Goal: Task Accomplishment & Management: Manage account settings

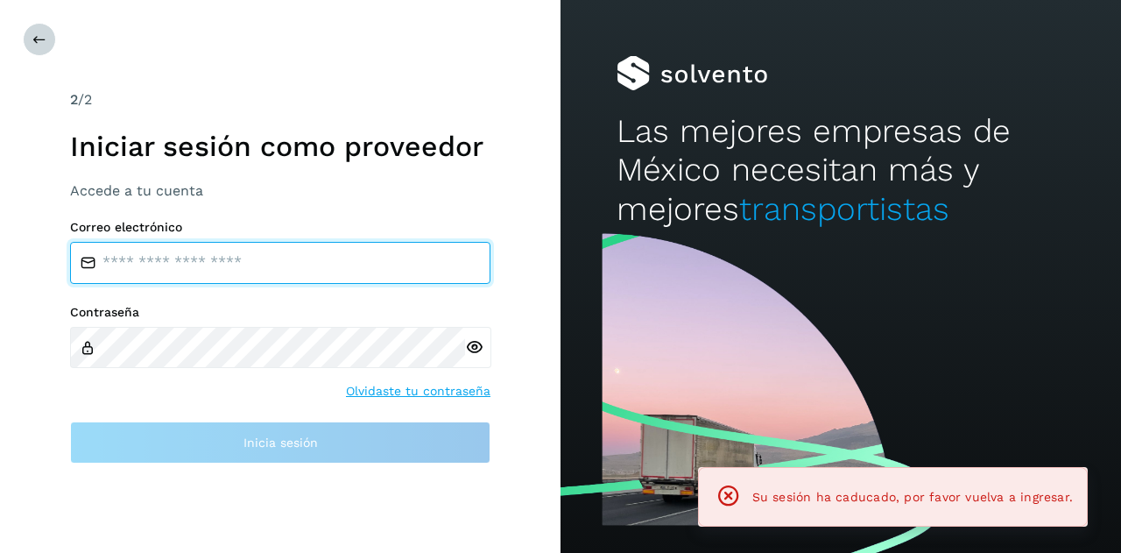
type input "**********"
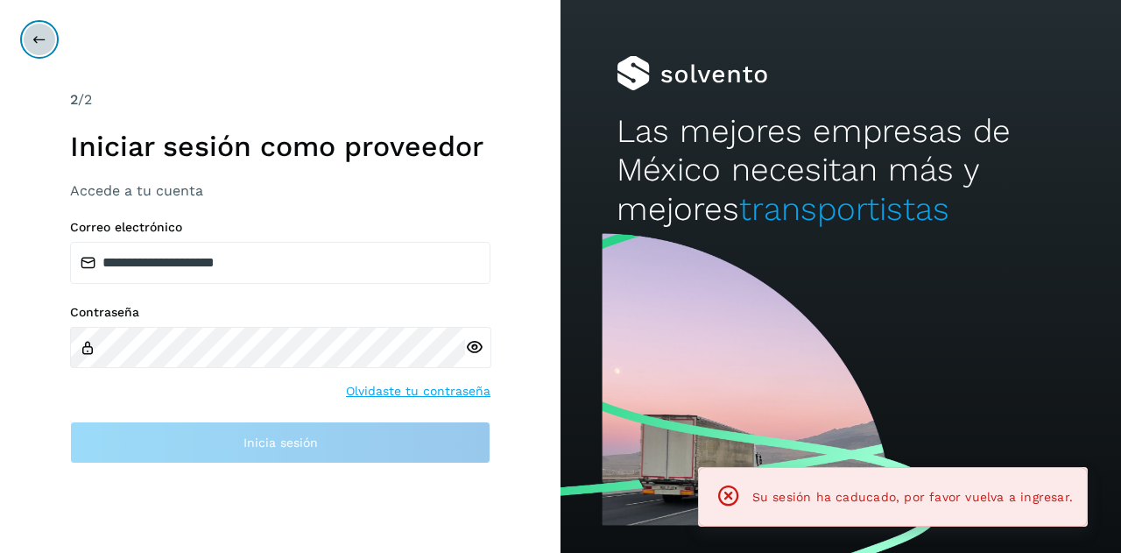
click at [42, 37] on icon at bounding box center [39, 39] width 14 height 14
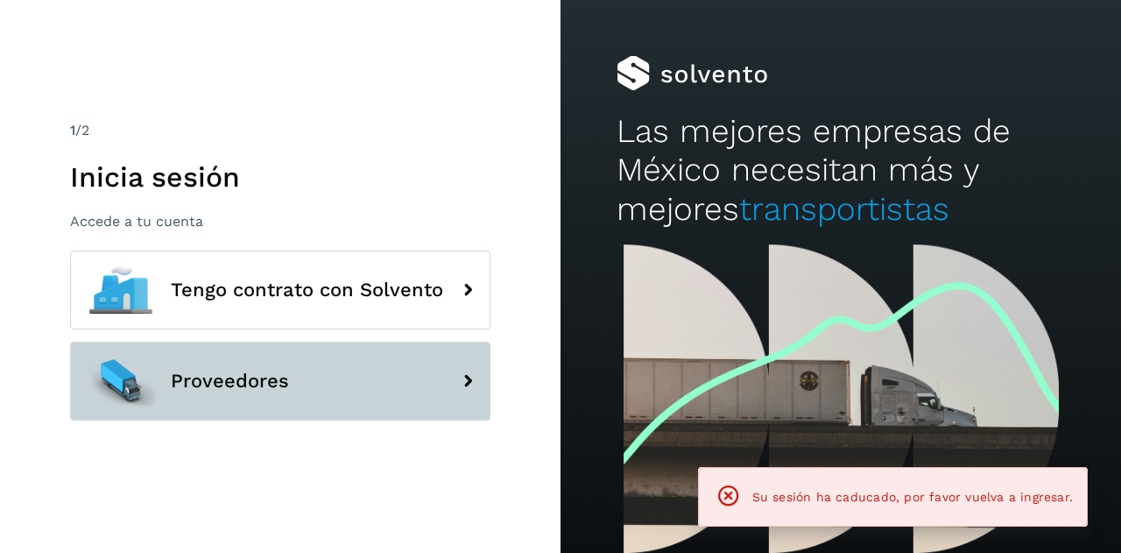
click at [275, 391] on span "Proveedores" at bounding box center [230, 380] width 118 height 21
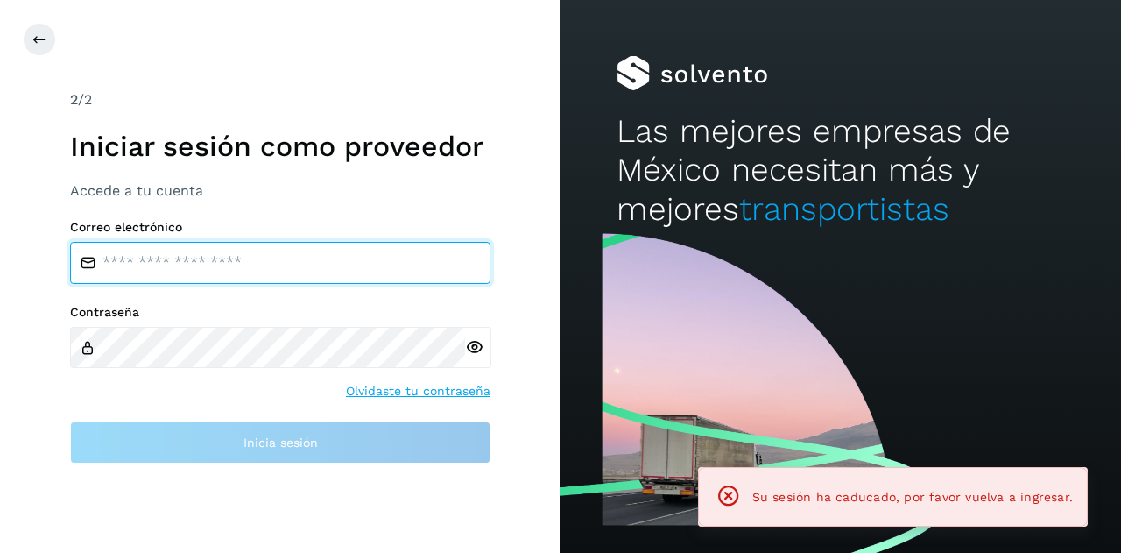
type input "**********"
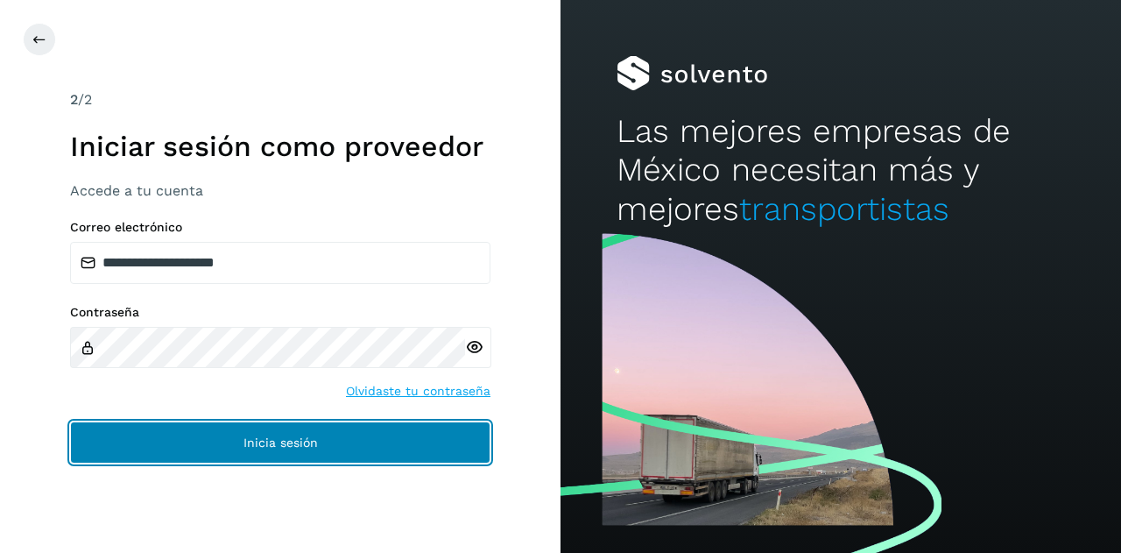
click at [246, 440] on span "Inicia sesión" at bounding box center [280, 442] width 74 height 12
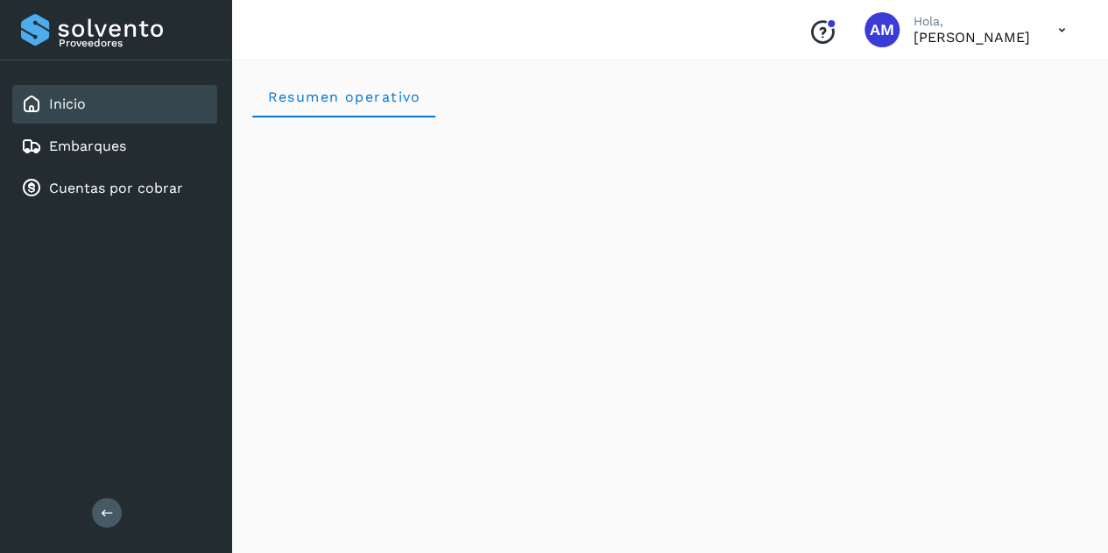
click at [102, 499] on button at bounding box center [107, 512] width 30 height 30
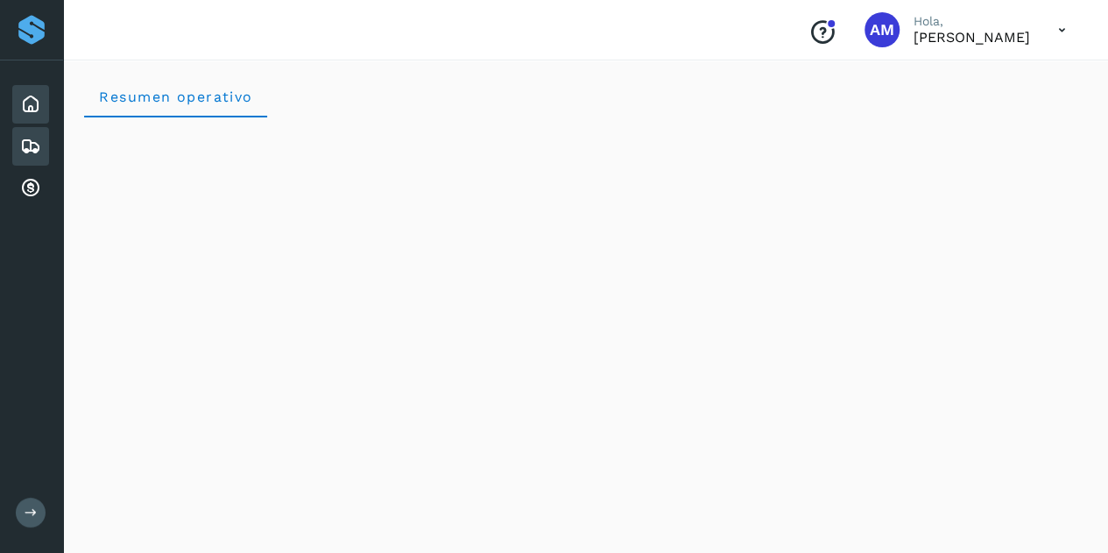
click at [31, 150] on icon at bounding box center [30, 146] width 21 height 21
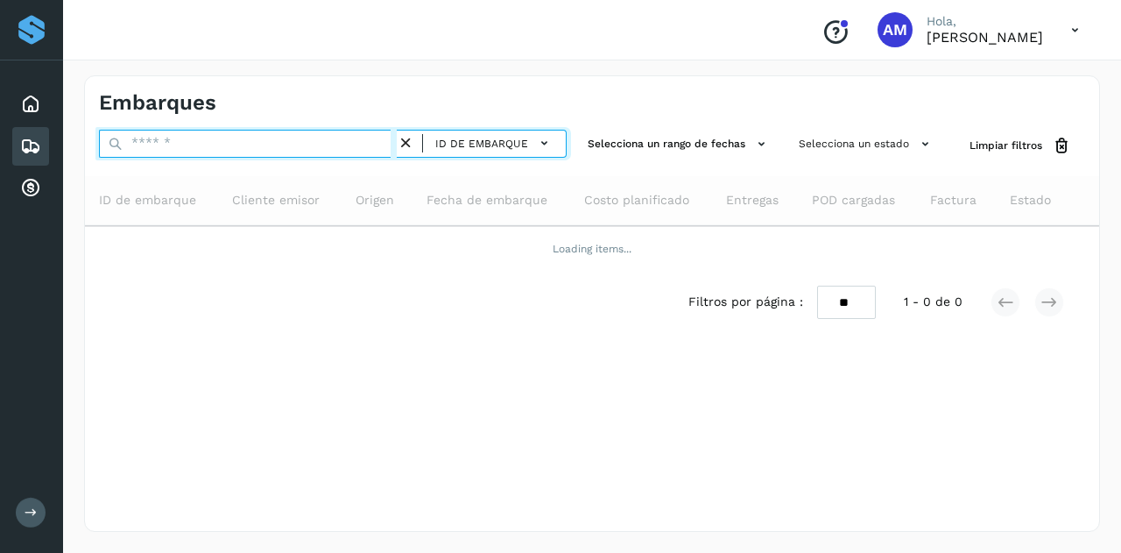
click at [146, 153] on input "text" at bounding box center [248, 144] width 298 height 28
paste input "**********"
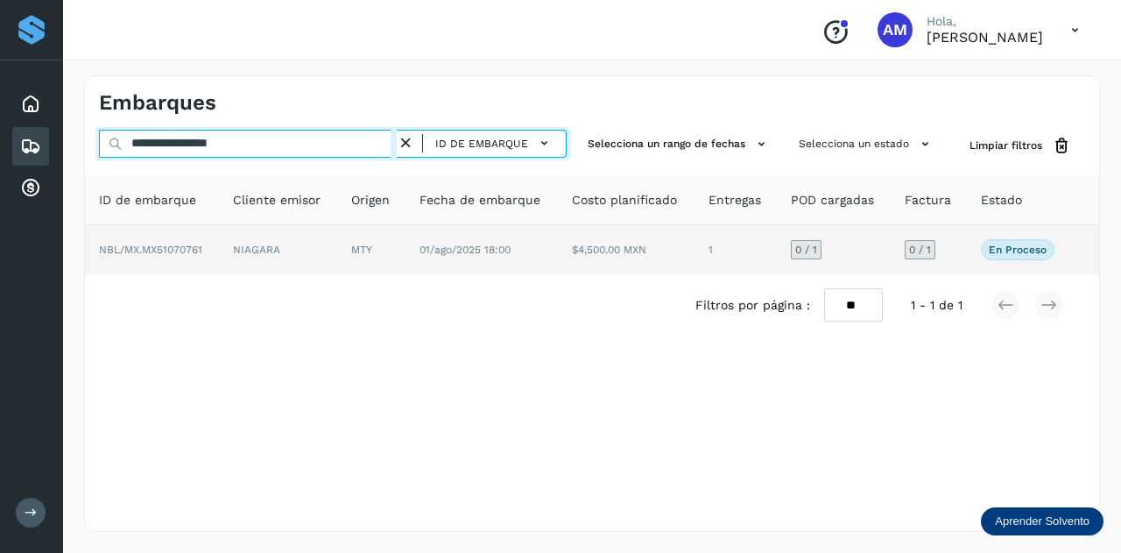
type input "**********"
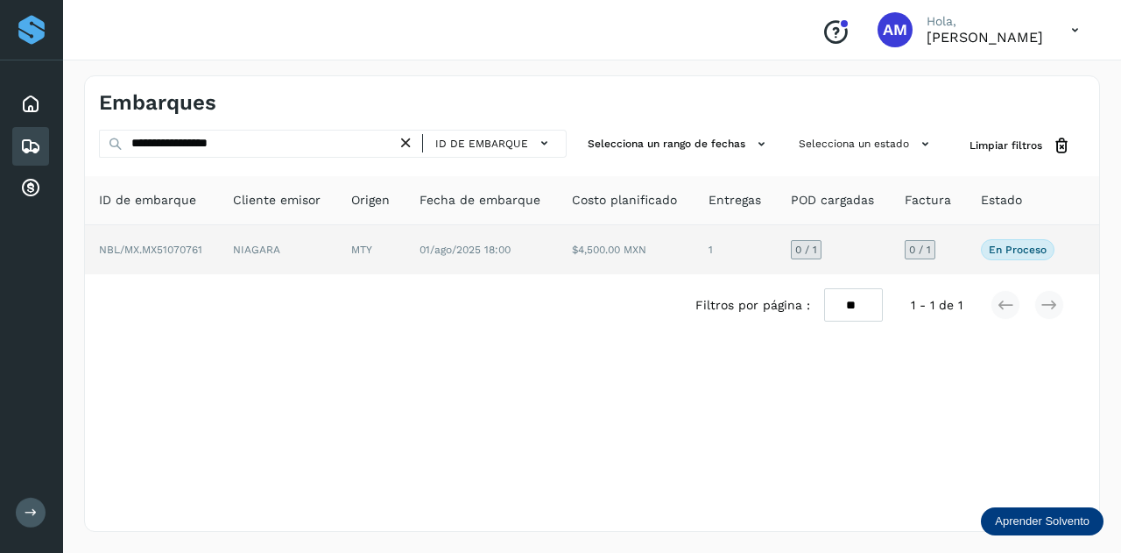
click at [337, 251] on td "NIAGARA" at bounding box center [371, 249] width 68 height 49
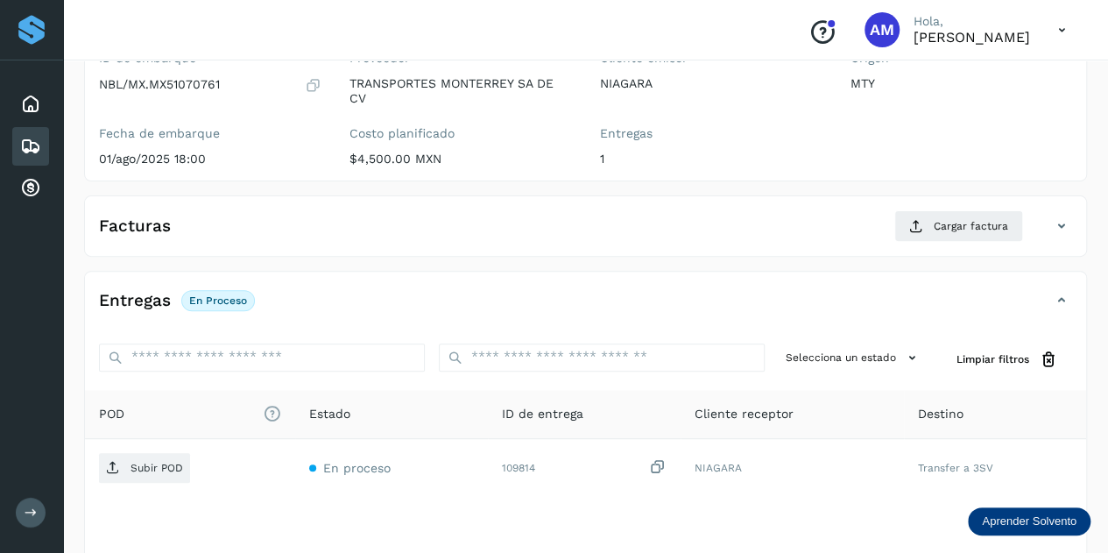
scroll to position [263, 0]
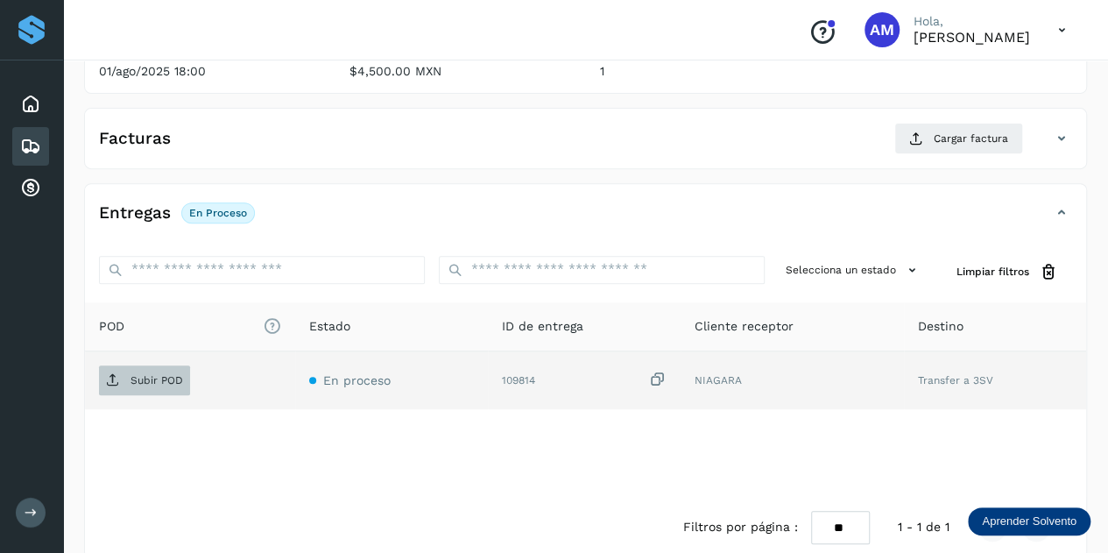
click at [143, 377] on p "Subir POD" at bounding box center [156, 380] width 53 height 12
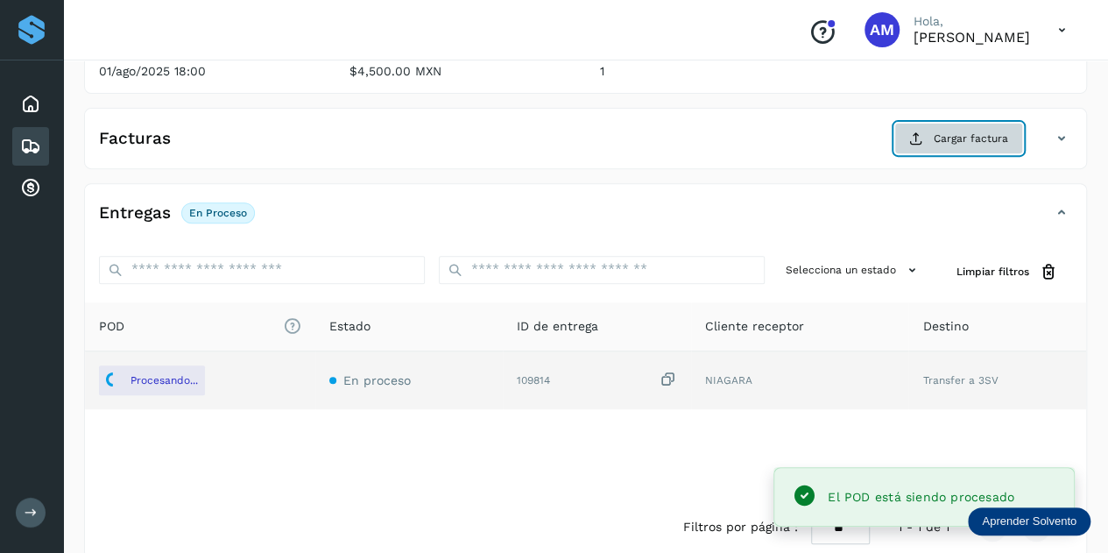
click at [965, 136] on span "Cargar factura" at bounding box center [971, 138] width 74 height 16
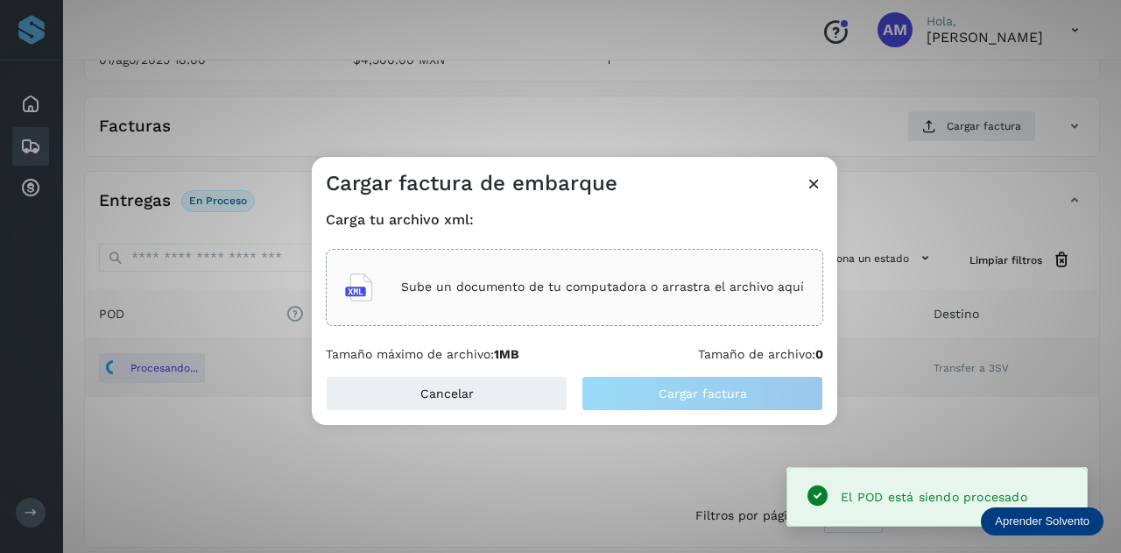
click at [544, 267] on div "Sube un documento de tu computadora o arrastra el archivo aquí" at bounding box center [574, 287] width 459 height 47
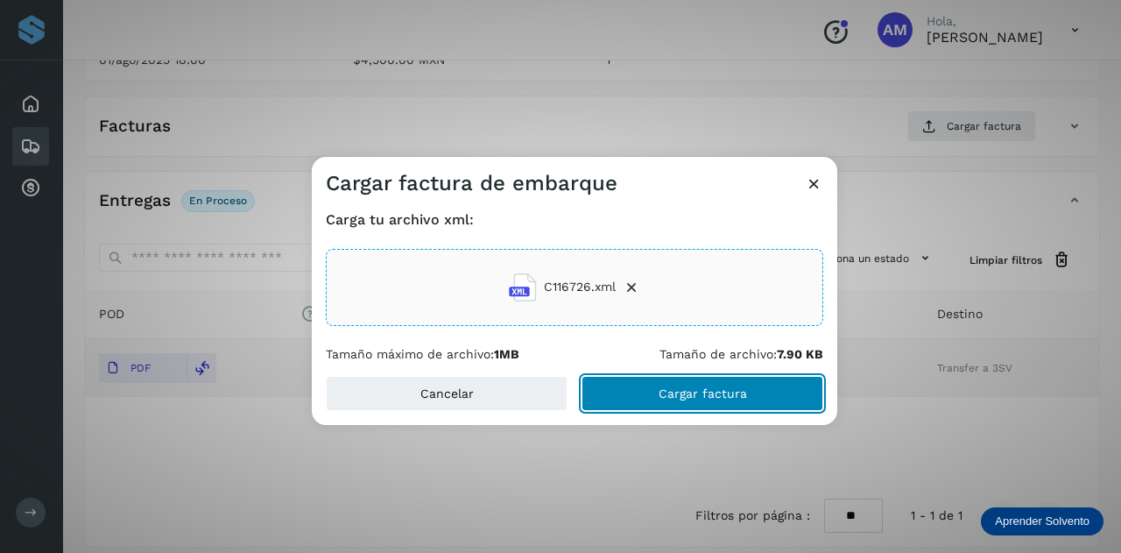
click at [631, 393] on button "Cargar factura" at bounding box center [702, 393] width 242 height 35
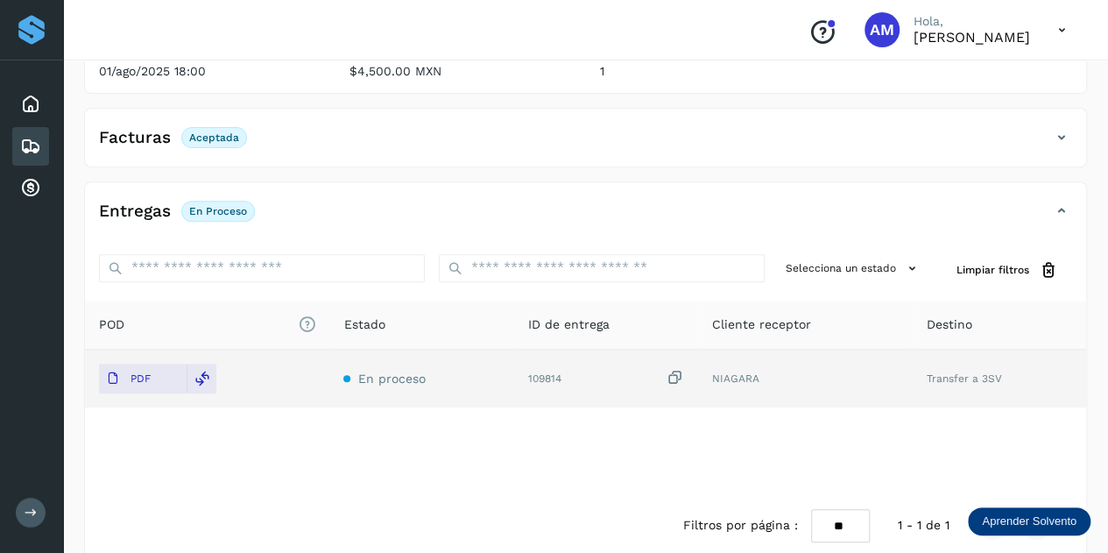
scroll to position [0, 0]
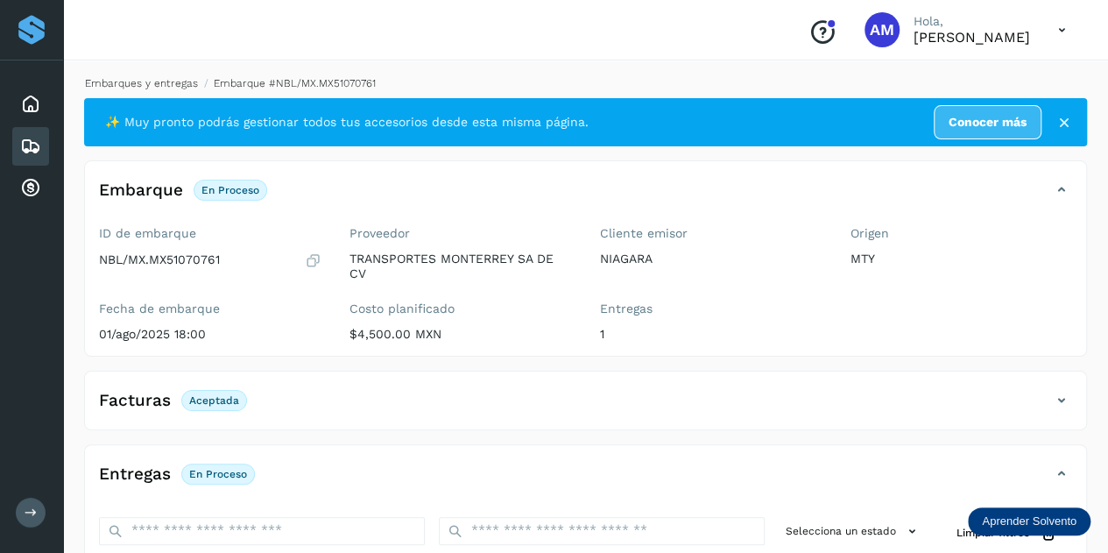
click at [173, 77] on link "Embarques y entregas" at bounding box center [141, 83] width 113 height 12
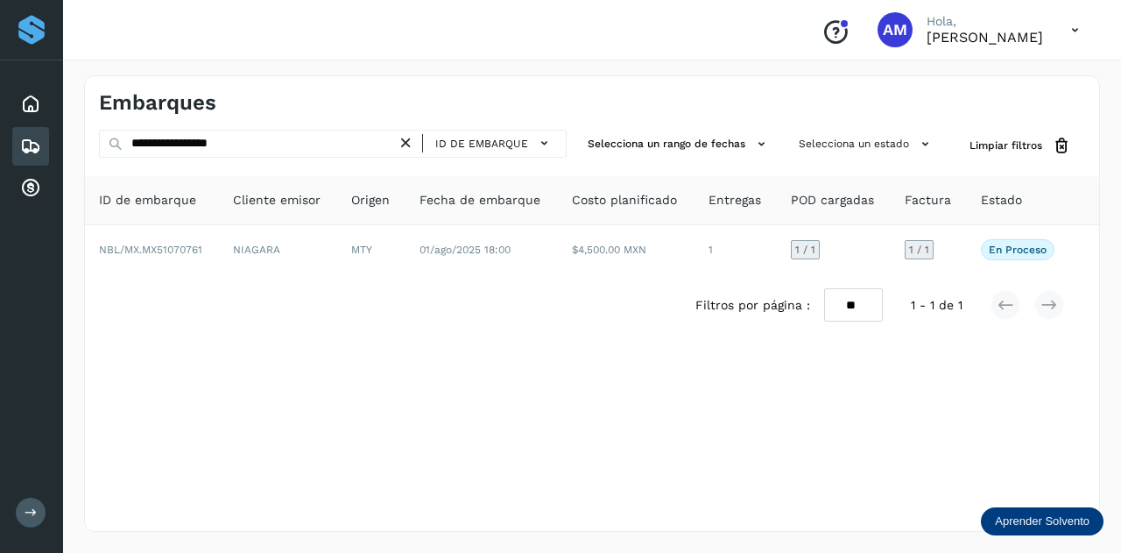
click at [413, 146] on icon at bounding box center [406, 143] width 18 height 18
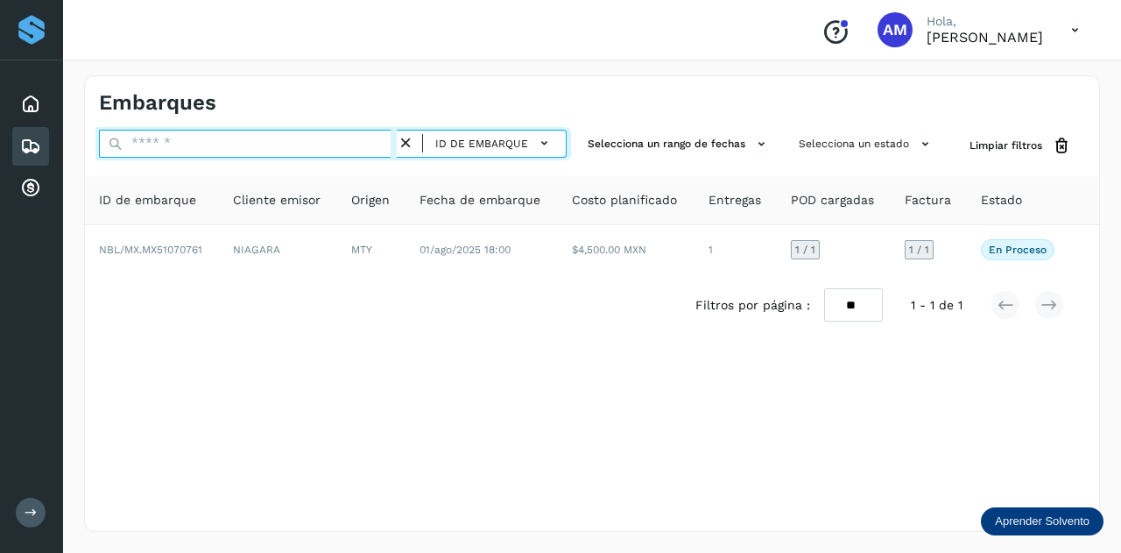
click at [364, 146] on input "text" at bounding box center [248, 144] width 298 height 28
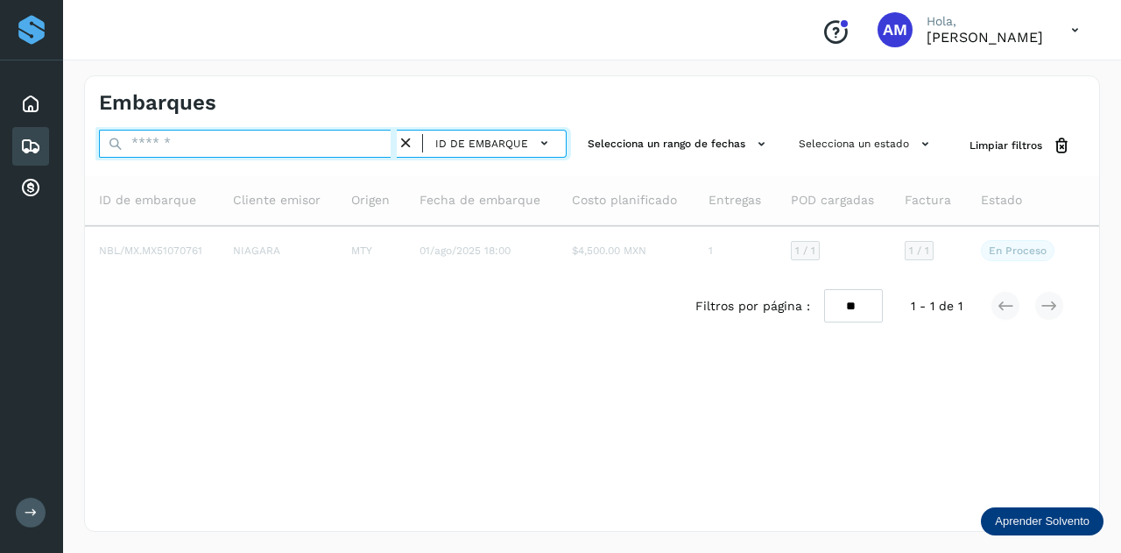
paste input "**********"
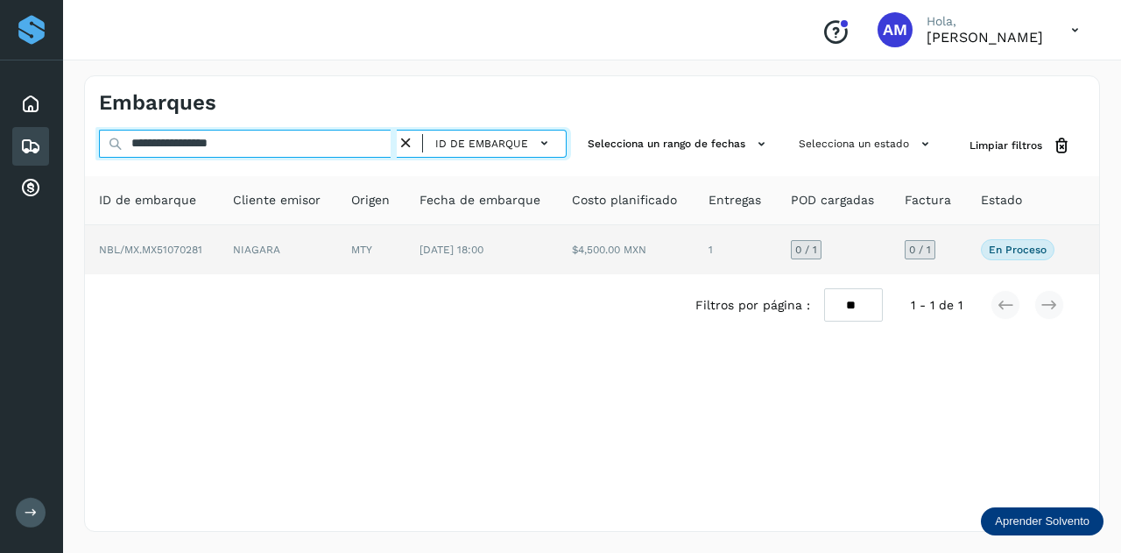
type input "**********"
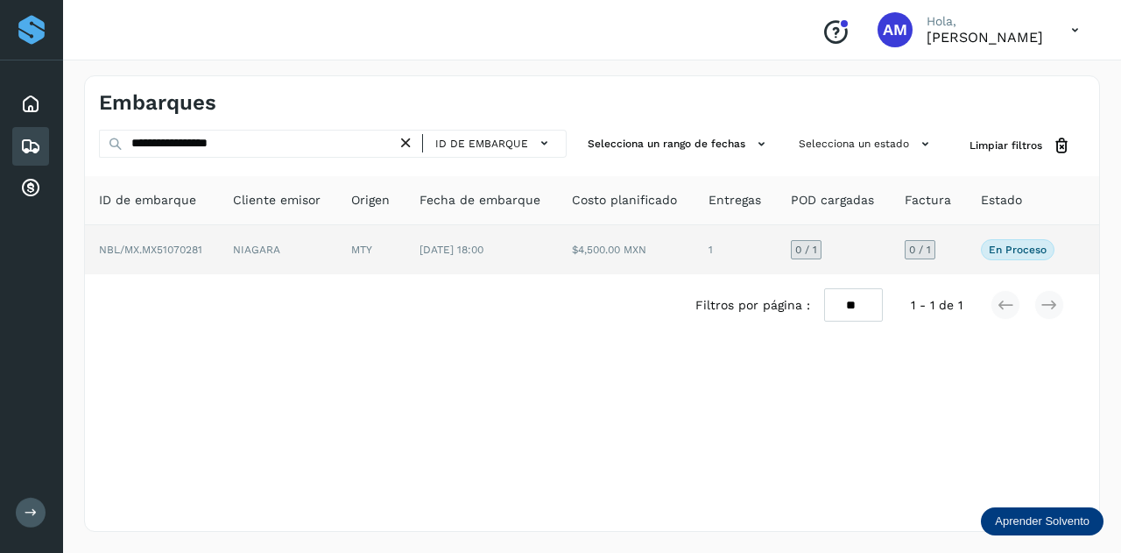
click at [405, 264] on td "MTY" at bounding box center [481, 249] width 152 height 49
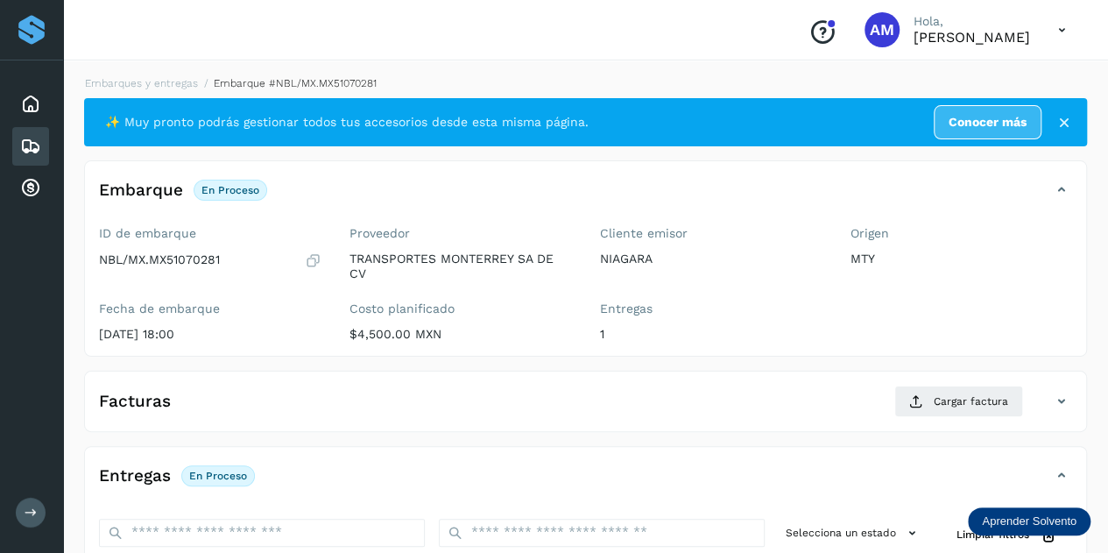
scroll to position [175, 0]
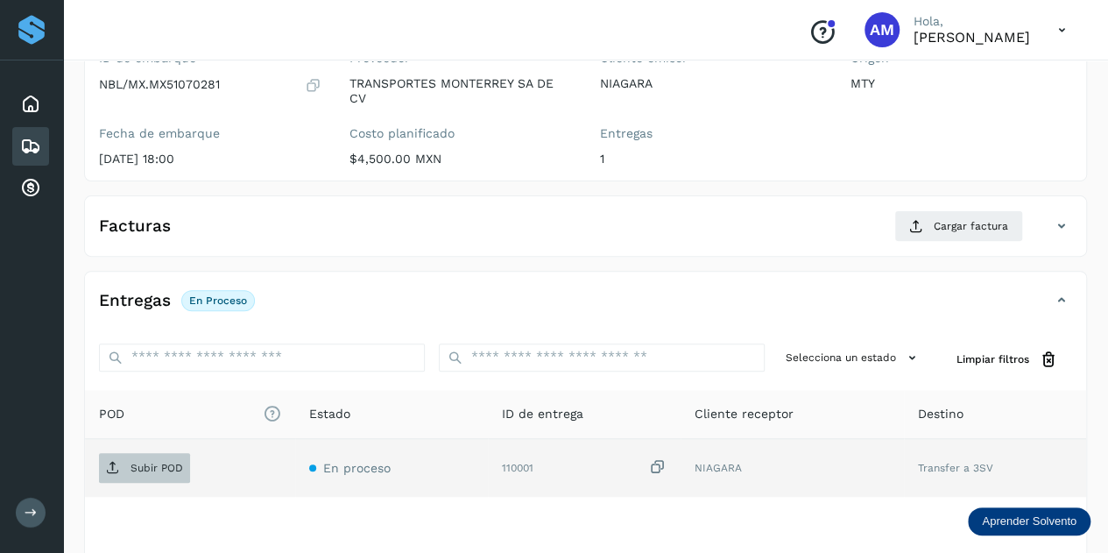
click at [184, 470] on span "Subir POD" at bounding box center [144, 468] width 91 height 28
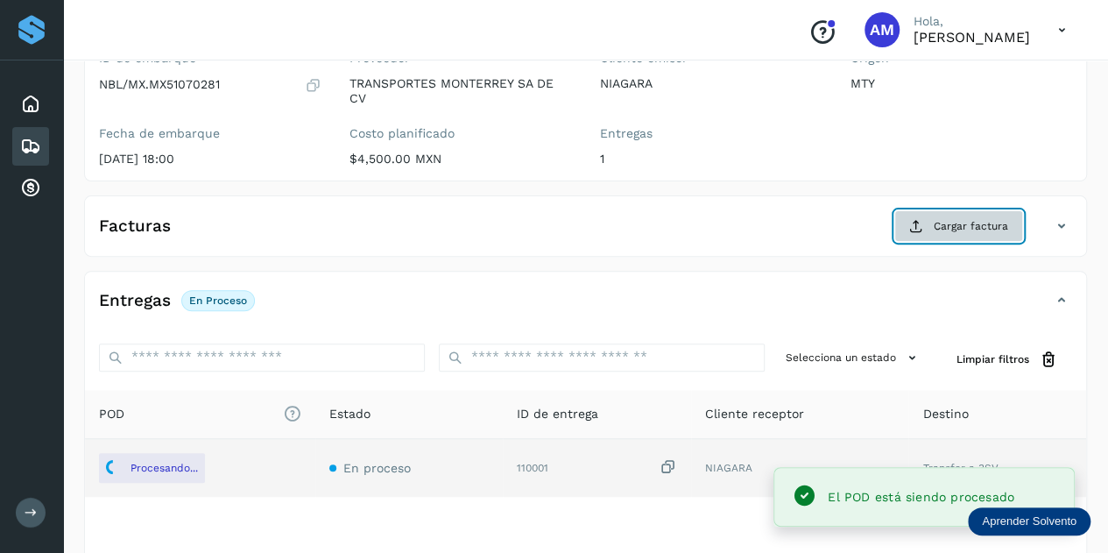
click at [988, 224] on span "Cargar factura" at bounding box center [971, 226] width 74 height 16
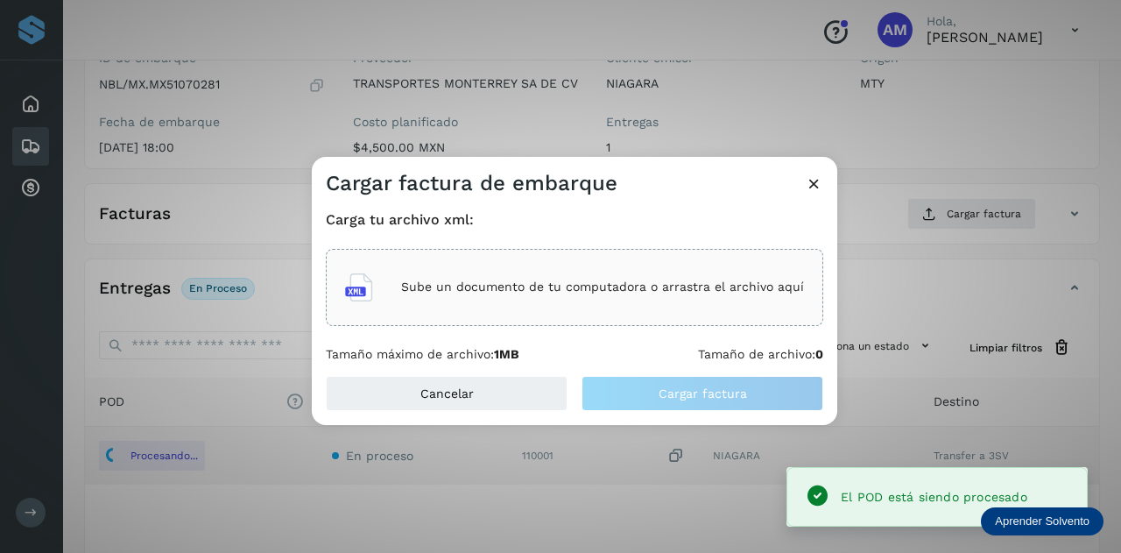
click at [567, 310] on div "Sube un documento de tu computadora o arrastra el archivo aquí" at bounding box center [574, 287] width 459 height 47
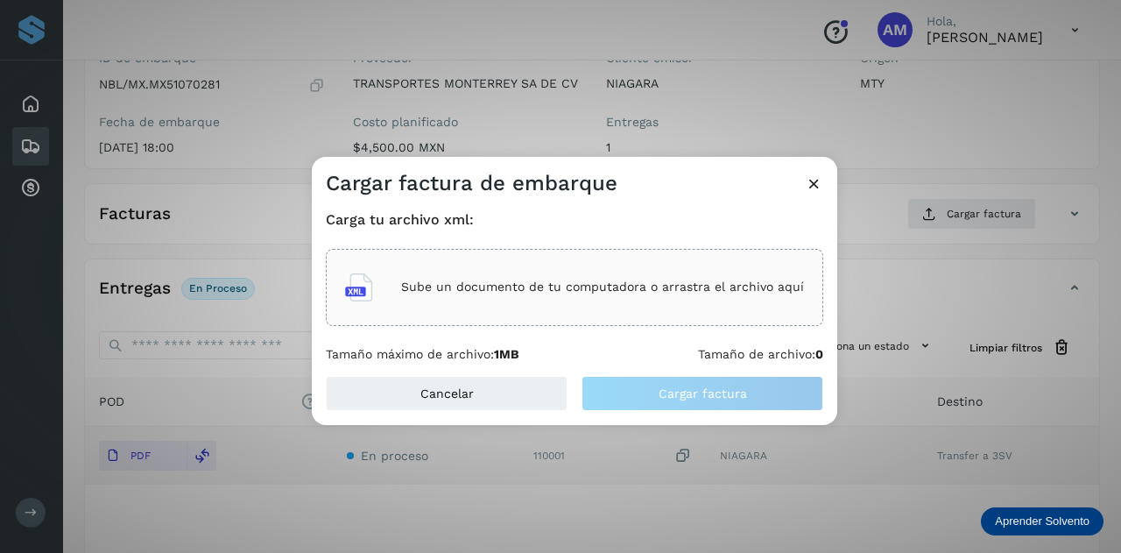
click at [811, 179] on icon at bounding box center [814, 183] width 18 height 18
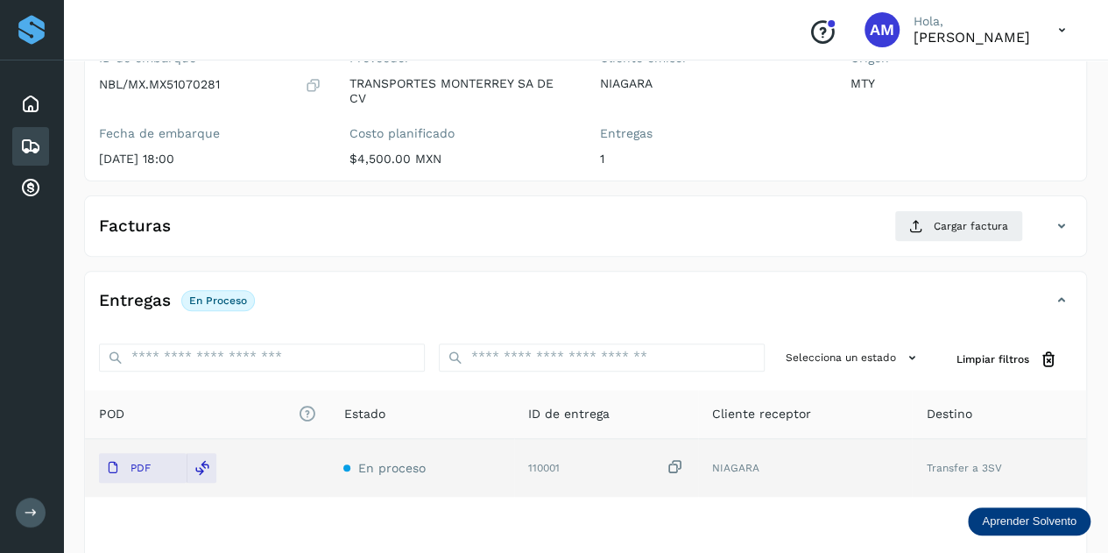
click at [668, 271] on div "Entregas En proceso Selecciona un estado Limpiar filtros POD El tamaño máximo d…" at bounding box center [585, 459] width 1003 height 376
click at [965, 226] on span "Cargar factura" at bounding box center [971, 226] width 74 height 16
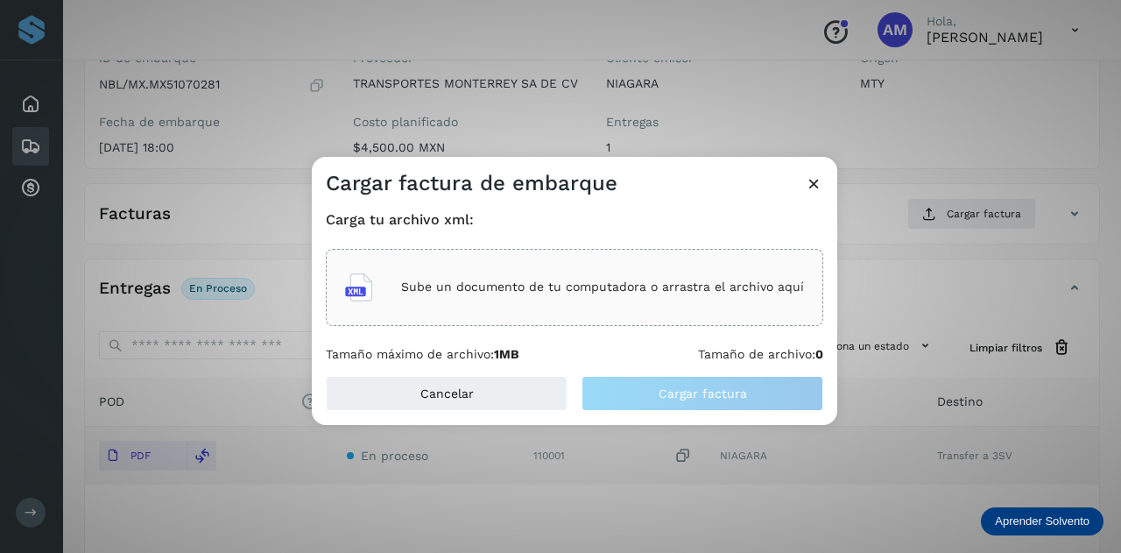
click at [493, 262] on div "Sube un documento de tu computadora o arrastra el archivo aquí" at bounding box center [574, 287] width 497 height 77
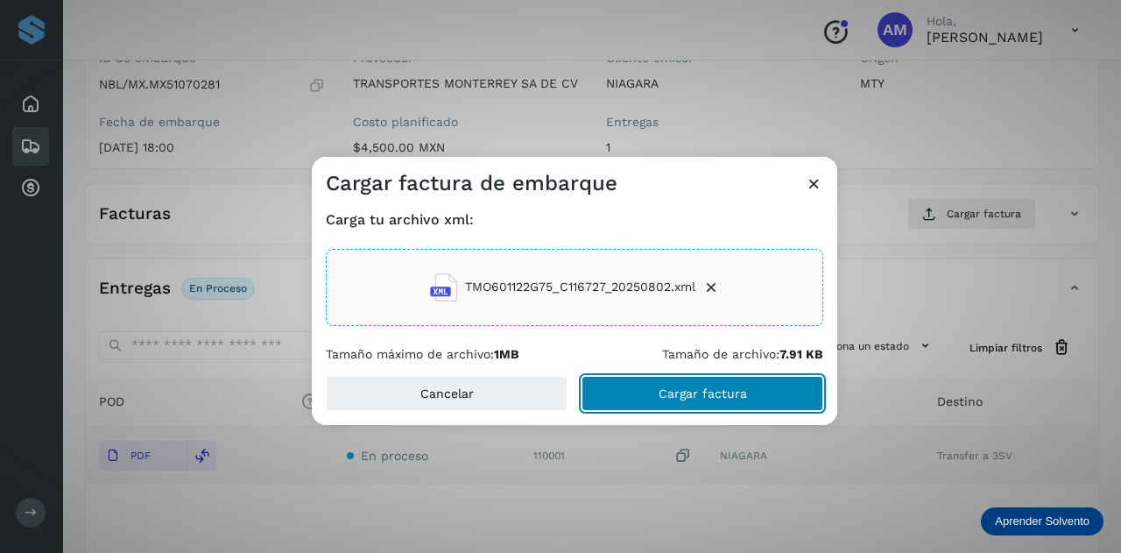
click at [701, 391] on span "Cargar factura" at bounding box center [703, 393] width 88 height 12
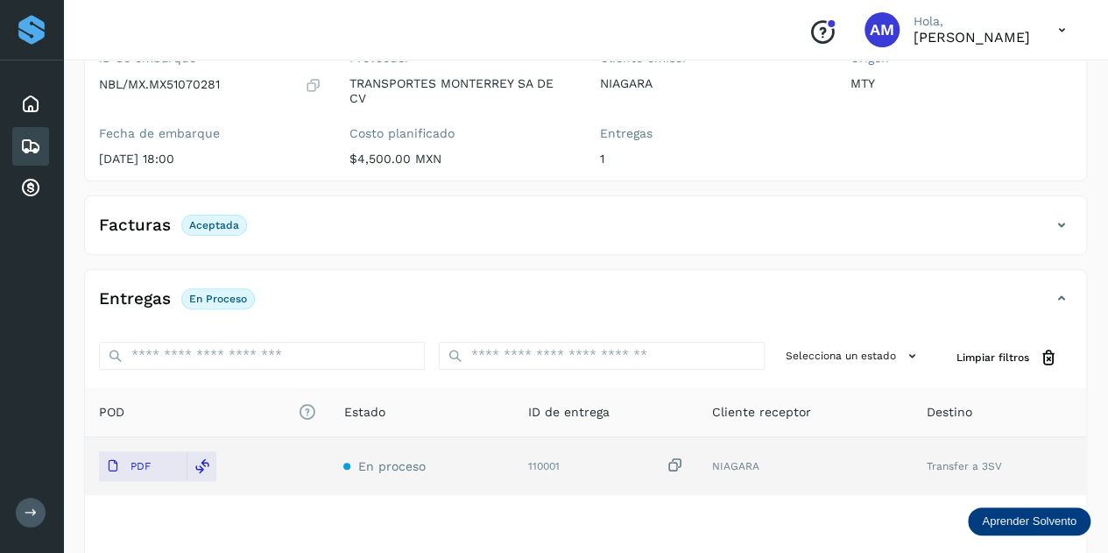
scroll to position [0, 0]
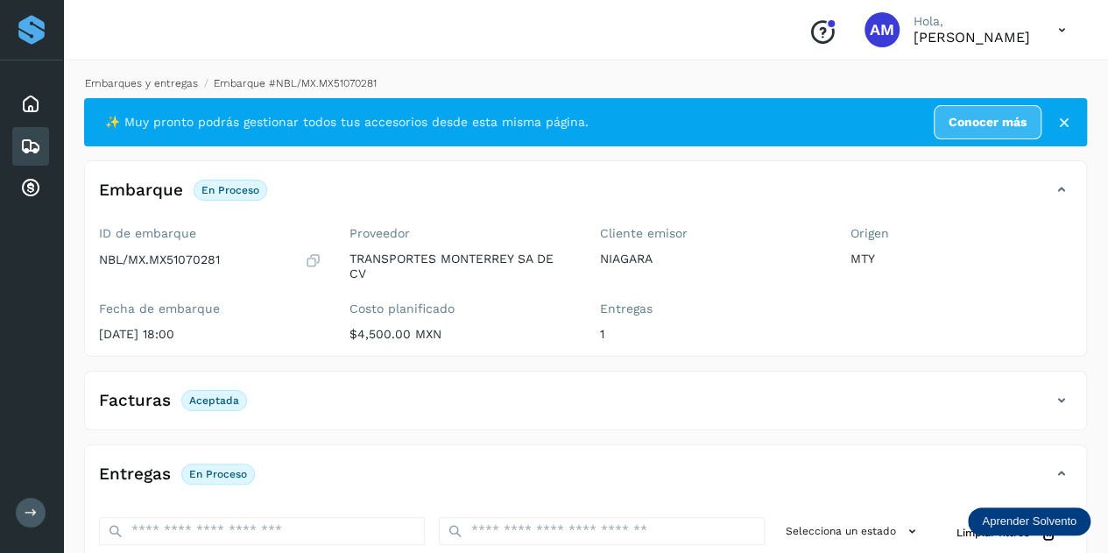
click at [135, 78] on link "Embarques y entregas" at bounding box center [141, 83] width 113 height 12
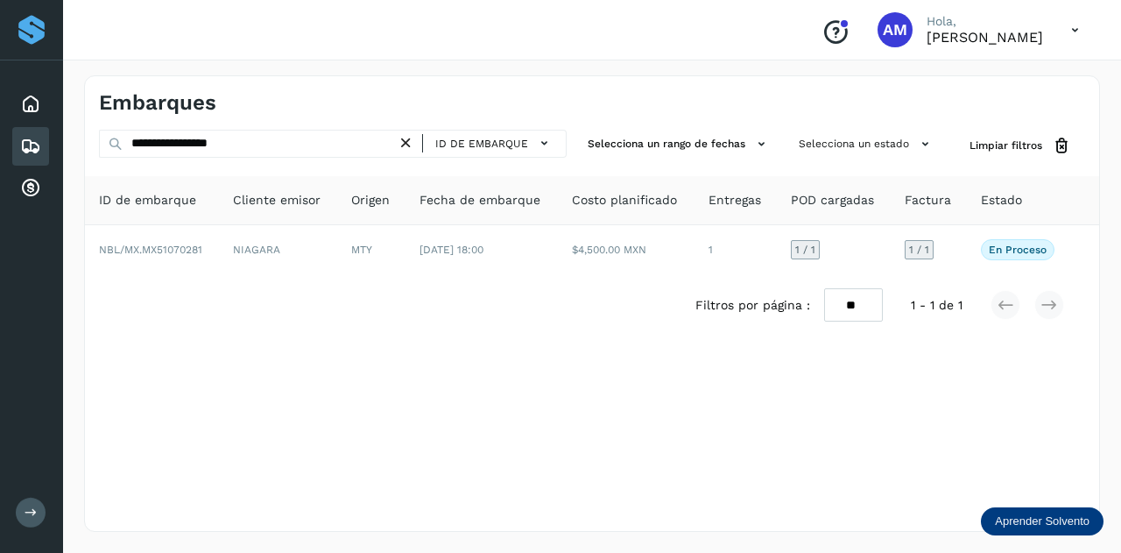
click at [410, 140] on icon at bounding box center [406, 143] width 18 height 18
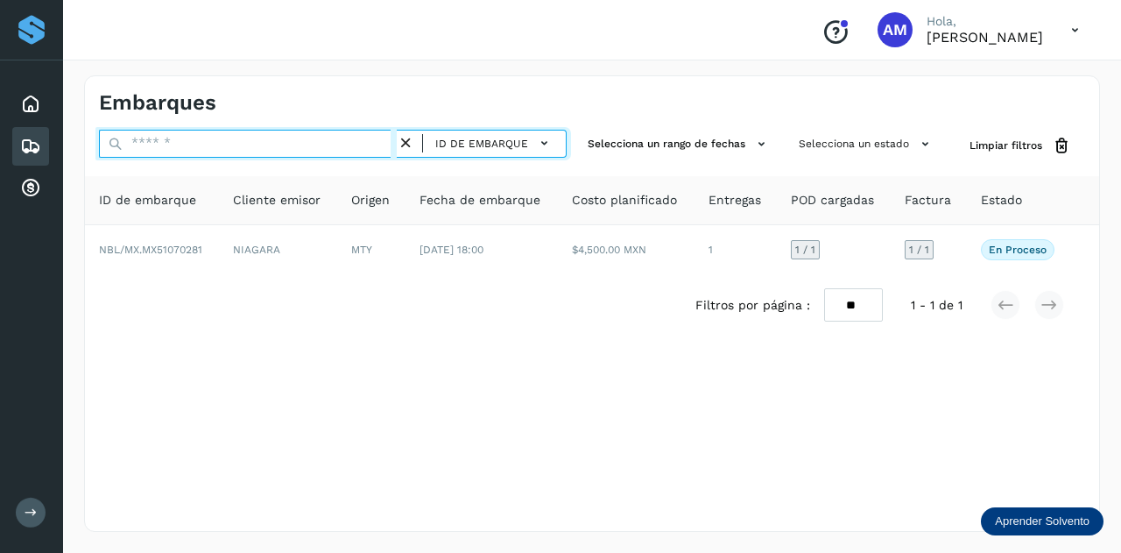
click at [343, 151] on input "text" at bounding box center [248, 144] width 298 height 28
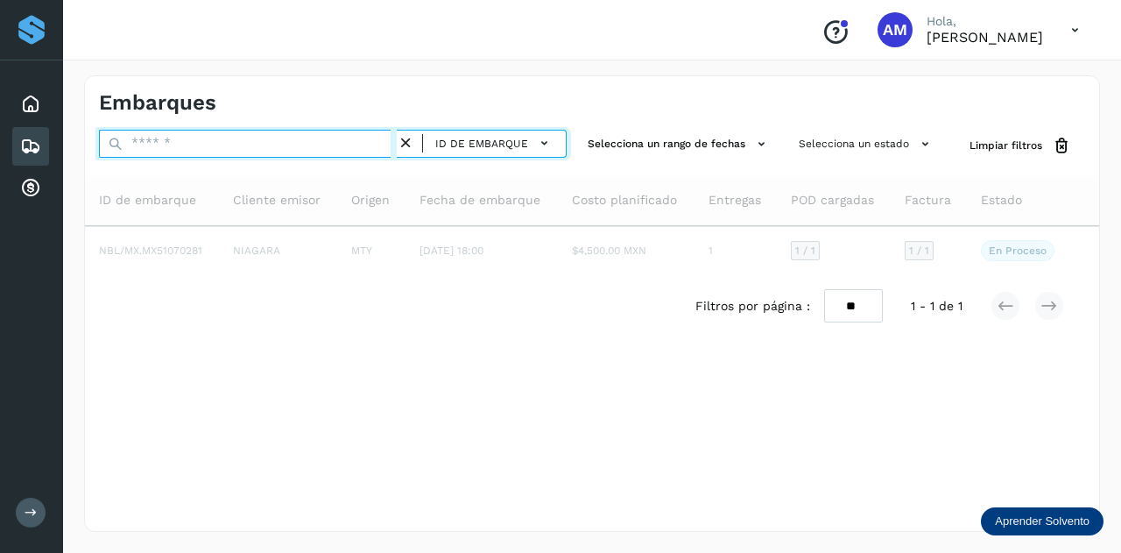
paste input "**********"
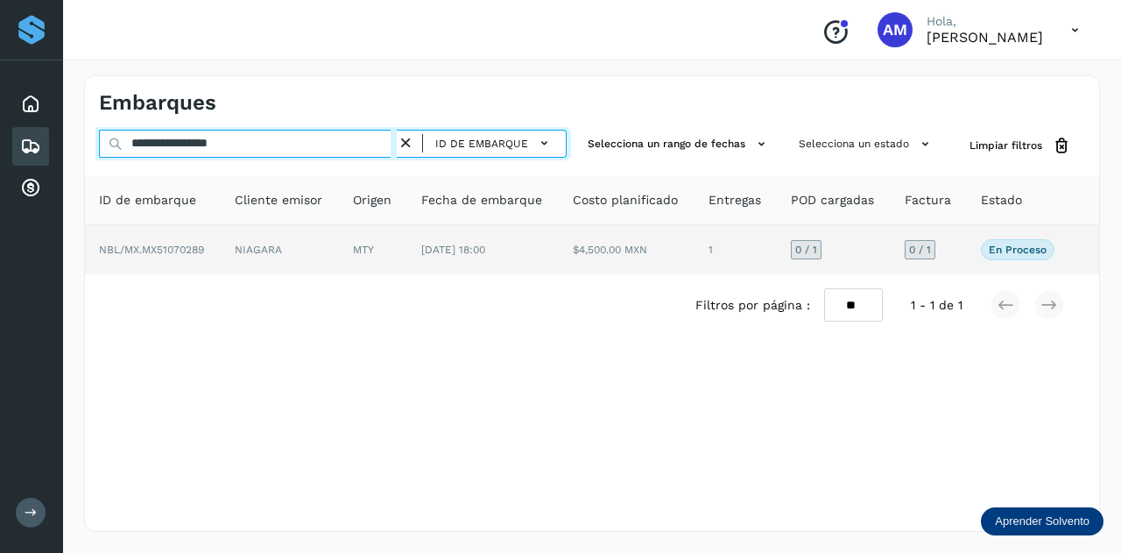
type input "**********"
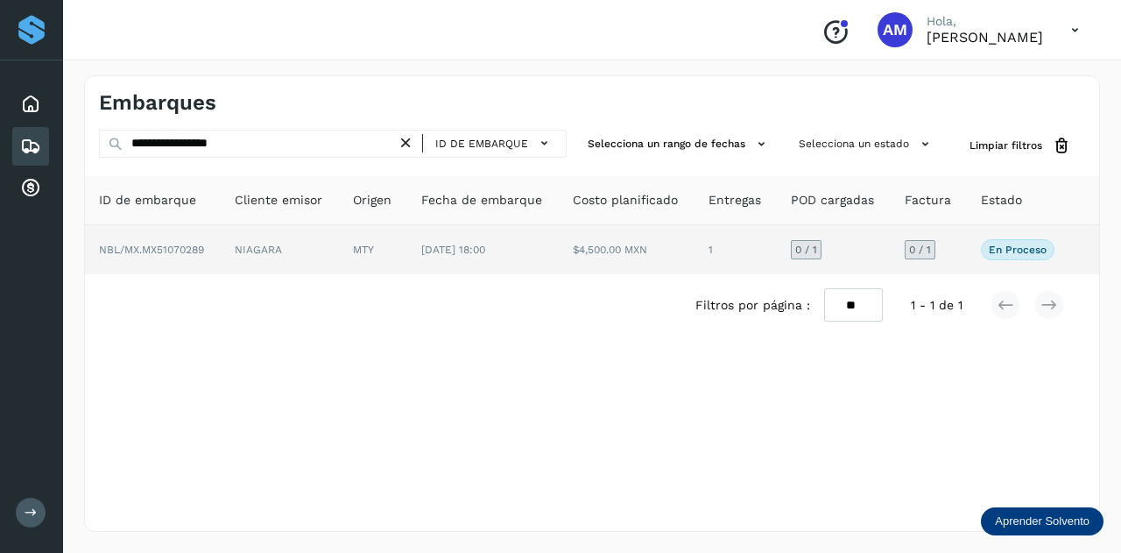
click at [407, 252] on td "MTY" at bounding box center [483, 249] width 152 height 49
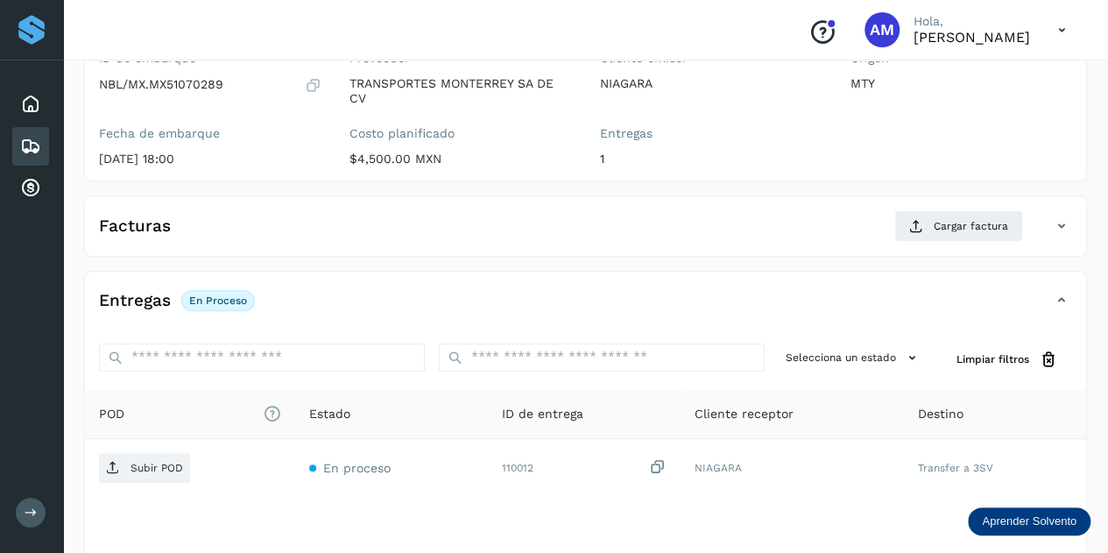
scroll to position [263, 0]
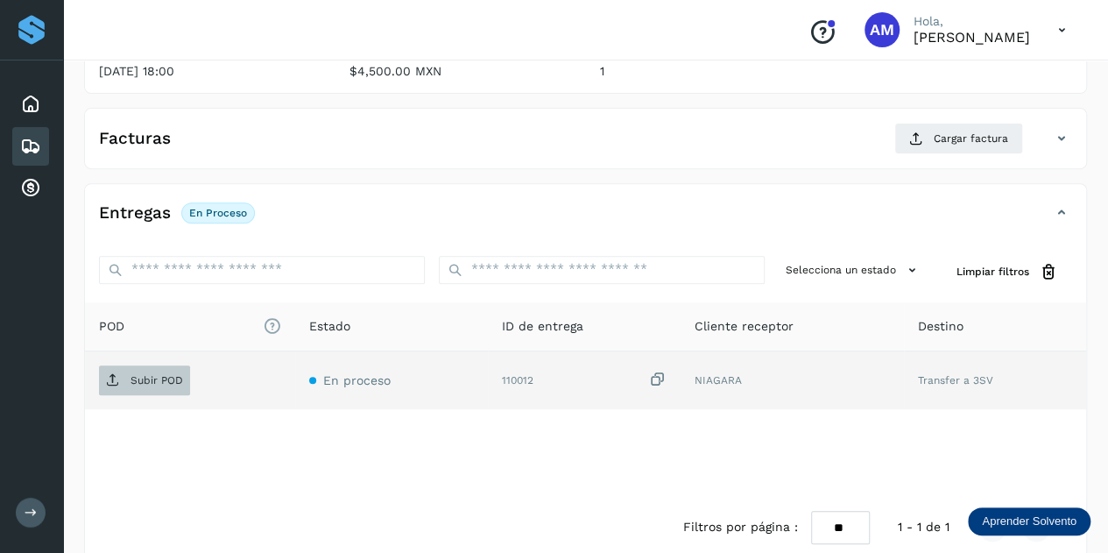
click at [151, 379] on p "Subir POD" at bounding box center [156, 380] width 53 height 12
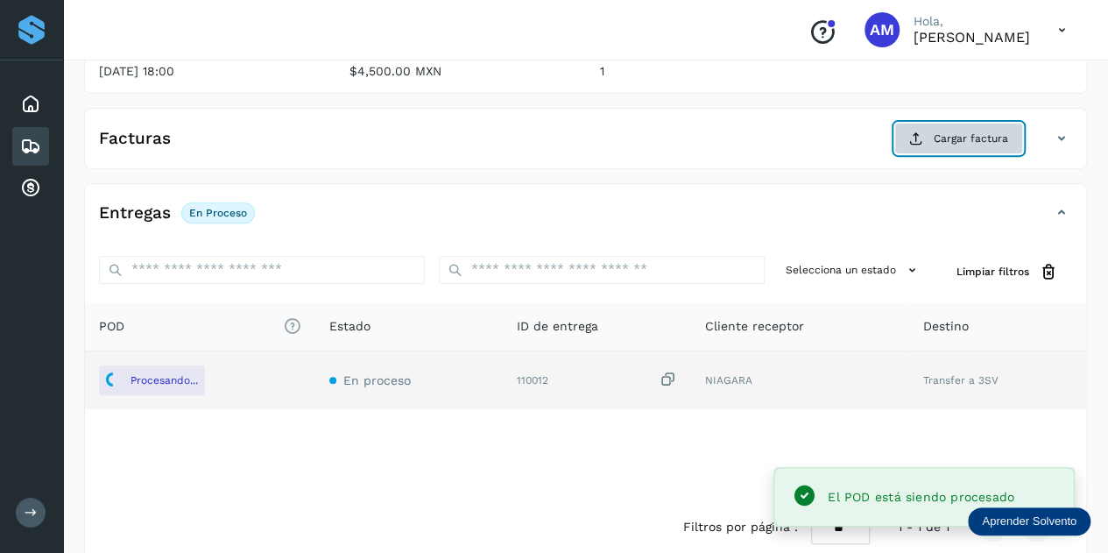
click at [914, 131] on icon at bounding box center [916, 138] width 14 height 14
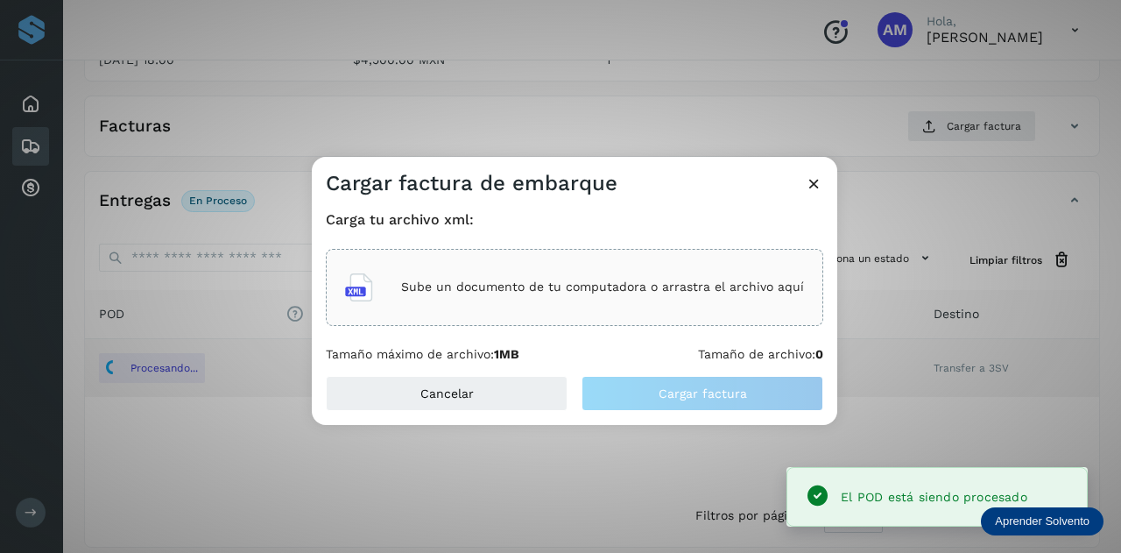
click at [479, 267] on div "Sube un documento de tu computadora o arrastra el archivo aquí" at bounding box center [574, 287] width 459 height 47
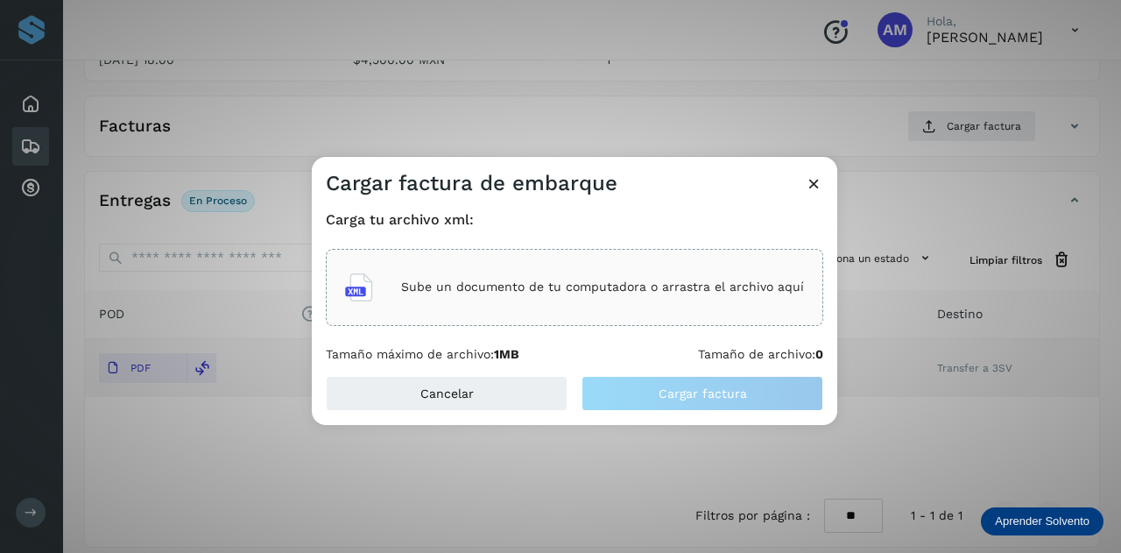
click at [811, 185] on icon at bounding box center [814, 183] width 18 height 18
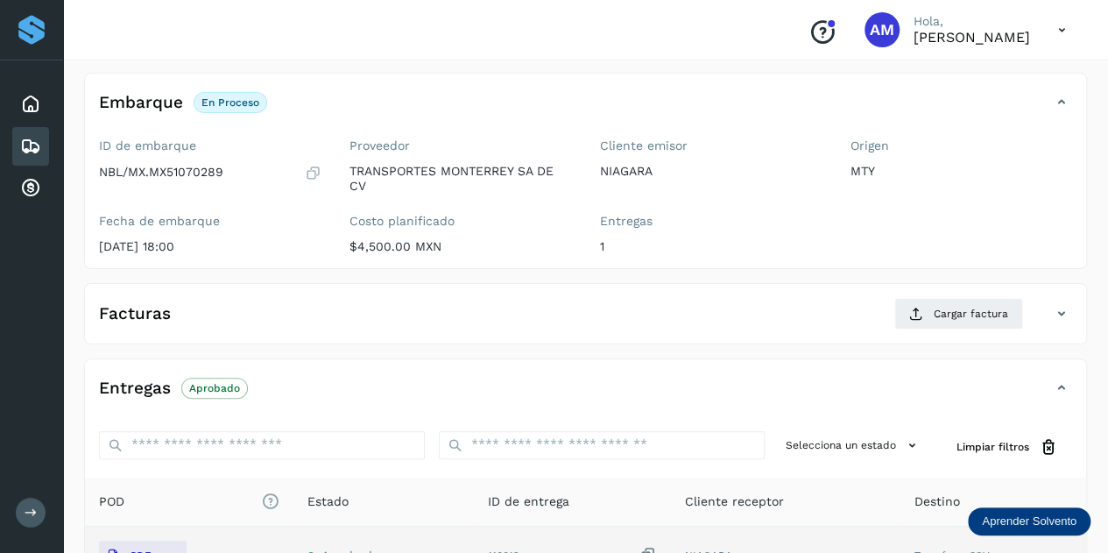
scroll to position [0, 0]
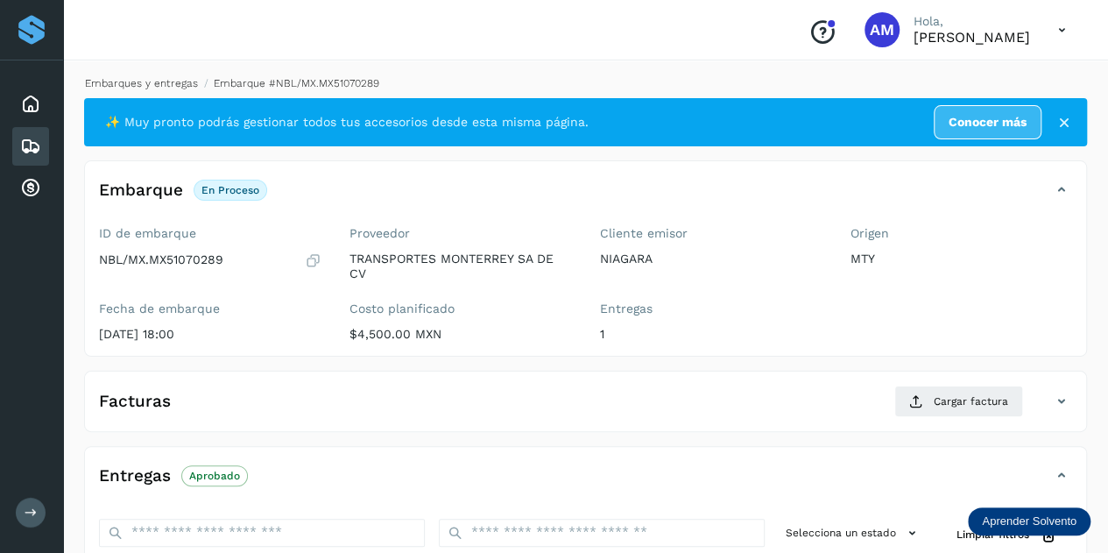
click at [134, 80] on link "Embarques y entregas" at bounding box center [141, 83] width 113 height 12
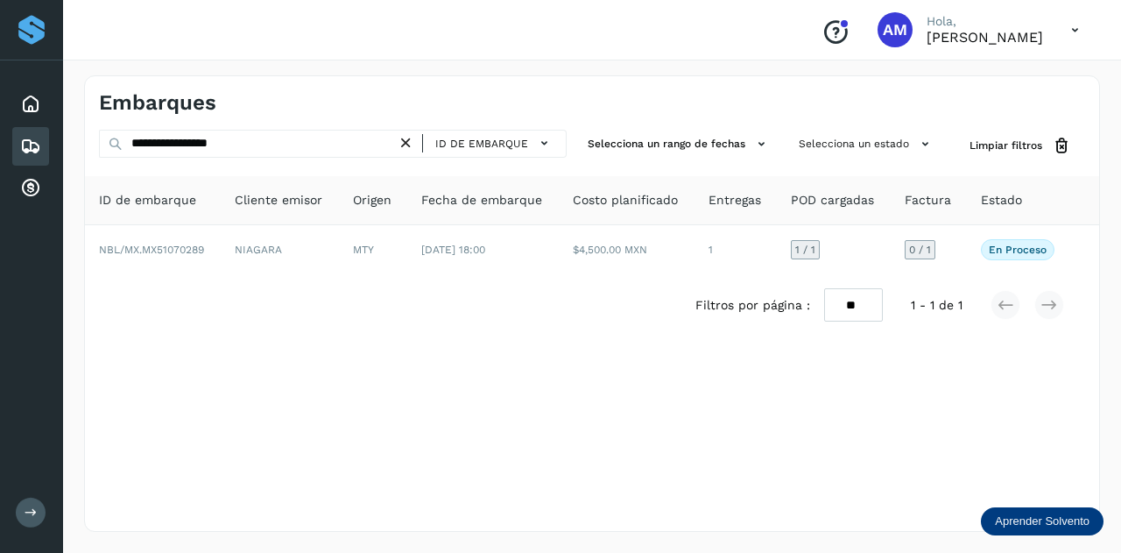
drag, startPoint x: 410, startPoint y: 140, endPoint x: 373, endPoint y: 141, distance: 36.8
click at [404, 141] on icon at bounding box center [406, 143] width 18 height 18
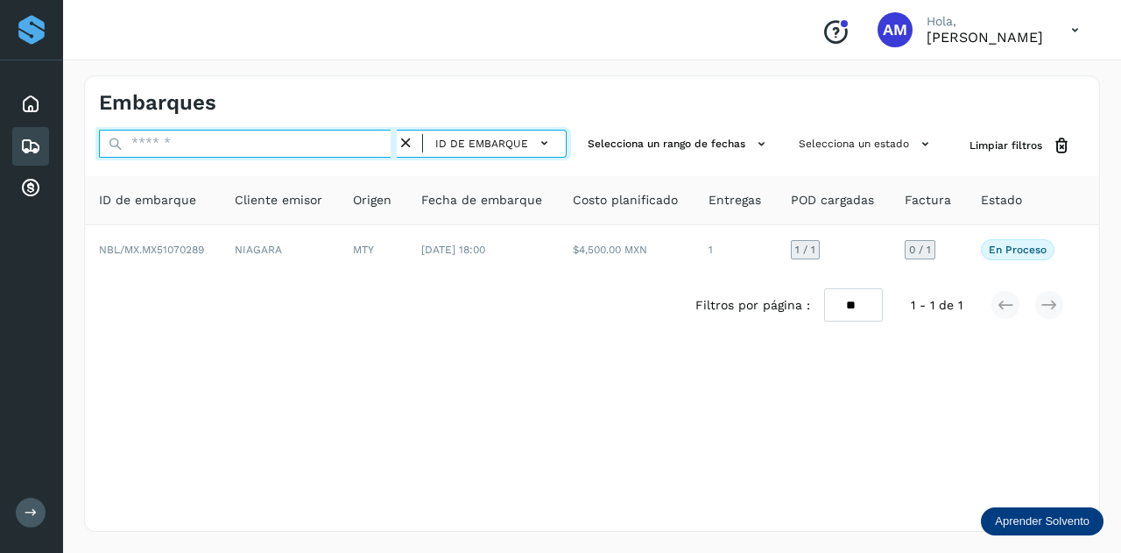
click at [336, 141] on input "text" at bounding box center [248, 144] width 298 height 28
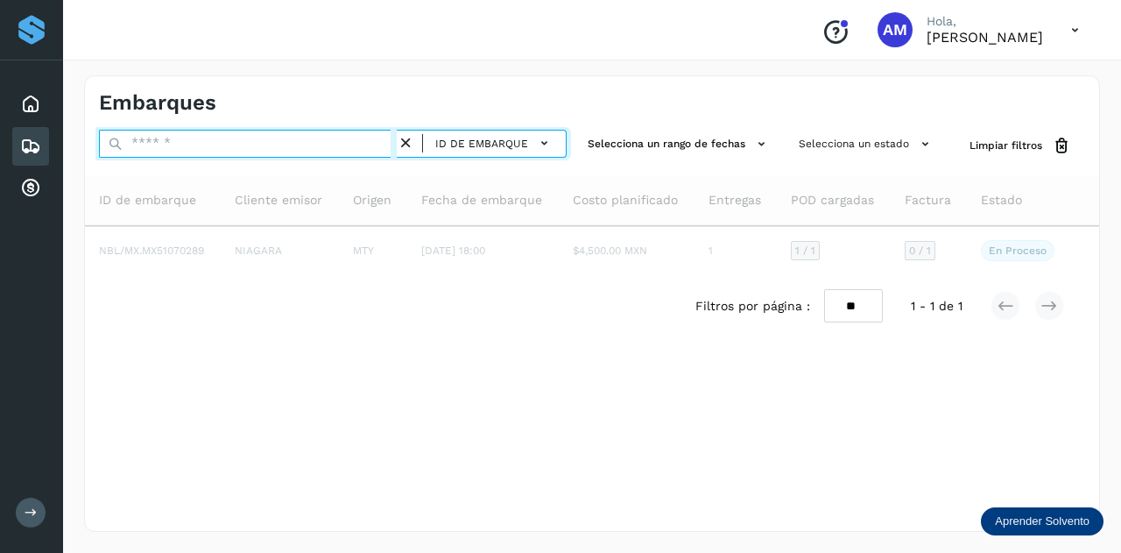
paste input "**********"
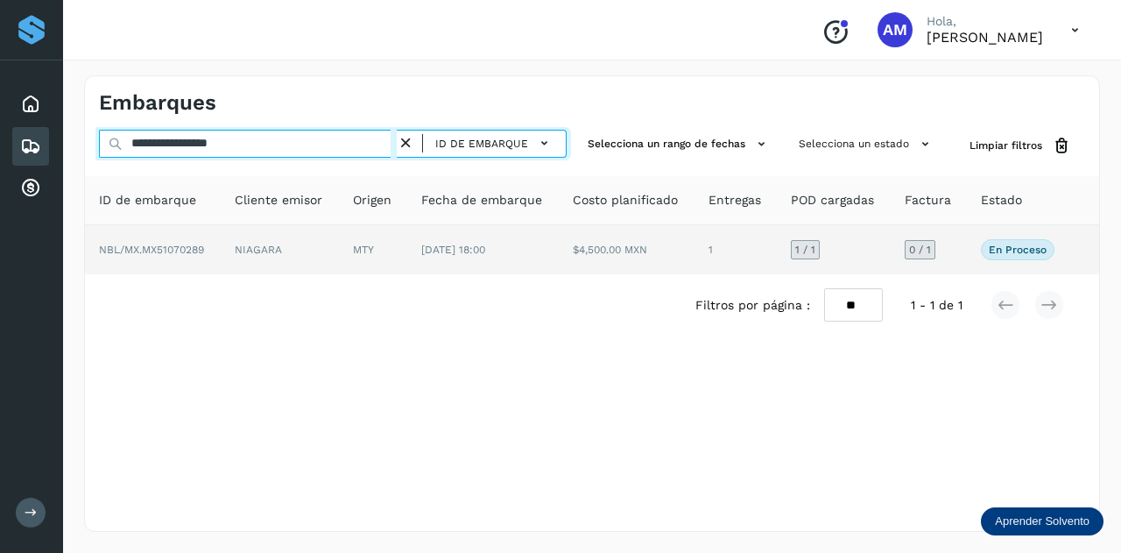
type input "**********"
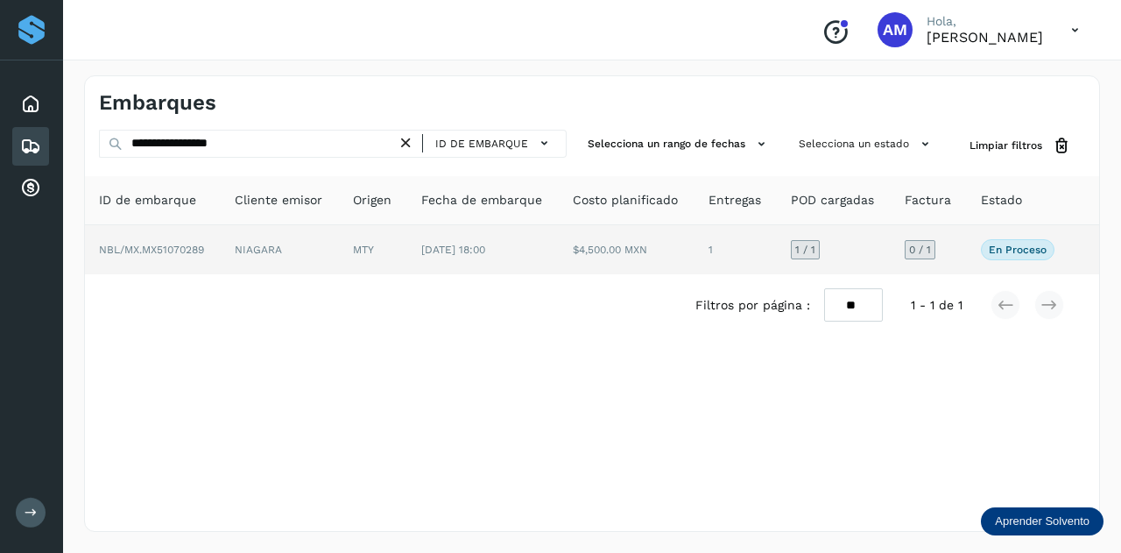
click at [339, 243] on td "NIAGARA" at bounding box center [373, 249] width 68 height 49
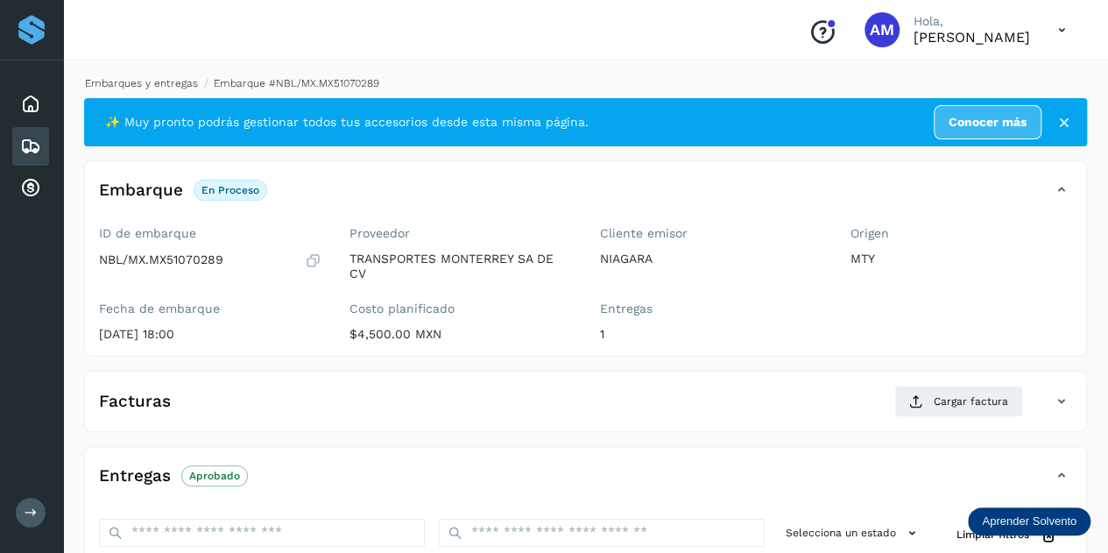
click at [172, 81] on link "Embarques y entregas" at bounding box center [141, 83] width 113 height 12
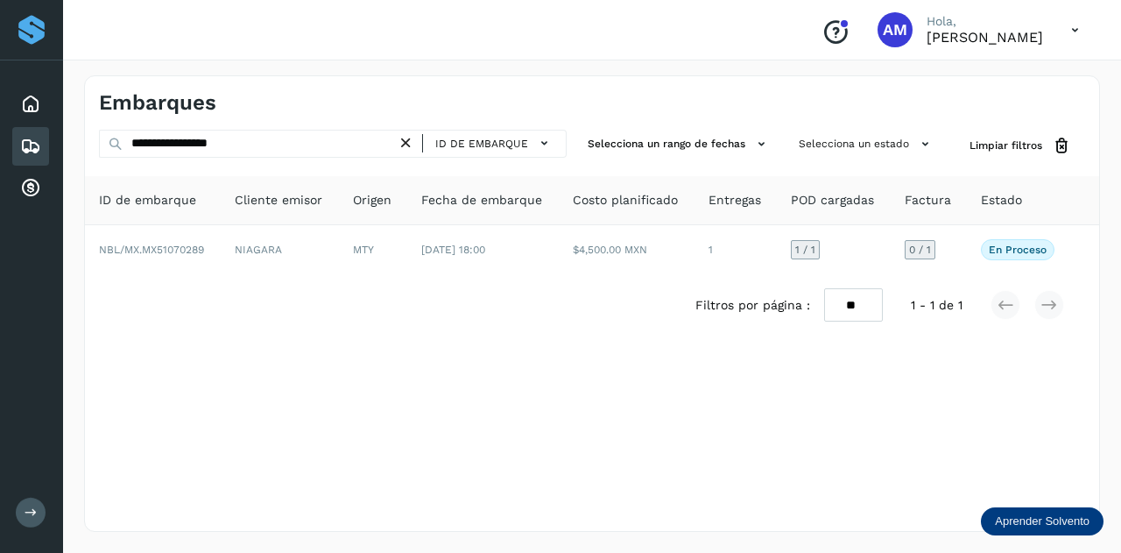
drag, startPoint x: 410, startPoint y: 143, endPoint x: 354, endPoint y: 146, distance: 56.2
click at [401, 143] on icon at bounding box center [406, 143] width 18 height 18
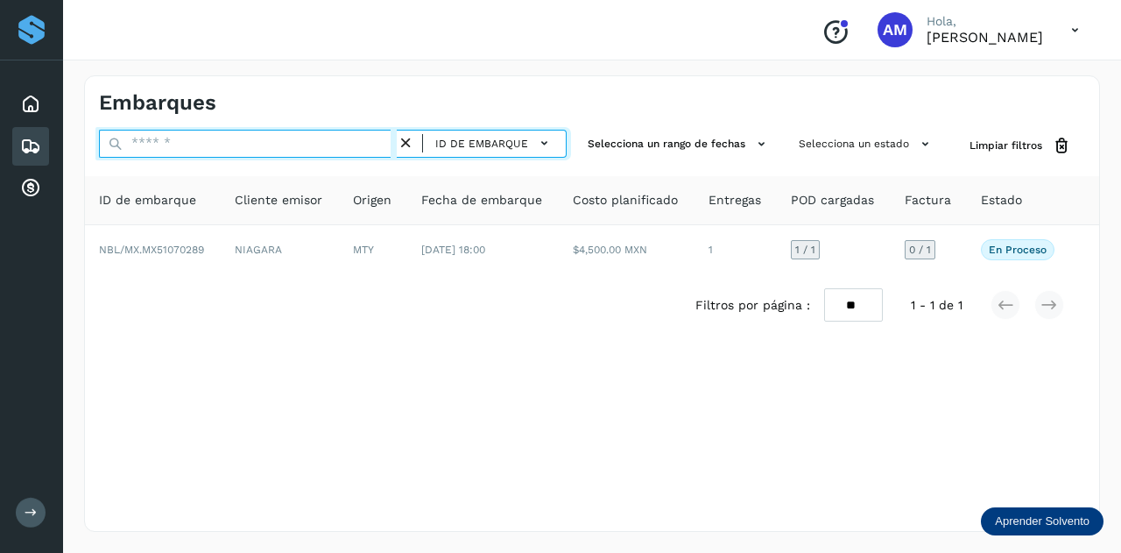
click at [354, 145] on input "text" at bounding box center [248, 144] width 298 height 28
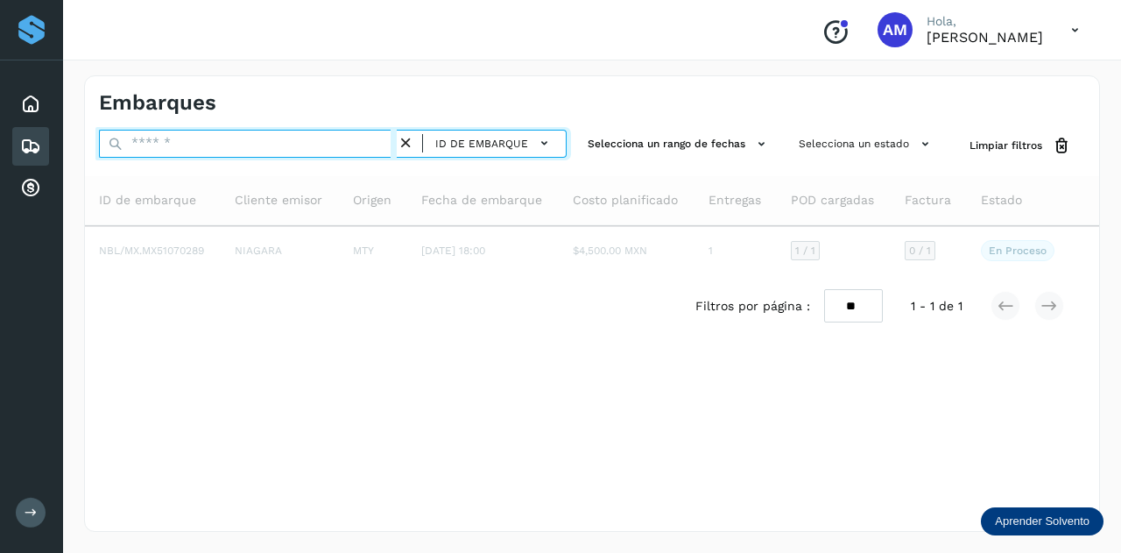
paste input "**********"
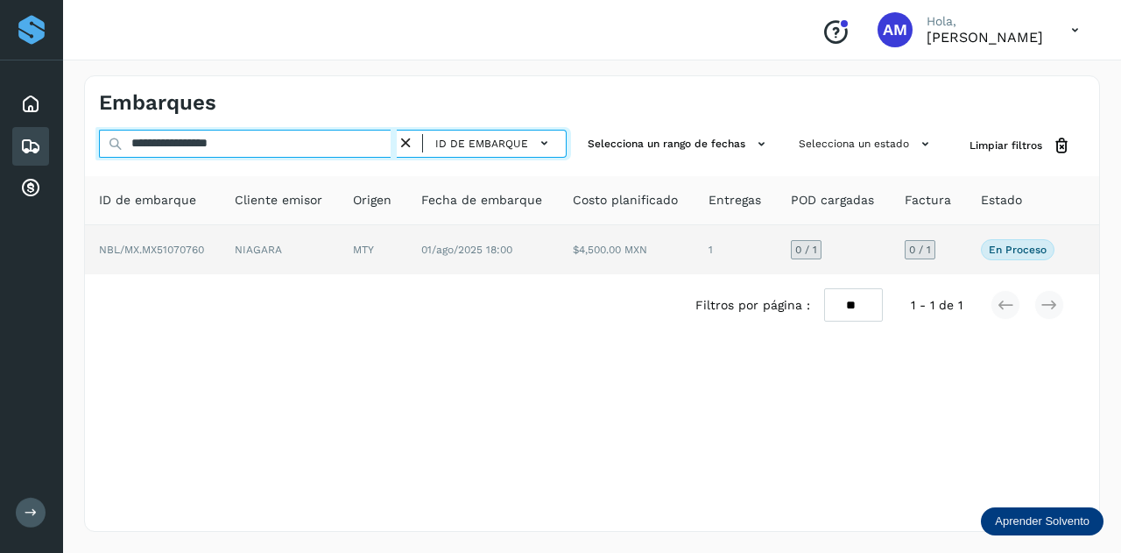
type input "**********"
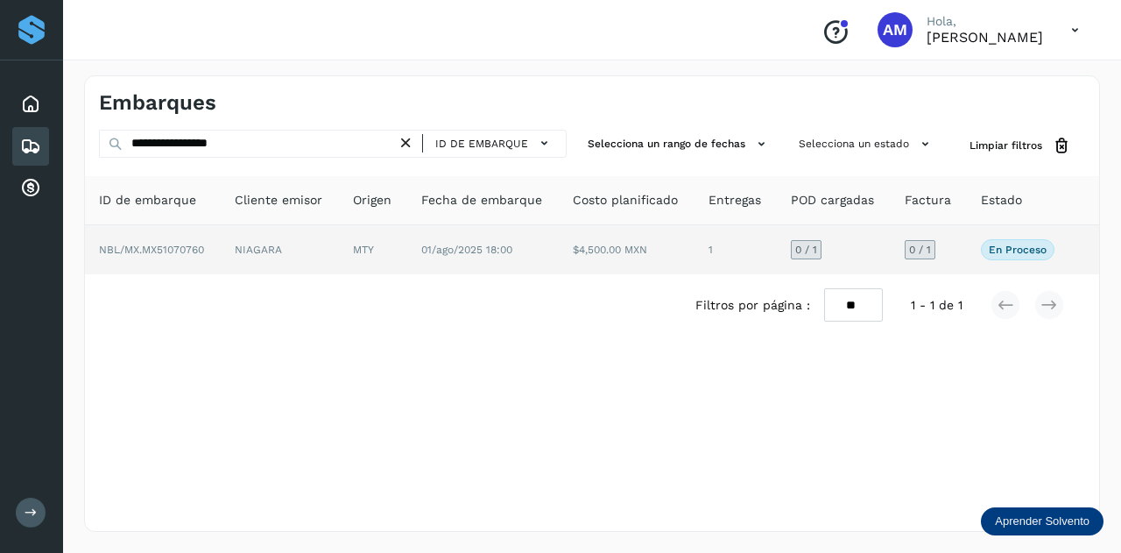
click at [407, 236] on td "MTY" at bounding box center [483, 249] width 152 height 49
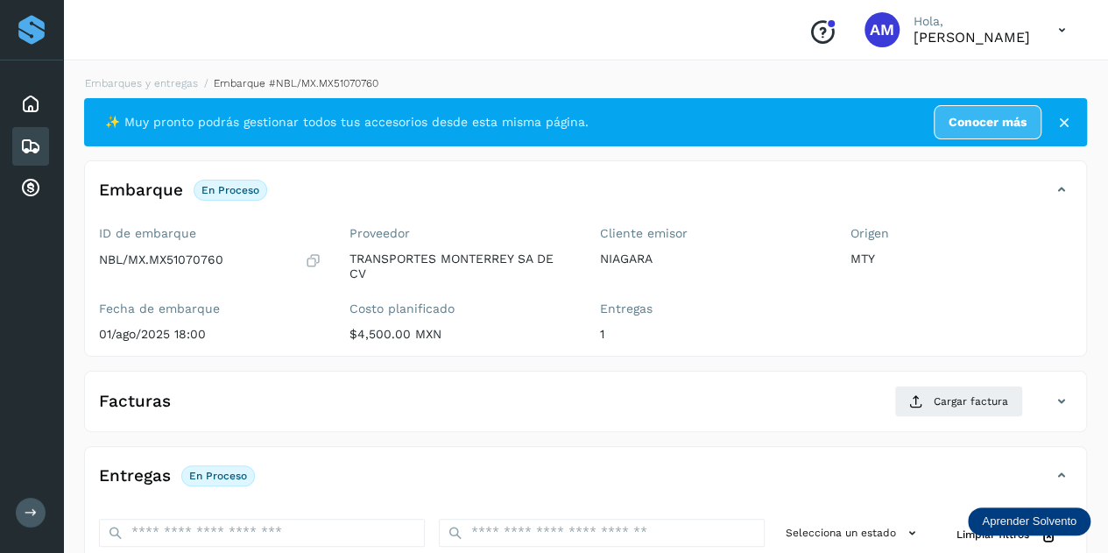
scroll to position [175, 0]
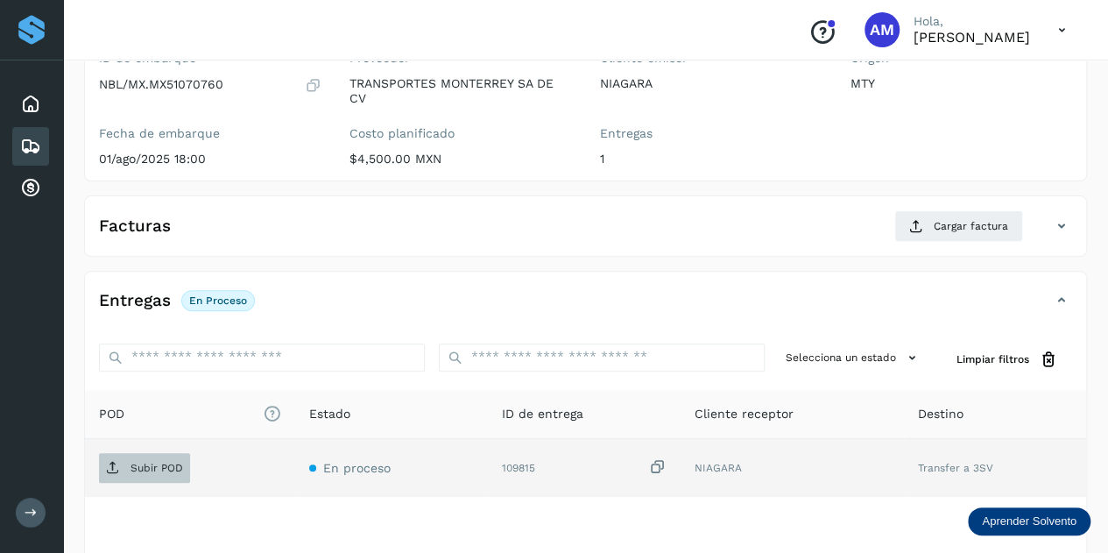
click at [140, 469] on p "Subir POD" at bounding box center [156, 468] width 53 height 12
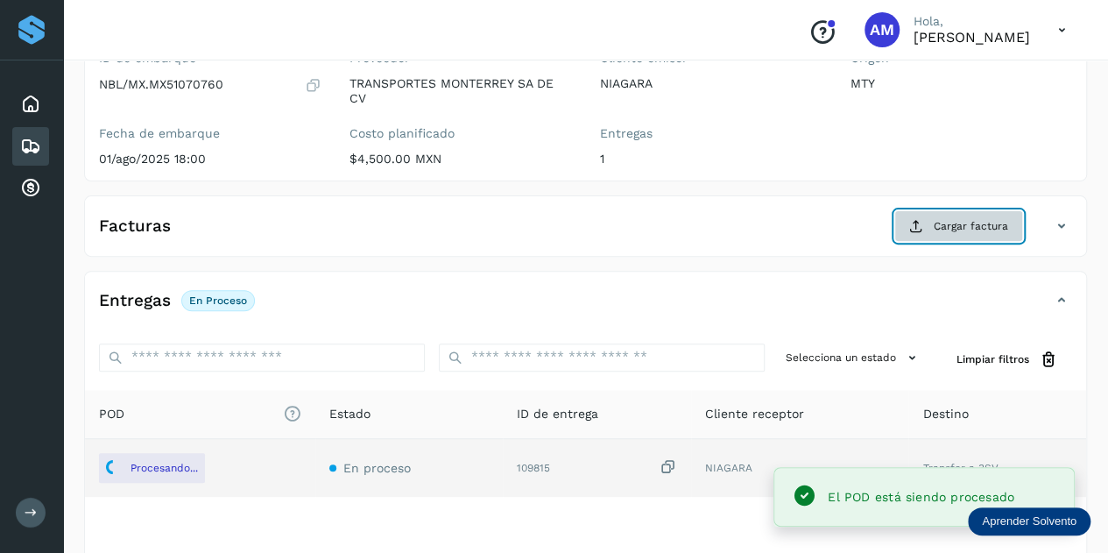
click at [923, 222] on icon at bounding box center [916, 226] width 14 height 14
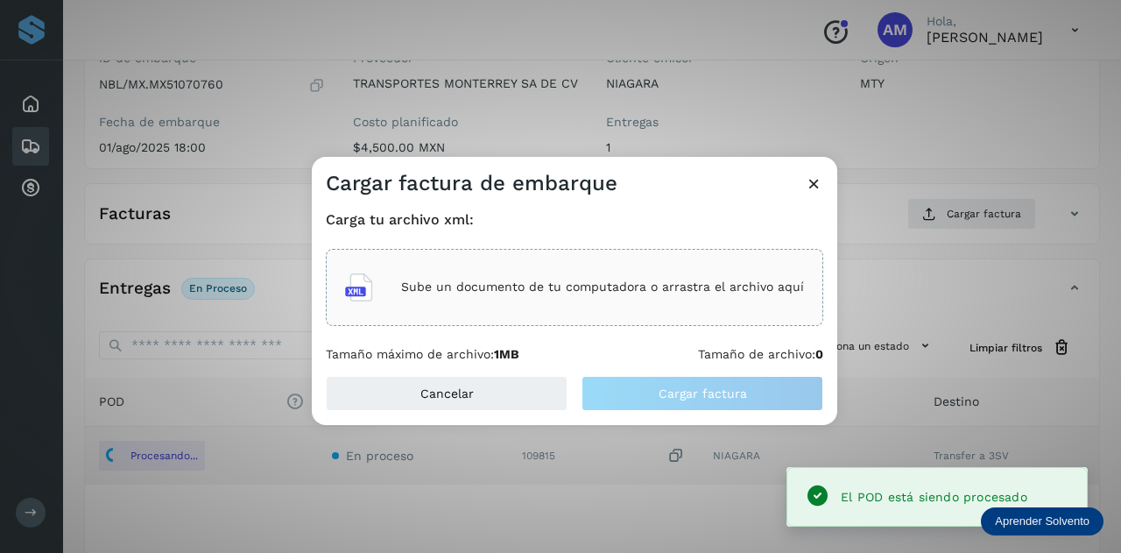
click at [699, 285] on p "Sube un documento de tu computadora o arrastra el archivo aquí" at bounding box center [602, 286] width 403 height 15
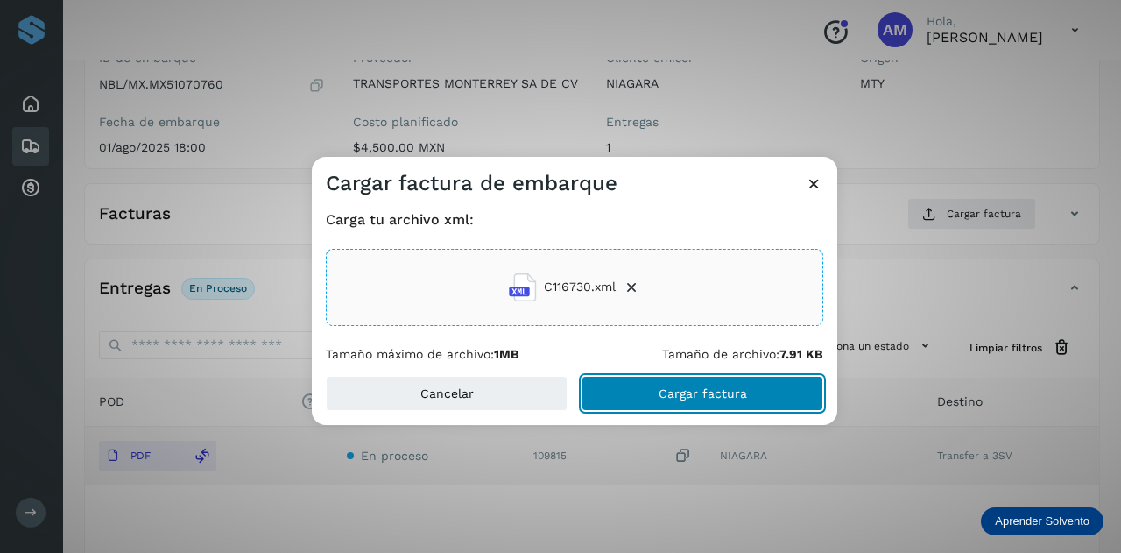
drag, startPoint x: 674, startPoint y: 404, endPoint x: 520, endPoint y: 420, distance: 155.0
click at [674, 404] on button "Cargar factura" at bounding box center [702, 393] width 242 height 35
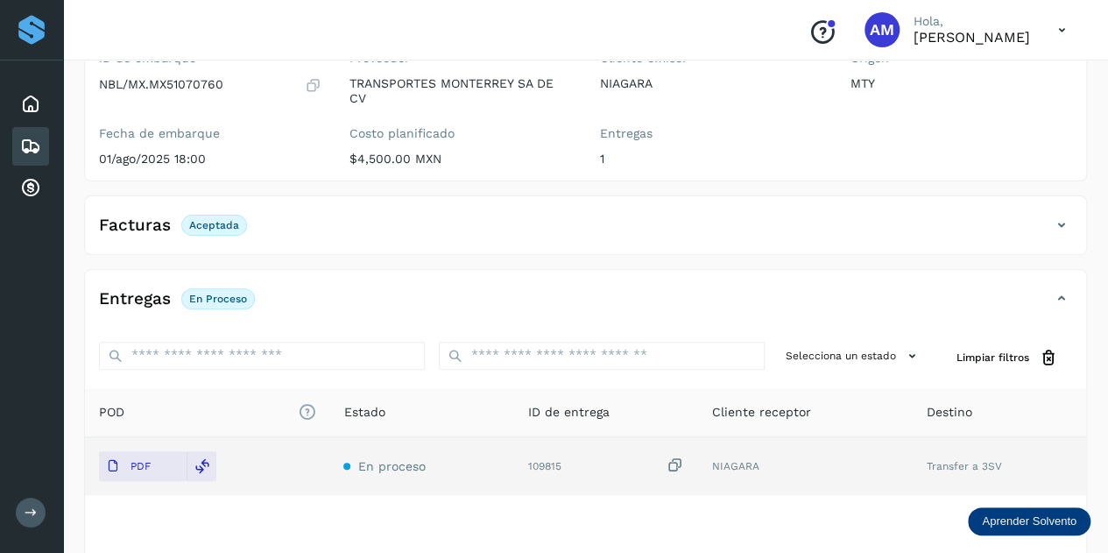
scroll to position [0, 0]
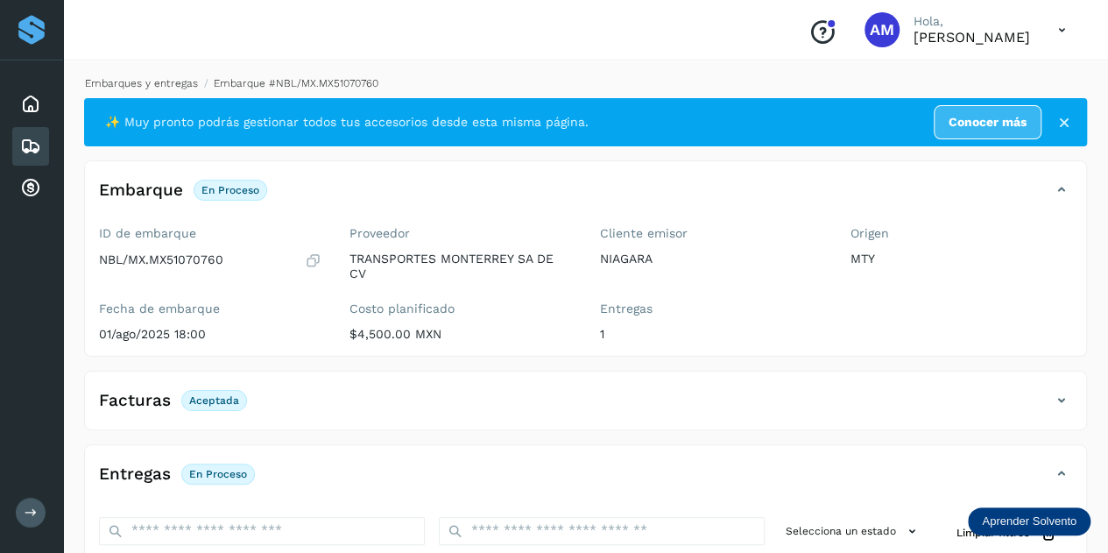
click at [171, 85] on link "Embarques y entregas" at bounding box center [141, 83] width 113 height 12
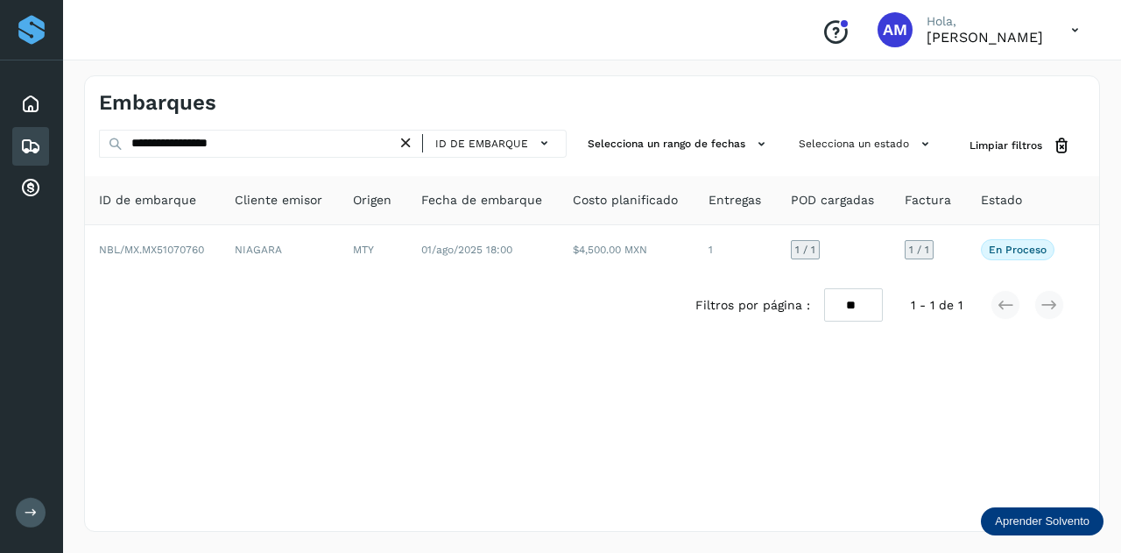
drag, startPoint x: 412, startPoint y: 137, endPoint x: 326, endPoint y: 147, distance: 87.2
click at [411, 139] on icon at bounding box center [406, 143] width 18 height 18
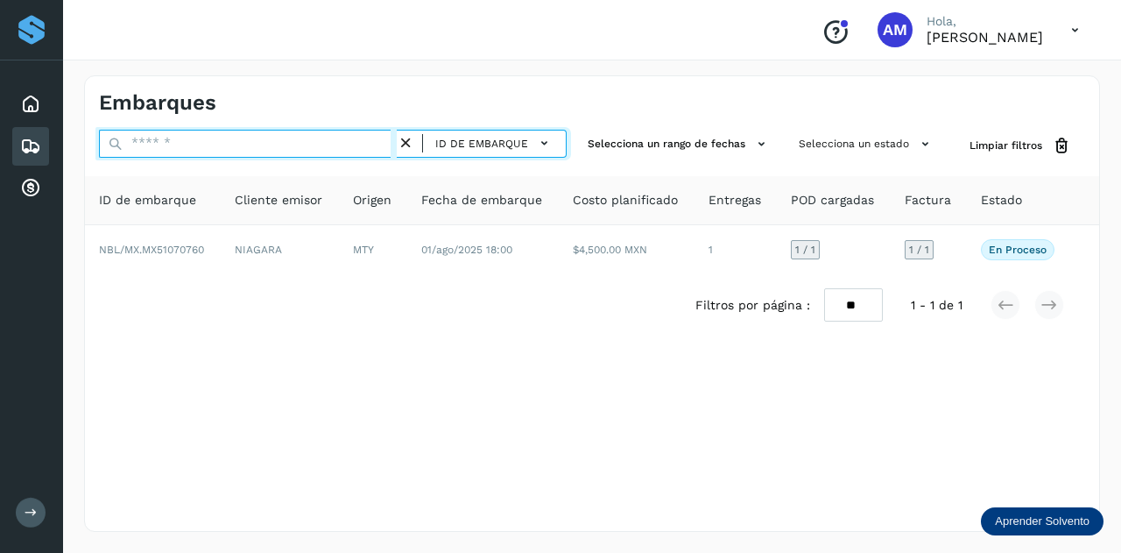
click at [326, 147] on input "text" at bounding box center [248, 144] width 298 height 28
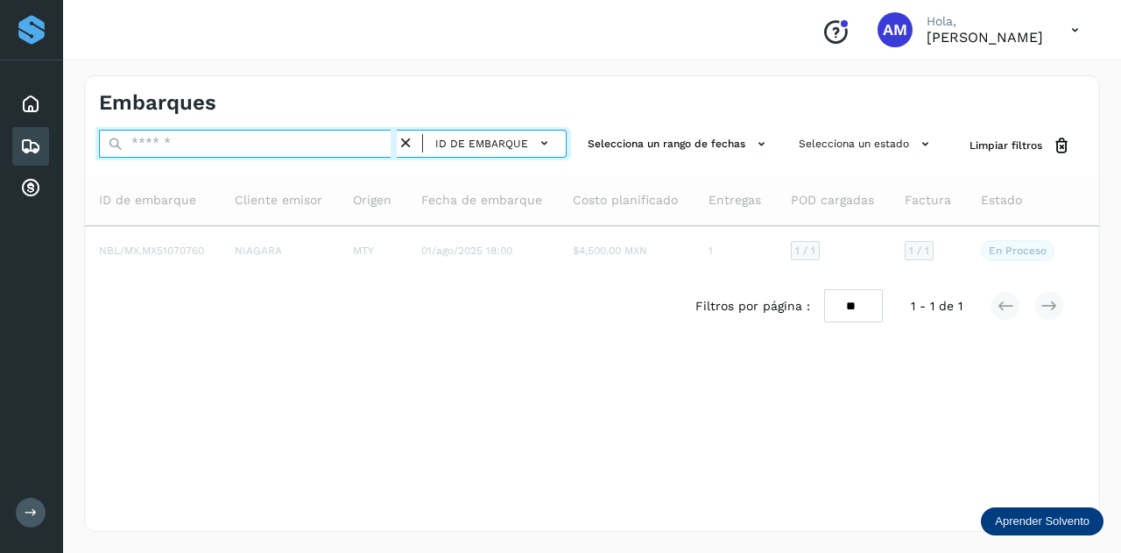
paste input "**********"
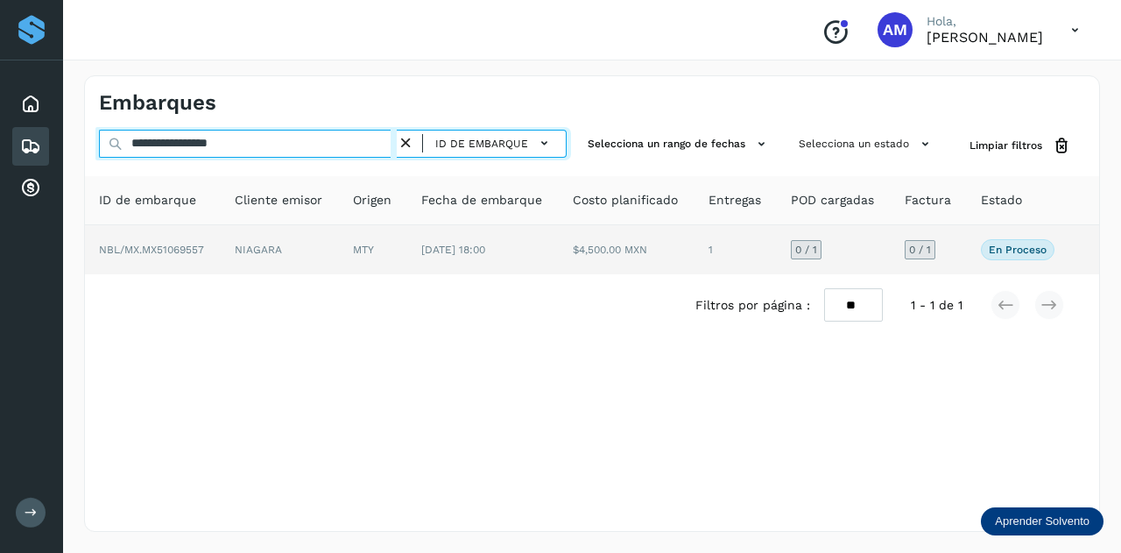
type input "**********"
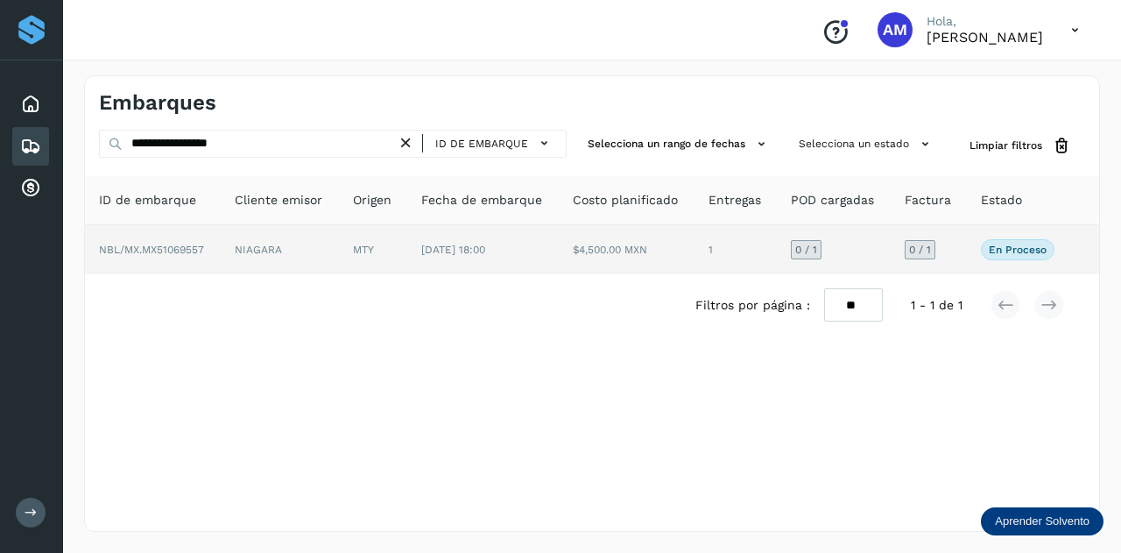
click at [407, 252] on td "MTY" at bounding box center [483, 249] width 152 height 49
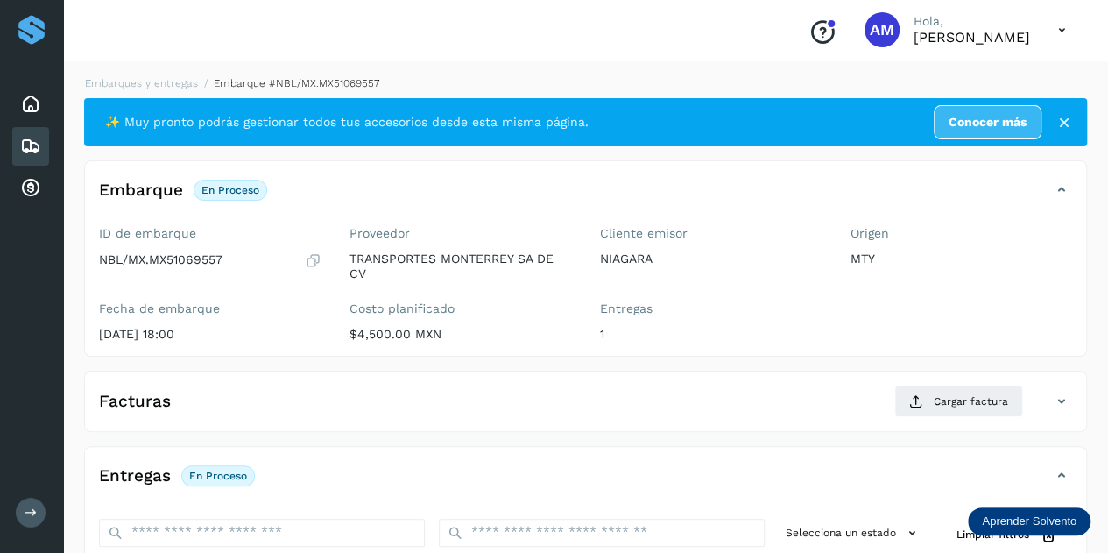
scroll to position [263, 0]
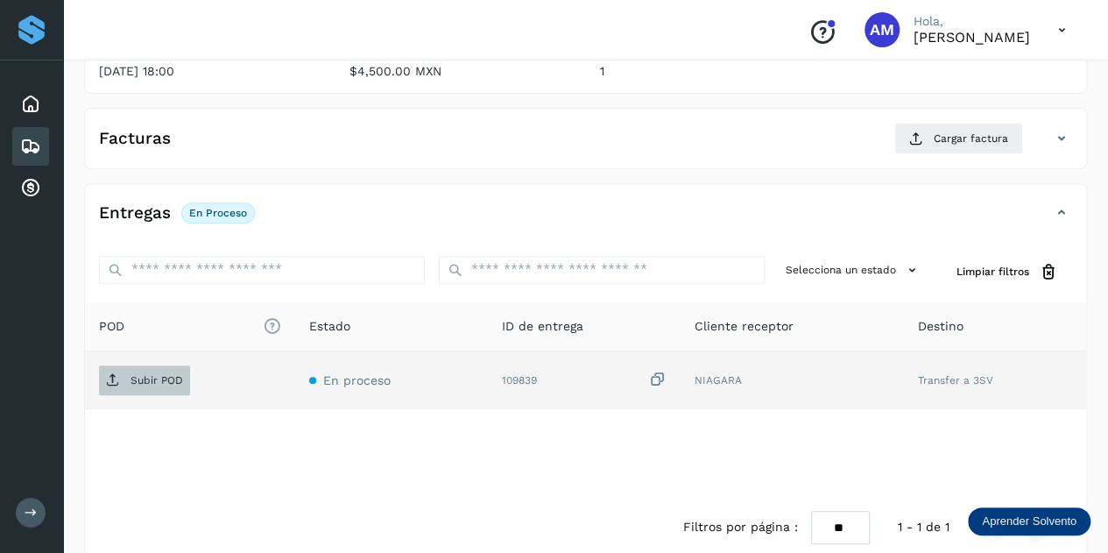
click at [175, 374] on p "Subir POD" at bounding box center [156, 380] width 53 height 12
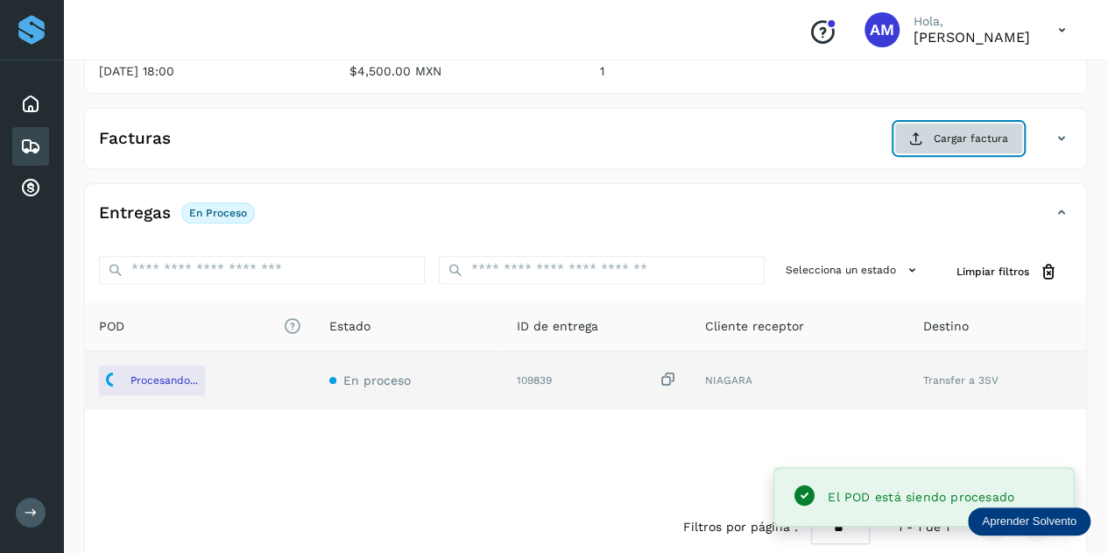
click at [949, 137] on span "Cargar factura" at bounding box center [971, 138] width 74 height 16
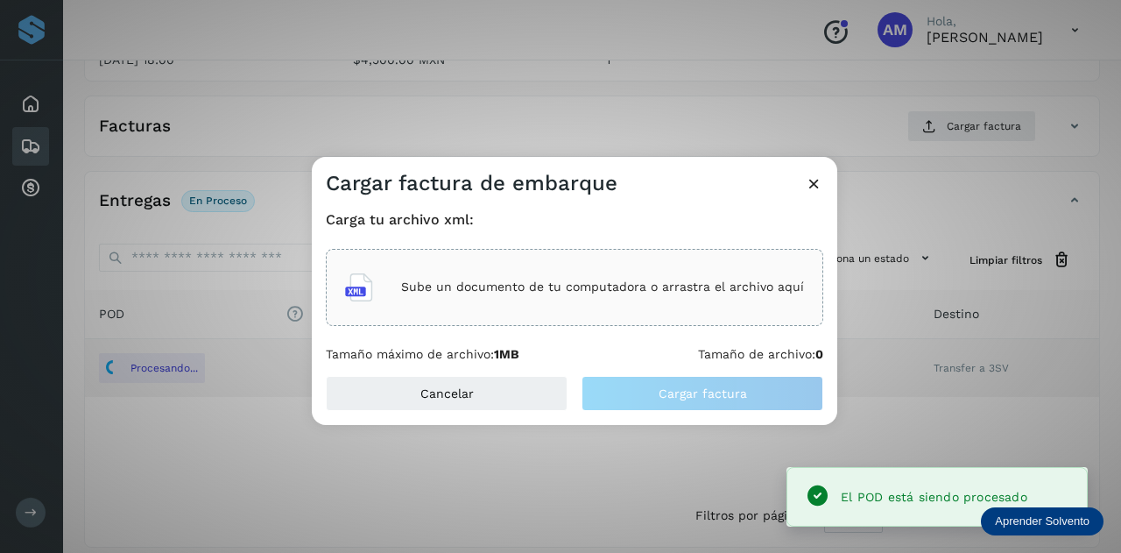
click at [650, 244] on div "Carga tu archivo xml: Sube un documento de tu computadora o arrastra el archivo…" at bounding box center [574, 286] width 497 height 151
click at [627, 279] on div "Sube un documento de tu computadora o arrastra el archivo aquí" at bounding box center [574, 287] width 459 height 47
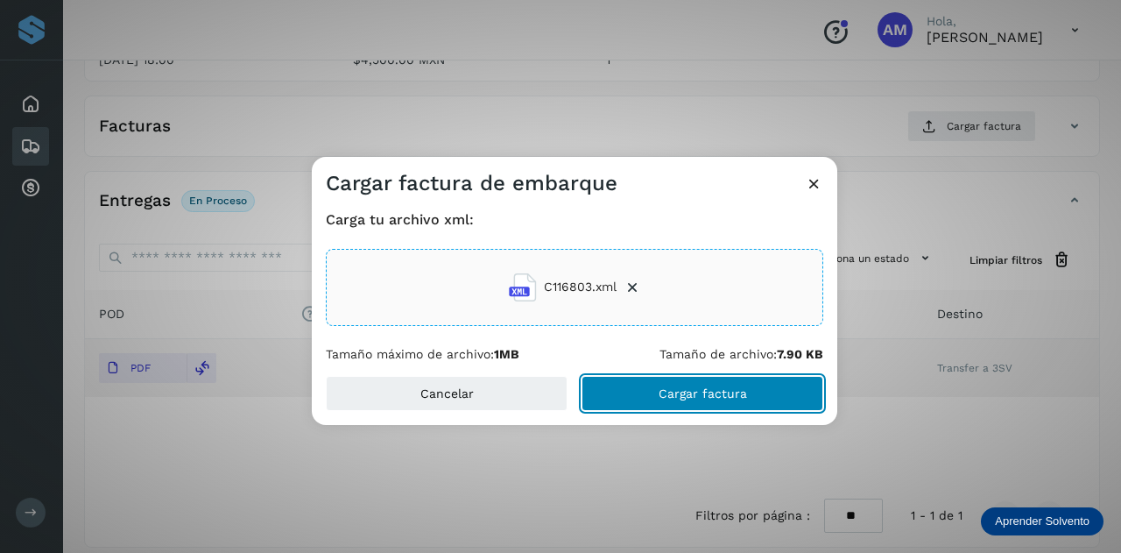
click at [618, 402] on button "Cargar factura" at bounding box center [702, 393] width 242 height 35
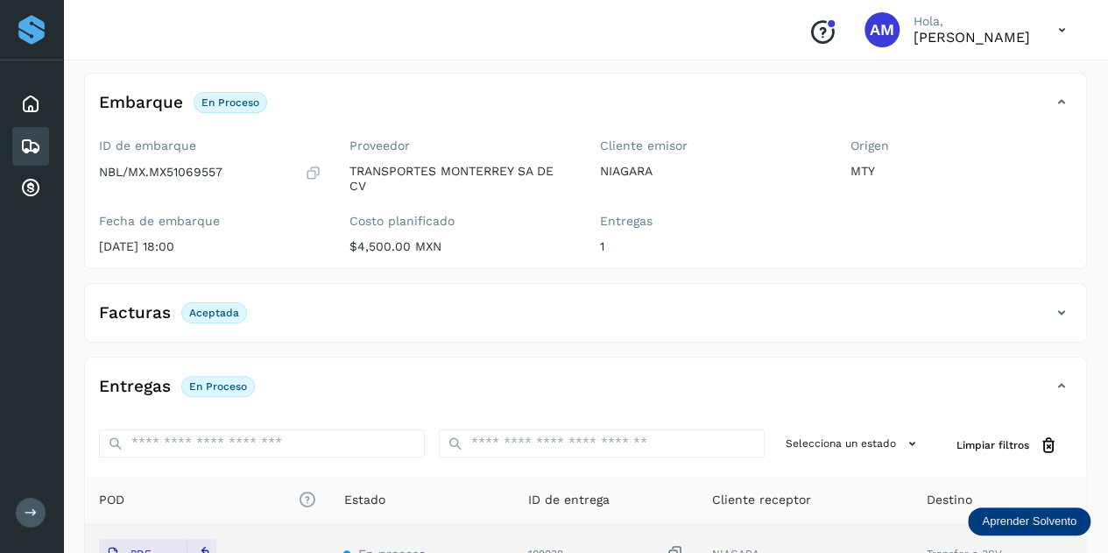
scroll to position [0, 0]
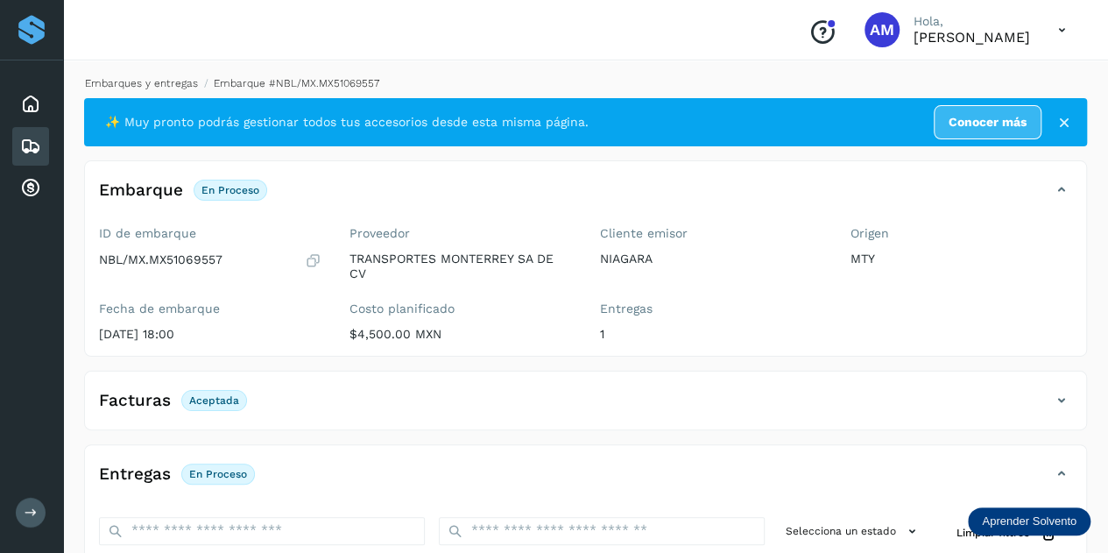
click at [138, 80] on link "Embarques y entregas" at bounding box center [141, 83] width 113 height 12
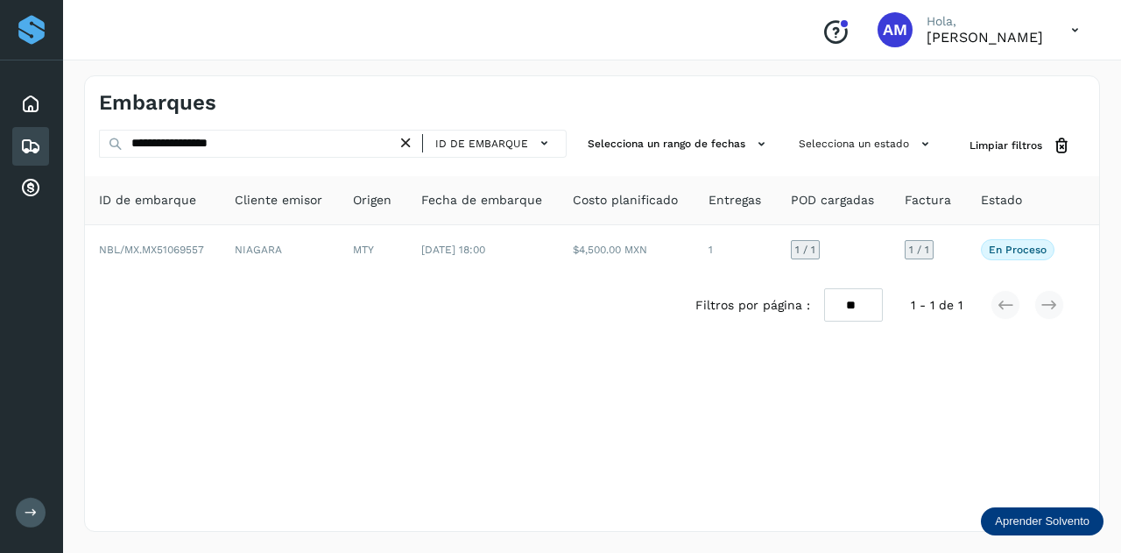
click at [403, 144] on icon at bounding box center [406, 143] width 18 height 18
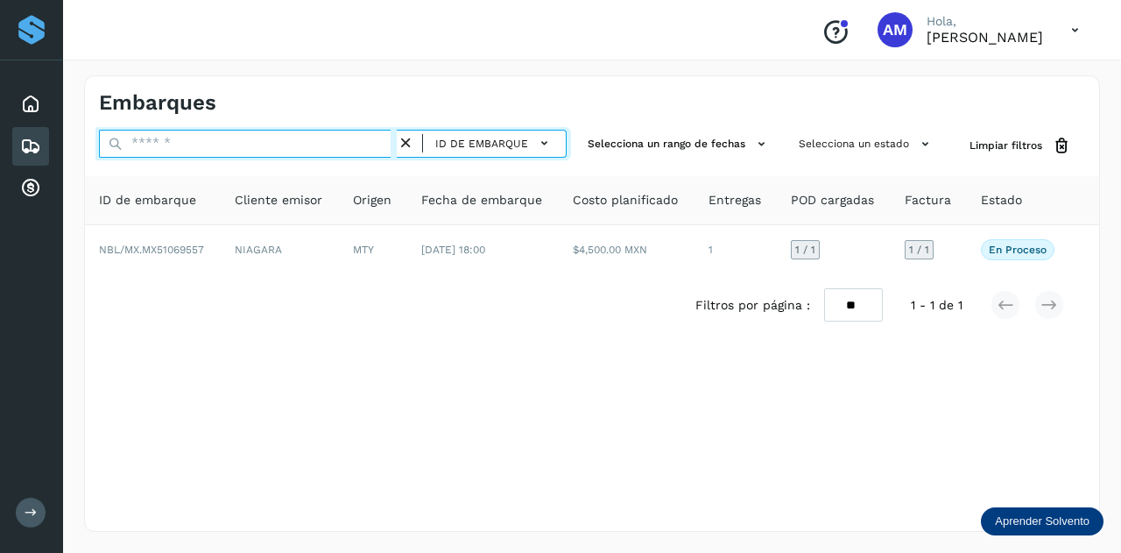
click at [385, 145] on input "text" at bounding box center [248, 144] width 298 height 28
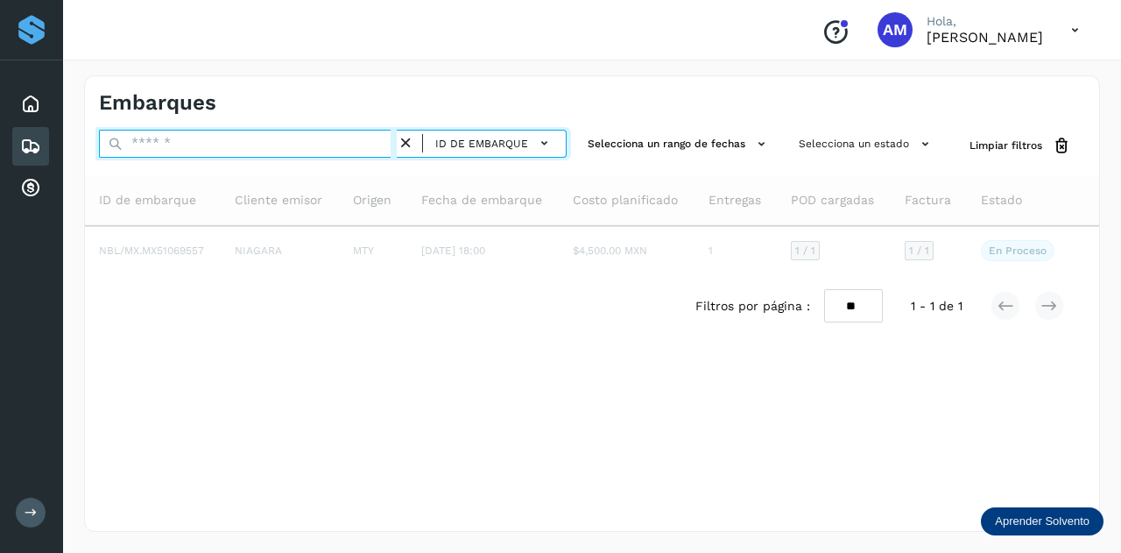
paste input "**********"
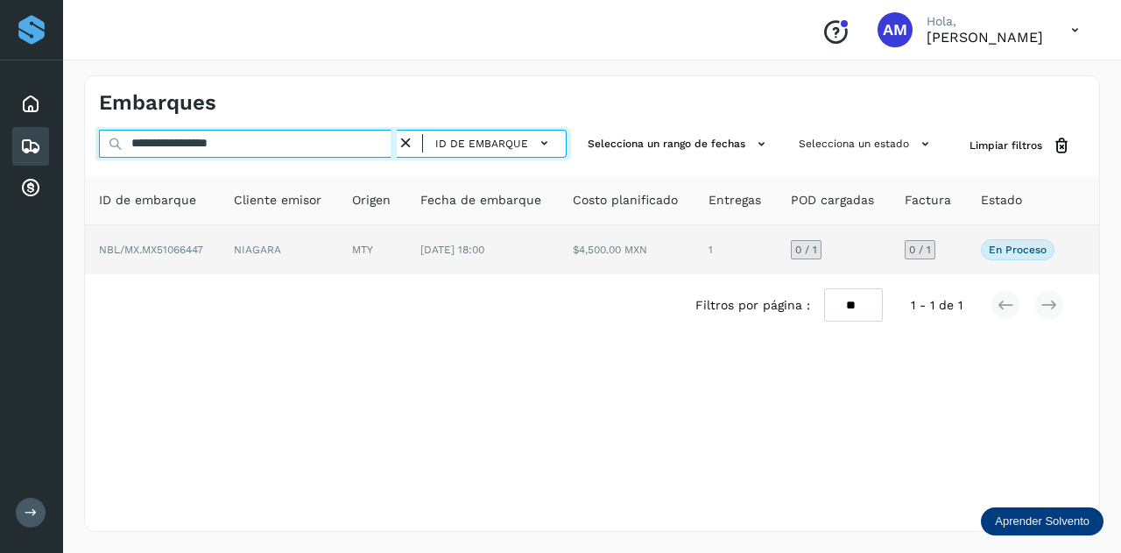
type input "**********"
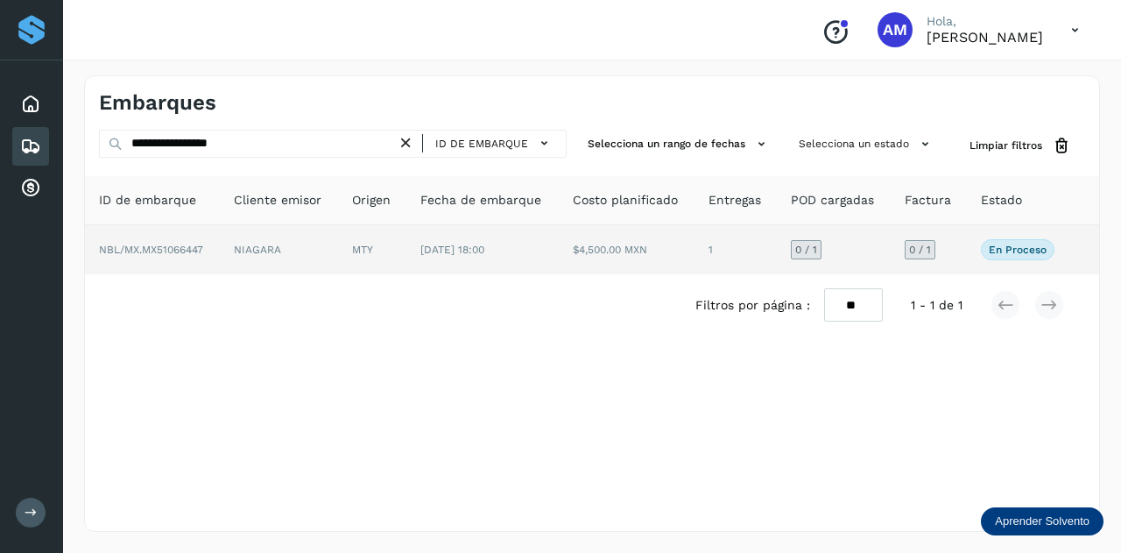
click at [406, 254] on td "MTY" at bounding box center [482, 249] width 152 height 49
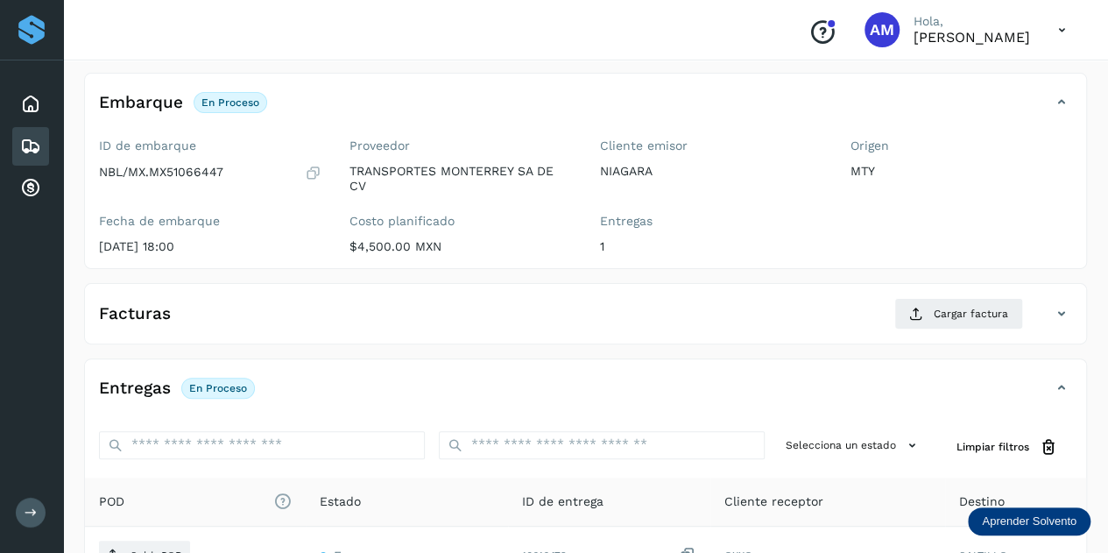
scroll to position [175, 0]
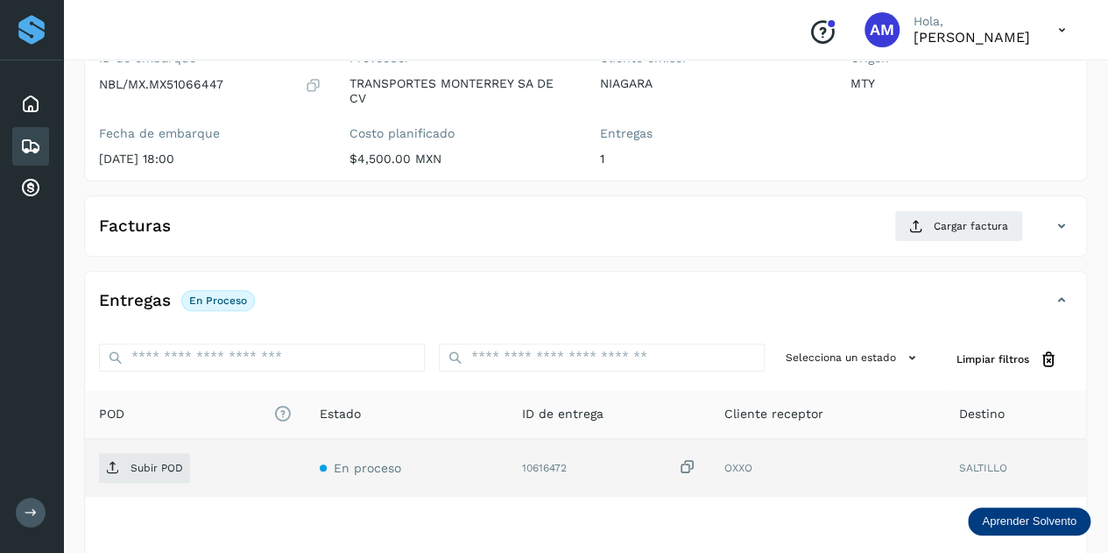
click at [306, 481] on td "Subir POD" at bounding box center [407, 468] width 202 height 58
click at [158, 475] on span "Subir POD" at bounding box center [144, 468] width 91 height 28
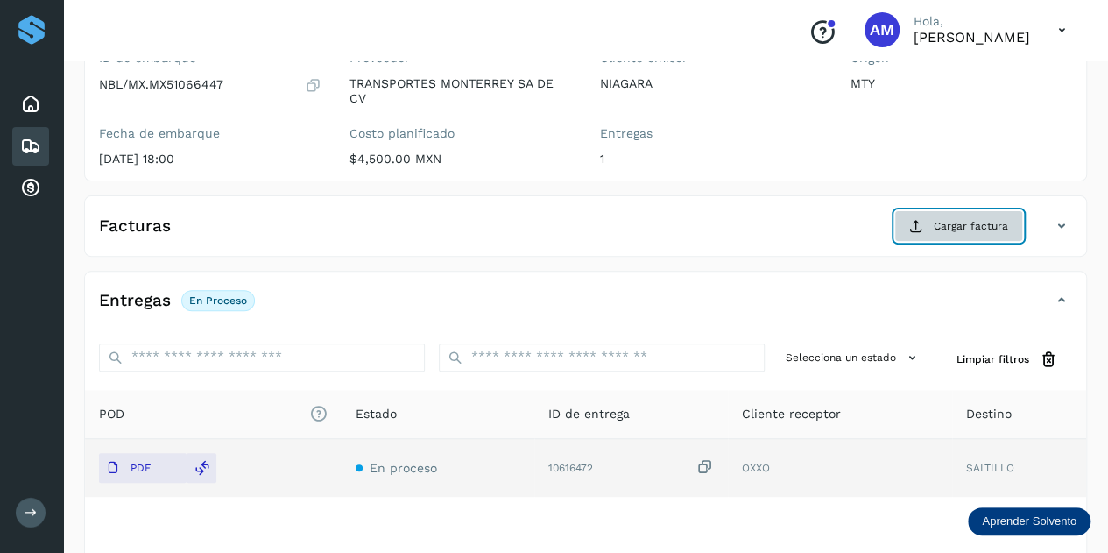
click at [951, 223] on span "Cargar factura" at bounding box center [971, 226] width 74 height 16
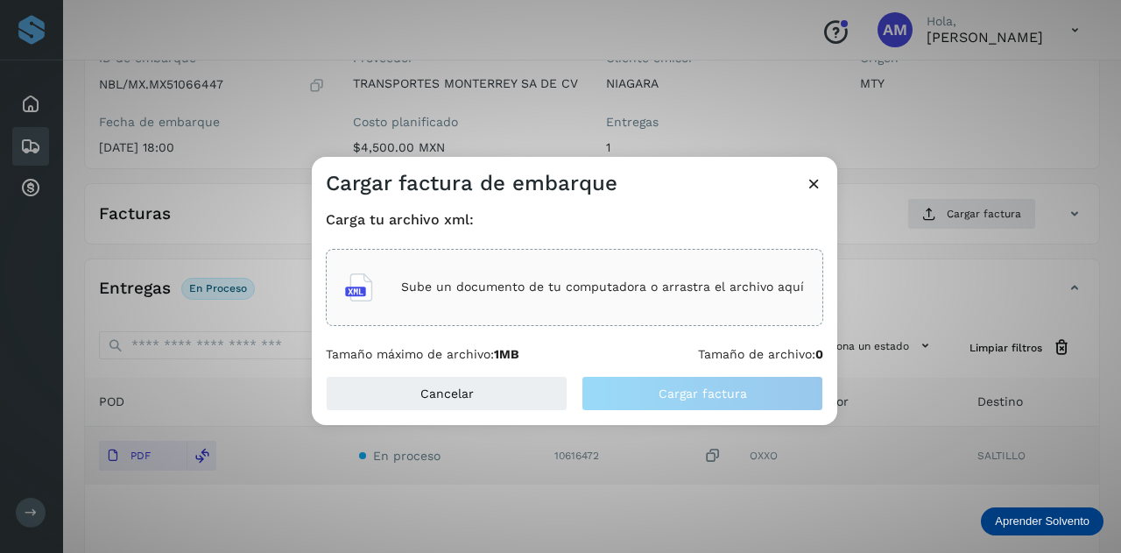
click at [585, 300] on div "Sube un documento de tu computadora o arrastra el archivo aquí" at bounding box center [574, 287] width 459 height 47
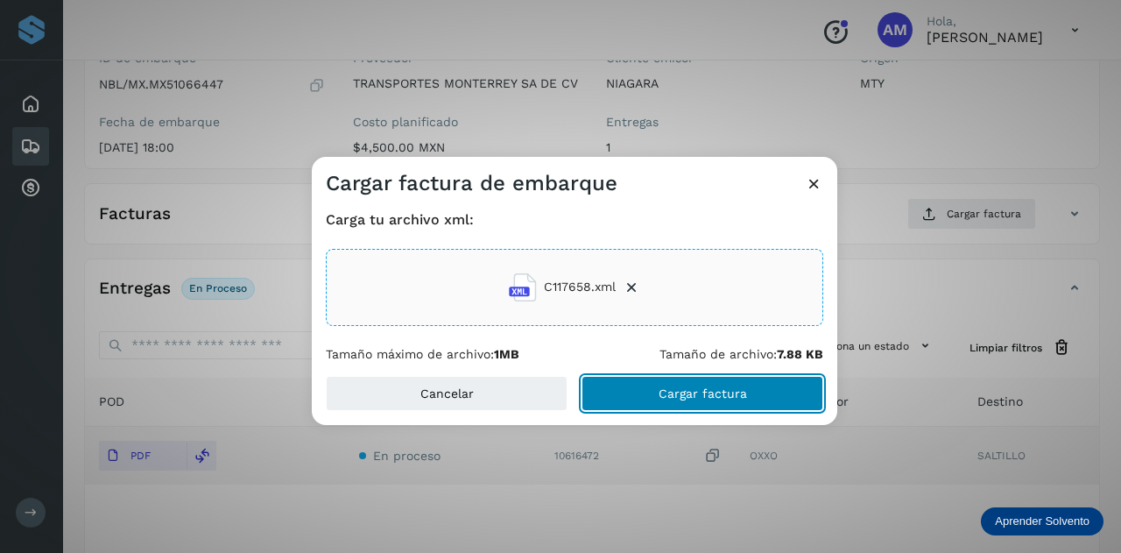
click at [661, 403] on button "Cargar factura" at bounding box center [702, 393] width 242 height 35
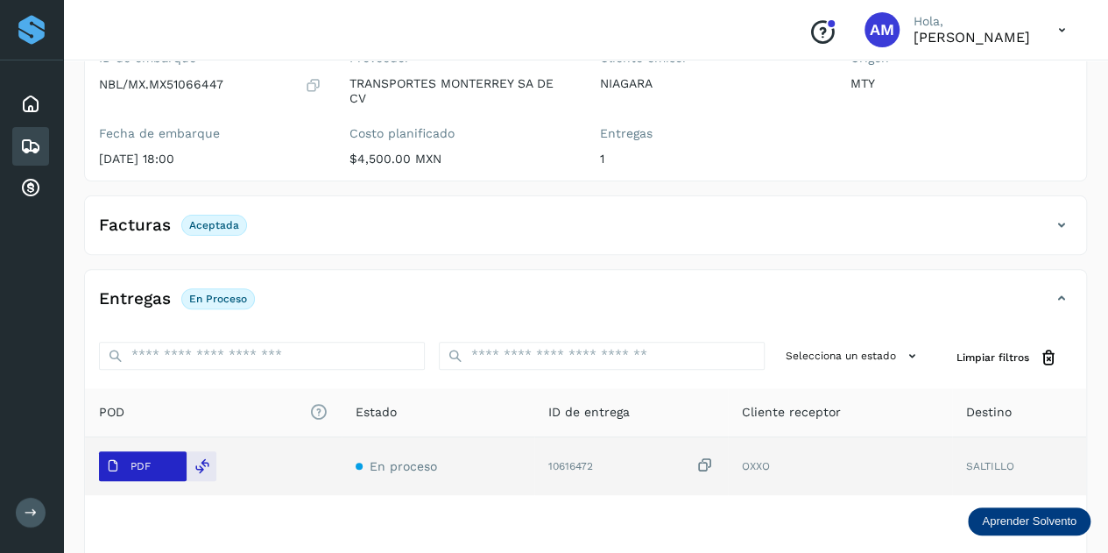
click at [144, 463] on p "PDF" at bounding box center [140, 466] width 20 height 12
click at [203, 468] on icon at bounding box center [202, 466] width 16 height 16
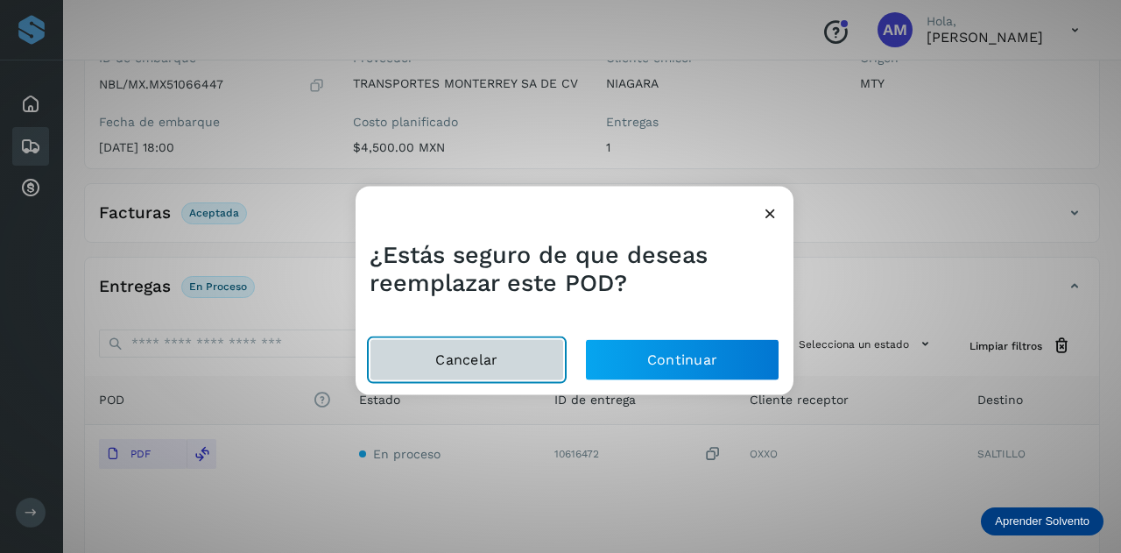
click at [525, 363] on button "Cancelar" at bounding box center [467, 360] width 194 height 42
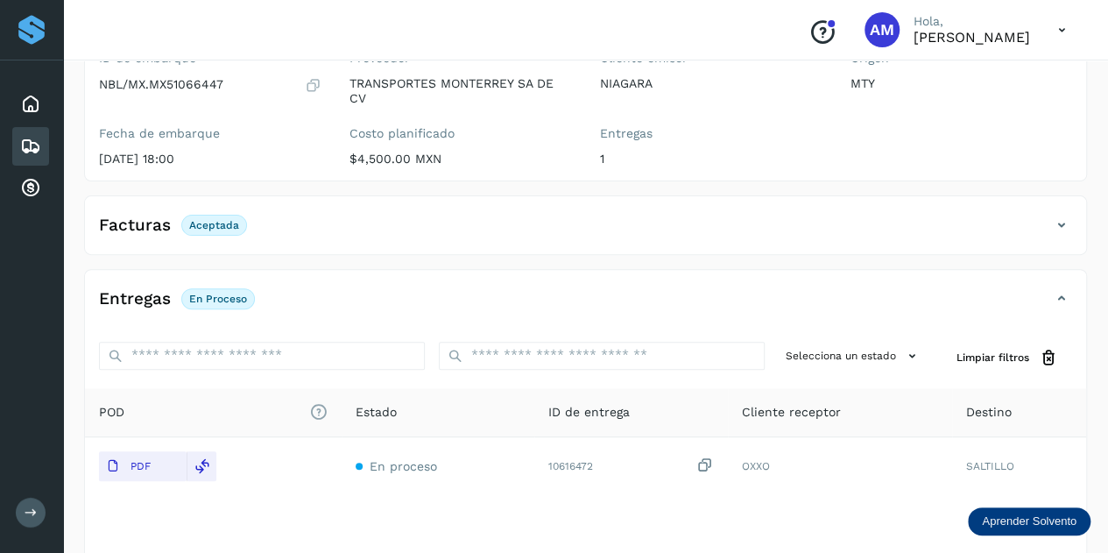
scroll to position [0, 0]
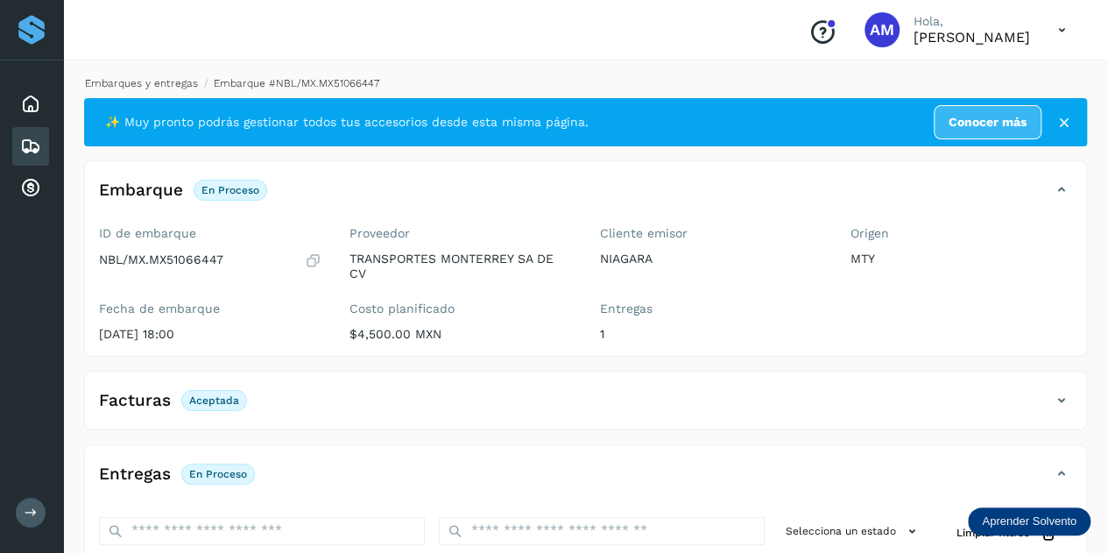
click at [128, 88] on link "Embarques y entregas" at bounding box center [141, 83] width 113 height 12
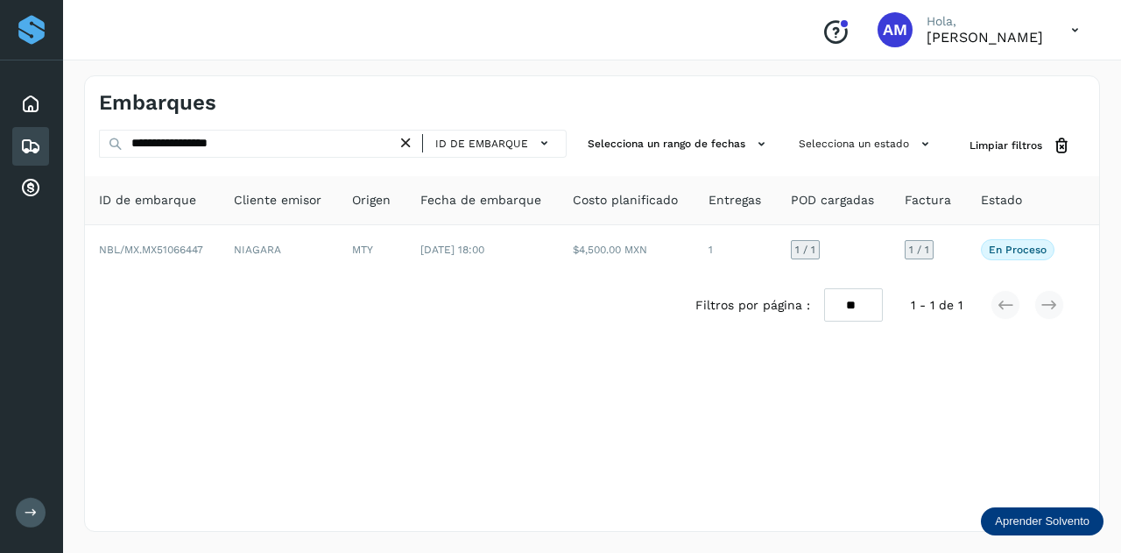
click at [411, 148] on icon at bounding box center [406, 143] width 18 height 18
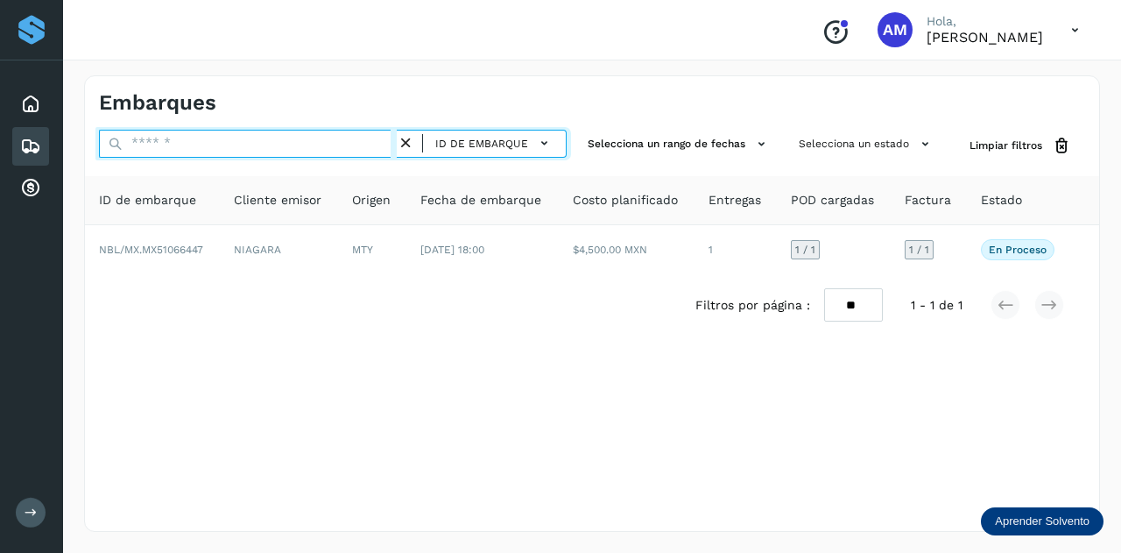
click at [357, 150] on input "text" at bounding box center [248, 144] width 298 height 28
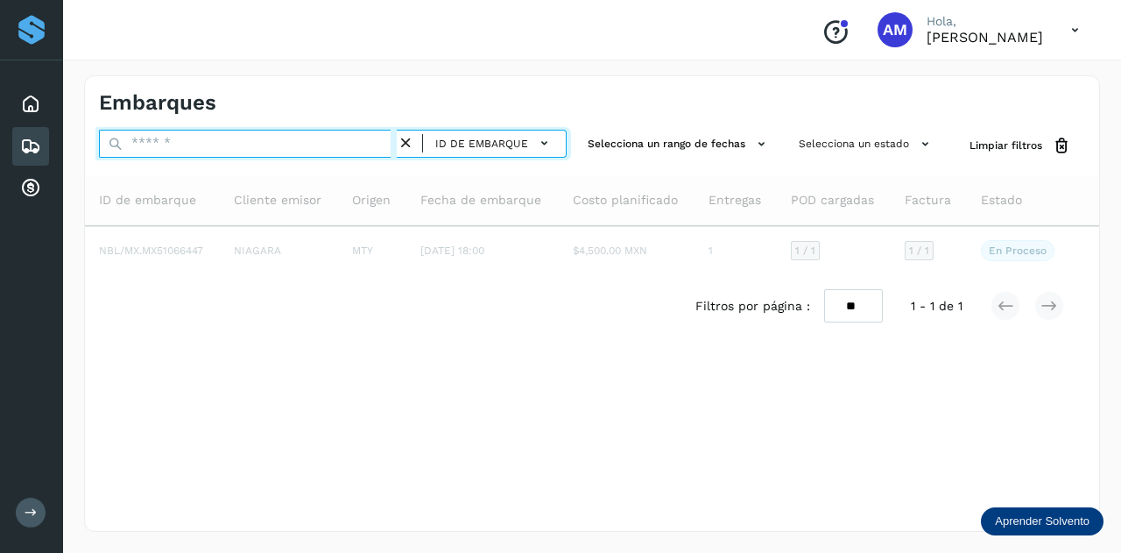
paste input "**********"
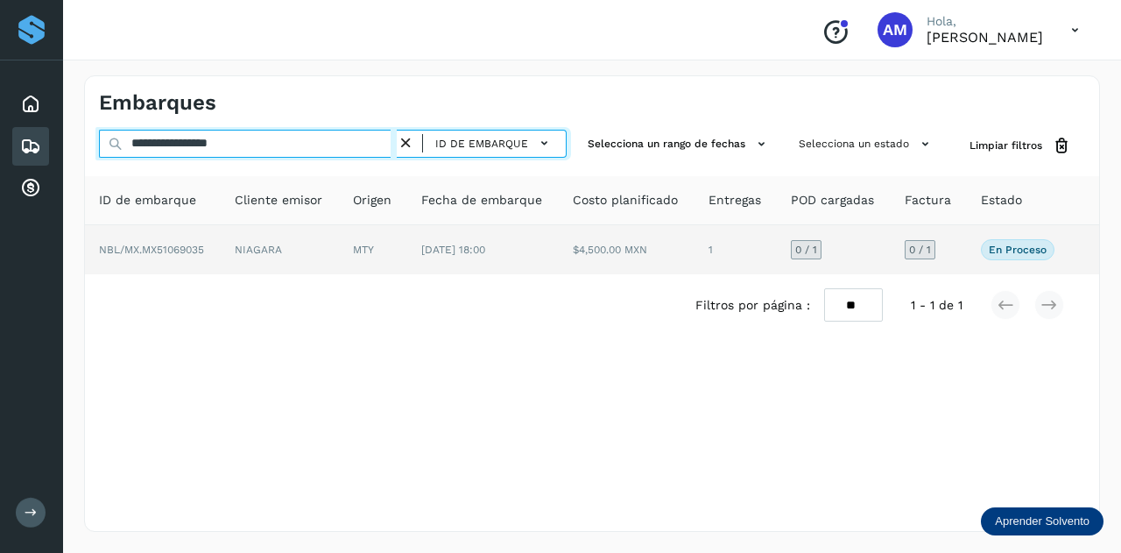
type input "**********"
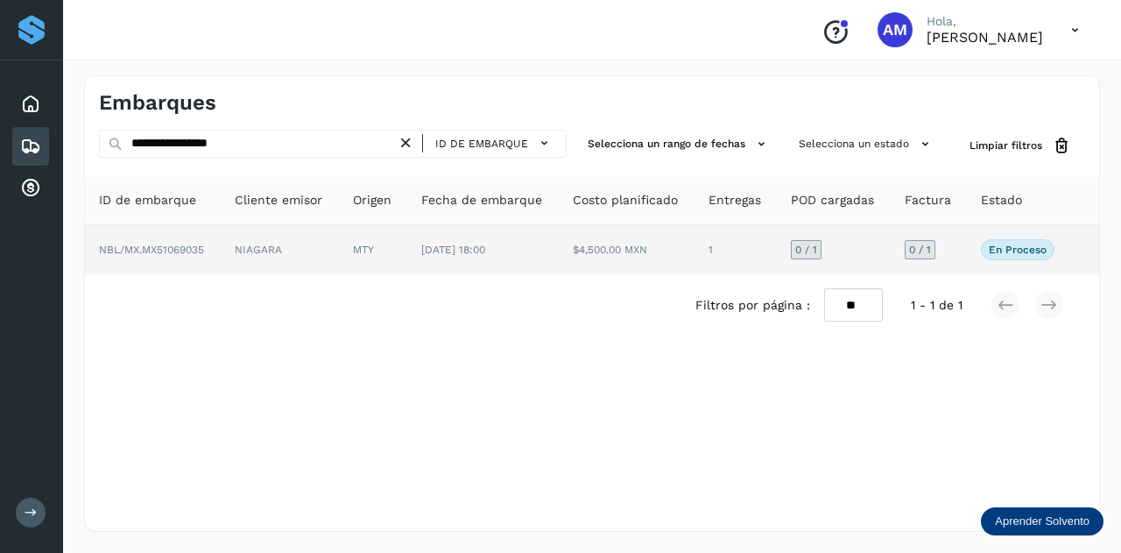
click at [559, 257] on td "[DATE] 18:00" at bounding box center [627, 249] width 136 height 49
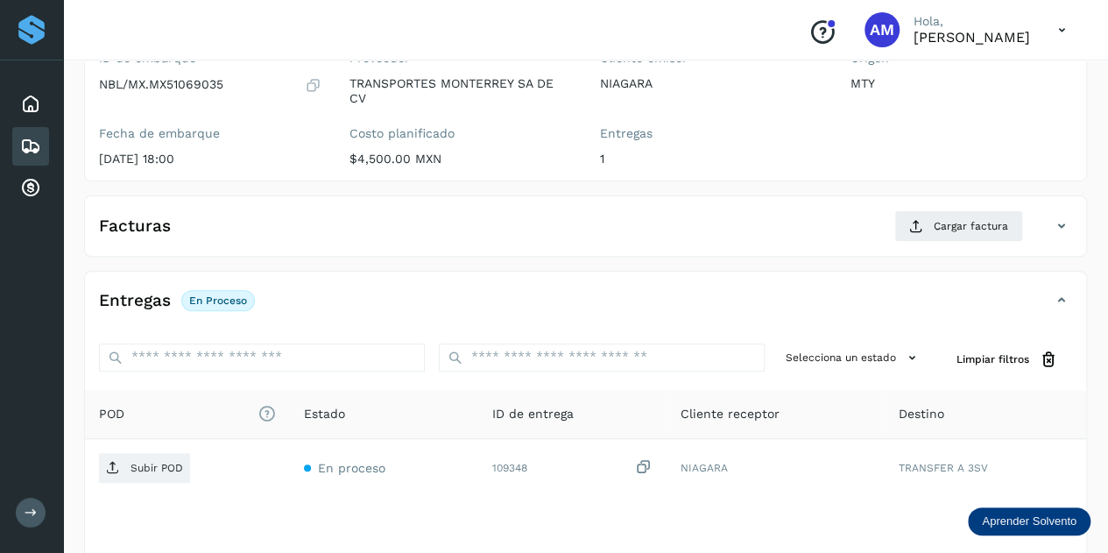
scroll to position [263, 0]
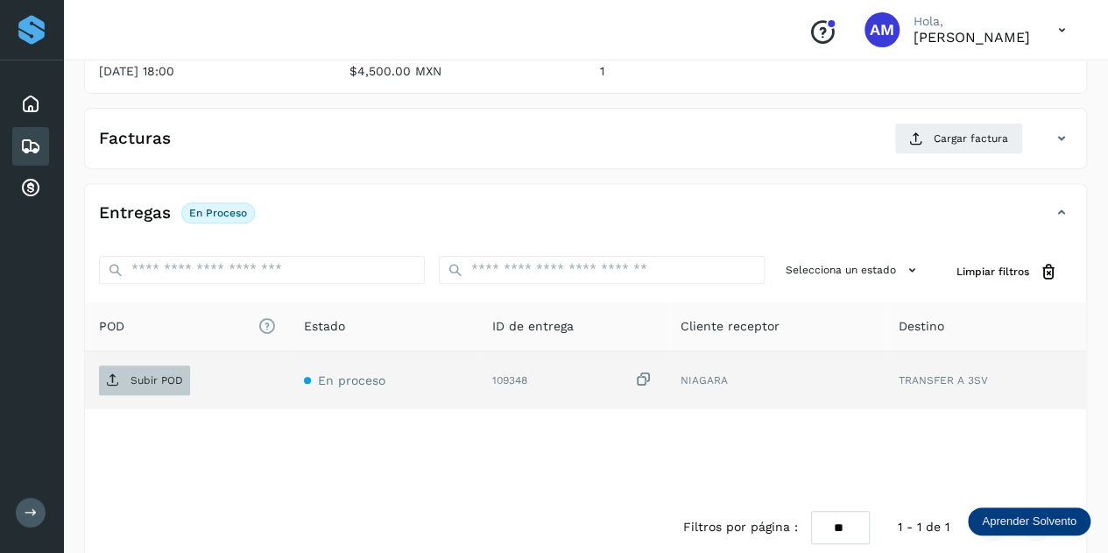
click at [170, 374] on p "Subir POD" at bounding box center [156, 380] width 53 height 12
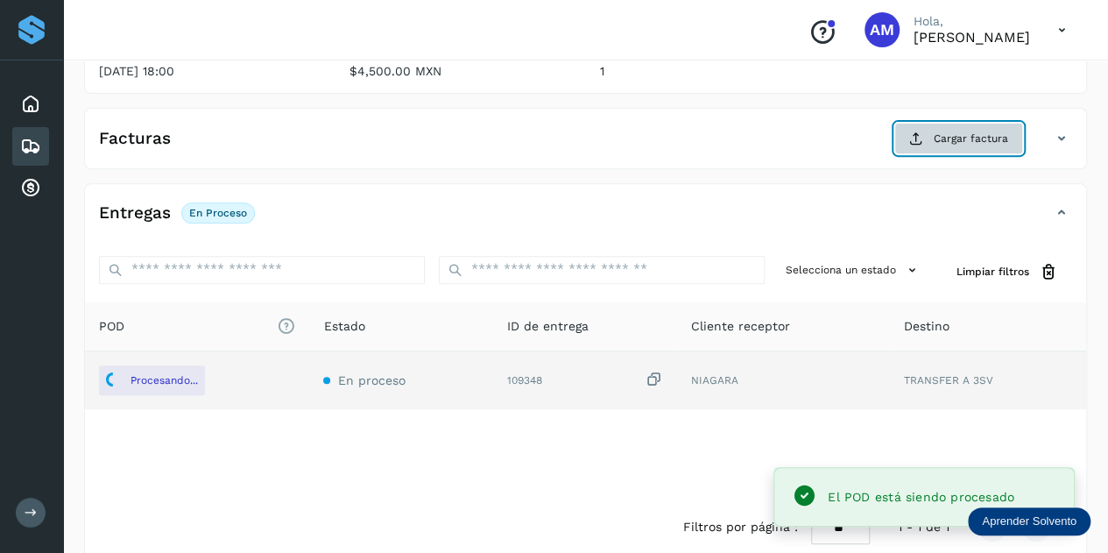
click at [954, 123] on button "Cargar factura" at bounding box center [958, 139] width 129 height 32
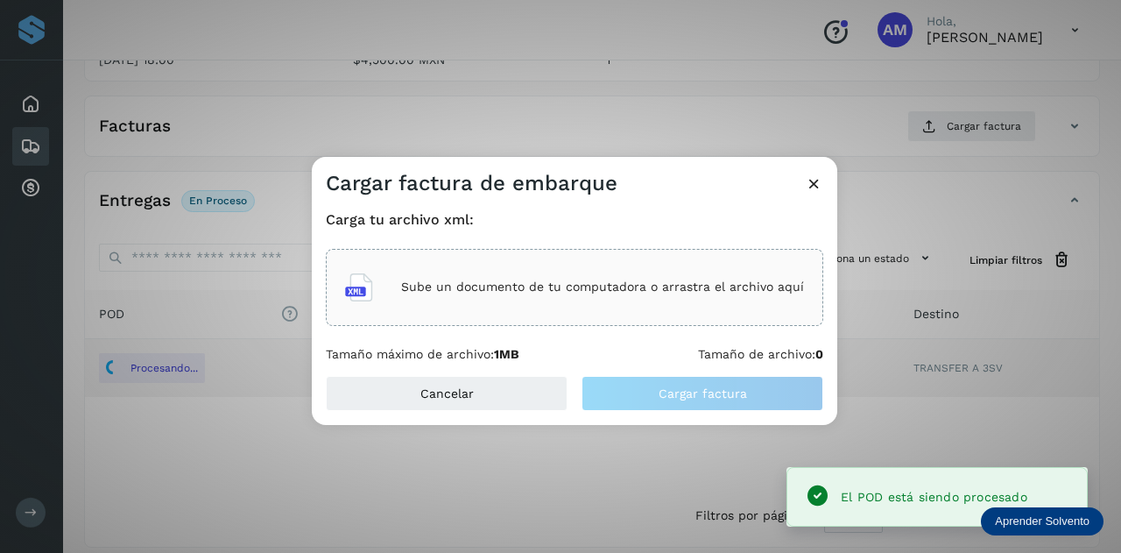
click at [518, 300] on div "Sube un documento de tu computadora o arrastra el archivo aquí" at bounding box center [574, 287] width 459 height 47
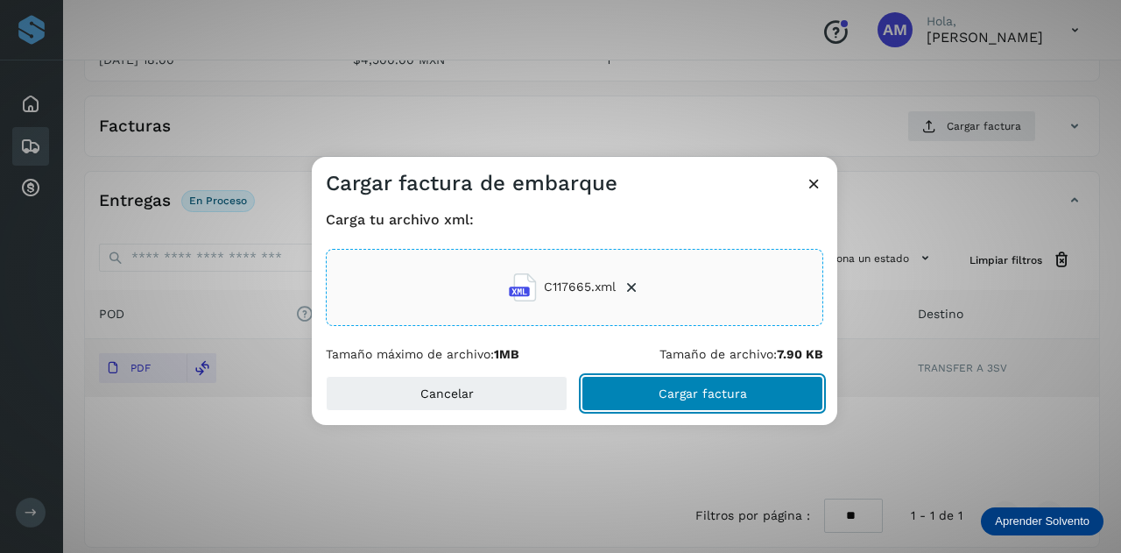
click at [645, 388] on button "Cargar factura" at bounding box center [702, 393] width 242 height 35
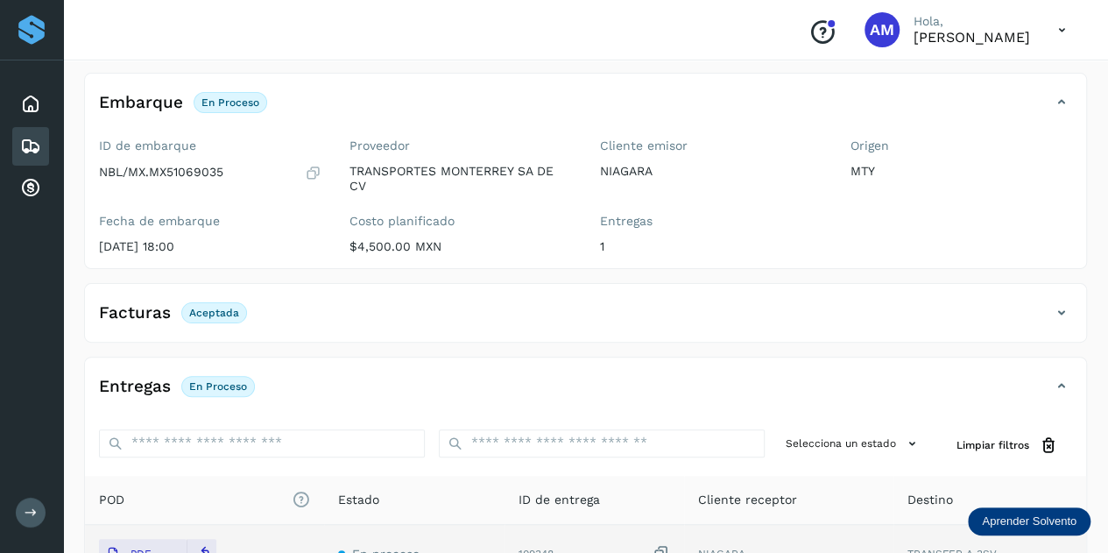
scroll to position [0, 0]
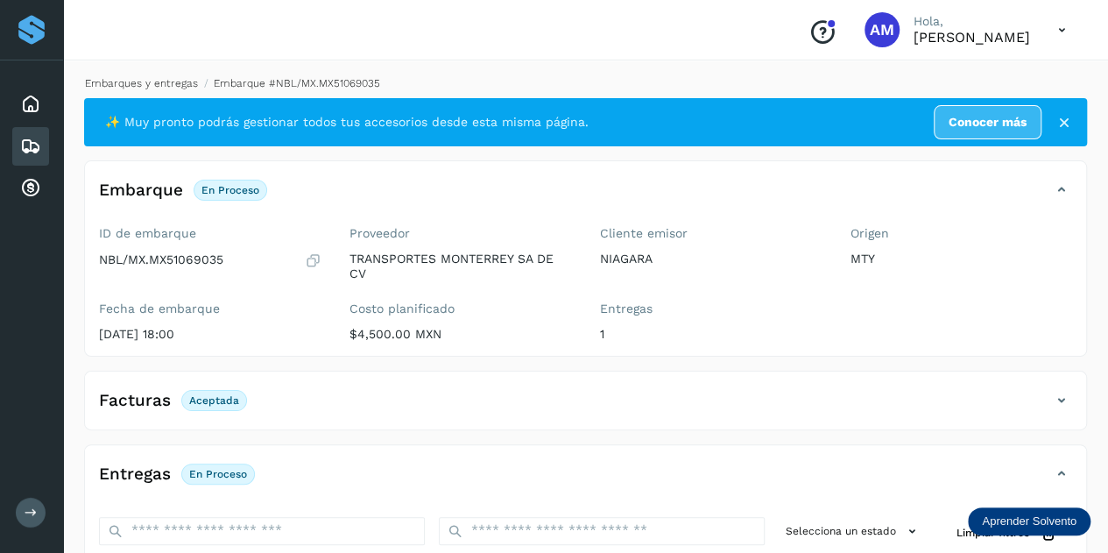
click at [167, 78] on link "Embarques y entregas" at bounding box center [141, 83] width 113 height 12
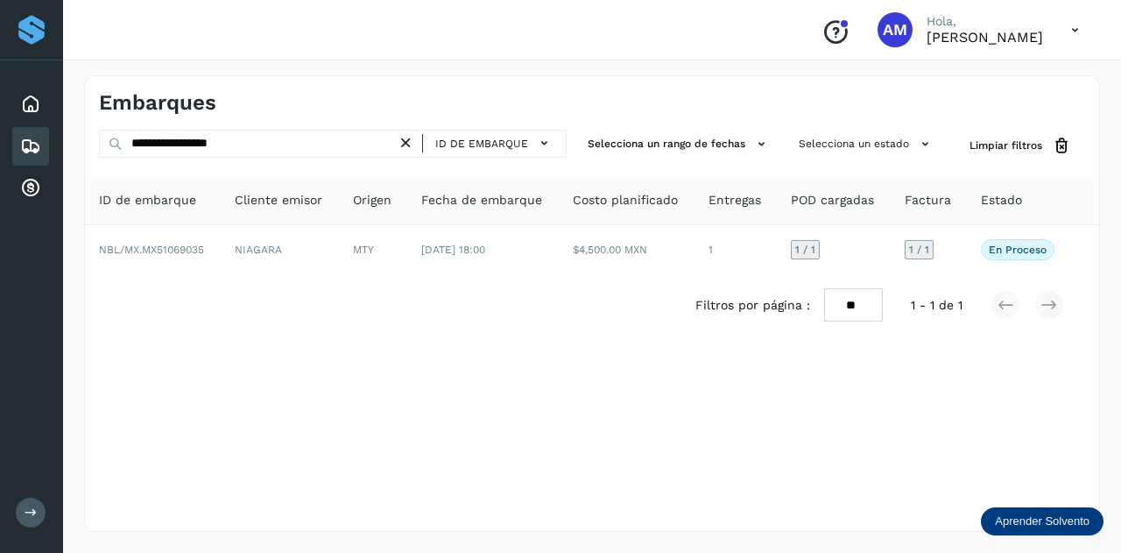
click at [413, 143] on icon at bounding box center [406, 143] width 18 height 18
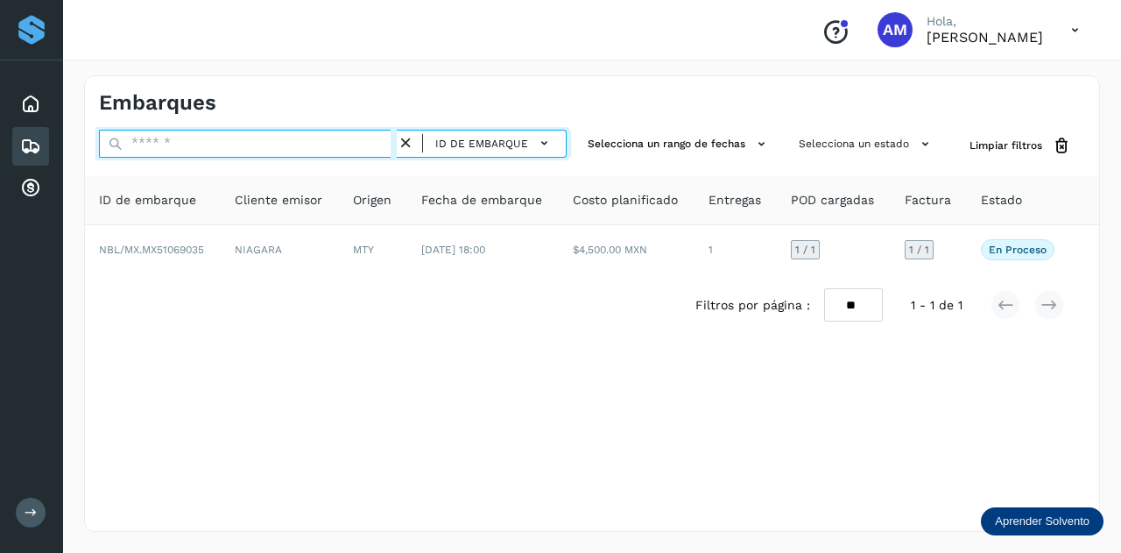
click at [366, 142] on input "text" at bounding box center [248, 144] width 298 height 28
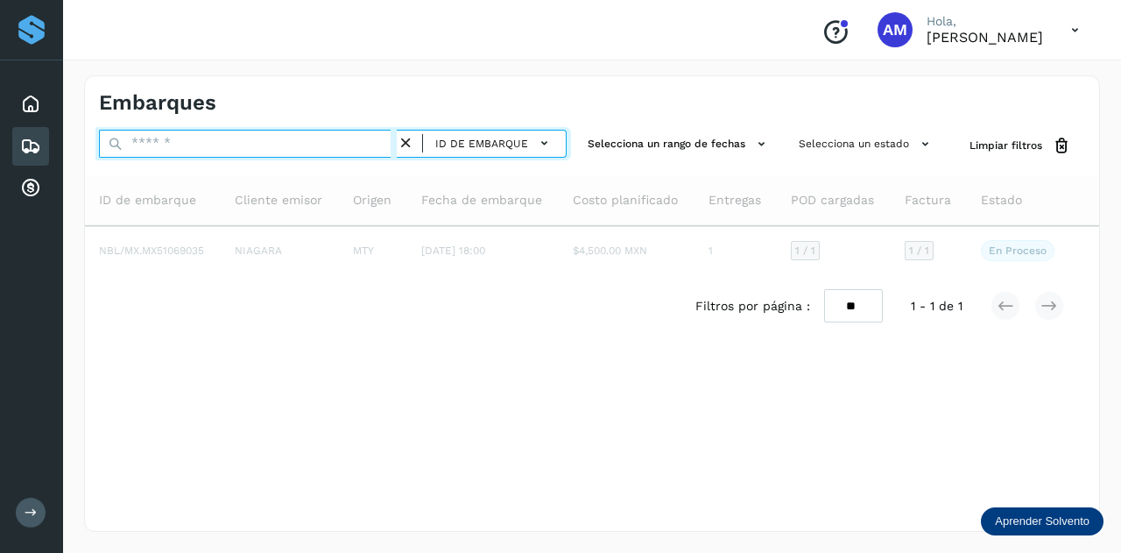
paste input "**********"
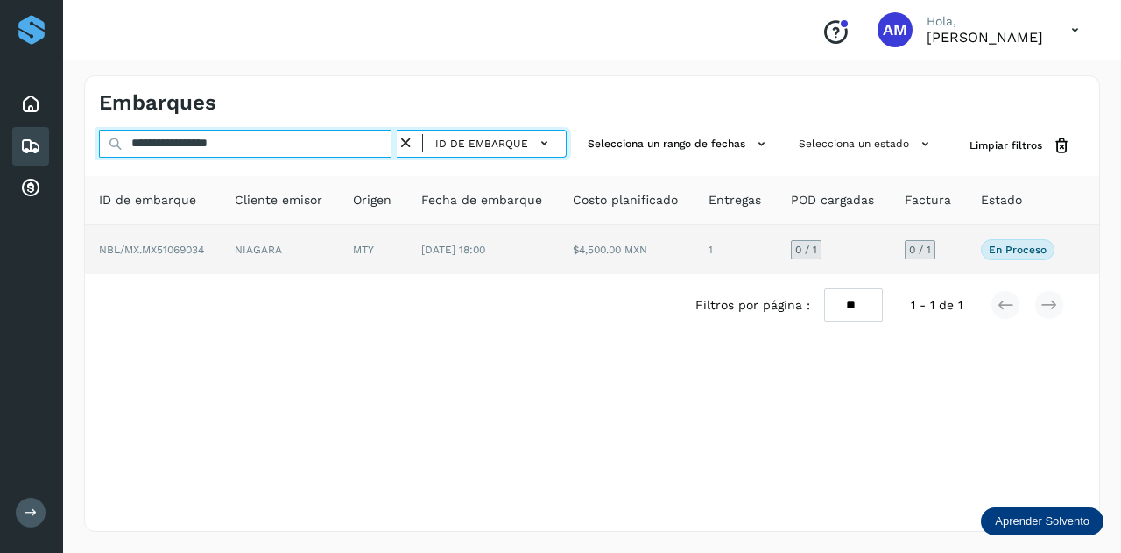
type input "**********"
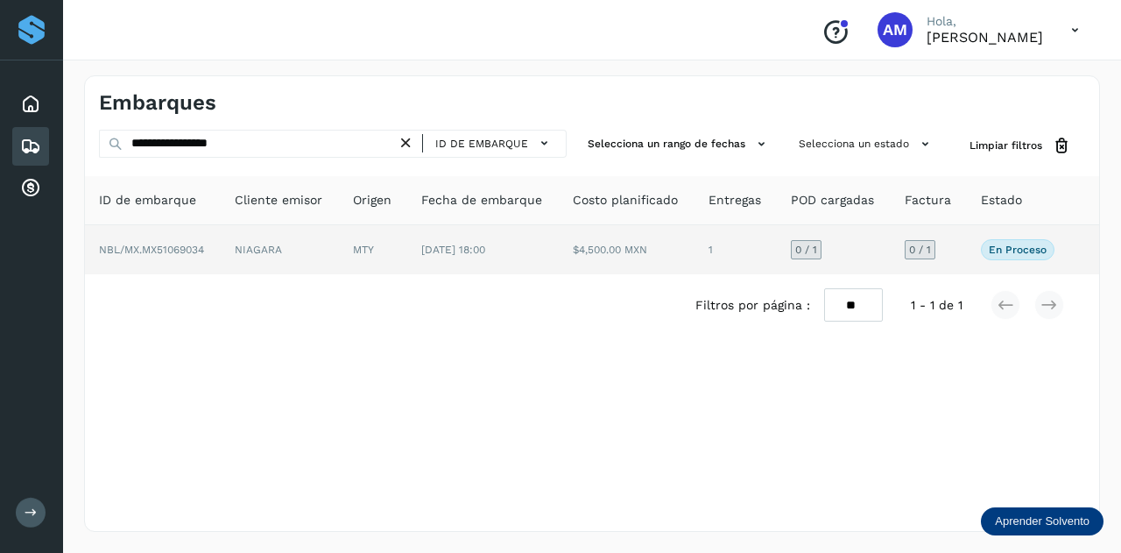
click at [339, 255] on td "NIAGARA" at bounding box center [373, 249] width 68 height 49
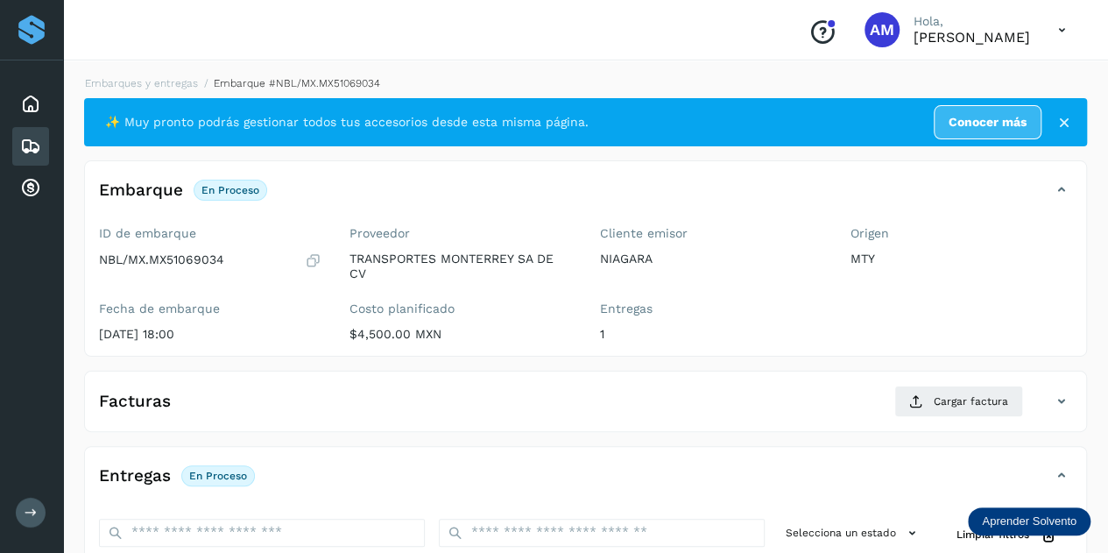
scroll to position [175, 0]
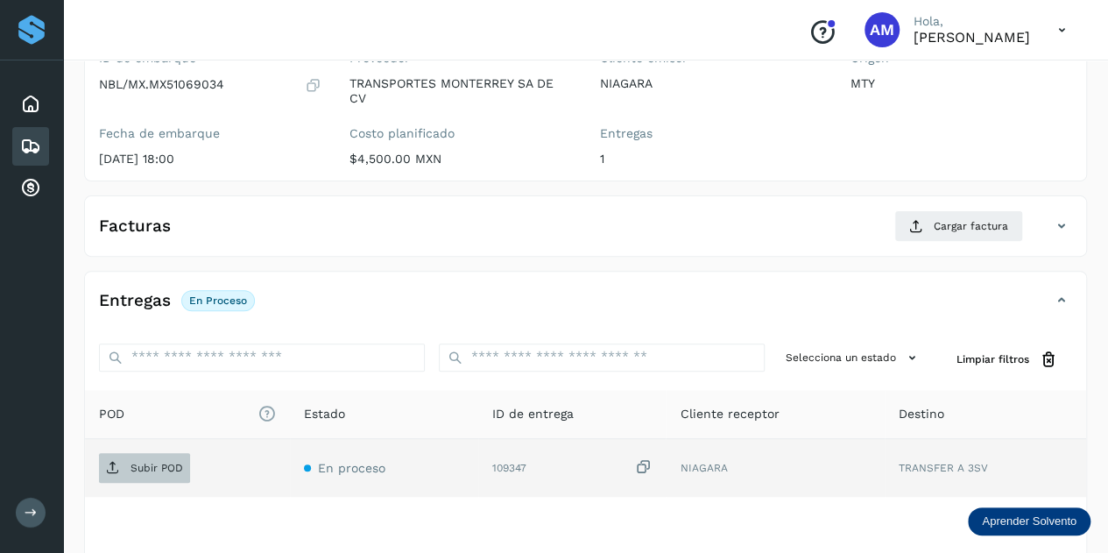
click at [177, 454] on span "Subir POD" at bounding box center [144, 468] width 91 height 28
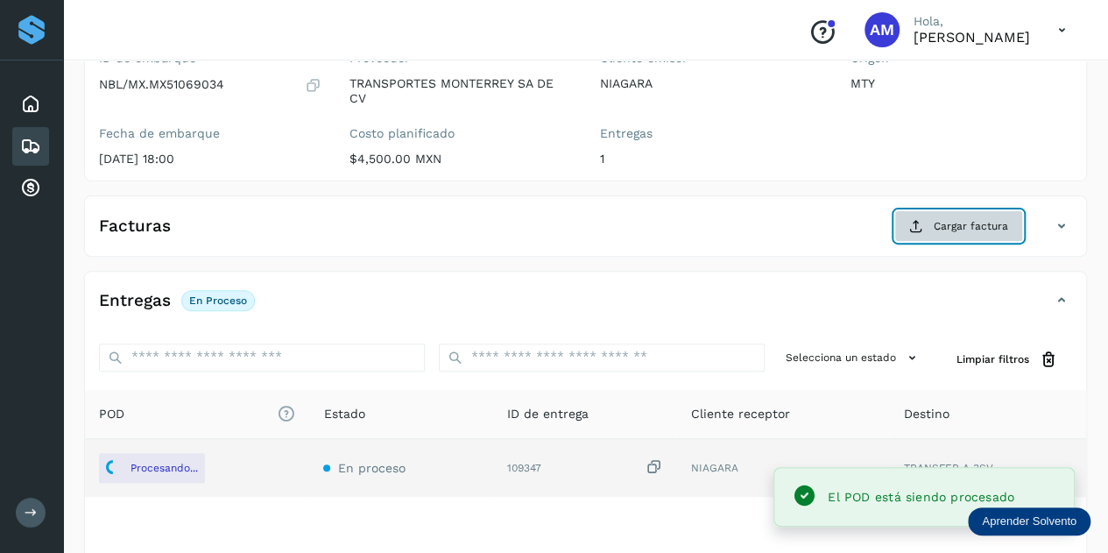
click at [946, 223] on span "Cargar factura" at bounding box center [971, 226] width 74 height 16
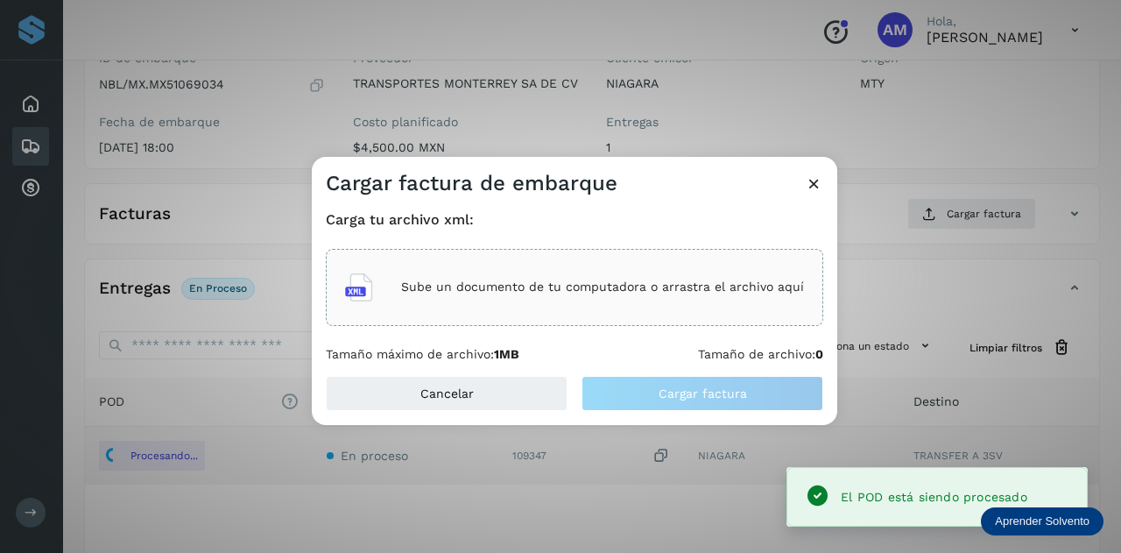
click at [659, 299] on div "Sube un documento de tu computadora o arrastra el archivo aquí" at bounding box center [574, 287] width 459 height 47
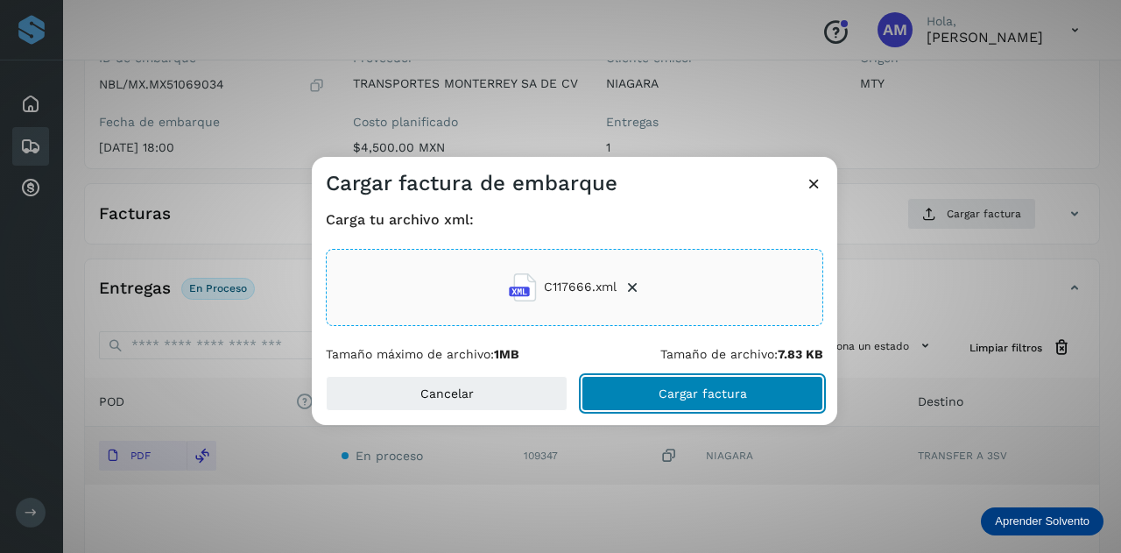
click at [637, 384] on button "Cargar factura" at bounding box center [702, 393] width 242 height 35
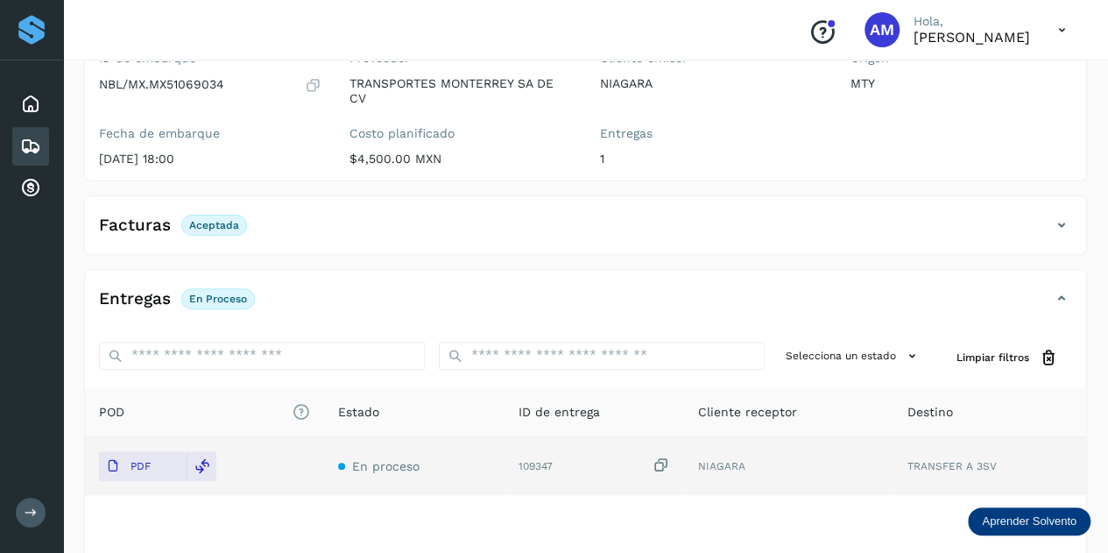
scroll to position [0, 0]
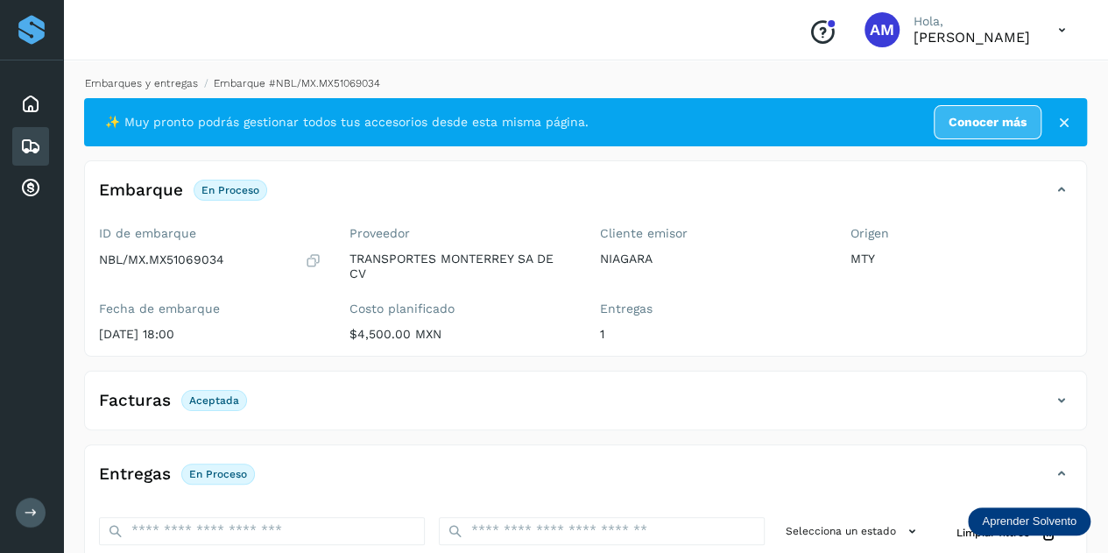
click at [170, 80] on link "Embarques y entregas" at bounding box center [141, 83] width 113 height 12
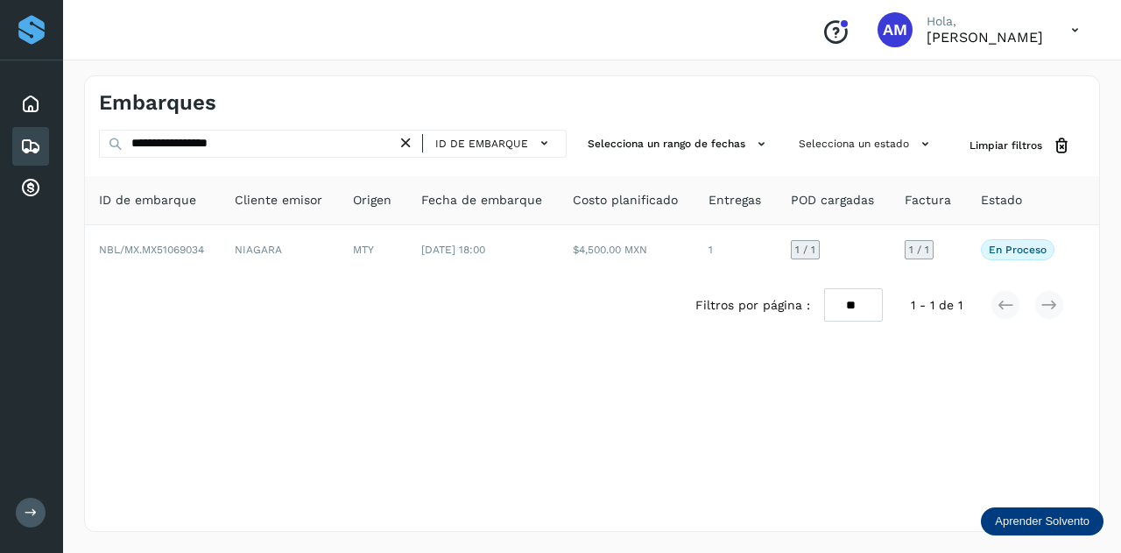
click at [410, 145] on icon at bounding box center [406, 143] width 18 height 18
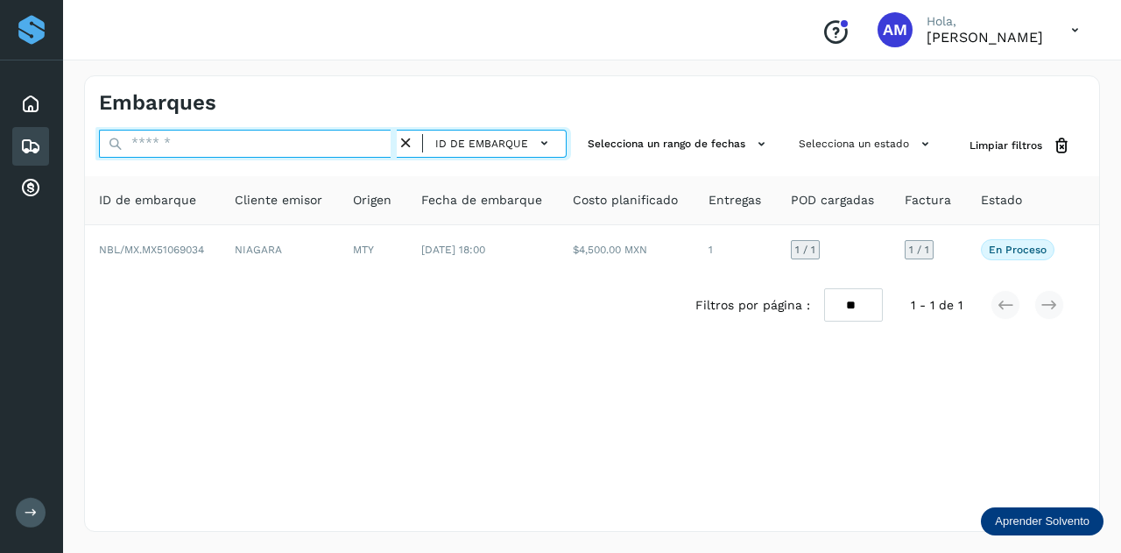
click at [385, 145] on input "text" at bounding box center [248, 144] width 298 height 28
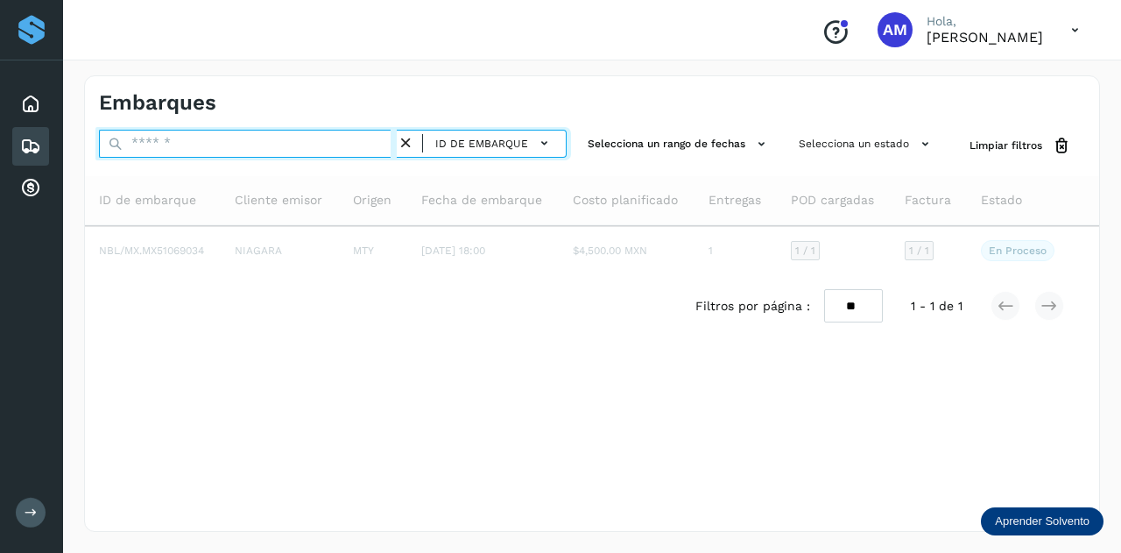
paste input "**********"
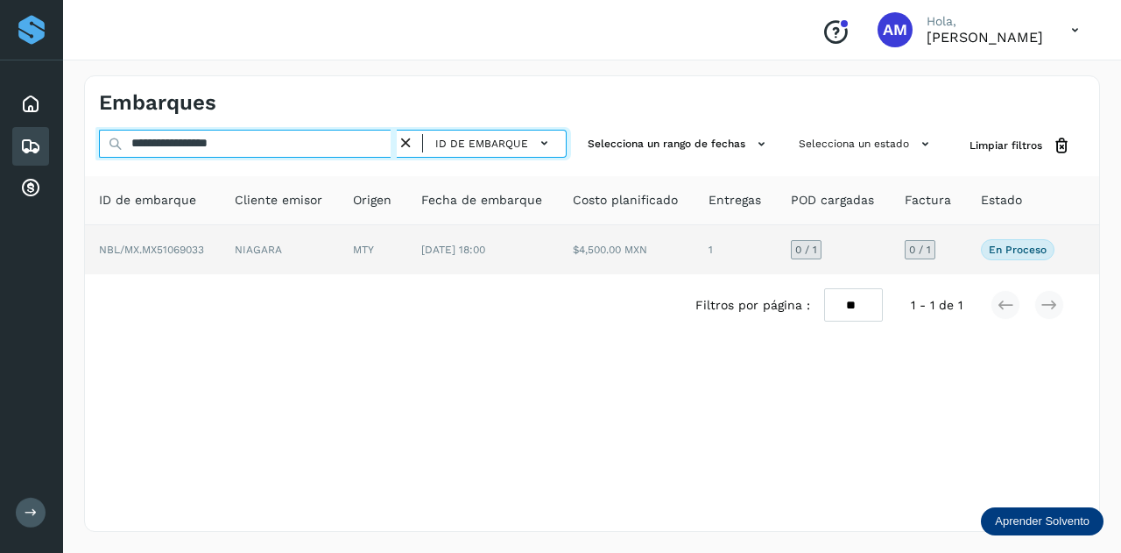
type input "**********"
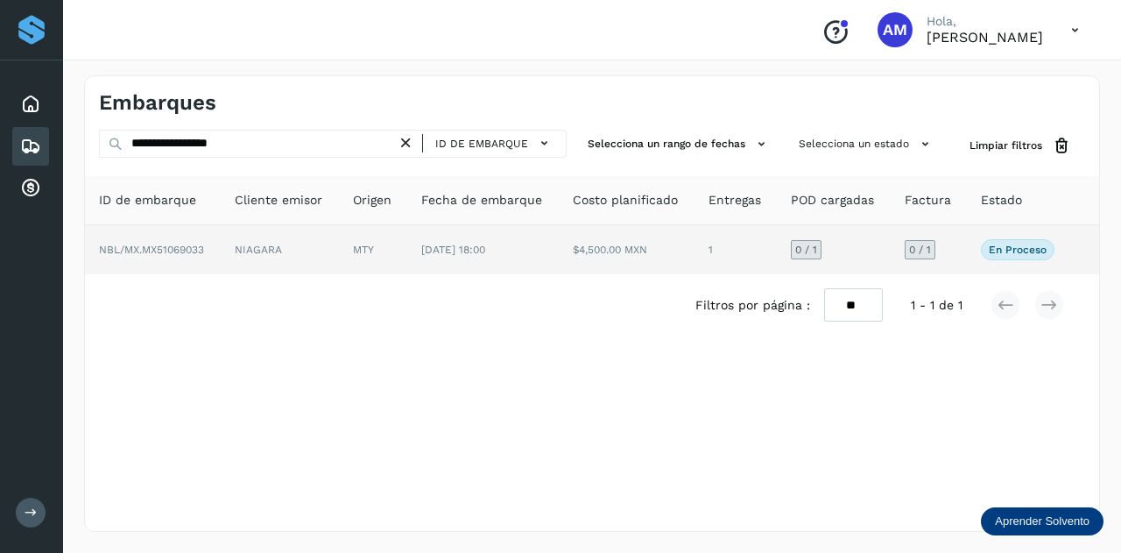
click at [339, 247] on td "NIAGARA" at bounding box center [373, 249] width 68 height 49
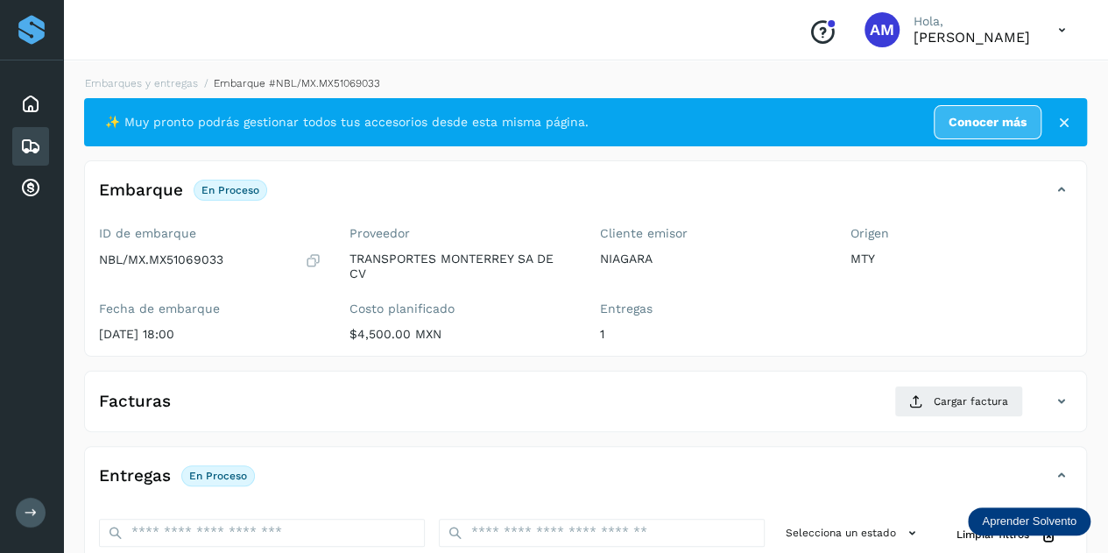
scroll to position [175, 0]
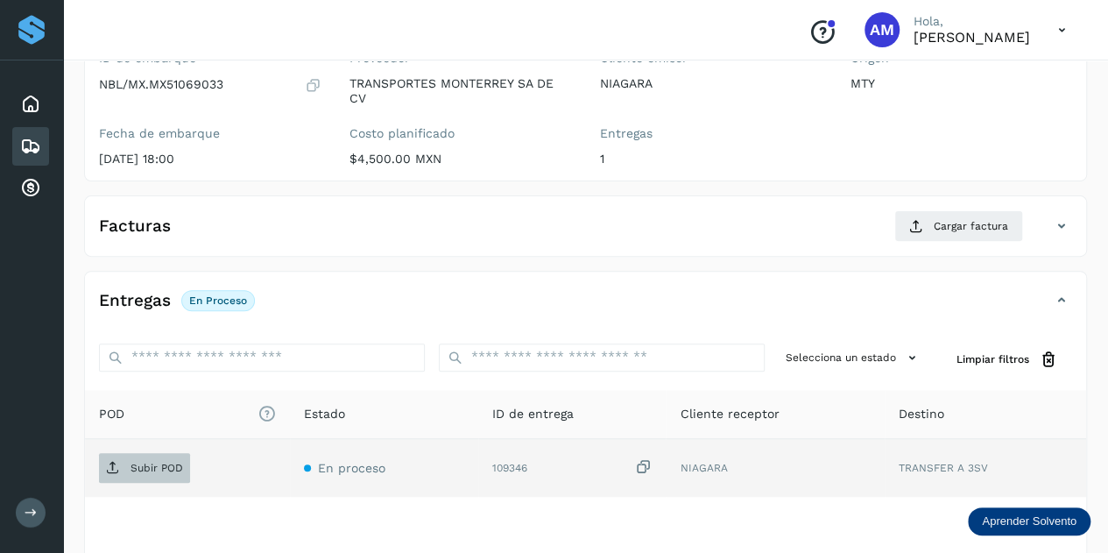
click at [151, 467] on p "Subir POD" at bounding box center [156, 468] width 53 height 12
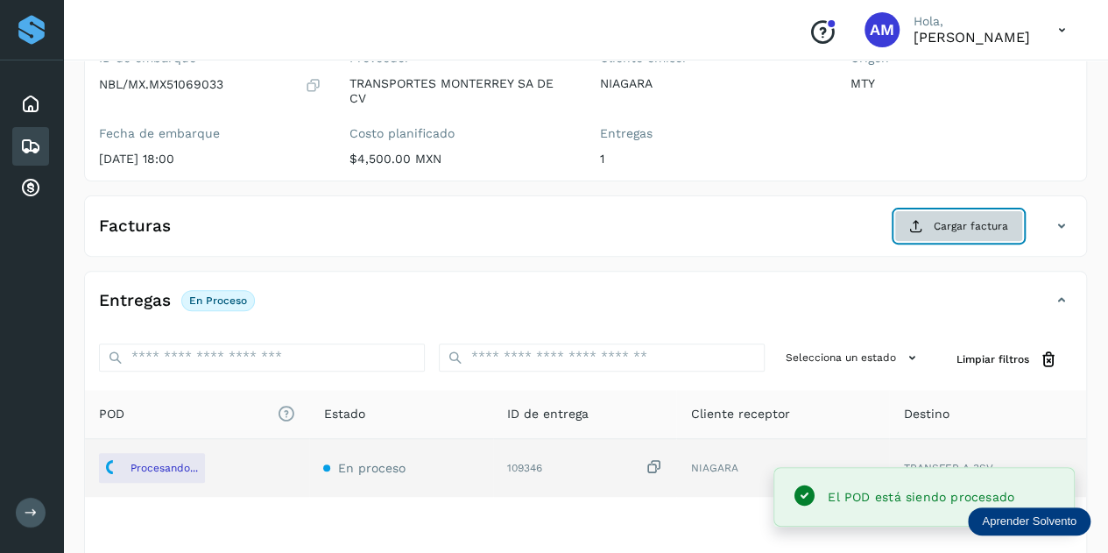
click at [931, 239] on button "Cargar factura" at bounding box center [958, 226] width 129 height 32
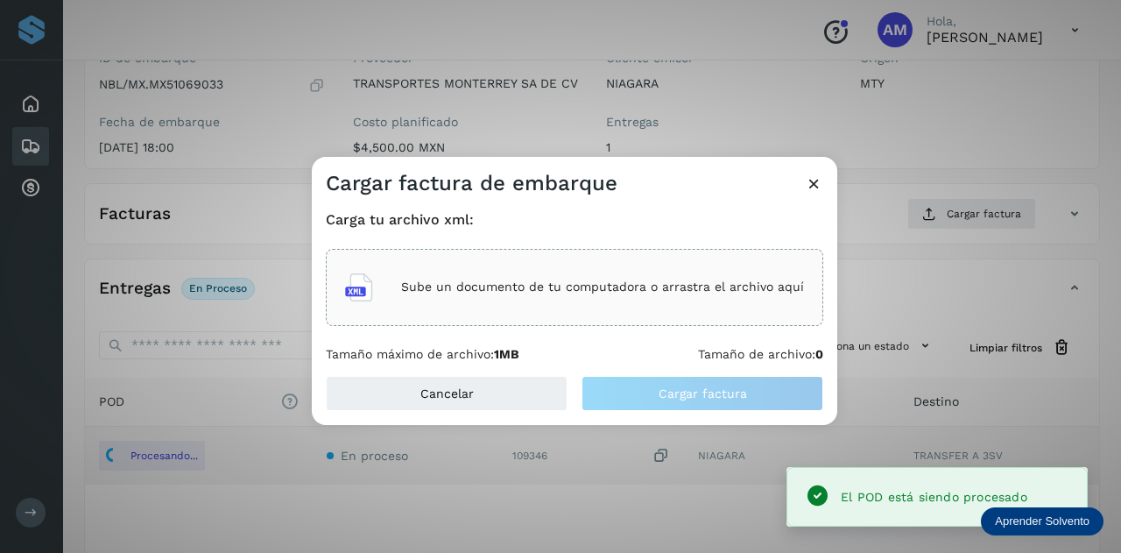
click at [642, 315] on div "Sube un documento de tu computadora o arrastra el archivo aquí" at bounding box center [574, 287] width 497 height 77
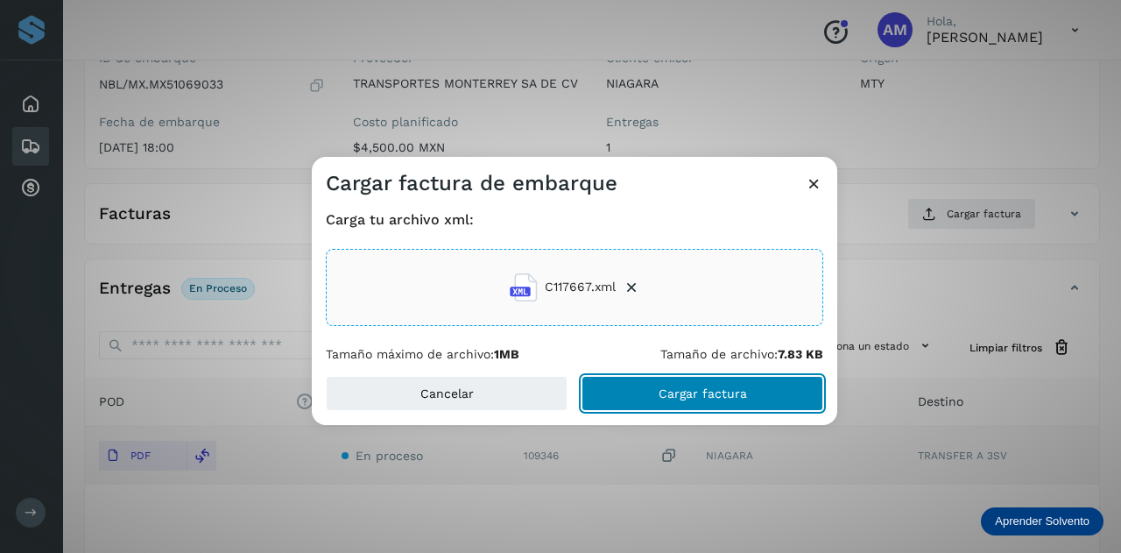
click at [737, 394] on span "Cargar factura" at bounding box center [703, 393] width 88 height 12
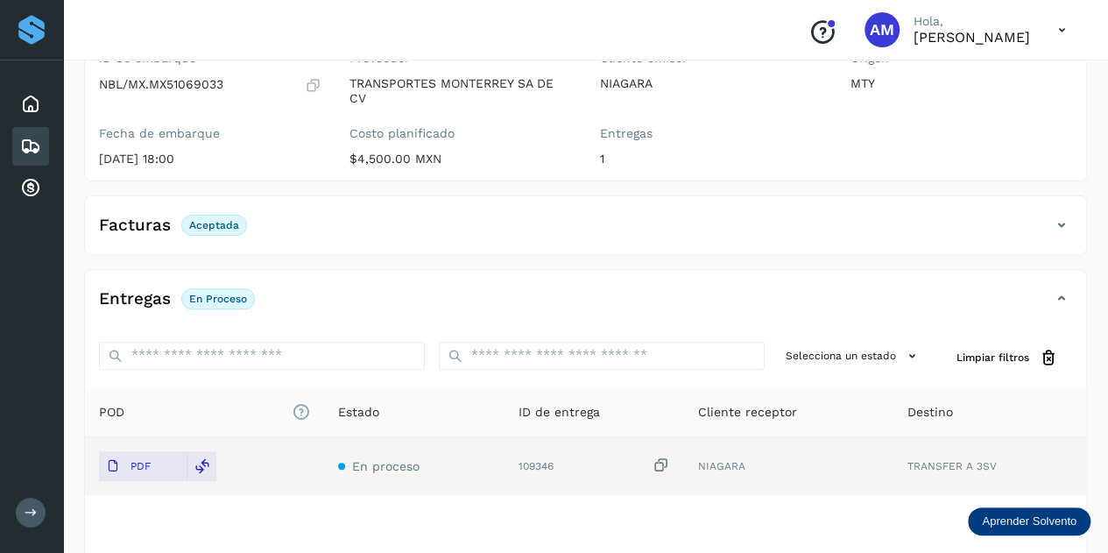
scroll to position [0, 0]
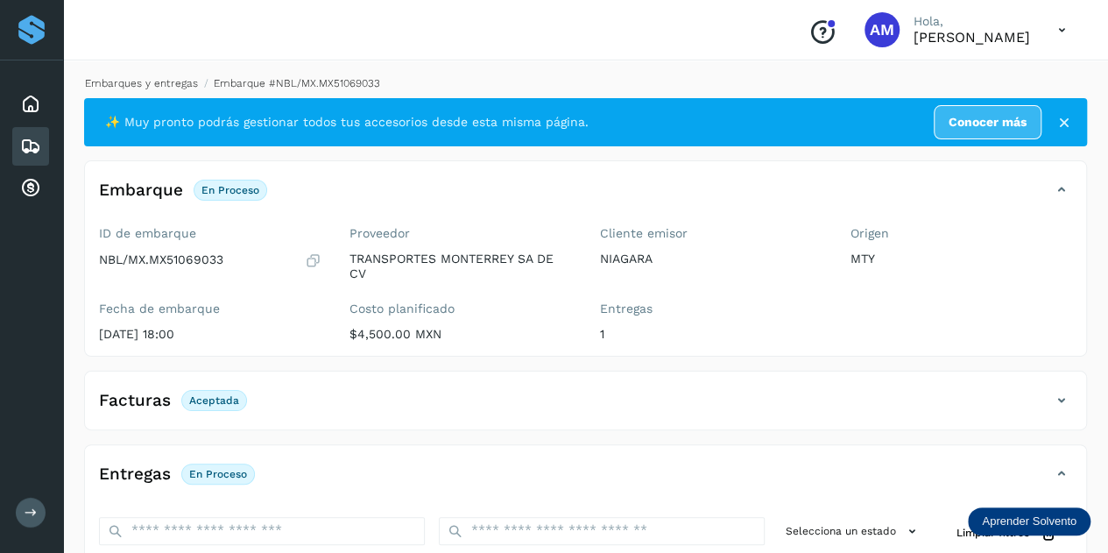
click at [161, 83] on link "Embarques y entregas" at bounding box center [141, 83] width 113 height 12
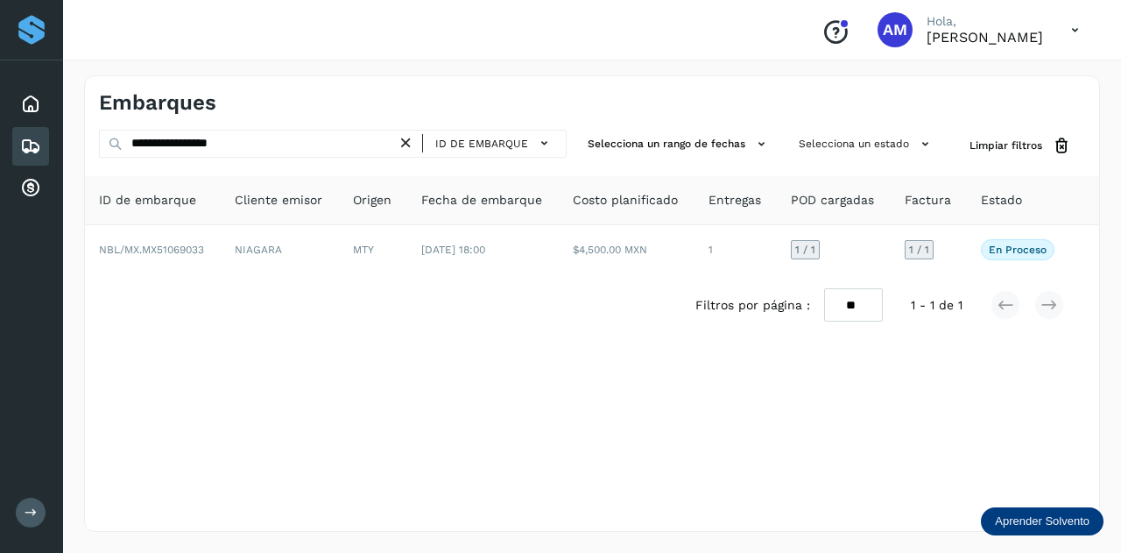
click at [405, 136] on icon at bounding box center [406, 143] width 18 height 18
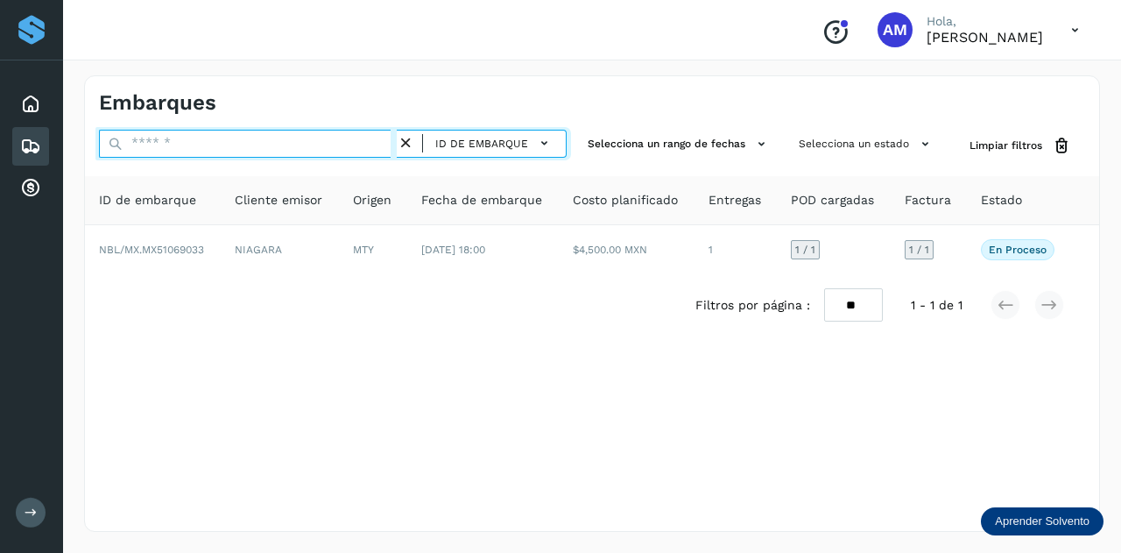
click at [385, 139] on input "text" at bounding box center [248, 144] width 298 height 28
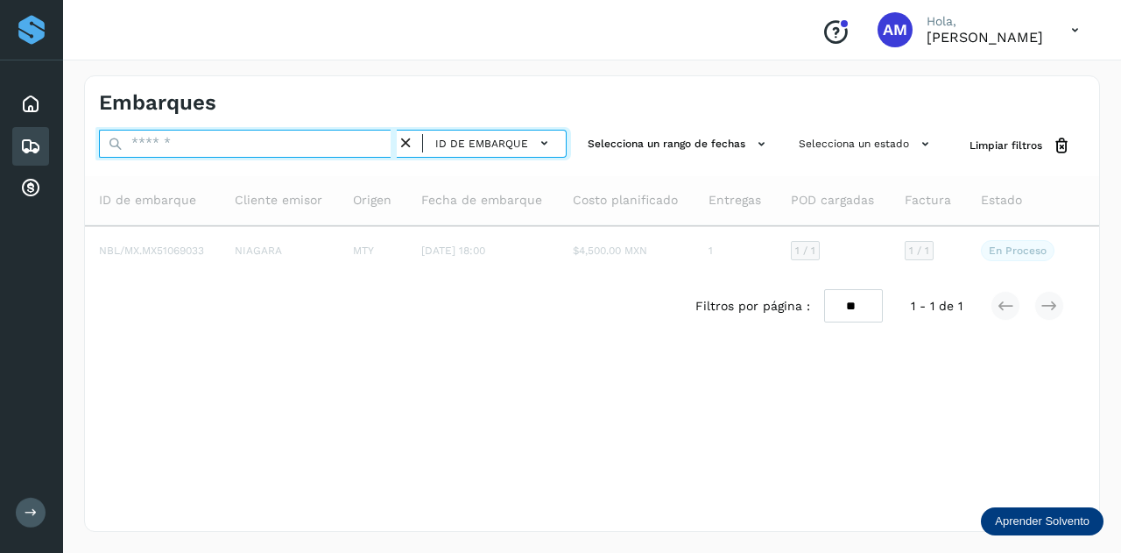
paste input "**********"
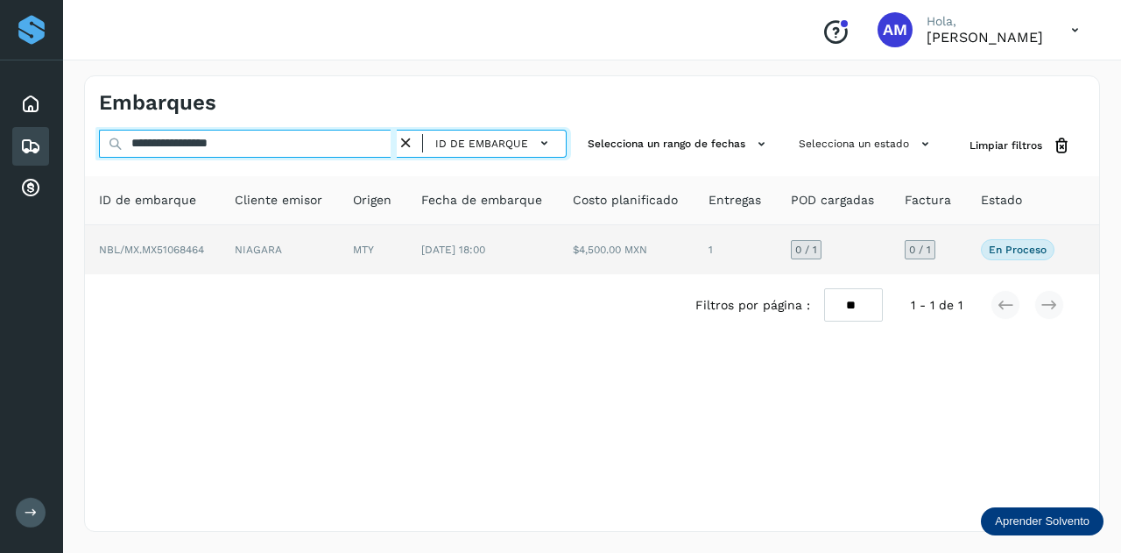
type input "**********"
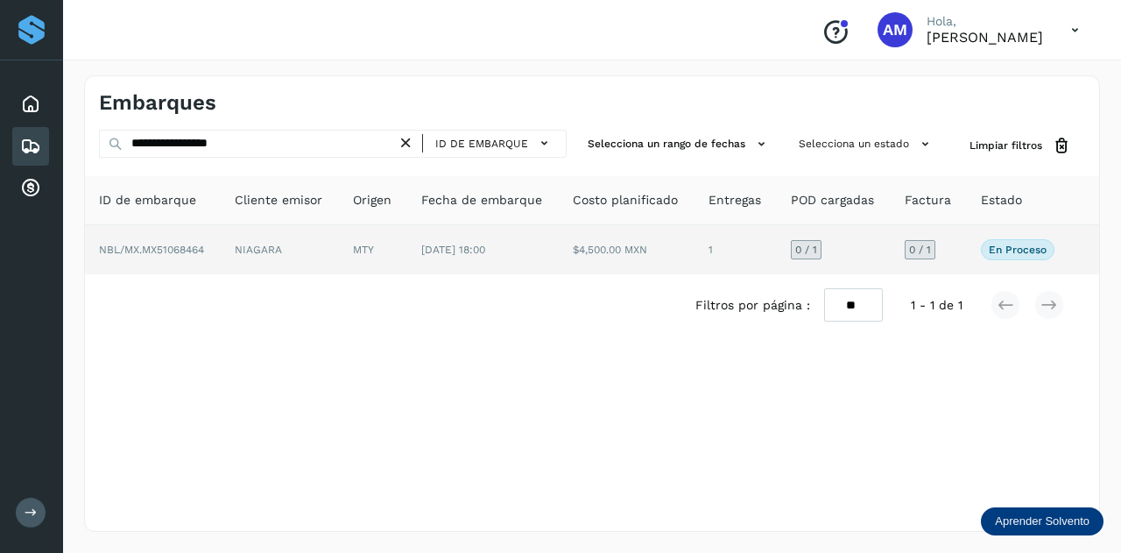
click at [407, 246] on td "MTY" at bounding box center [483, 249] width 152 height 49
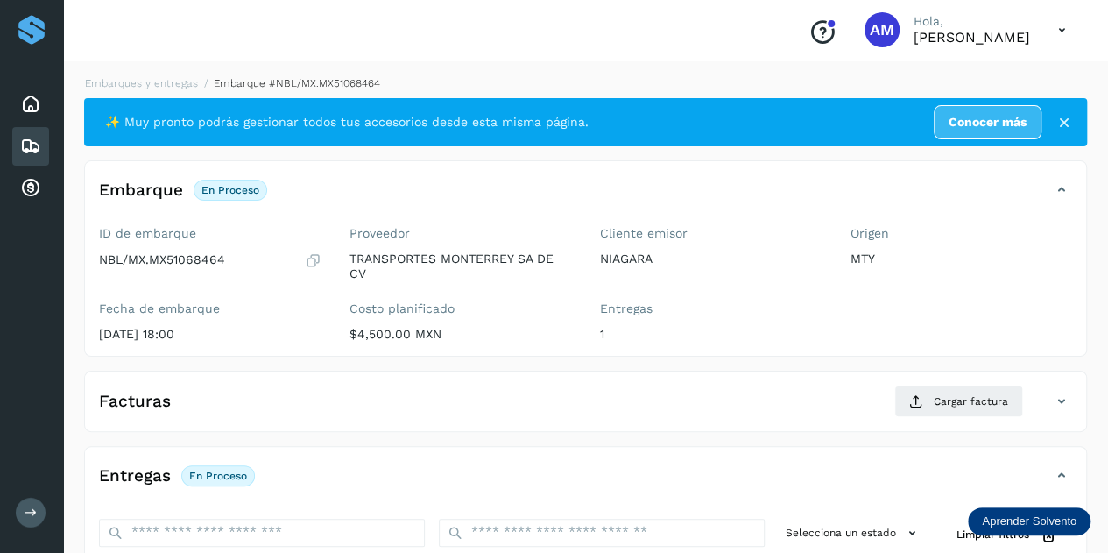
scroll to position [175, 0]
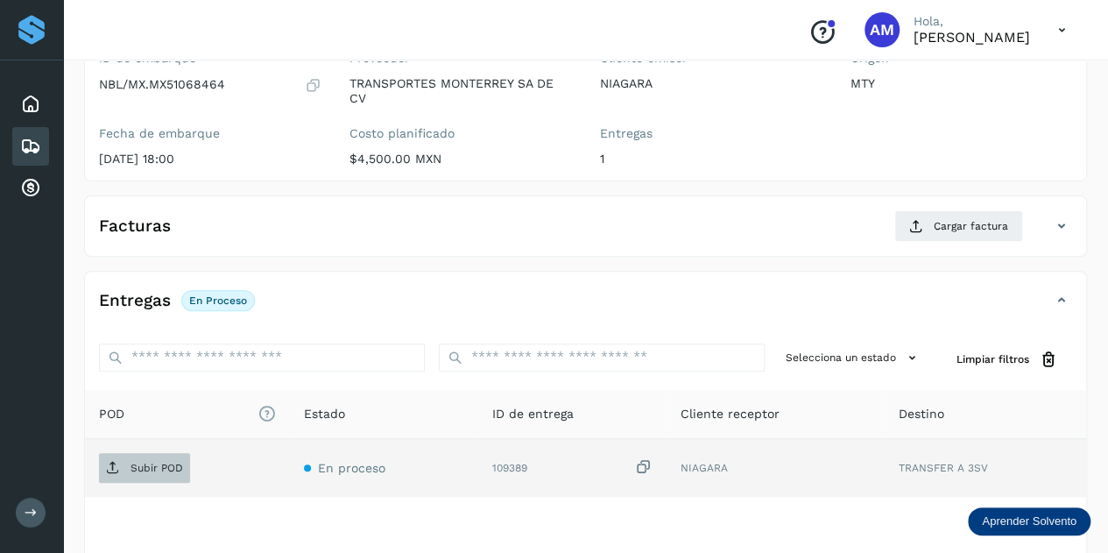
click at [147, 466] on p "Subir POD" at bounding box center [156, 468] width 53 height 12
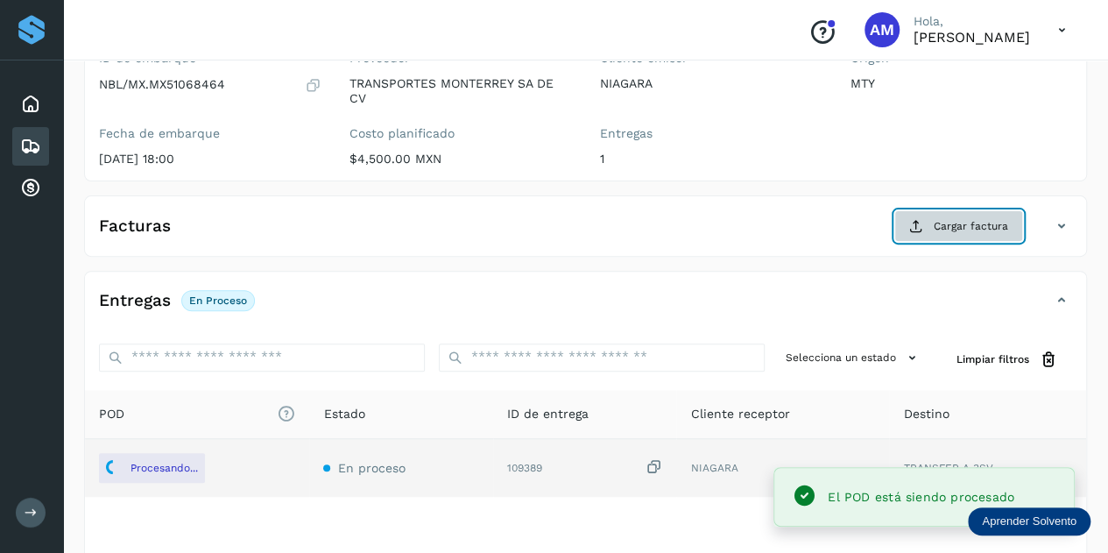
click at [972, 225] on span "Cargar factura" at bounding box center [971, 226] width 74 height 16
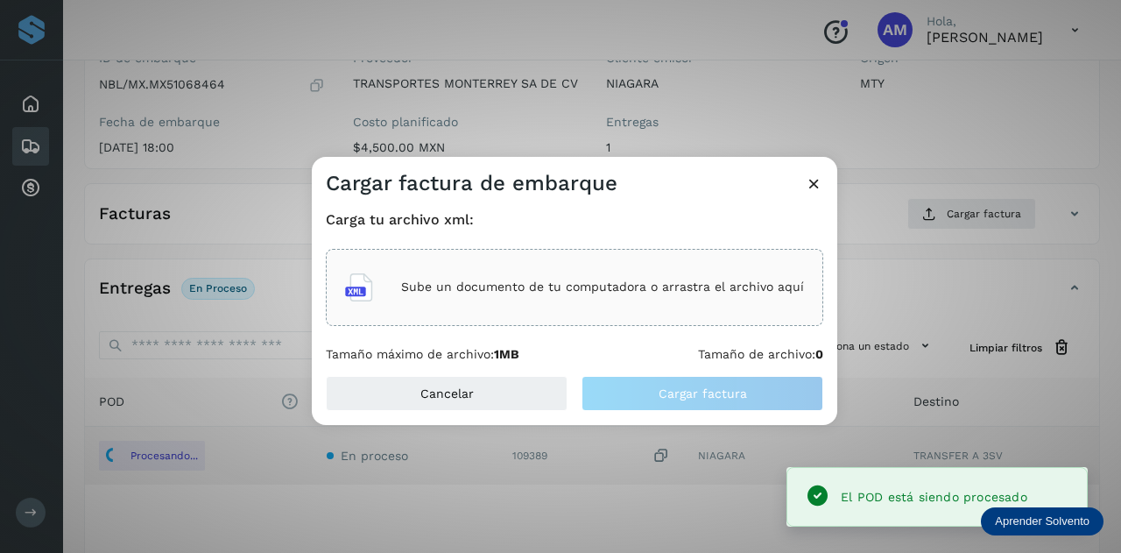
click at [593, 285] on p "Sube un documento de tu computadora o arrastra el archivo aquí" at bounding box center [602, 286] width 403 height 15
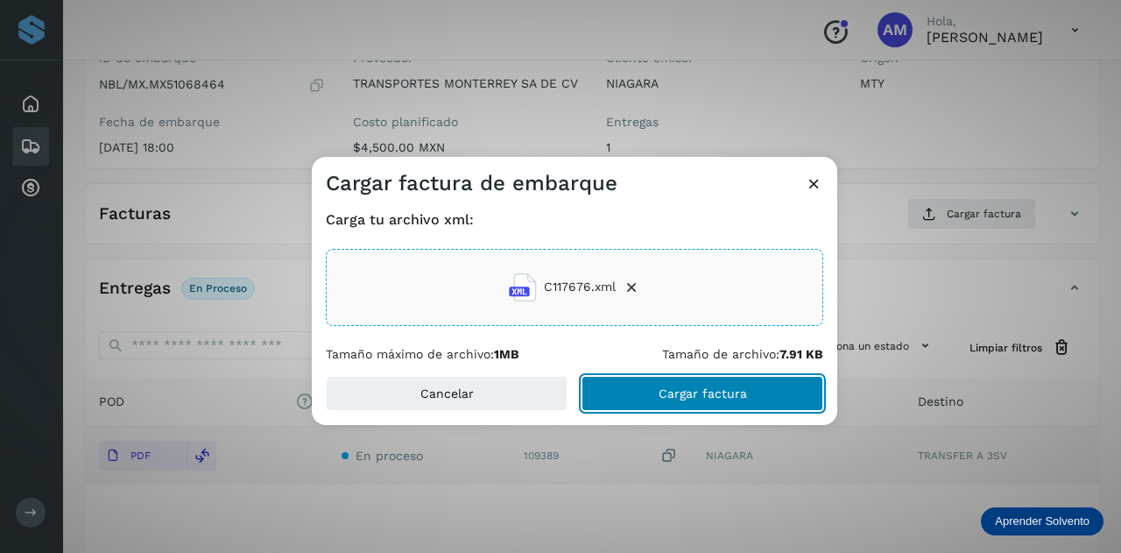
click at [599, 384] on button "Cargar factura" at bounding box center [702, 393] width 242 height 35
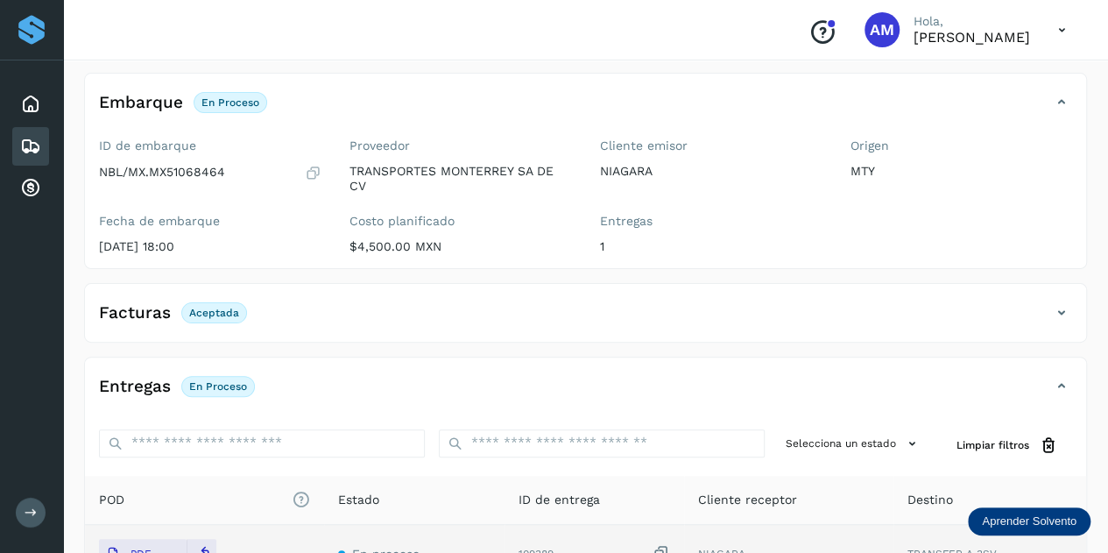
scroll to position [0, 0]
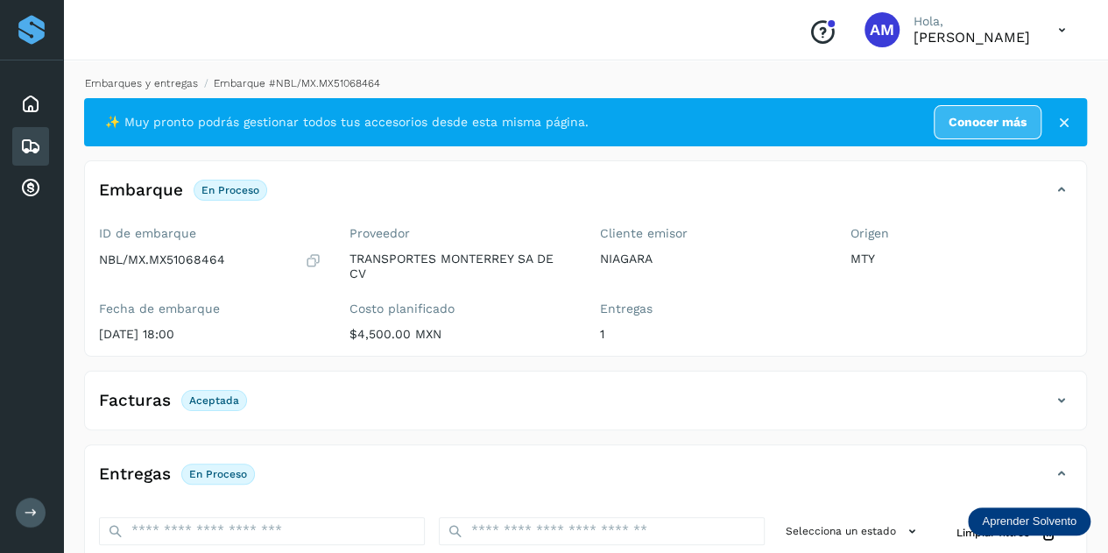
click at [149, 85] on link "Embarques y entregas" at bounding box center [141, 83] width 113 height 12
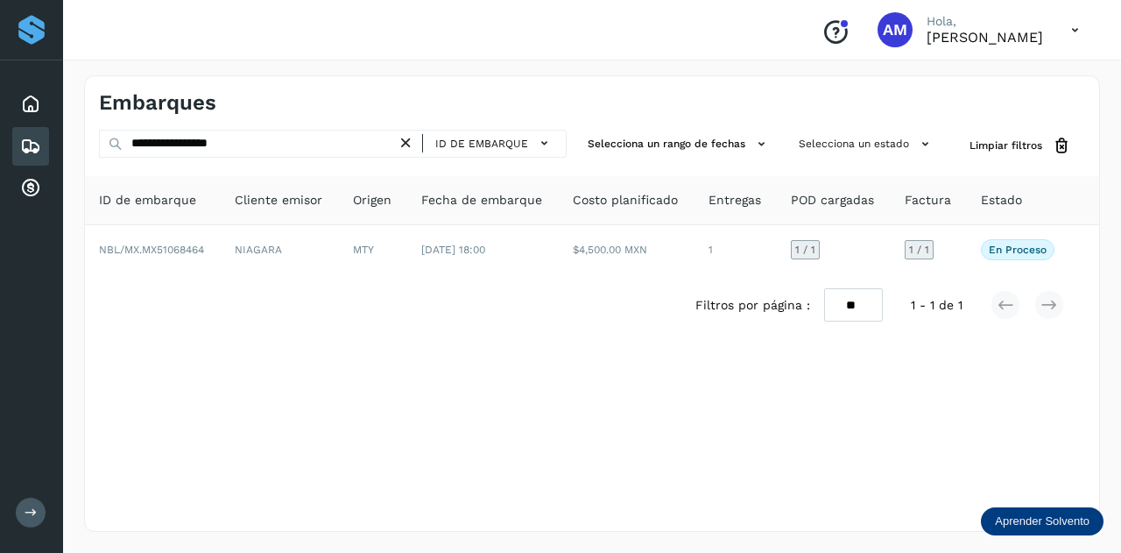
drag, startPoint x: 412, startPoint y: 141, endPoint x: 328, endPoint y: 151, distance: 83.9
click at [412, 141] on icon at bounding box center [406, 143] width 18 height 18
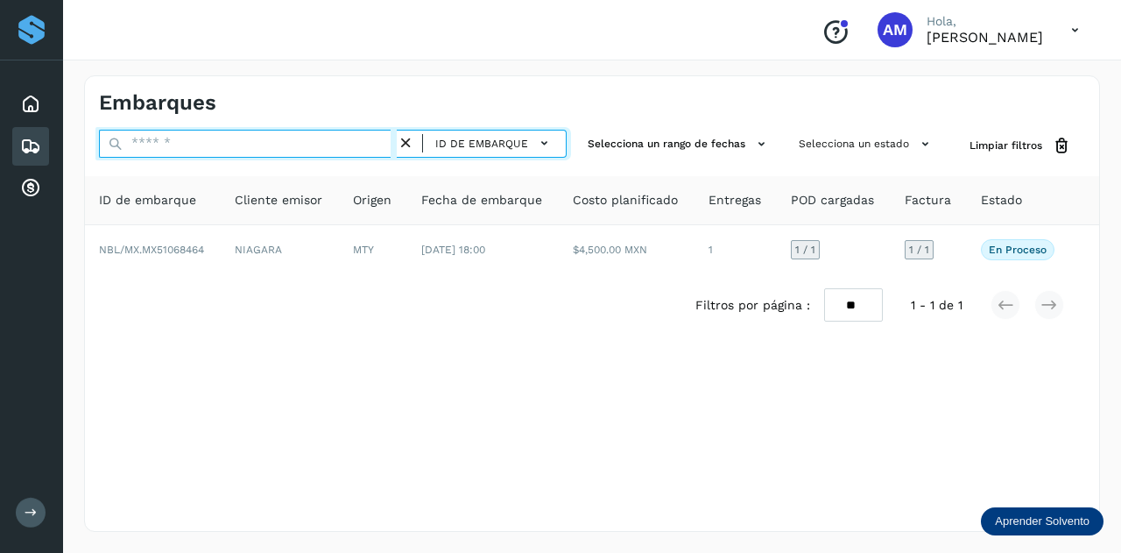
click at [328, 151] on input "text" at bounding box center [248, 144] width 298 height 28
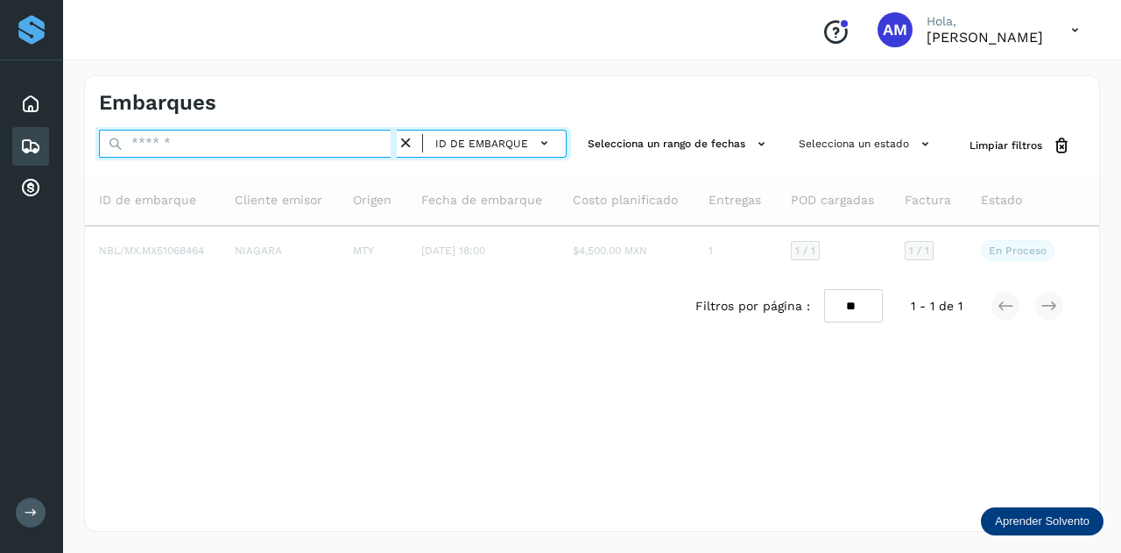
paste input "**********"
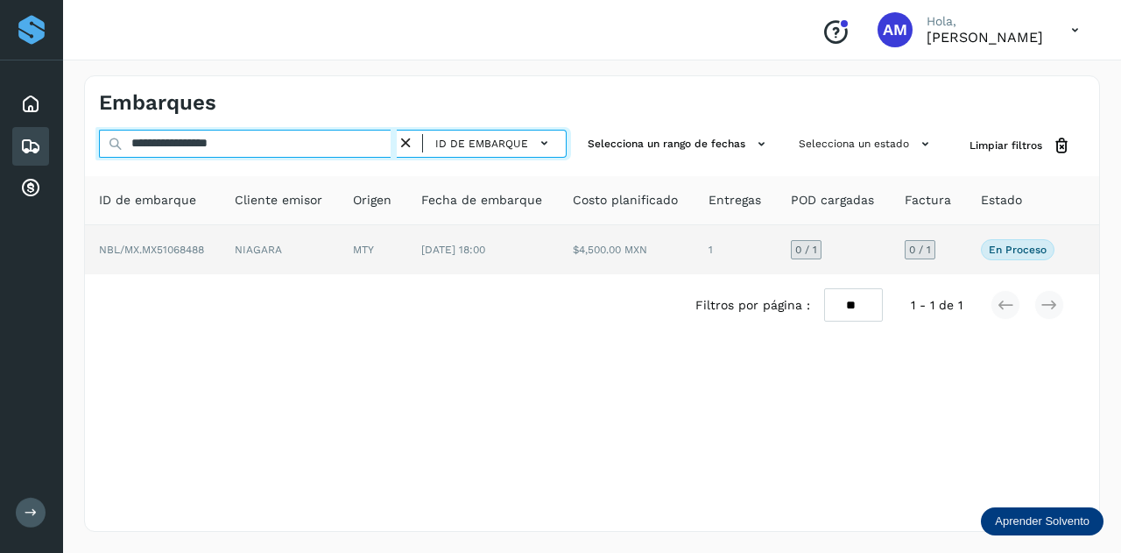
type input "**********"
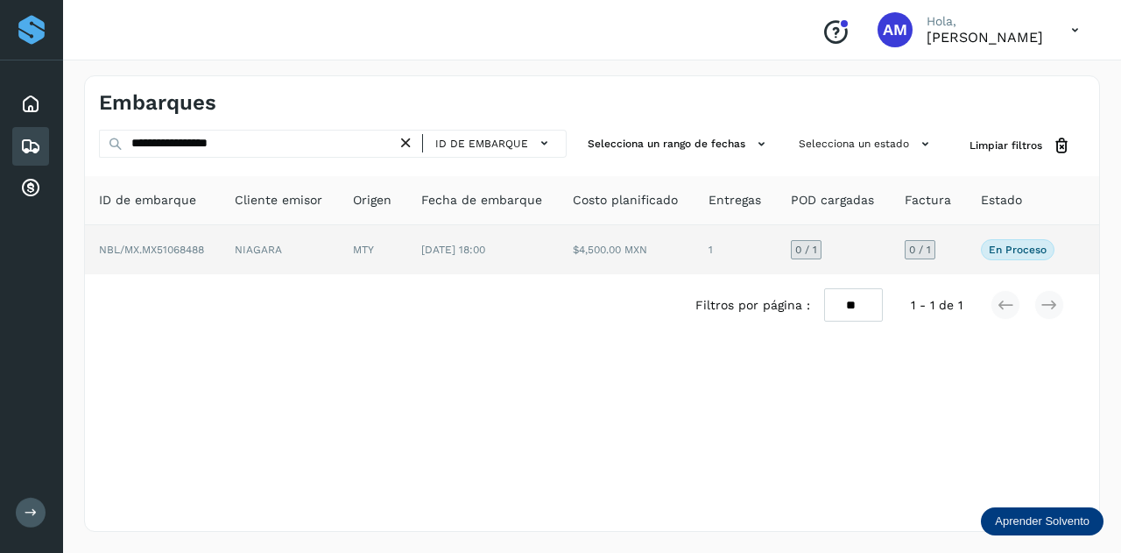
click at [339, 255] on td "NIAGARA" at bounding box center [373, 249] width 68 height 49
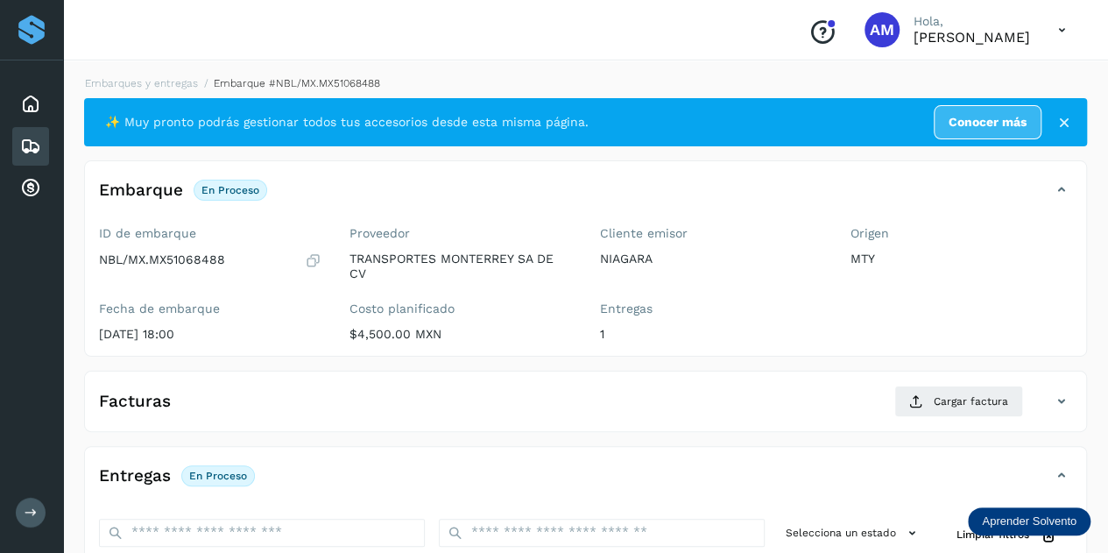
scroll to position [175, 0]
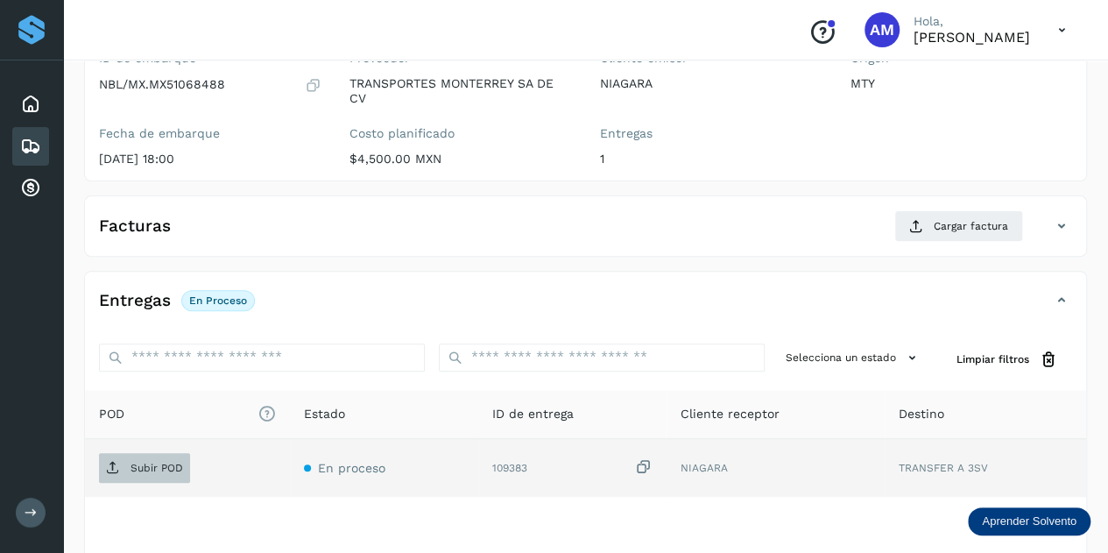
click at [177, 454] on span "Subir POD" at bounding box center [144, 468] width 91 height 28
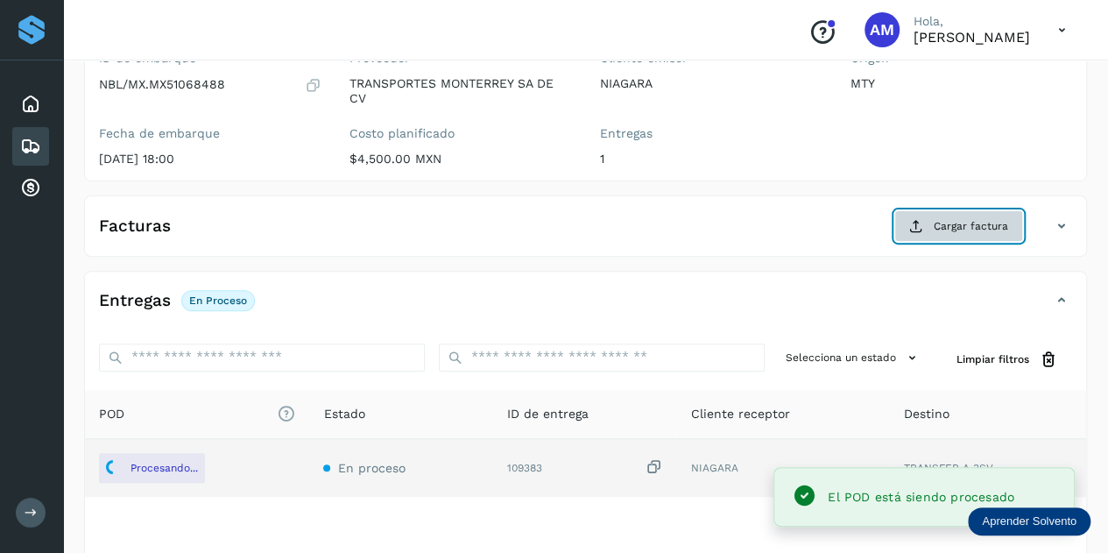
click at [974, 232] on button "Cargar factura" at bounding box center [958, 226] width 129 height 32
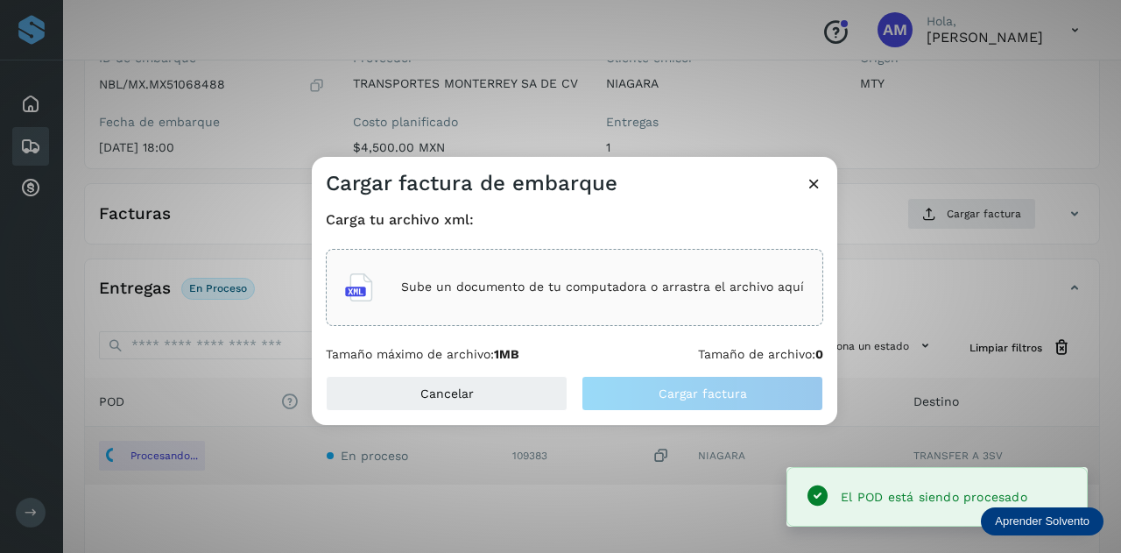
click at [574, 319] on div "Sube un documento de tu computadora o arrastra el archivo aquí" at bounding box center [574, 287] width 497 height 77
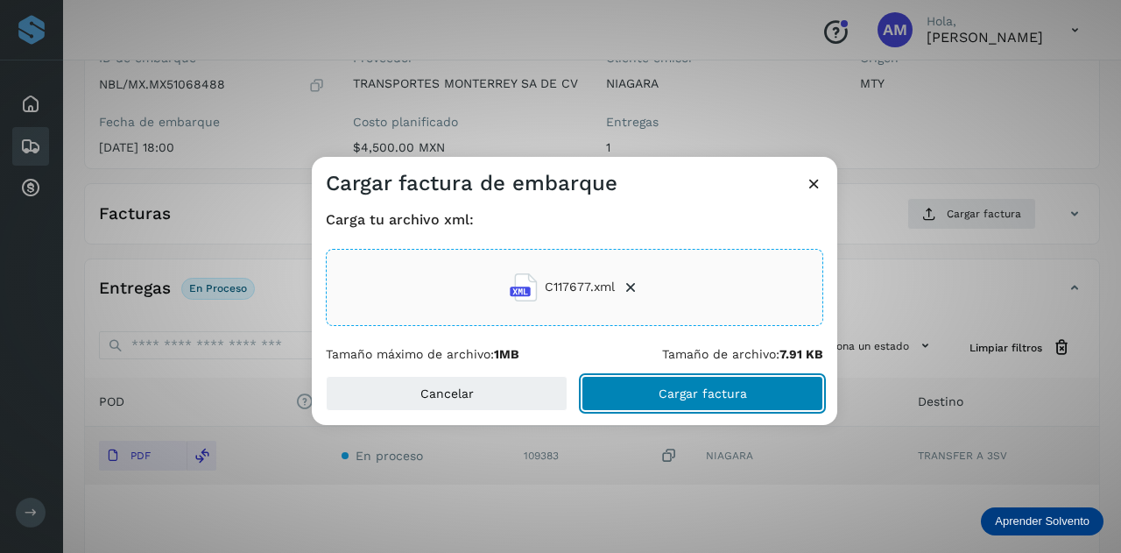
click at [676, 396] on span "Cargar factura" at bounding box center [703, 393] width 88 height 12
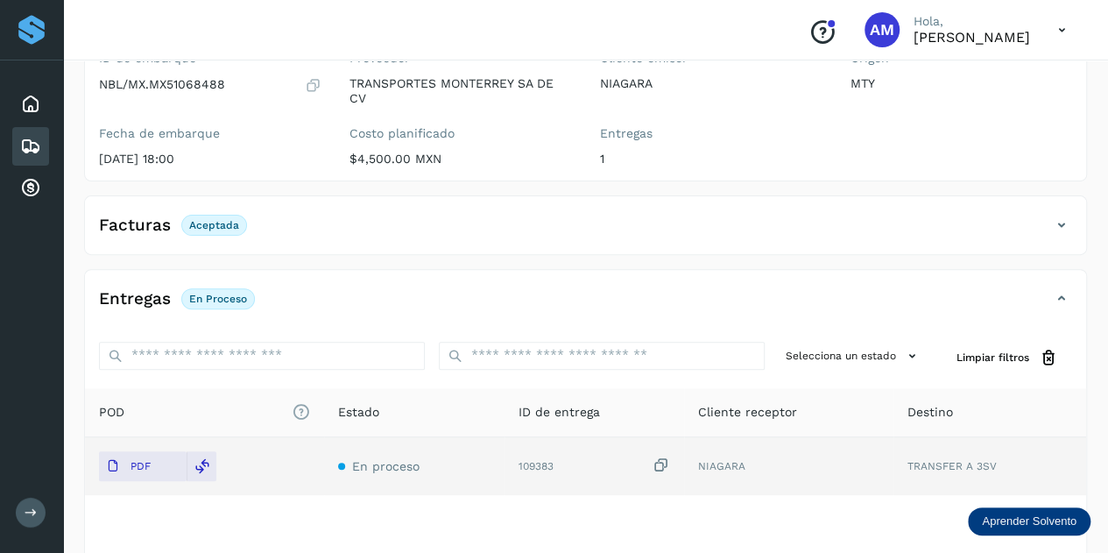
scroll to position [0, 0]
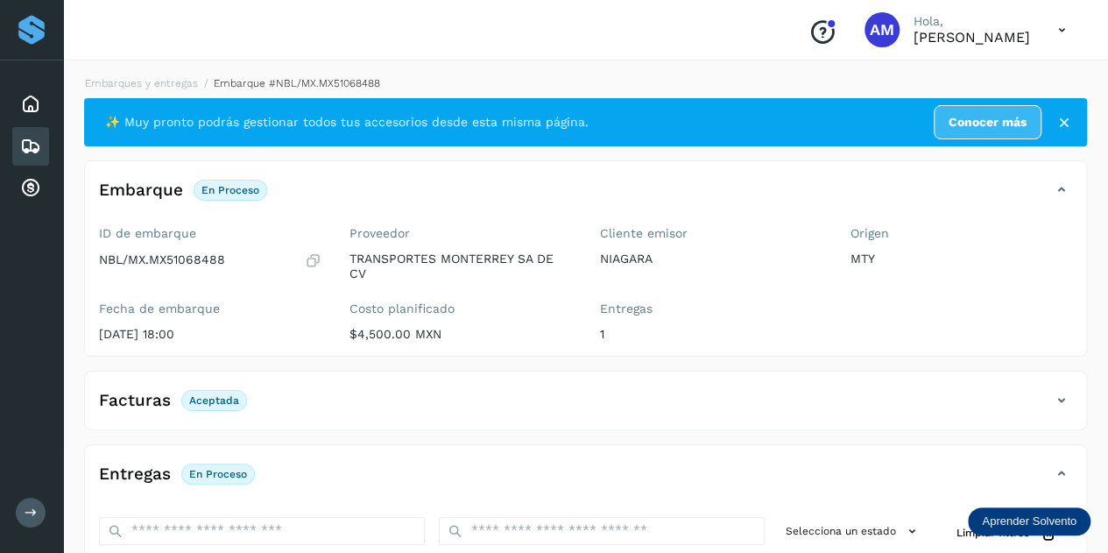
click at [159, 80] on link "Embarques y entregas" at bounding box center [141, 83] width 113 height 12
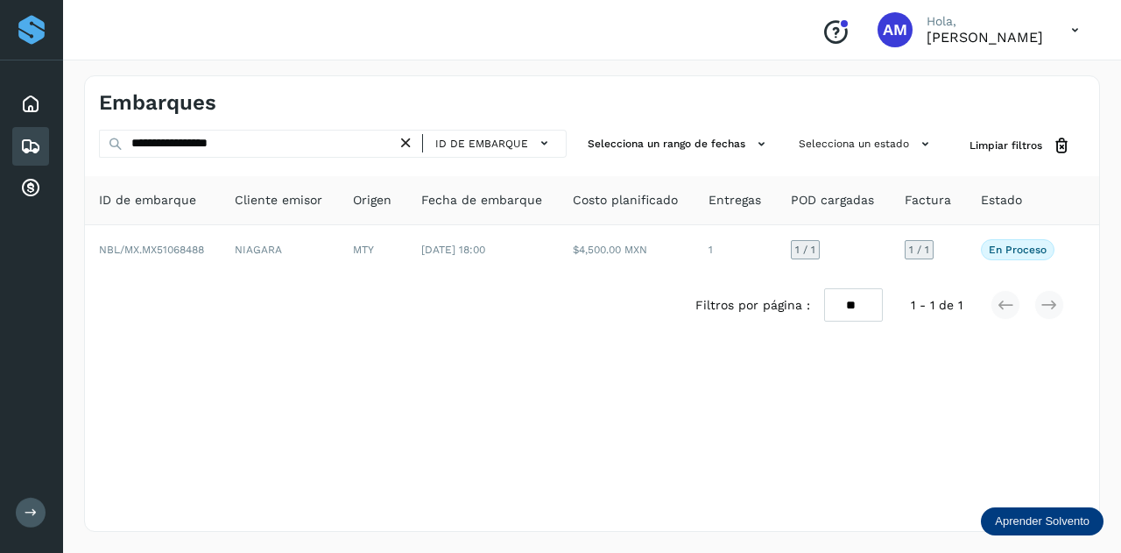
drag, startPoint x: 413, startPoint y: 143, endPoint x: 387, endPoint y: 143, distance: 26.3
click at [413, 143] on icon at bounding box center [406, 143] width 18 height 18
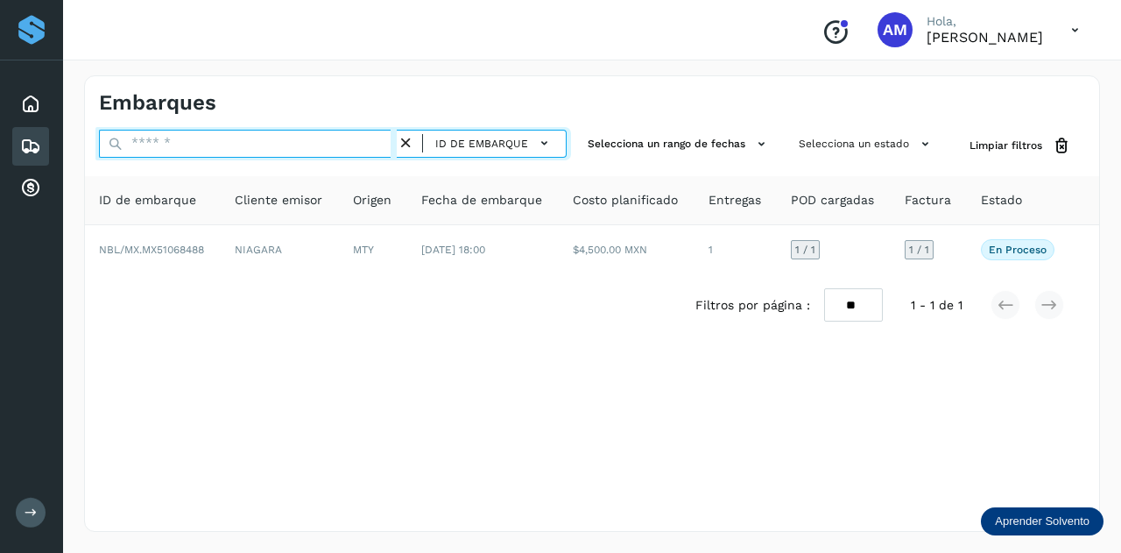
click at [385, 143] on input "text" at bounding box center [248, 144] width 298 height 28
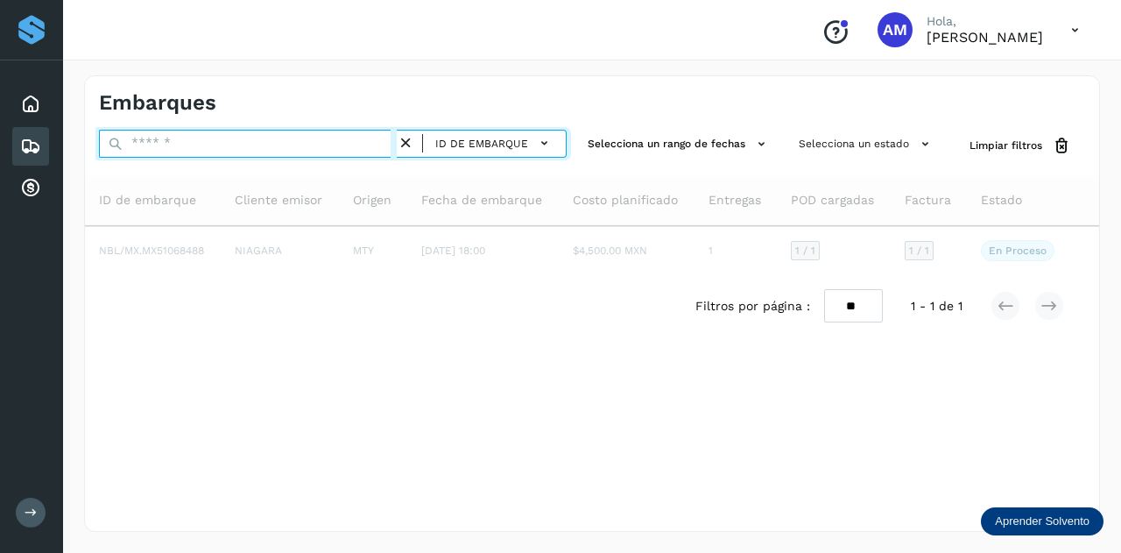
paste input "**********"
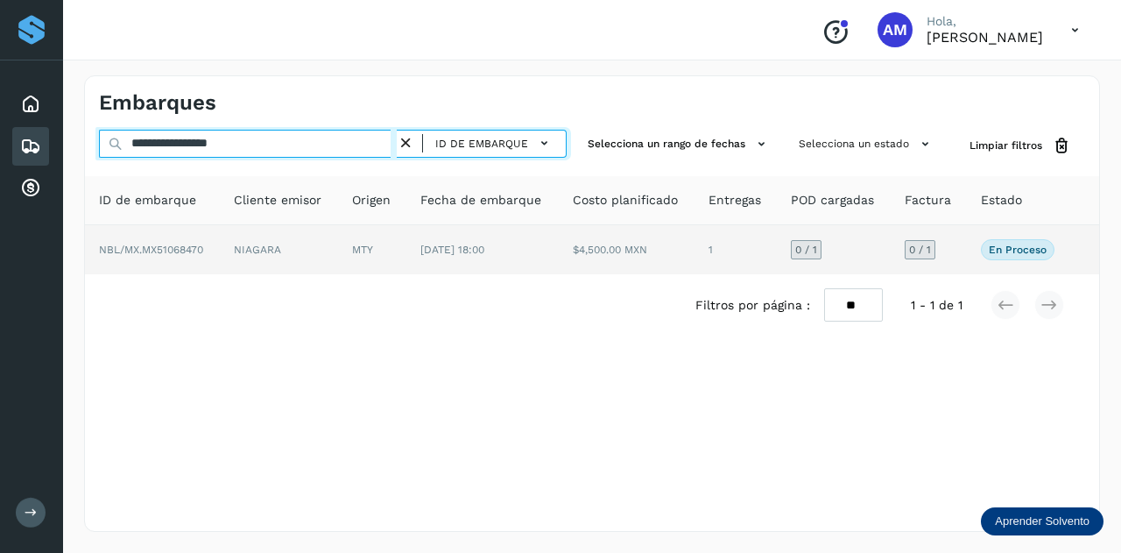
type input "**********"
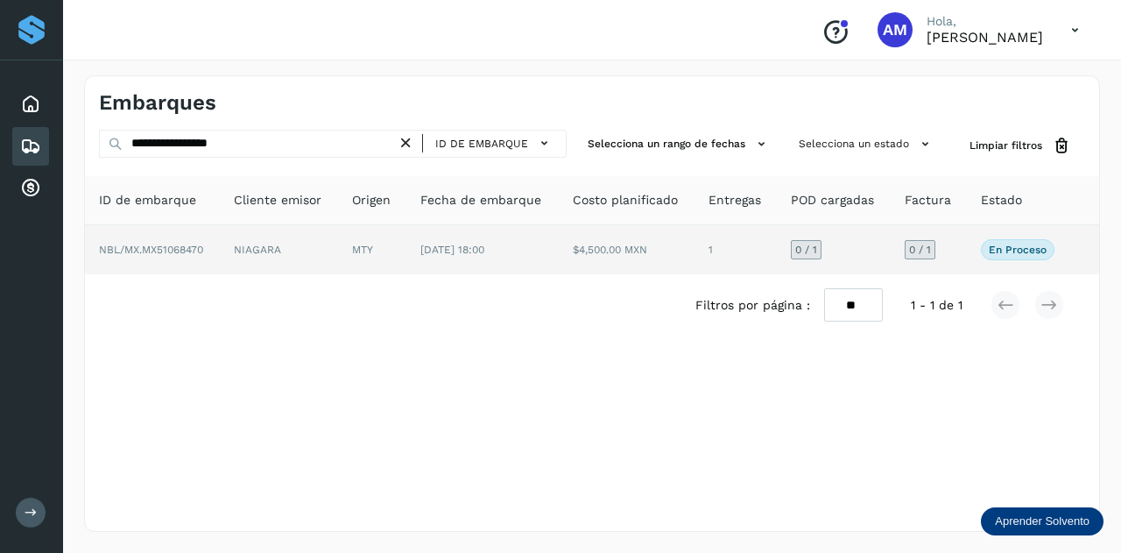
click at [406, 248] on td "MTY" at bounding box center [482, 249] width 152 height 49
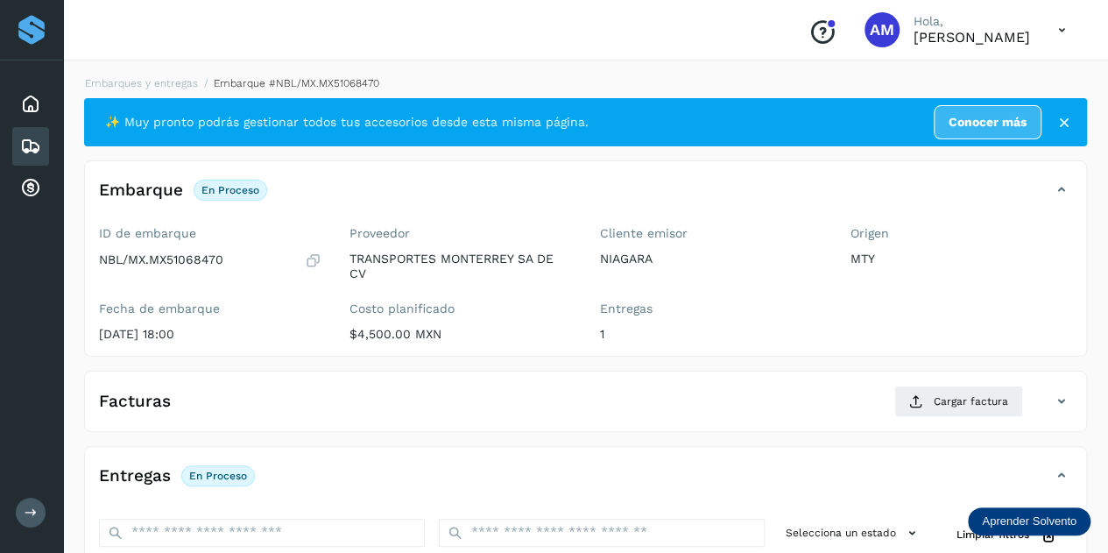
scroll to position [175, 0]
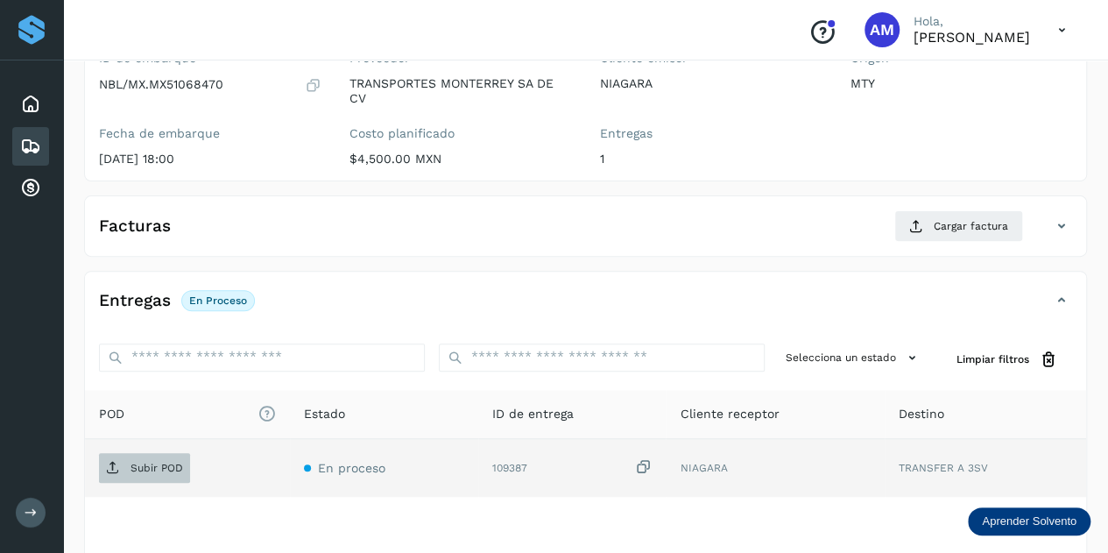
click at [149, 467] on p "Subir POD" at bounding box center [156, 468] width 53 height 12
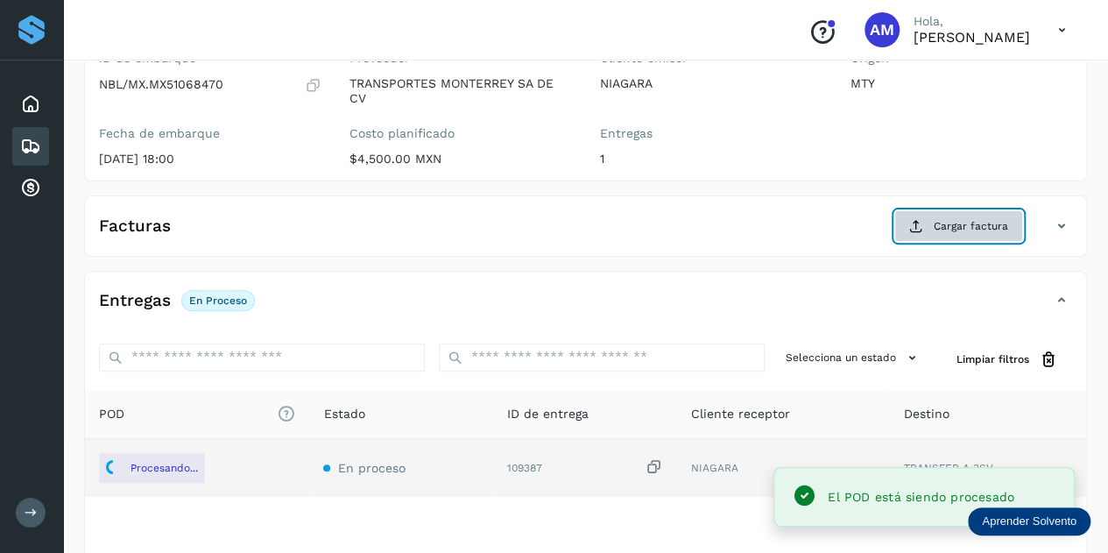
click at [955, 218] on span "Cargar factura" at bounding box center [971, 226] width 74 height 16
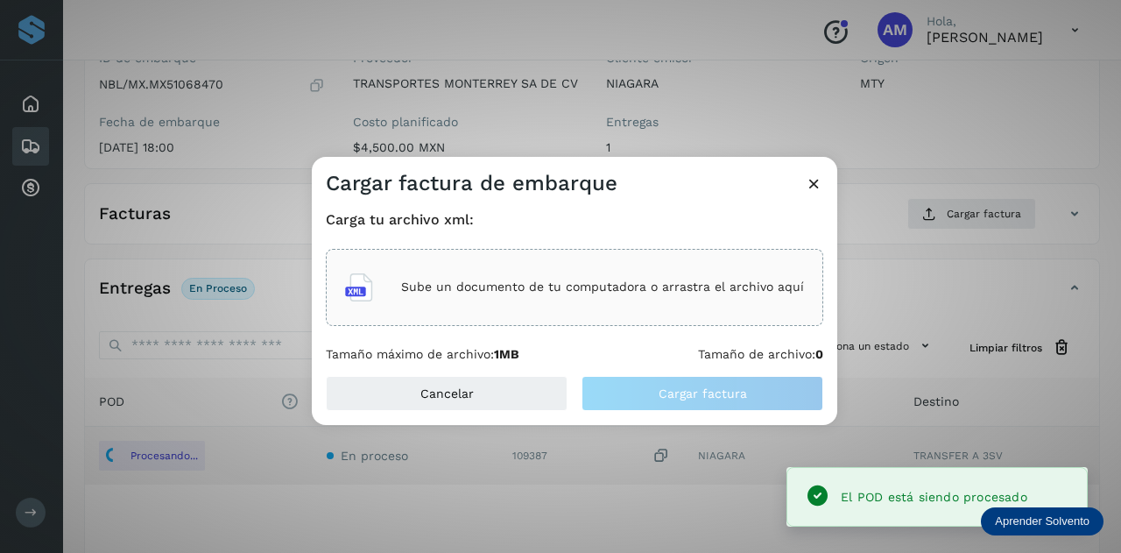
click at [690, 267] on div "Sube un documento de tu computadora o arrastra el archivo aquí" at bounding box center [574, 287] width 459 height 47
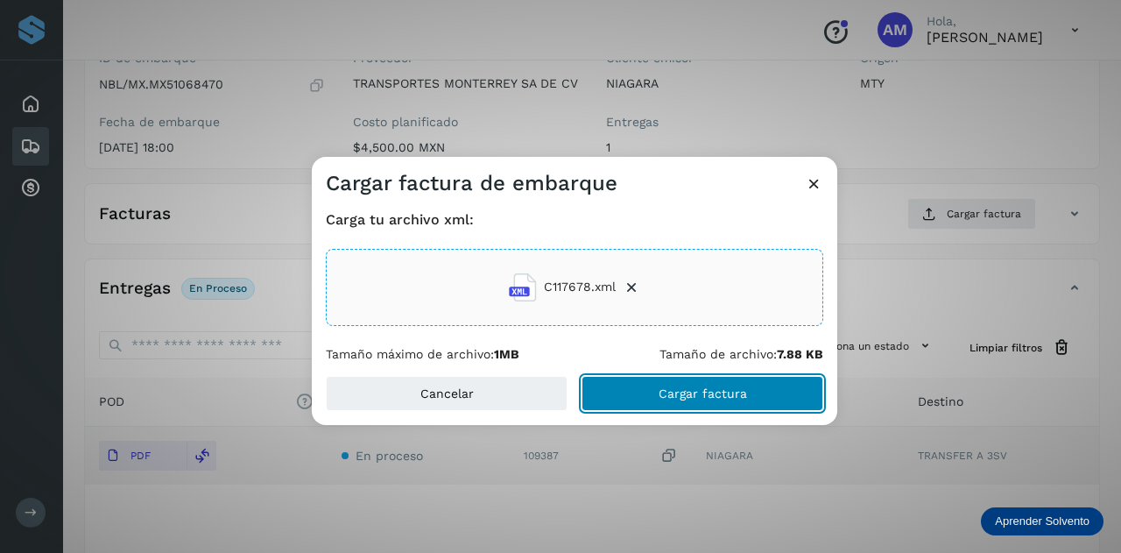
click at [644, 405] on button "Cargar factura" at bounding box center [702, 393] width 242 height 35
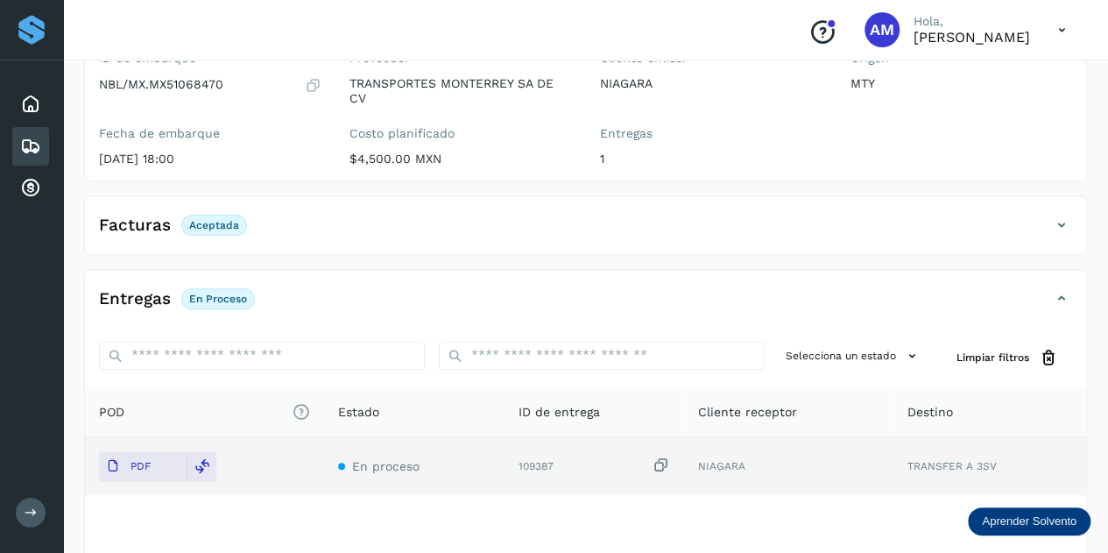
scroll to position [0, 0]
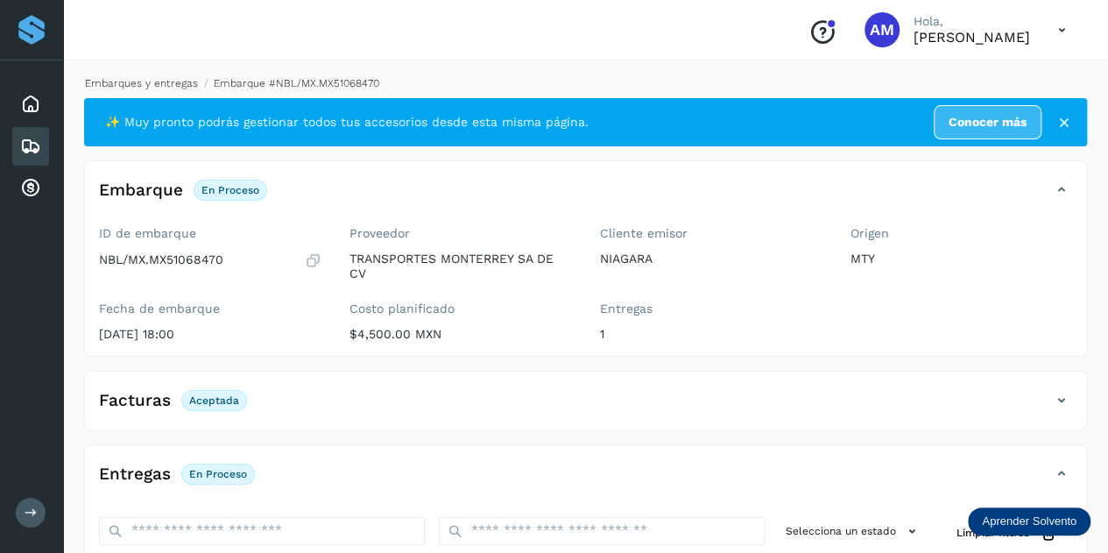
click at [159, 77] on link "Embarques y entregas" at bounding box center [141, 83] width 113 height 12
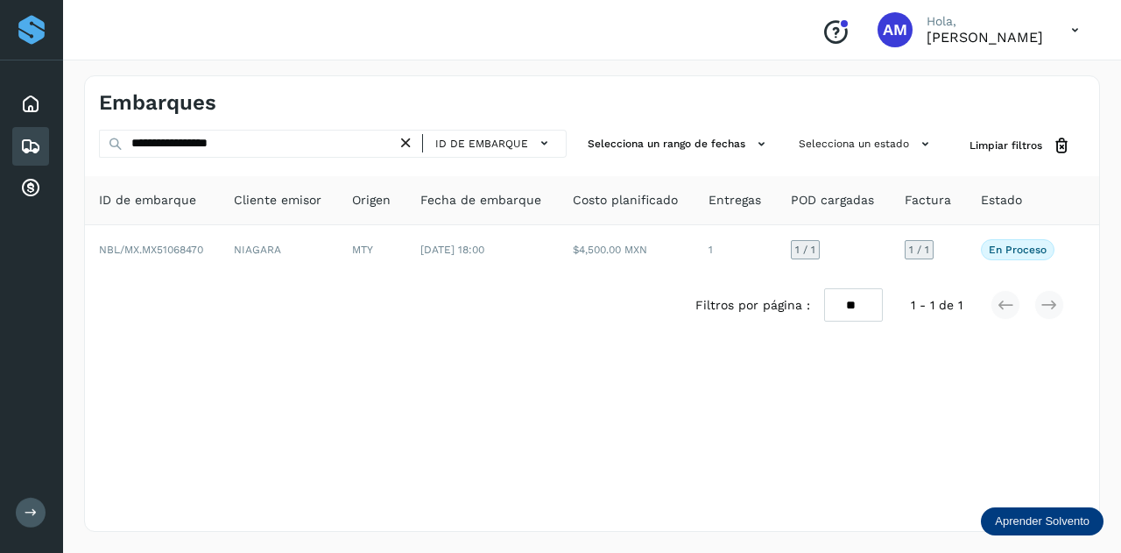
click at [404, 144] on icon at bounding box center [406, 143] width 18 height 18
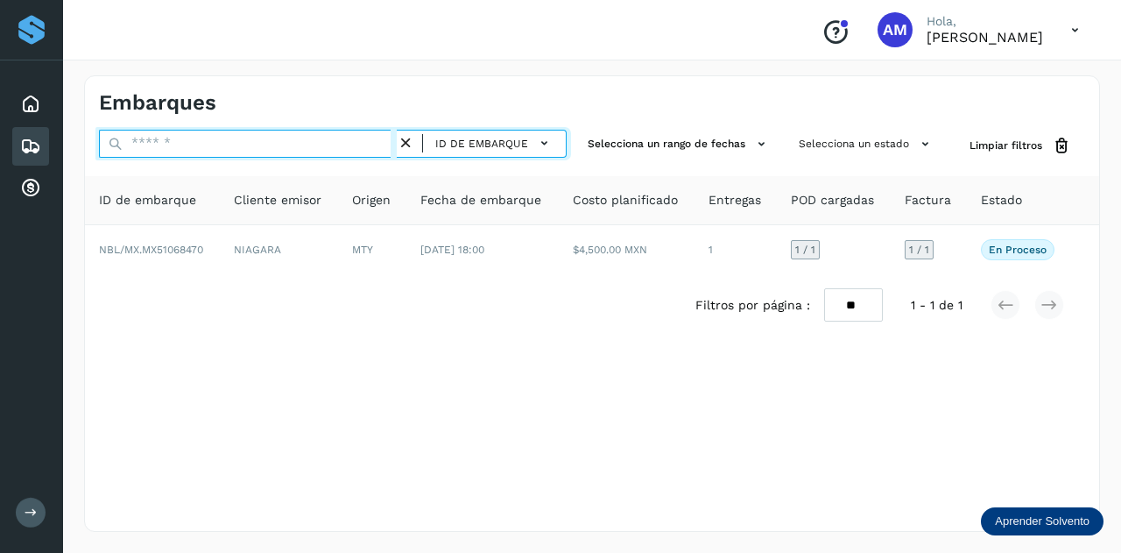
click at [377, 145] on input "text" at bounding box center [248, 144] width 298 height 28
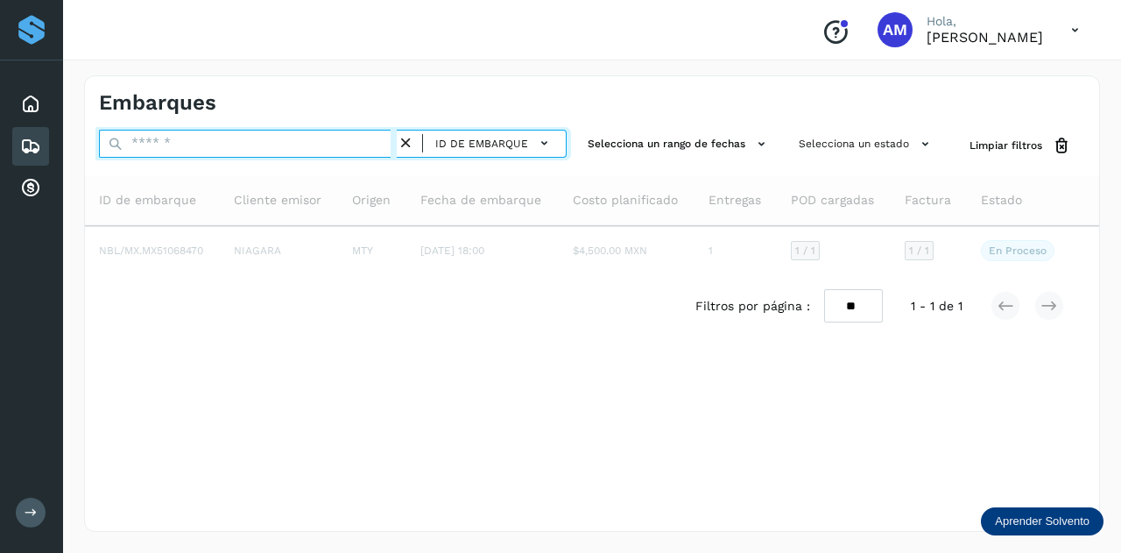
paste input "**********"
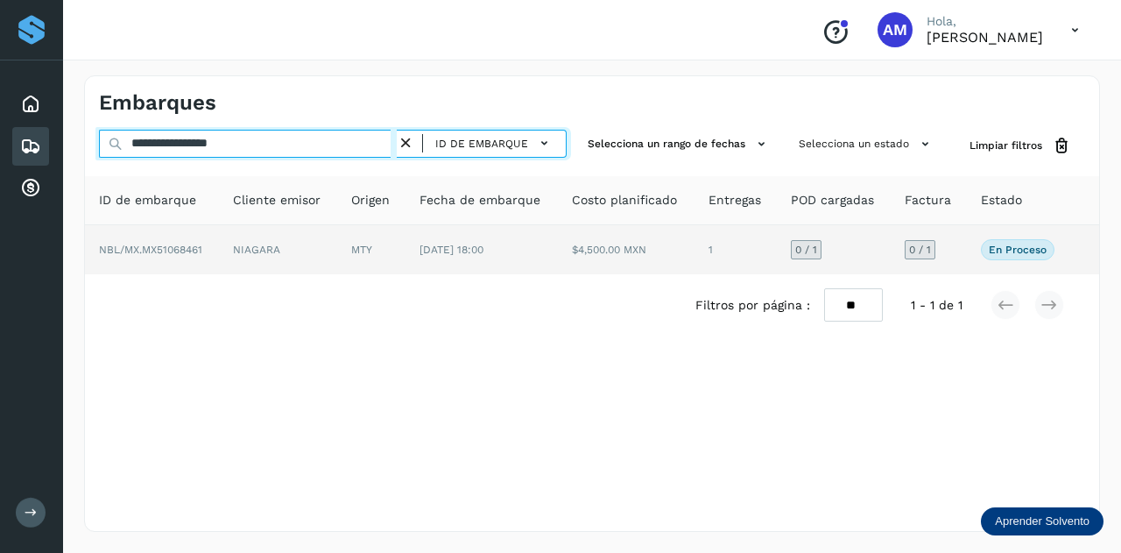
type input "**********"
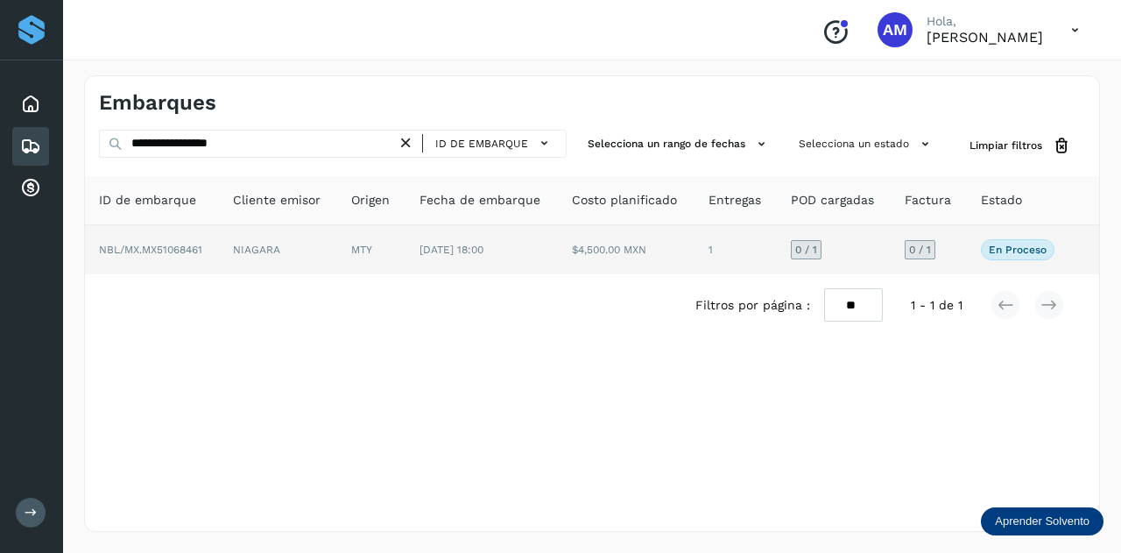
click at [405, 246] on td "MTY" at bounding box center [481, 249] width 152 height 49
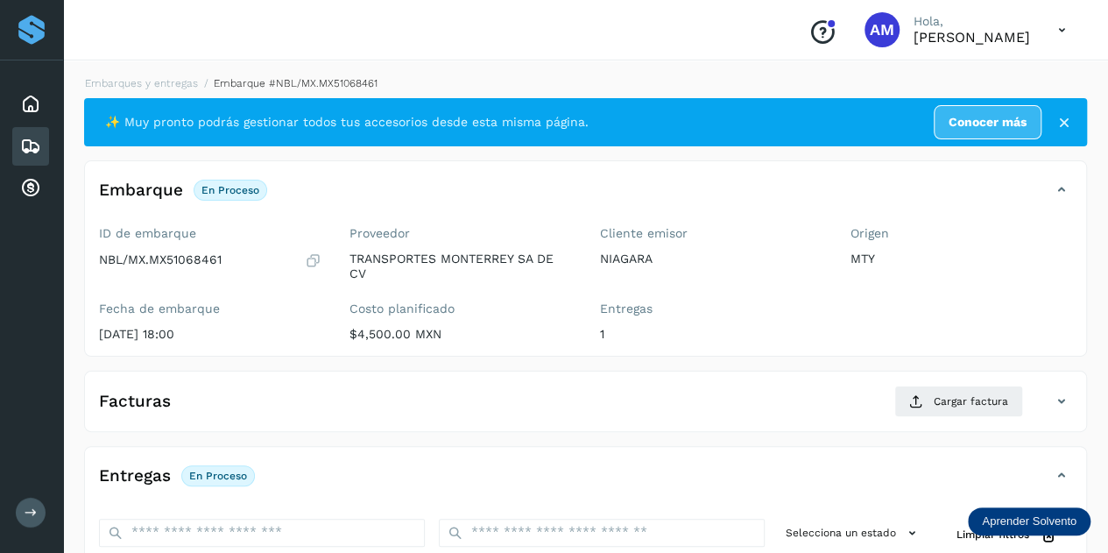
scroll to position [175, 0]
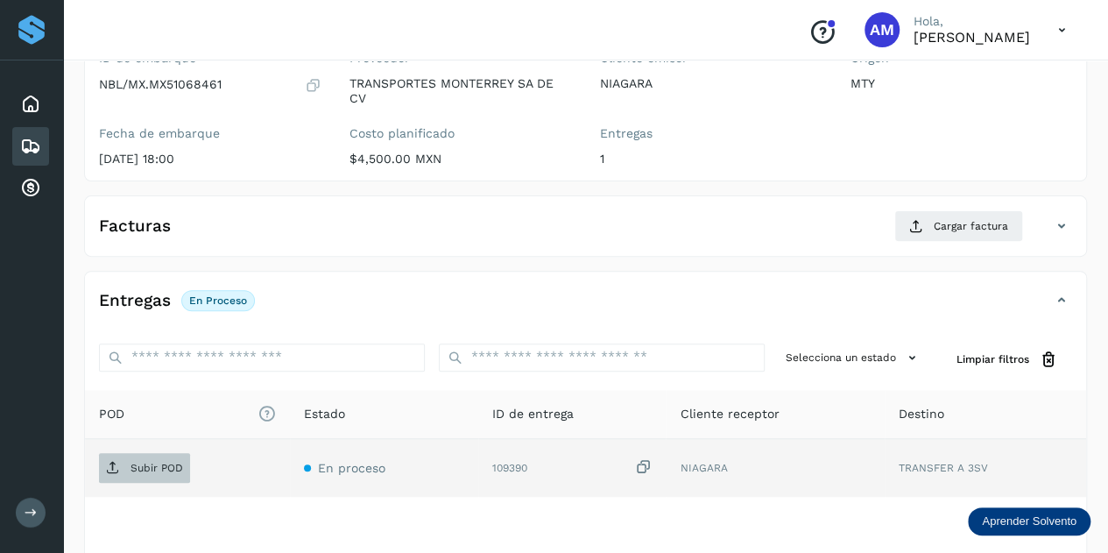
click at [156, 454] on span "Subir POD" at bounding box center [144, 468] width 91 height 28
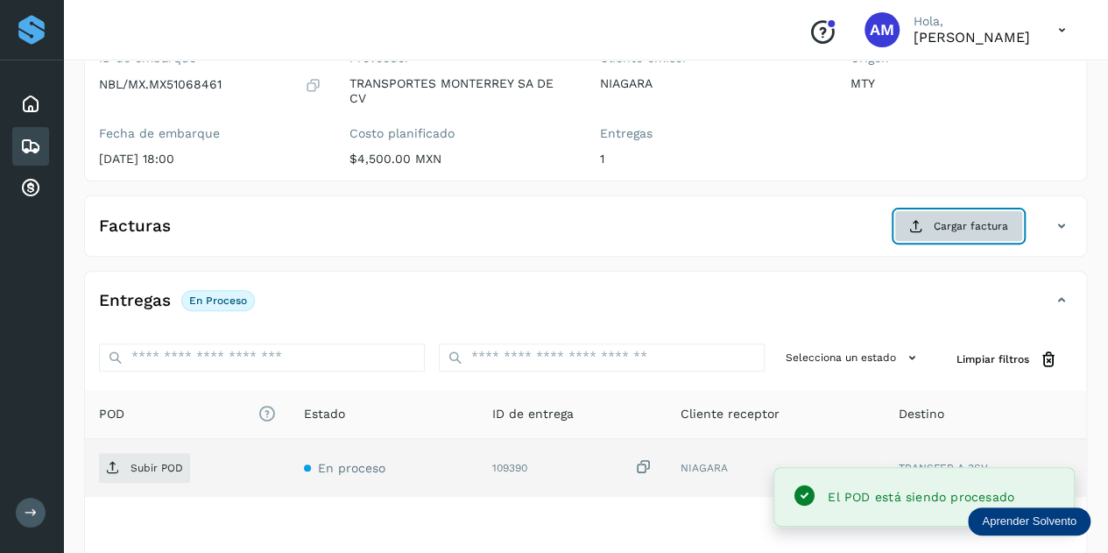
click at [948, 220] on span "Cargar factura" at bounding box center [971, 226] width 74 height 16
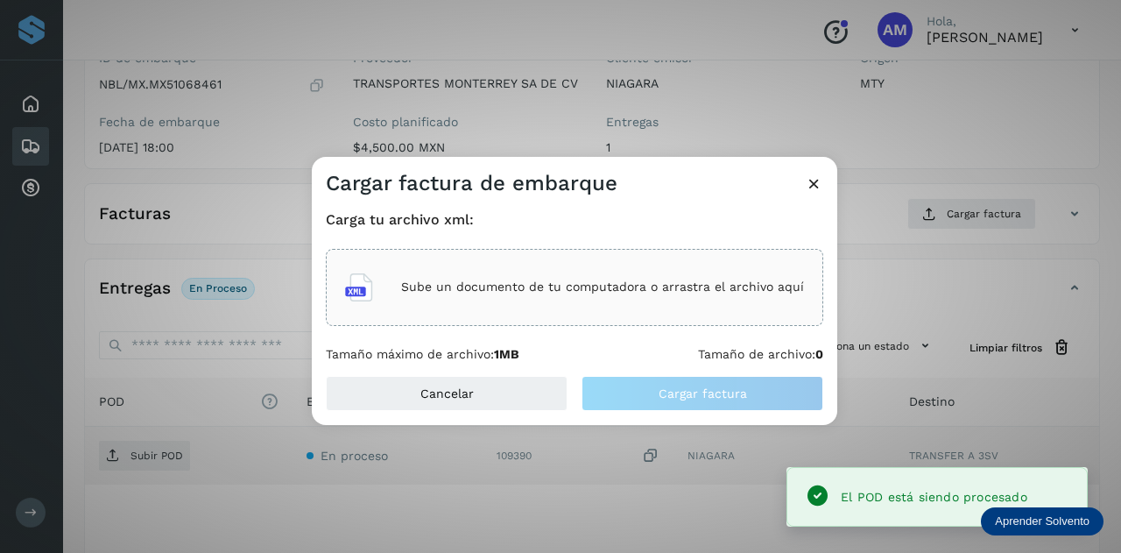
click at [620, 292] on p "Sube un documento de tu computadora o arrastra el archivo aquí" at bounding box center [602, 286] width 403 height 15
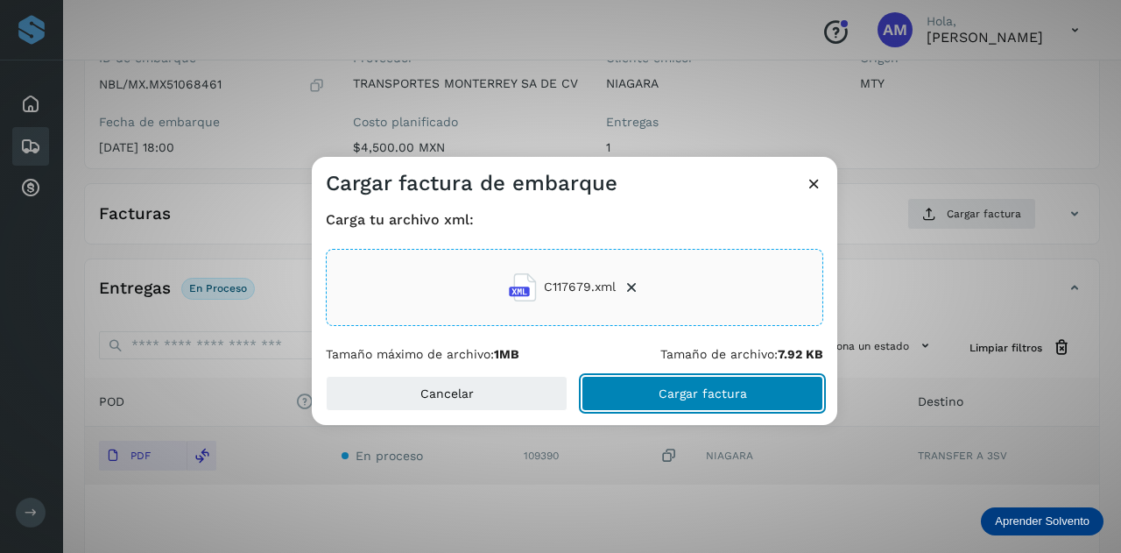
click at [706, 397] on span "Cargar factura" at bounding box center [703, 393] width 88 height 12
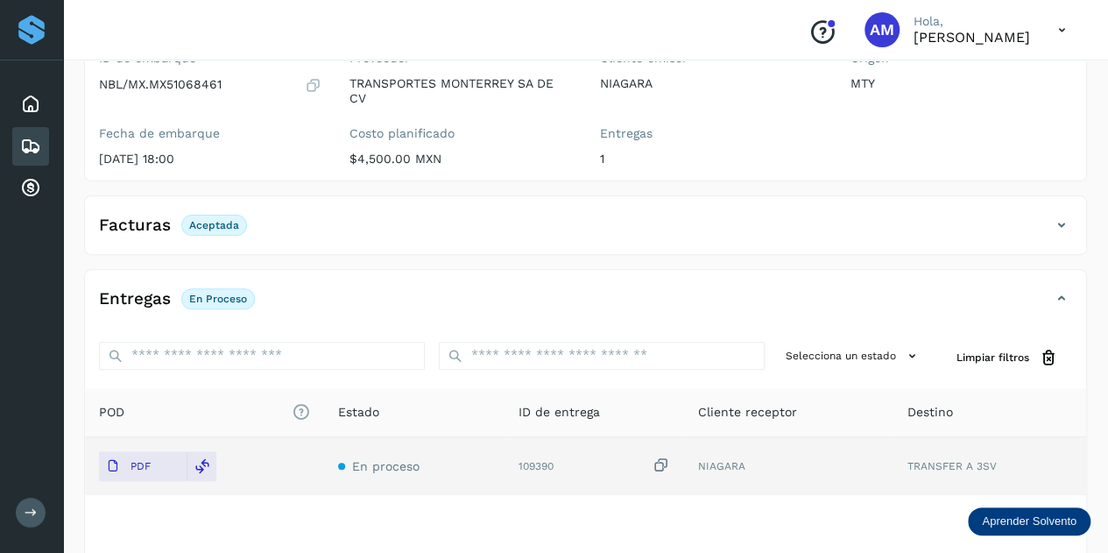
scroll to position [0, 0]
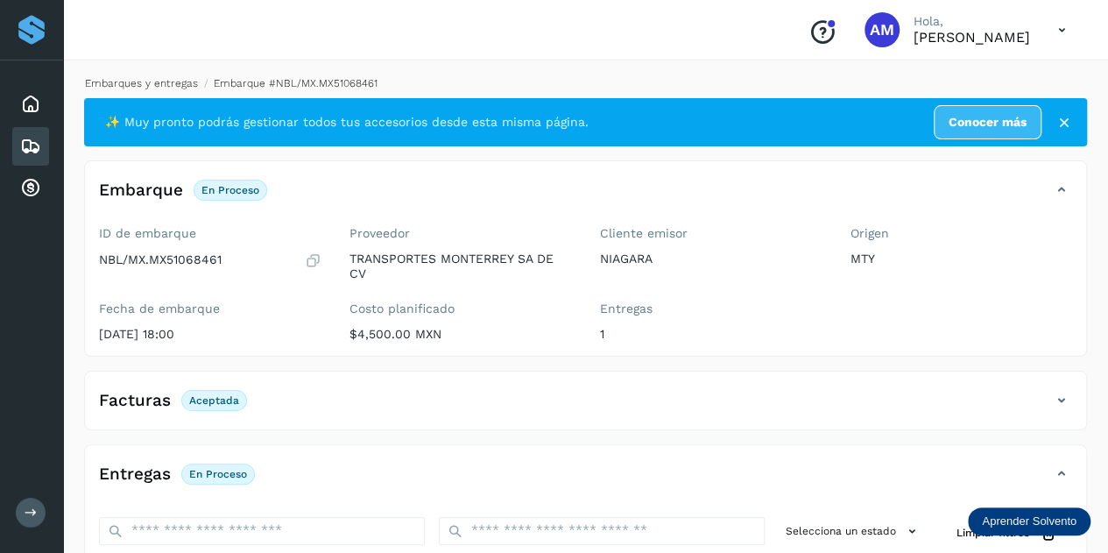
click at [161, 84] on link "Embarques y entregas" at bounding box center [141, 83] width 113 height 12
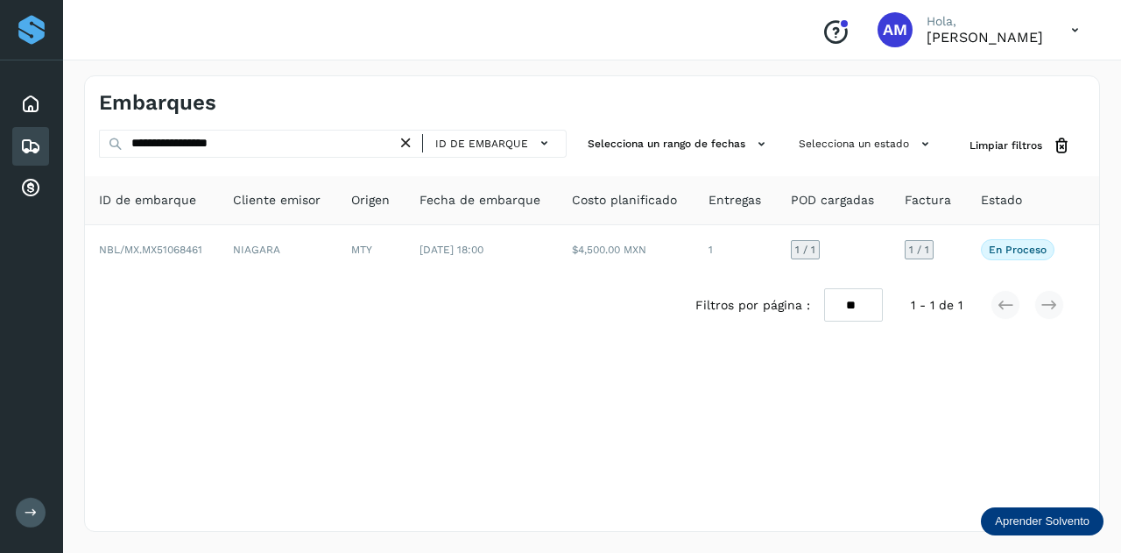
click at [406, 144] on icon at bounding box center [406, 143] width 18 height 18
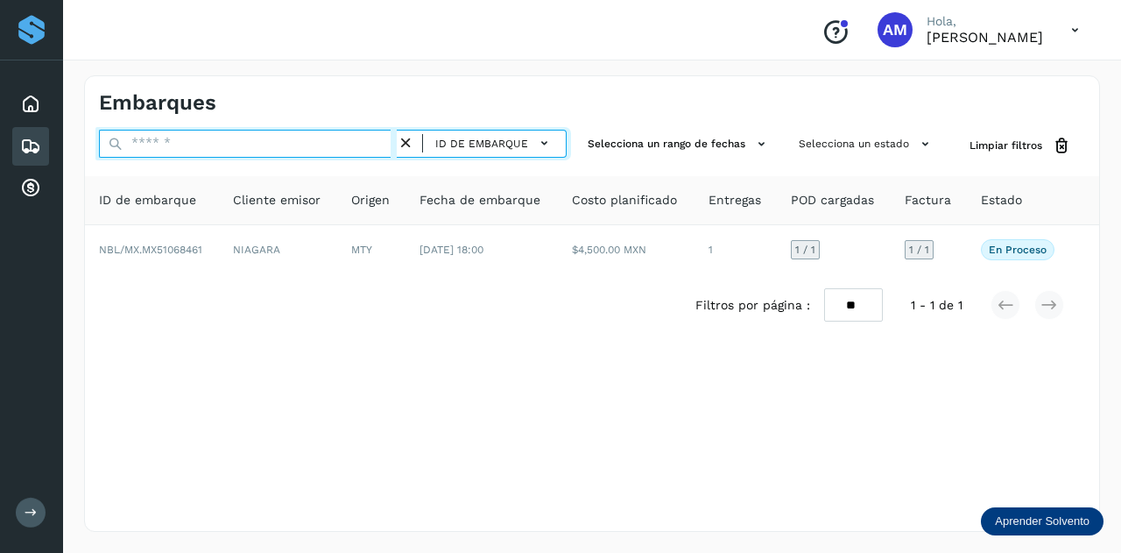
click at [397, 143] on input "text" at bounding box center [248, 144] width 298 height 28
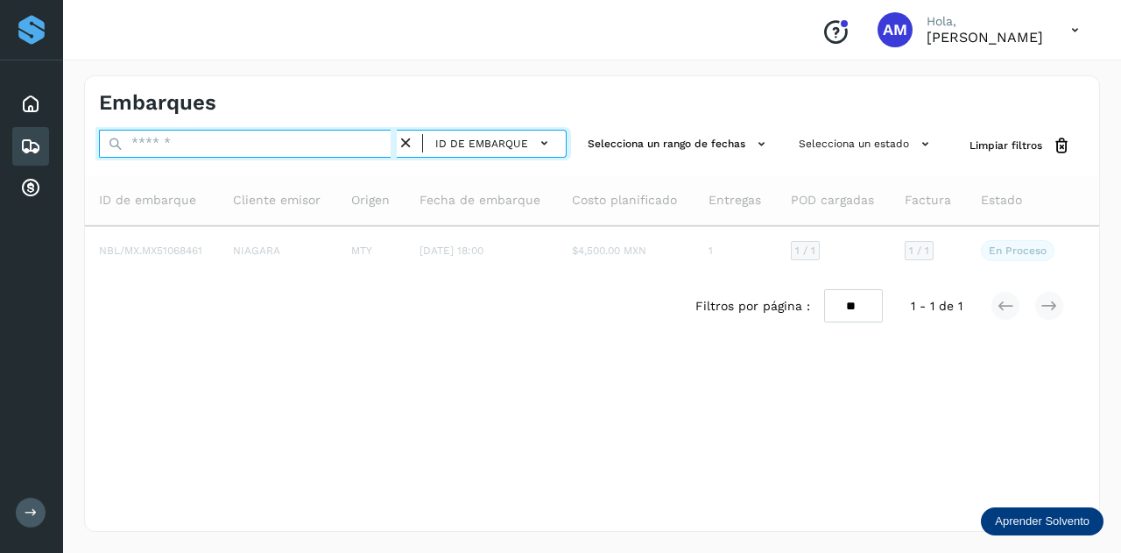
paste input "**********"
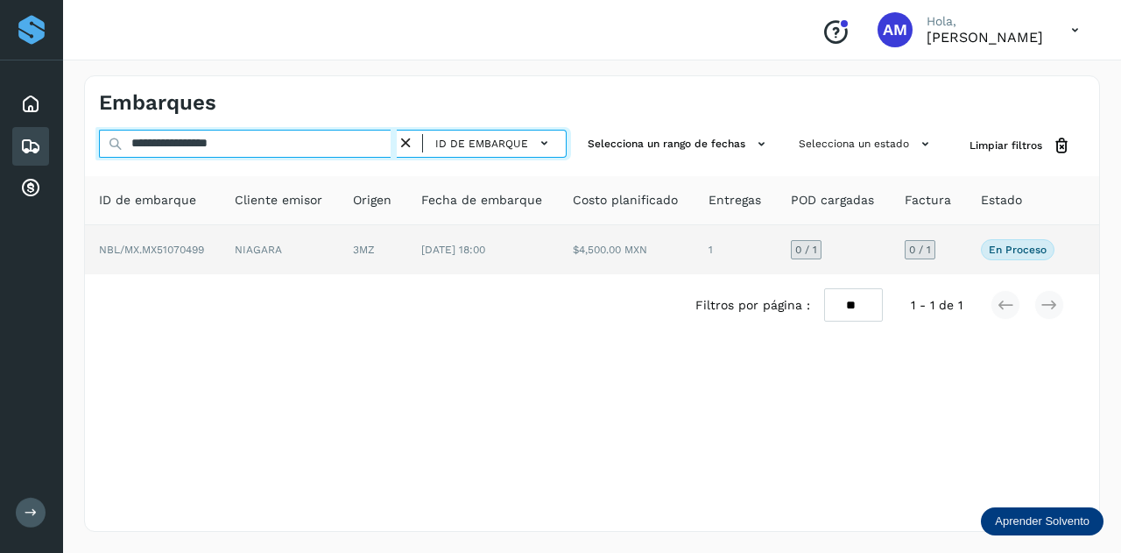
type input "**********"
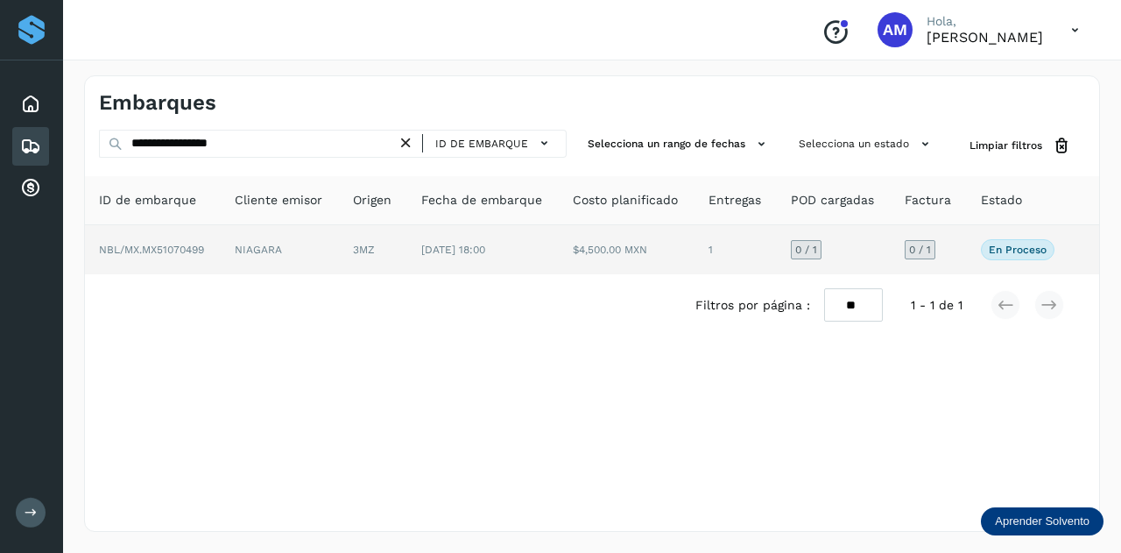
click at [339, 260] on td "NIAGARA" at bounding box center [373, 249] width 68 height 49
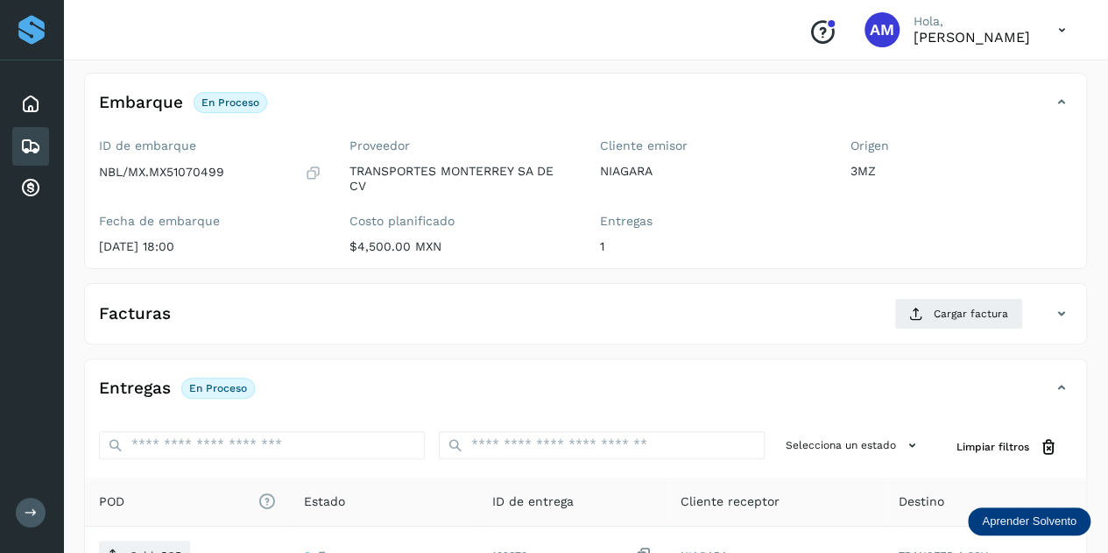
scroll to position [175, 0]
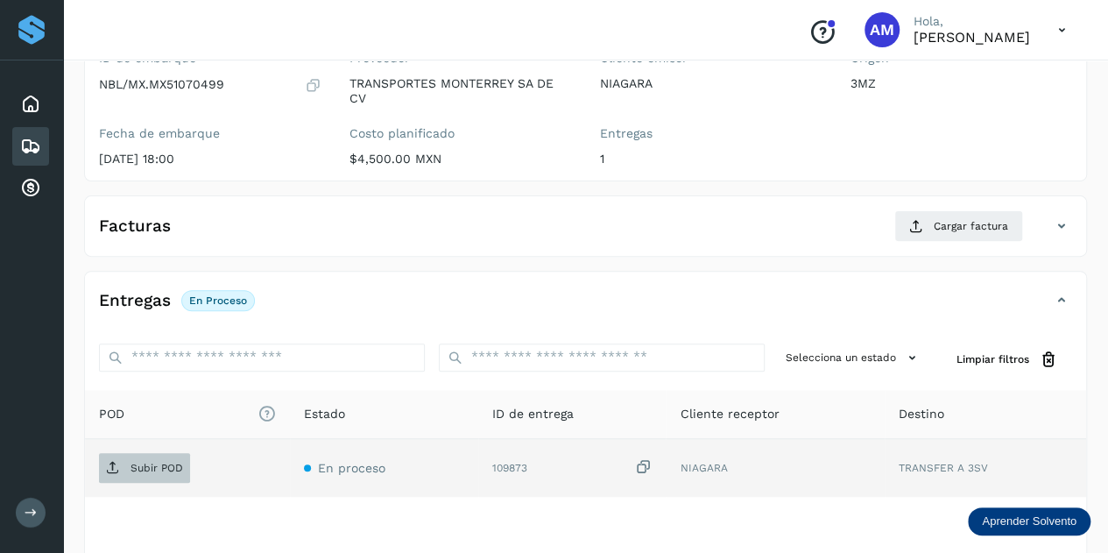
click at [164, 462] on p "Subir POD" at bounding box center [156, 468] width 53 height 12
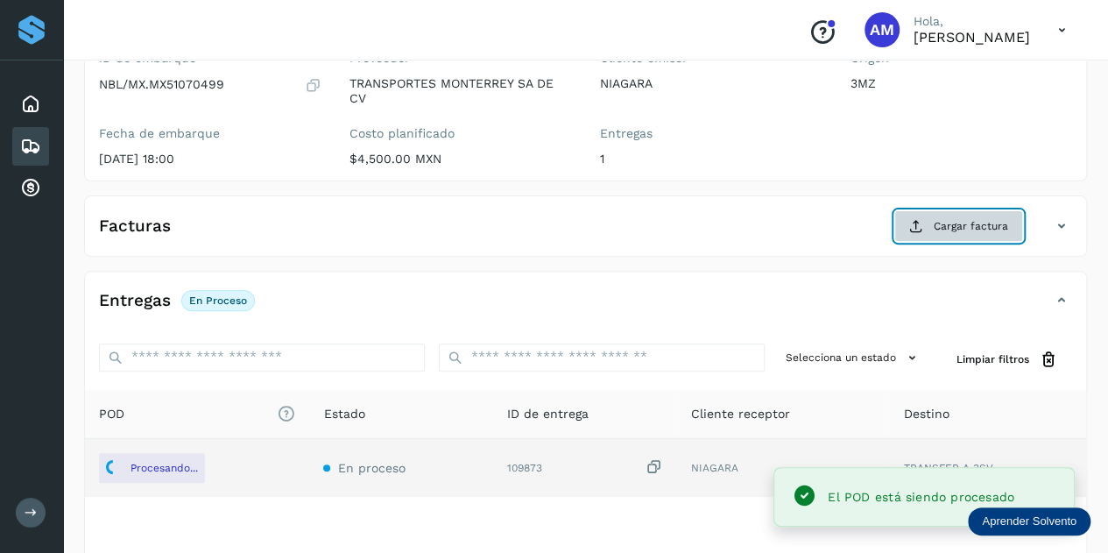
click at [978, 238] on button "Cargar factura" at bounding box center [958, 226] width 129 height 32
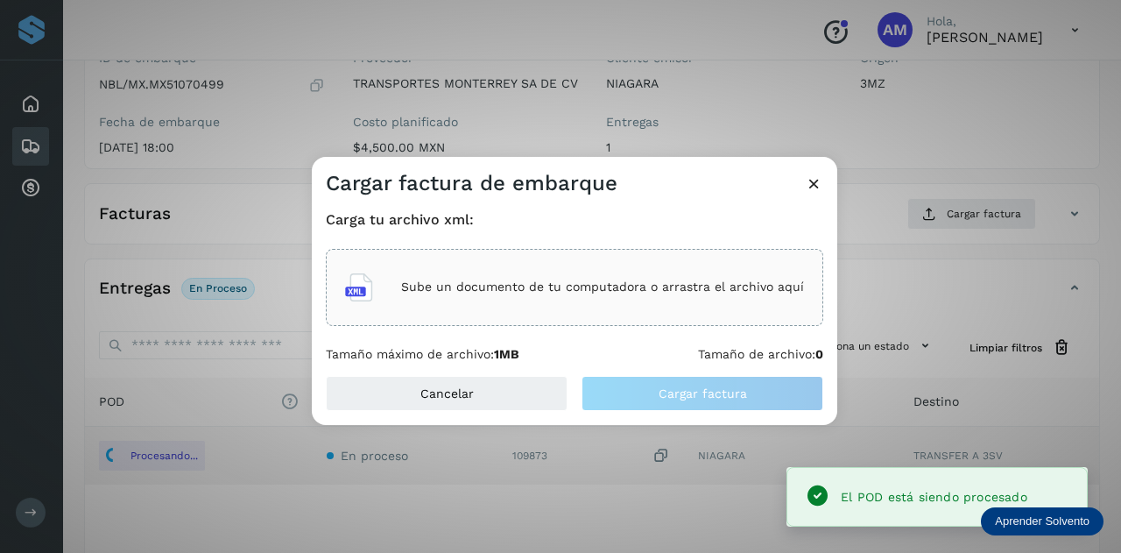
click at [638, 285] on p "Sube un documento de tu computadora o arrastra el archivo aquí" at bounding box center [602, 286] width 403 height 15
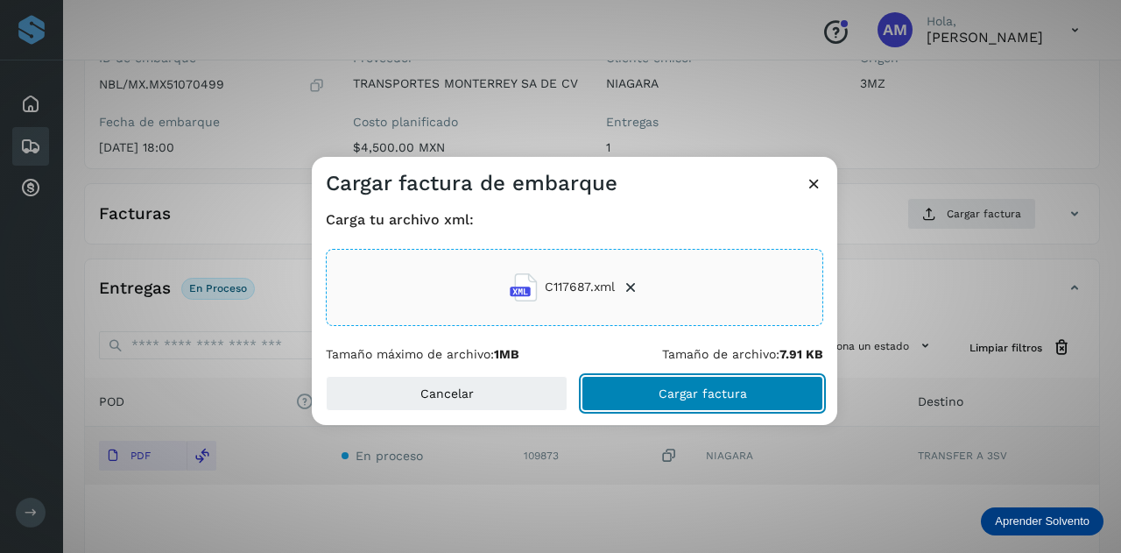
click at [676, 395] on span "Cargar factura" at bounding box center [703, 393] width 88 height 12
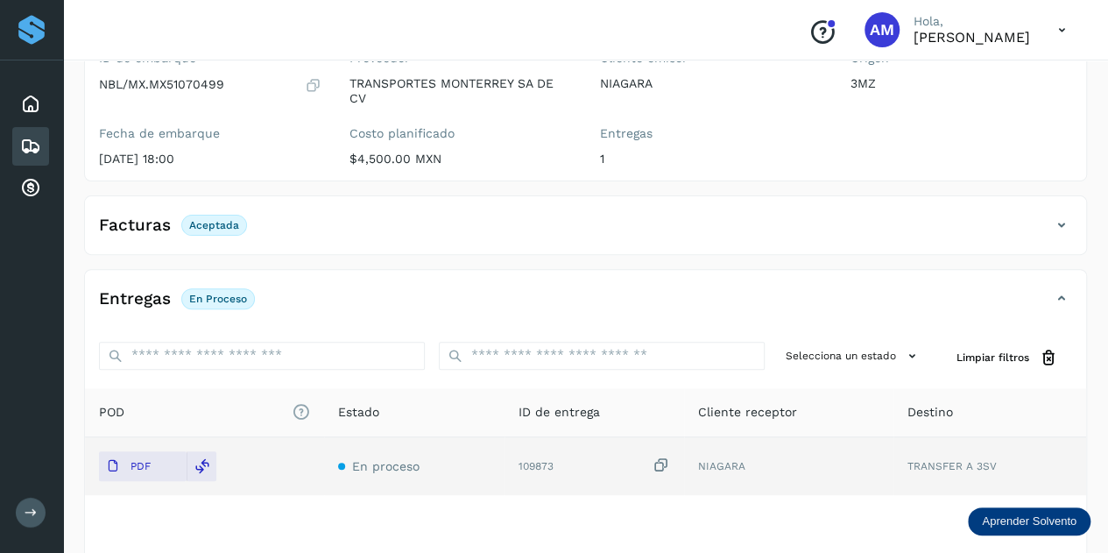
scroll to position [0, 0]
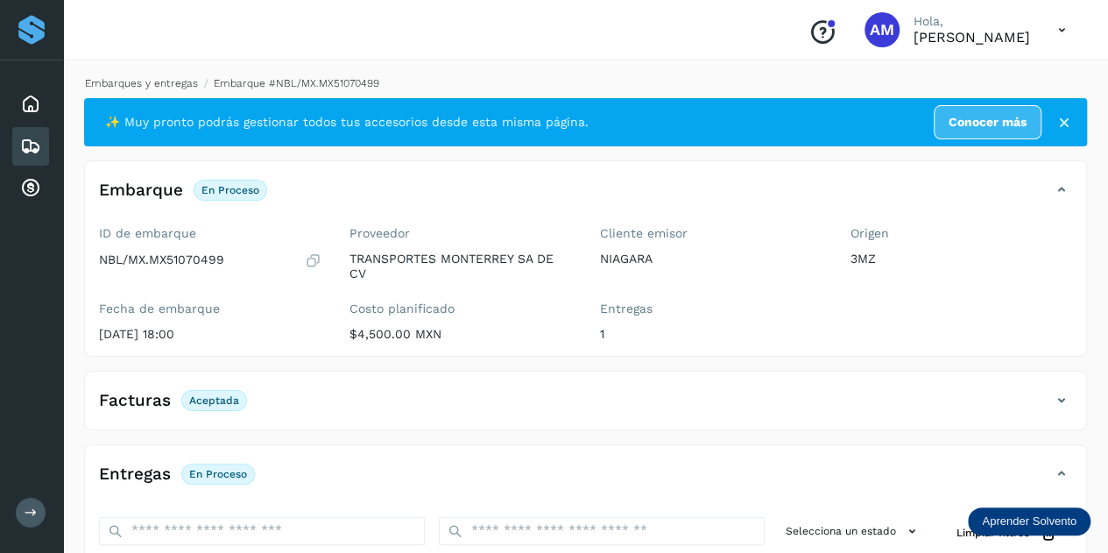
click at [149, 88] on link "Embarques y entregas" at bounding box center [141, 83] width 113 height 12
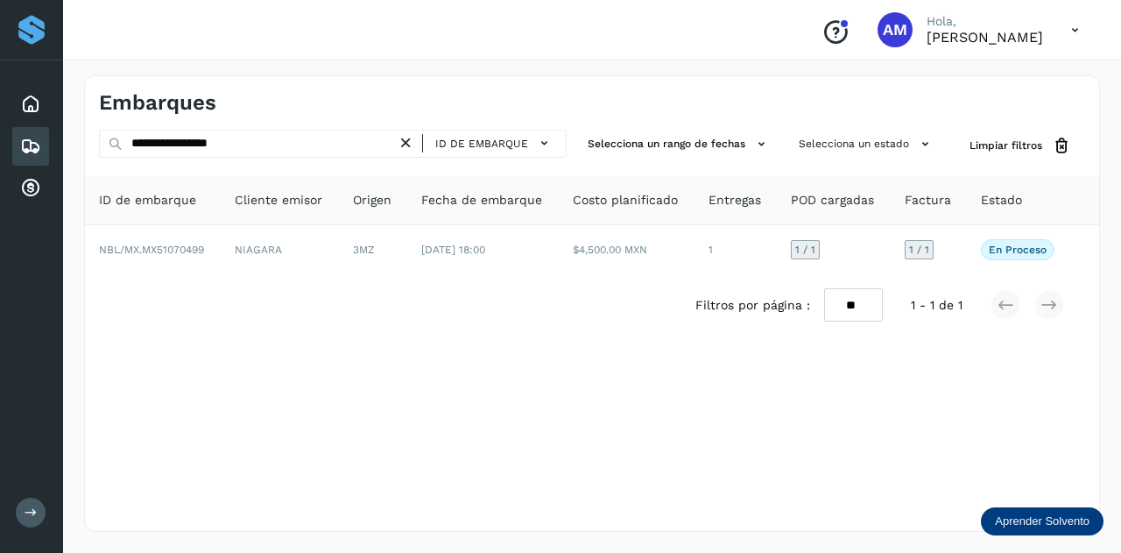
click at [415, 137] on icon at bounding box center [406, 143] width 18 height 18
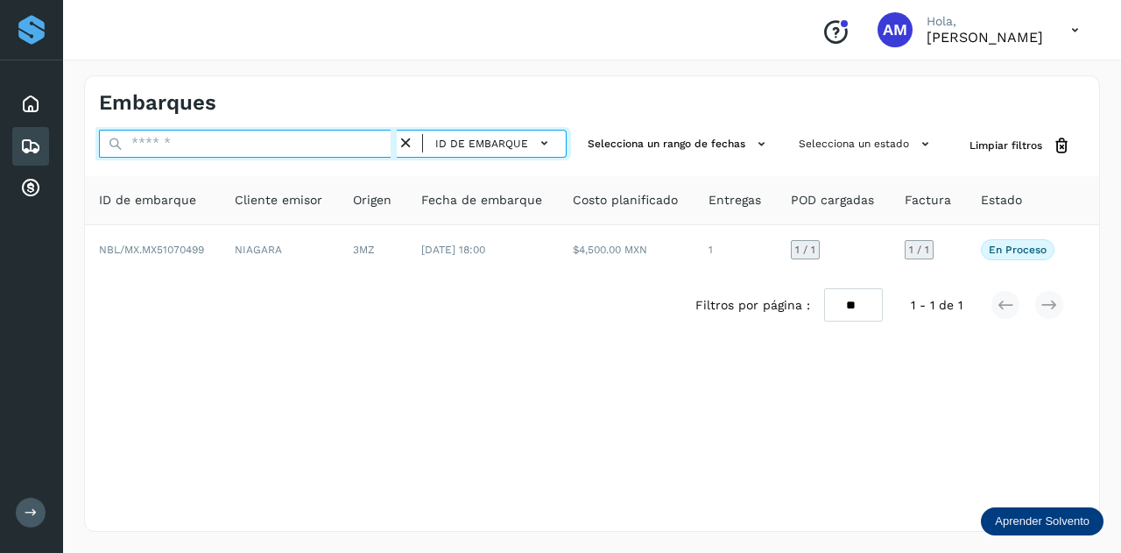
click at [351, 144] on input "text" at bounding box center [248, 144] width 298 height 28
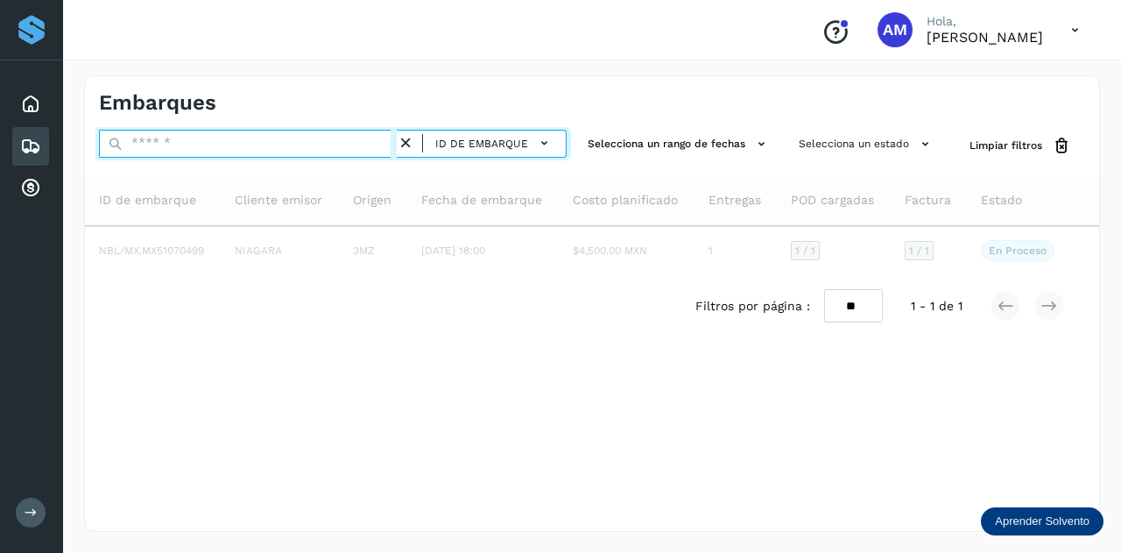
paste input "**********"
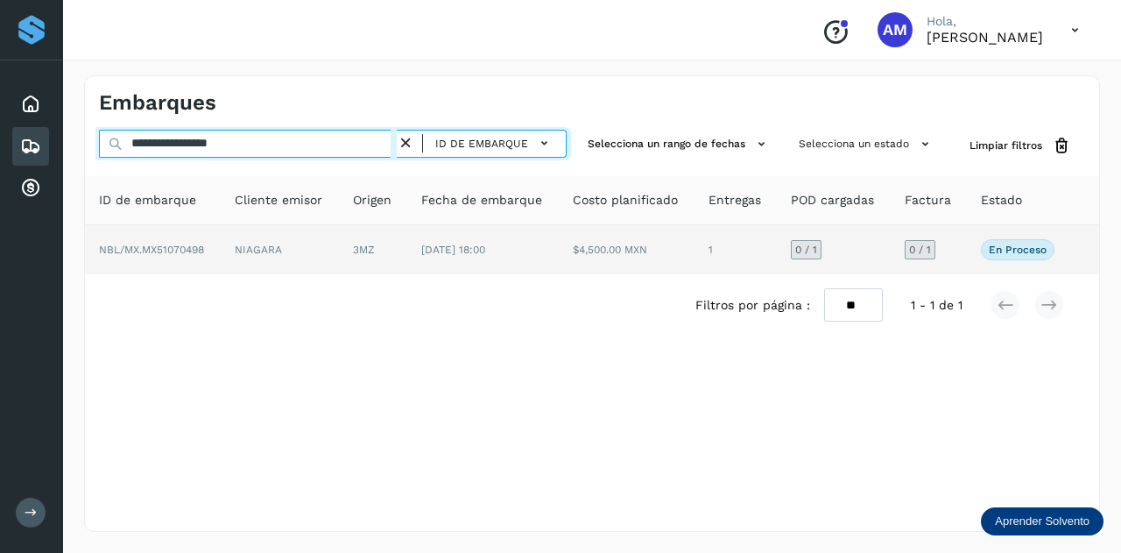
type input "**********"
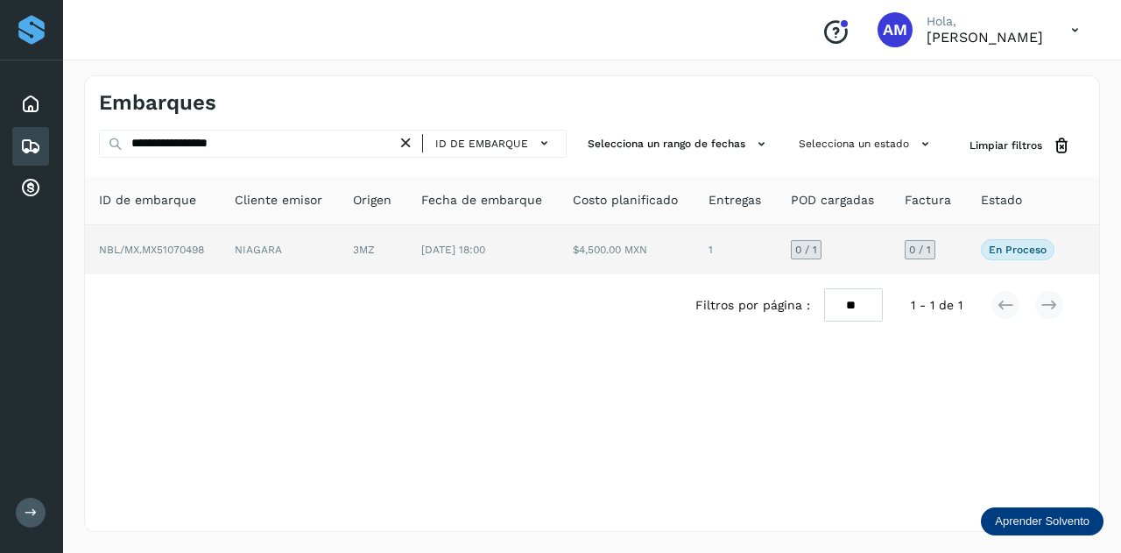
click at [407, 249] on td "3MZ" at bounding box center [483, 249] width 152 height 49
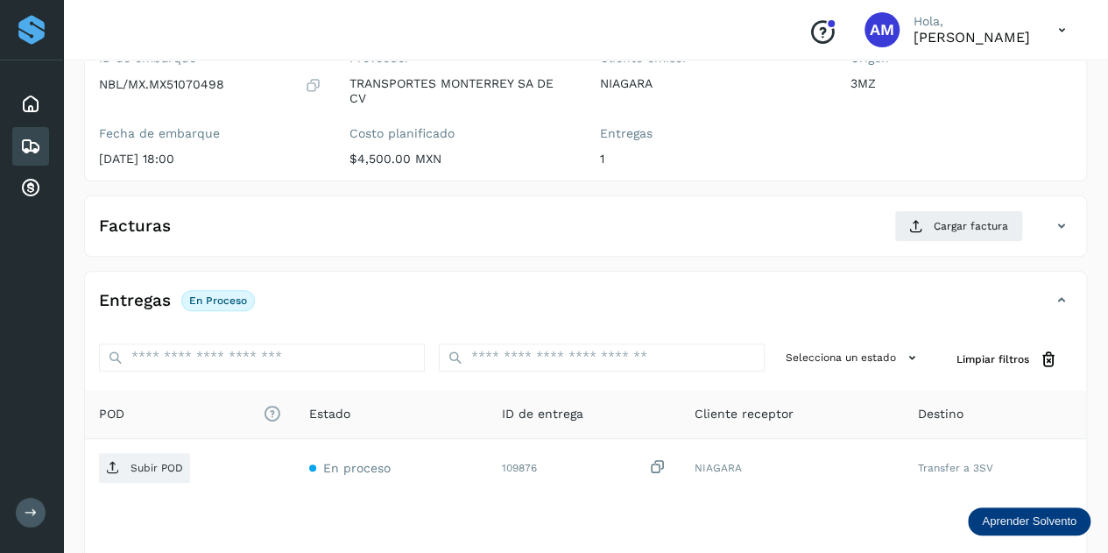
scroll to position [263, 0]
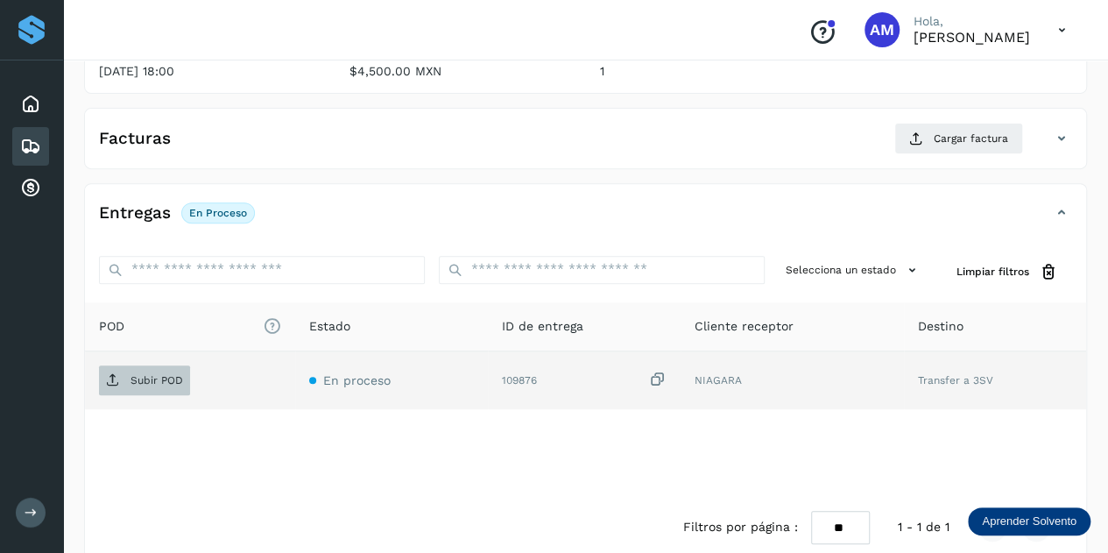
click at [142, 376] on p "Subir POD" at bounding box center [156, 380] width 53 height 12
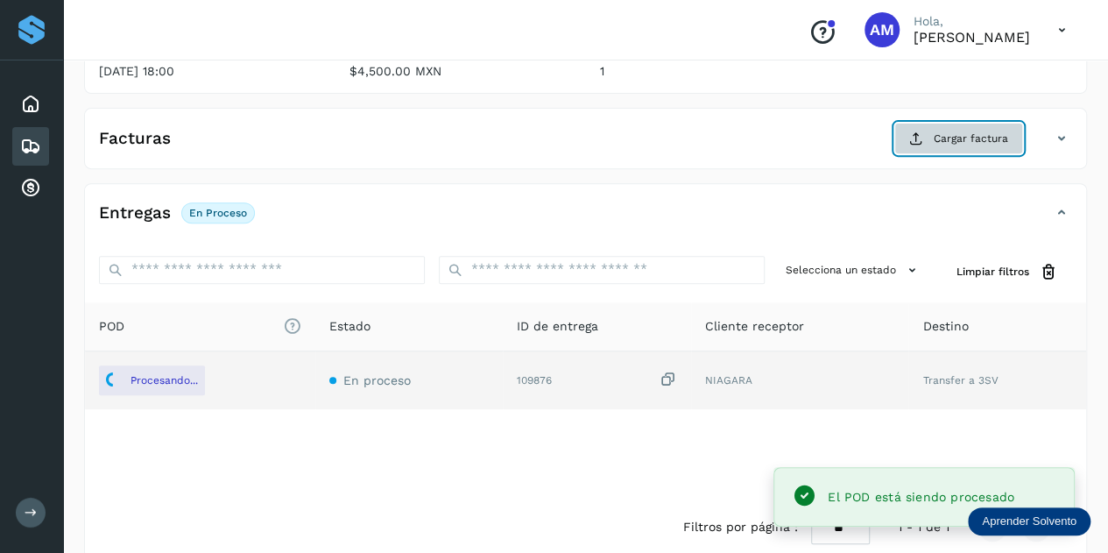
click at [962, 142] on span "Cargar factura" at bounding box center [971, 138] width 74 height 16
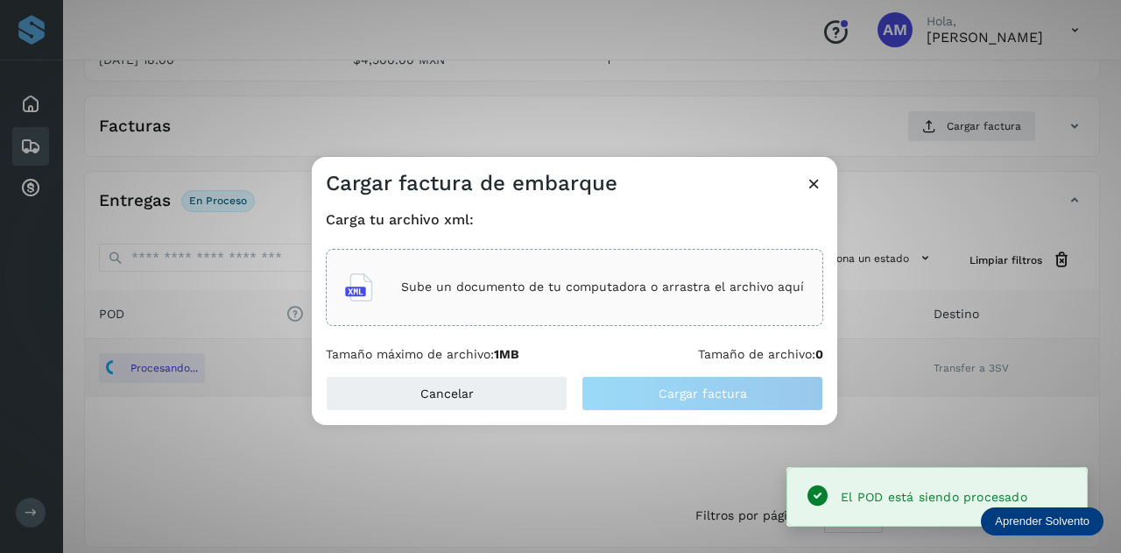
click at [568, 265] on div "Sube un documento de tu computadora o arrastra el archivo aquí" at bounding box center [574, 287] width 459 height 47
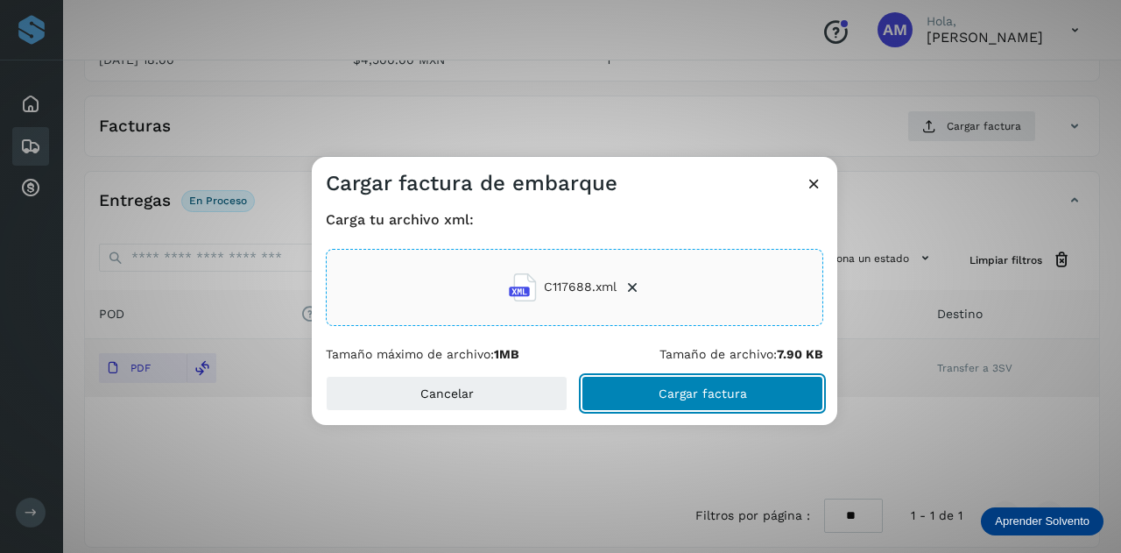
click at [643, 391] on button "Cargar factura" at bounding box center [702, 393] width 242 height 35
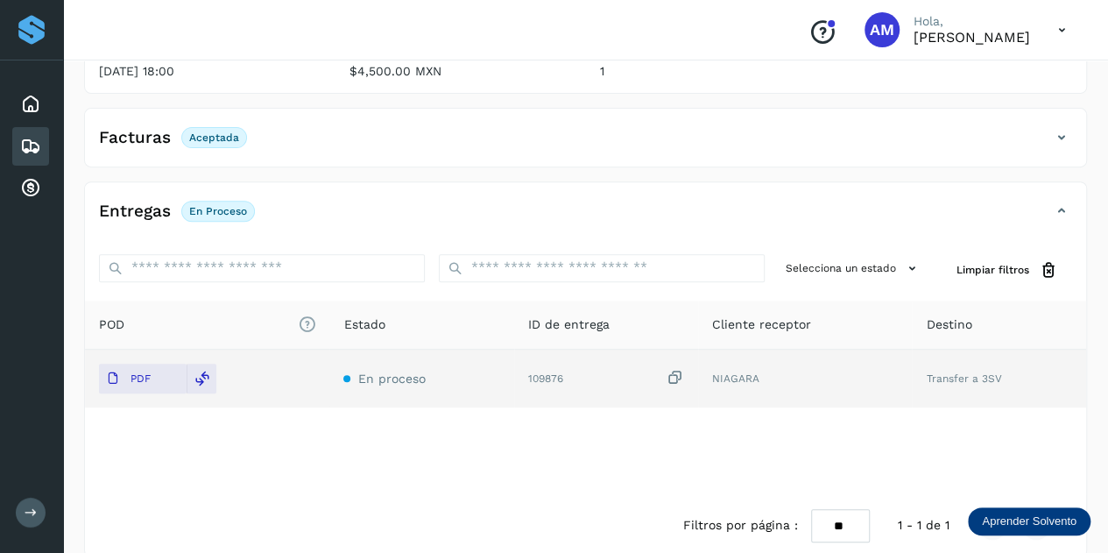
scroll to position [0, 0]
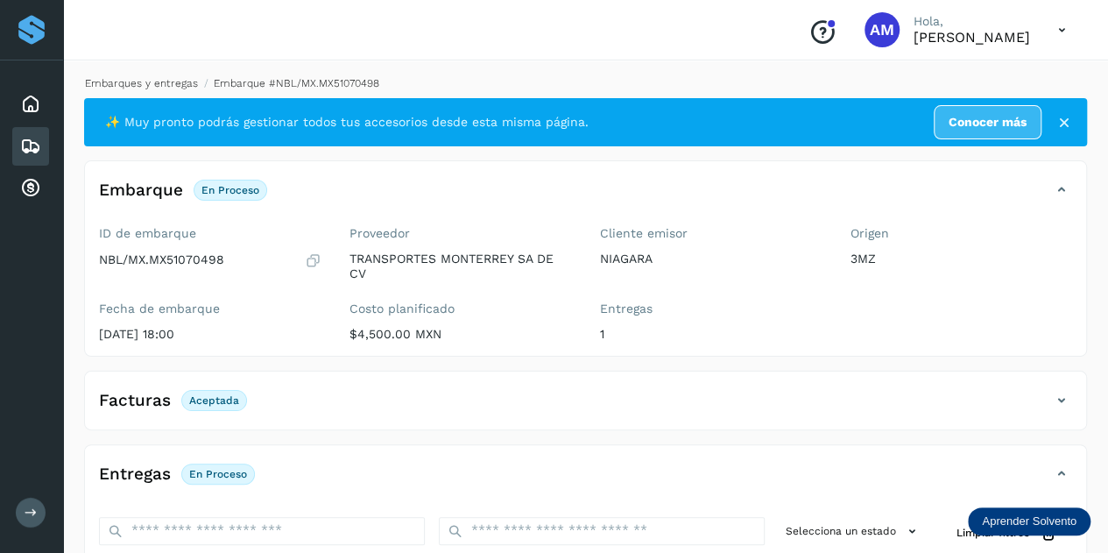
click at [144, 87] on link "Embarques y entregas" at bounding box center [141, 83] width 113 height 12
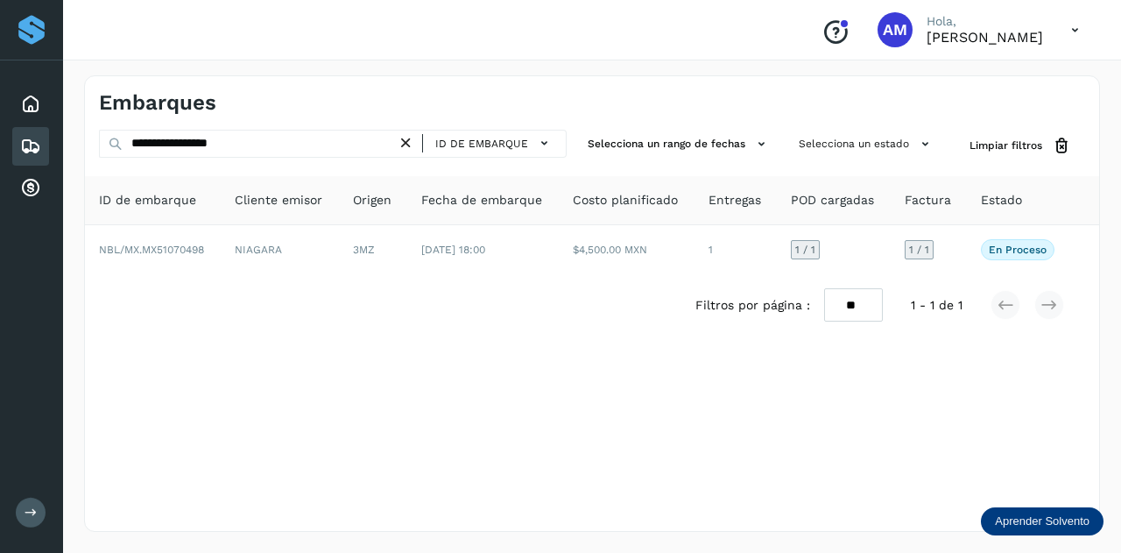
click at [403, 134] on icon at bounding box center [406, 143] width 18 height 18
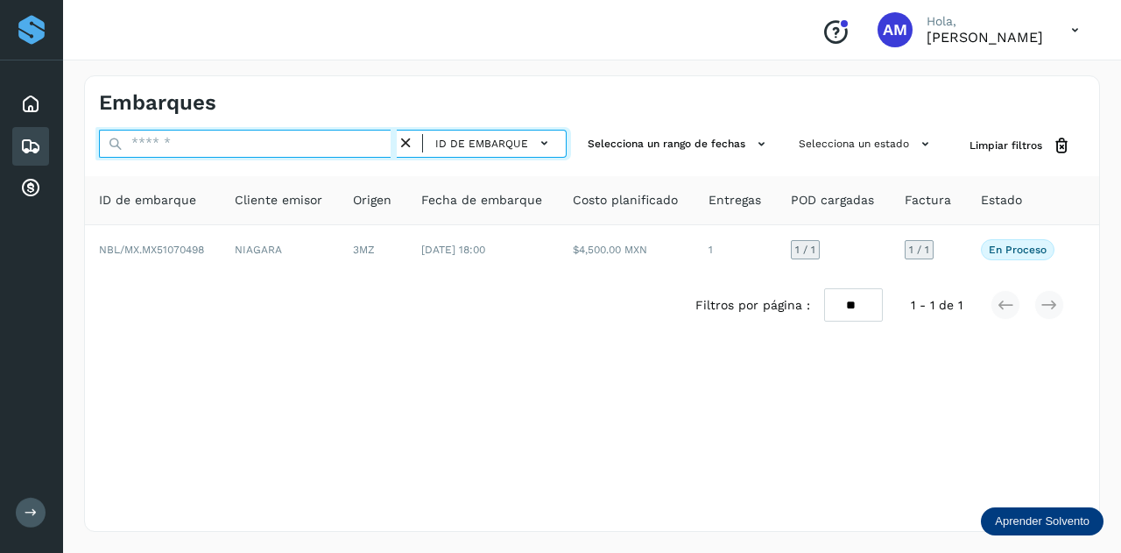
click at [350, 139] on input "text" at bounding box center [248, 144] width 298 height 28
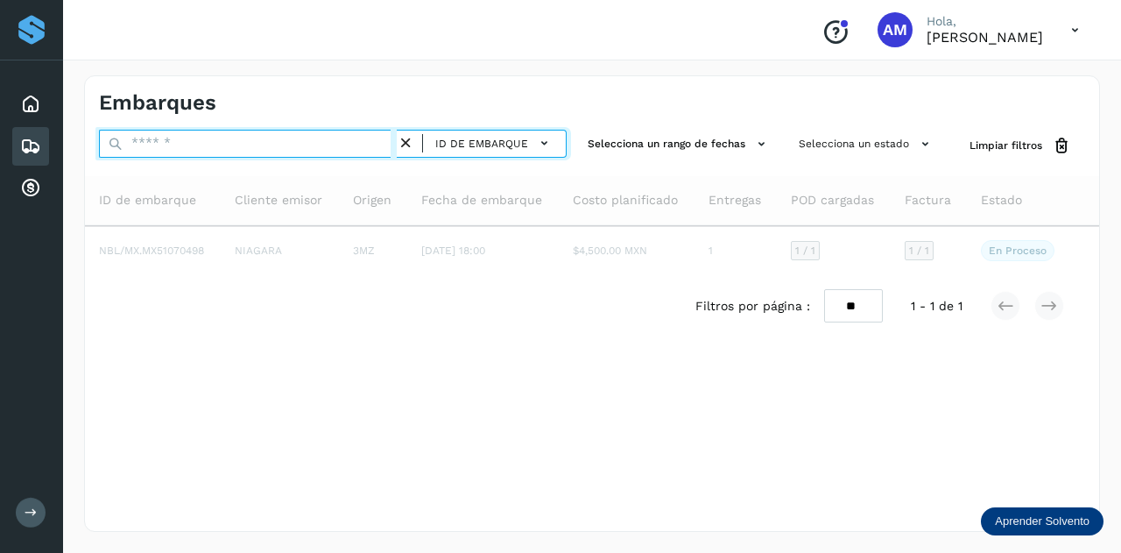
paste input "**********"
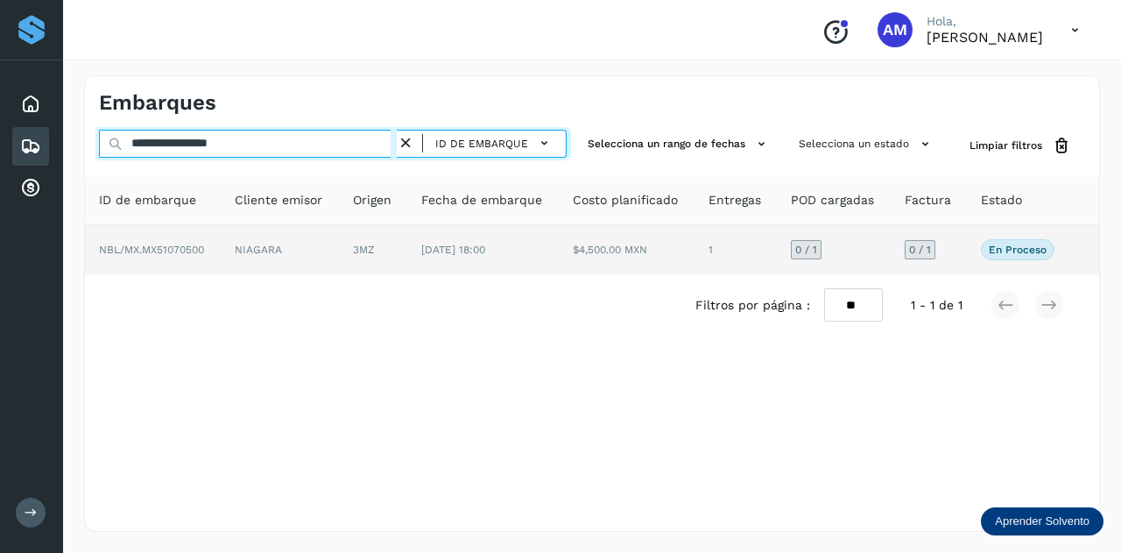
type input "**********"
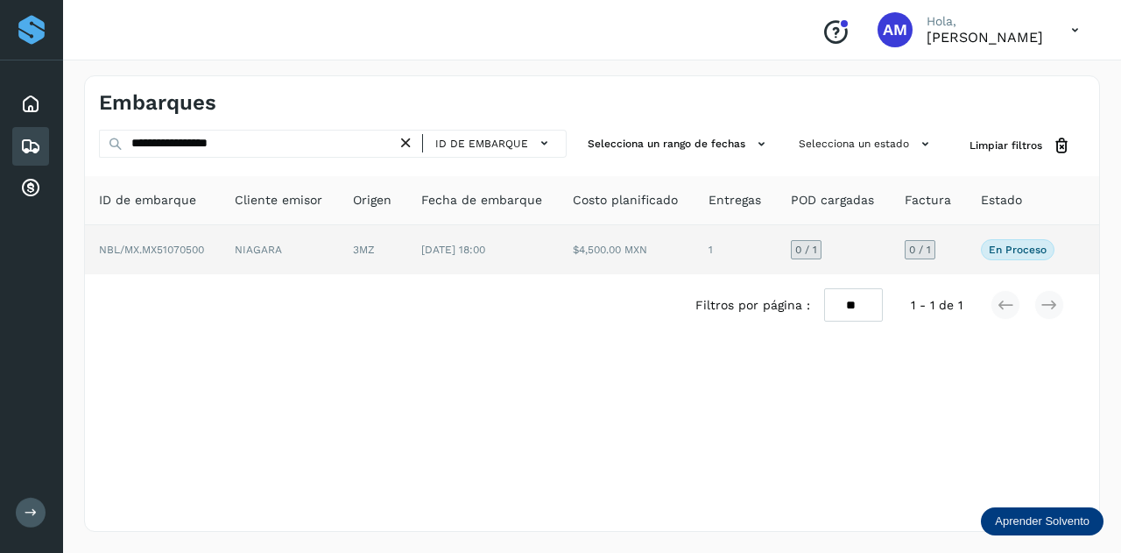
click at [339, 242] on td "NIAGARA" at bounding box center [373, 249] width 68 height 49
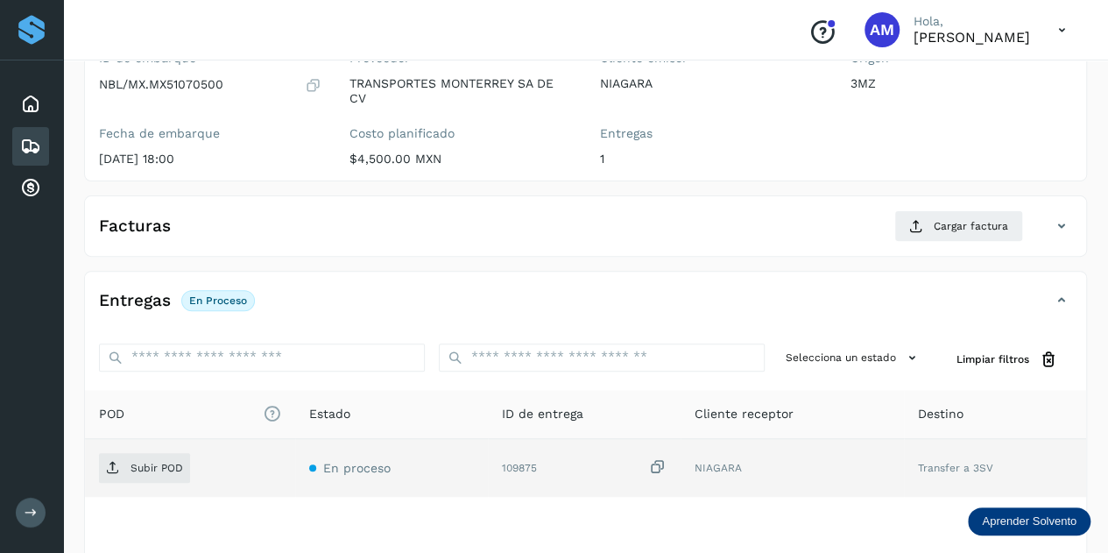
scroll to position [263, 0]
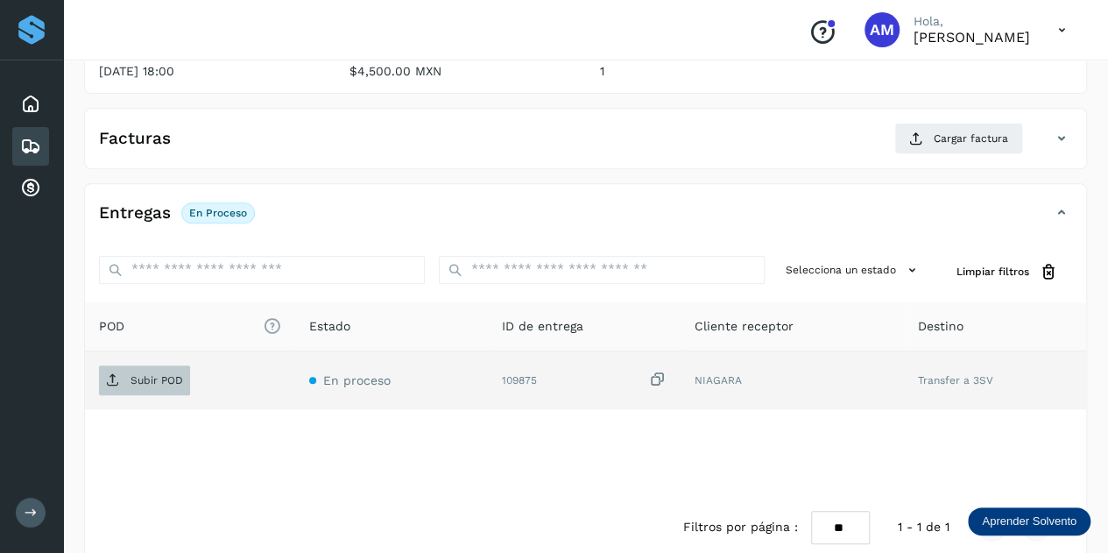
click at [154, 383] on p "Subir POD" at bounding box center [156, 380] width 53 height 12
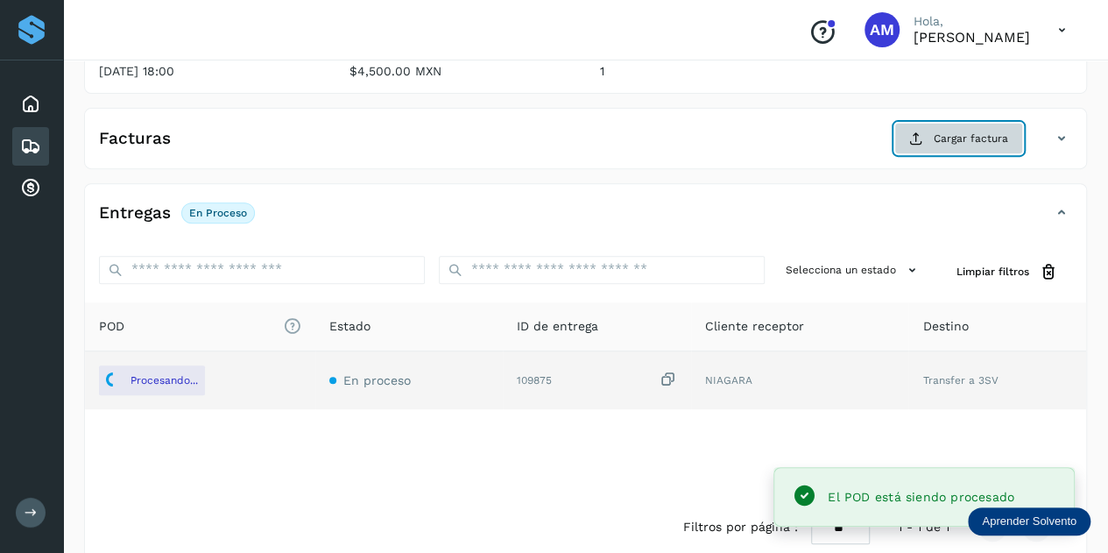
click at [908, 141] on button "Cargar factura" at bounding box center [958, 139] width 129 height 32
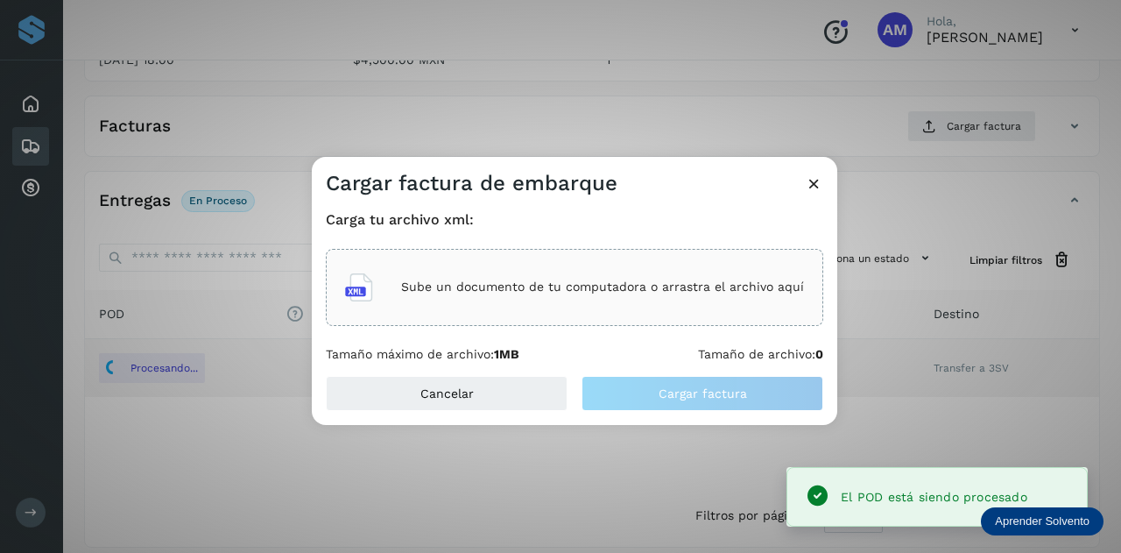
click at [627, 278] on div "Sube un documento de tu computadora o arrastra el archivo aquí" at bounding box center [574, 287] width 459 height 47
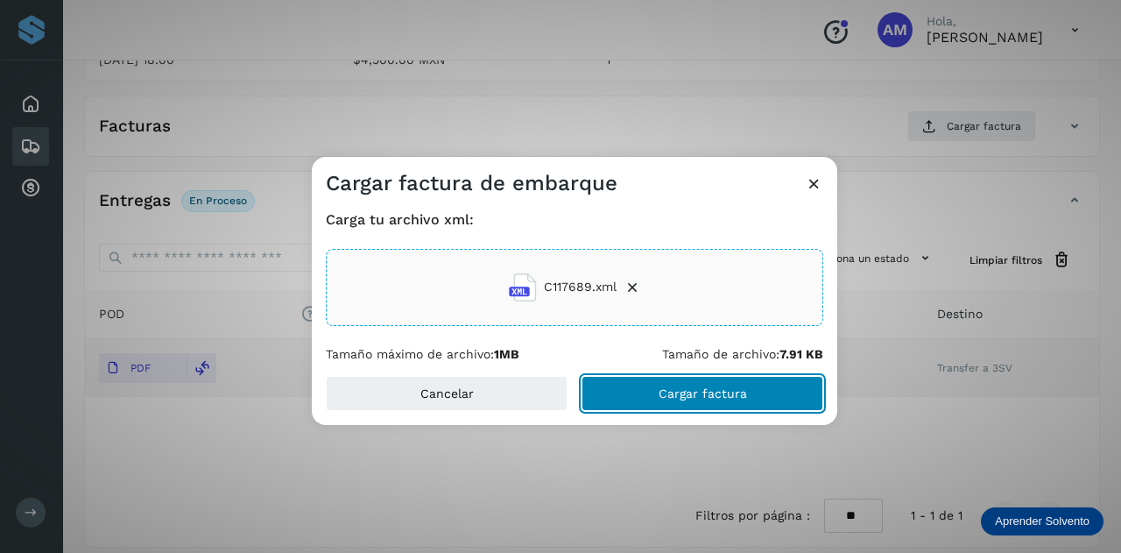
click at [677, 387] on span "Cargar factura" at bounding box center [703, 393] width 88 height 12
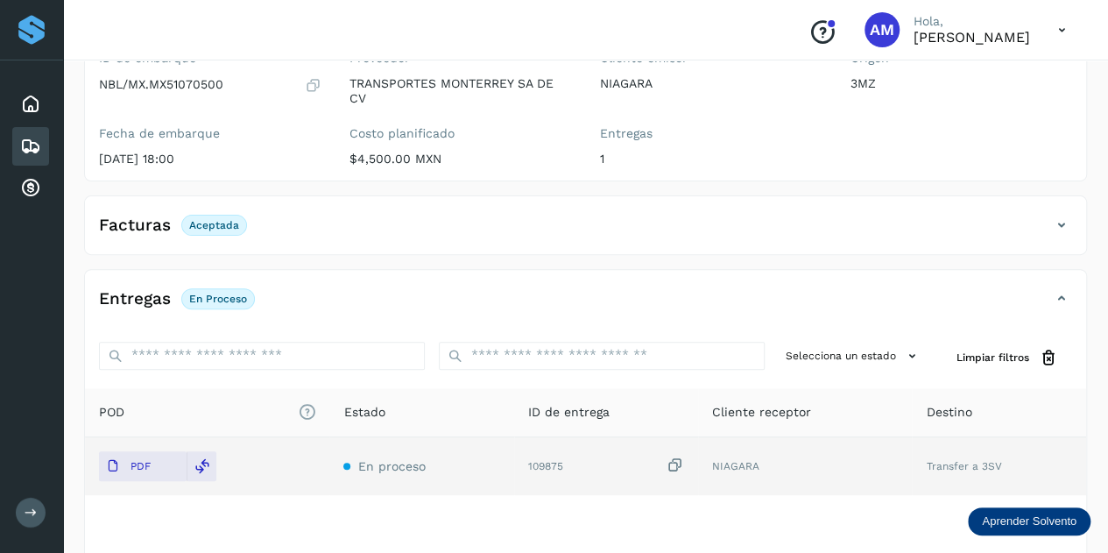
scroll to position [0, 0]
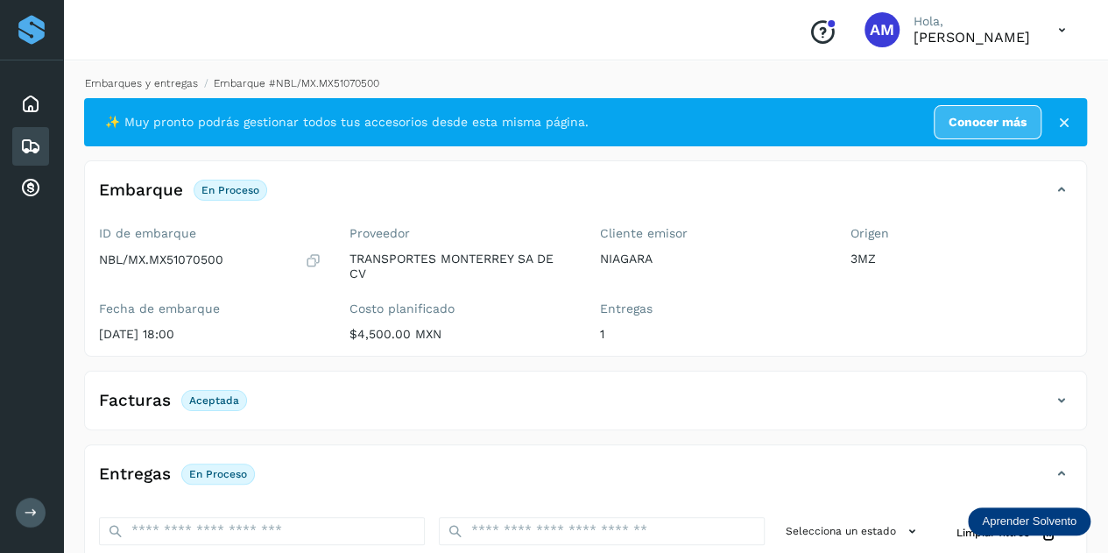
click at [163, 81] on link "Embarques y entregas" at bounding box center [141, 83] width 113 height 12
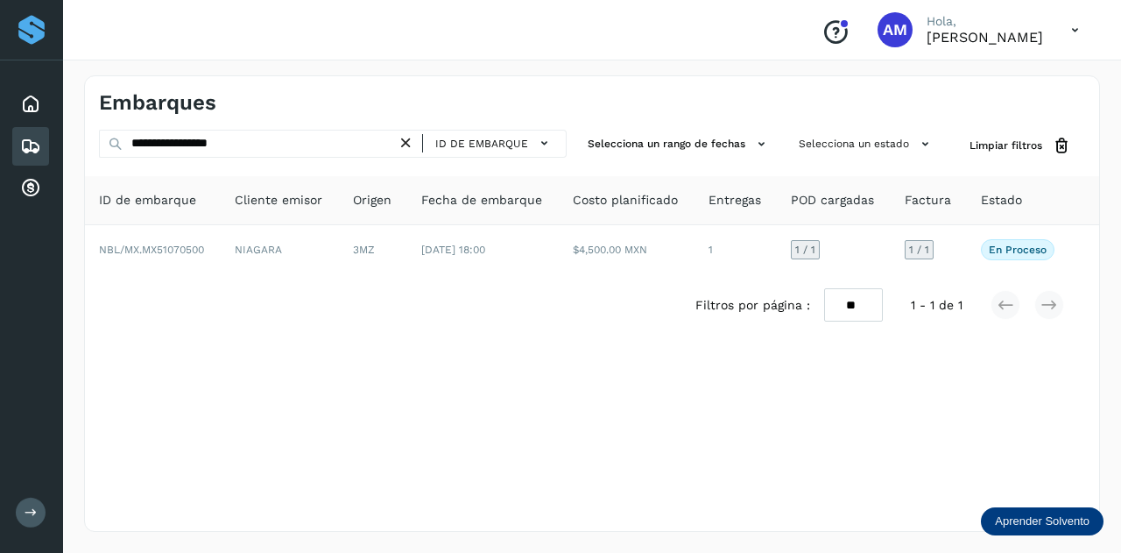
drag, startPoint x: 415, startPoint y: 139, endPoint x: 398, endPoint y: 144, distance: 17.2
click at [414, 140] on icon at bounding box center [406, 143] width 18 height 18
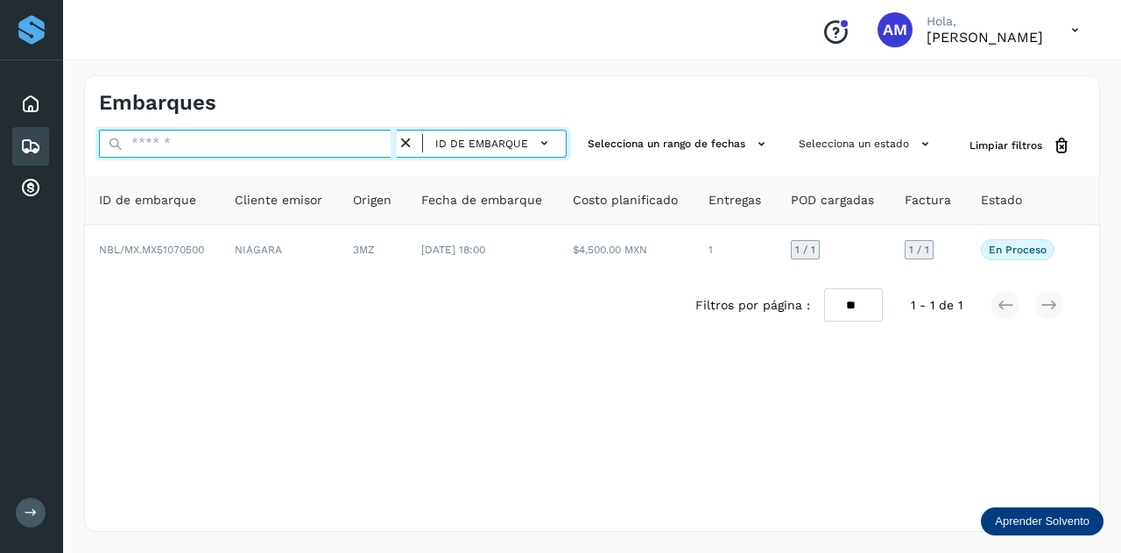
click at [369, 144] on input "text" at bounding box center [248, 144] width 298 height 28
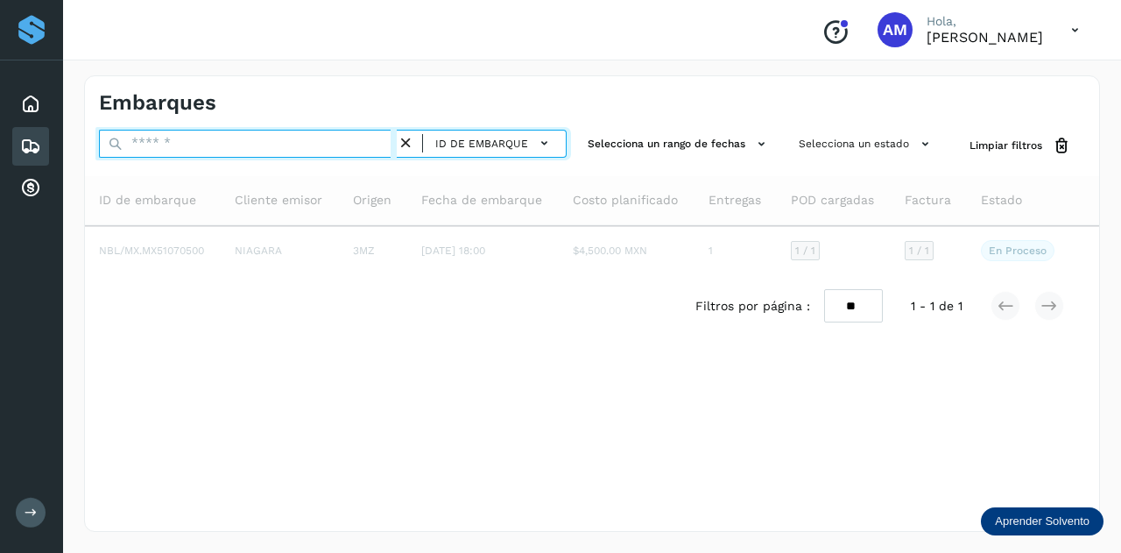
paste input "**********"
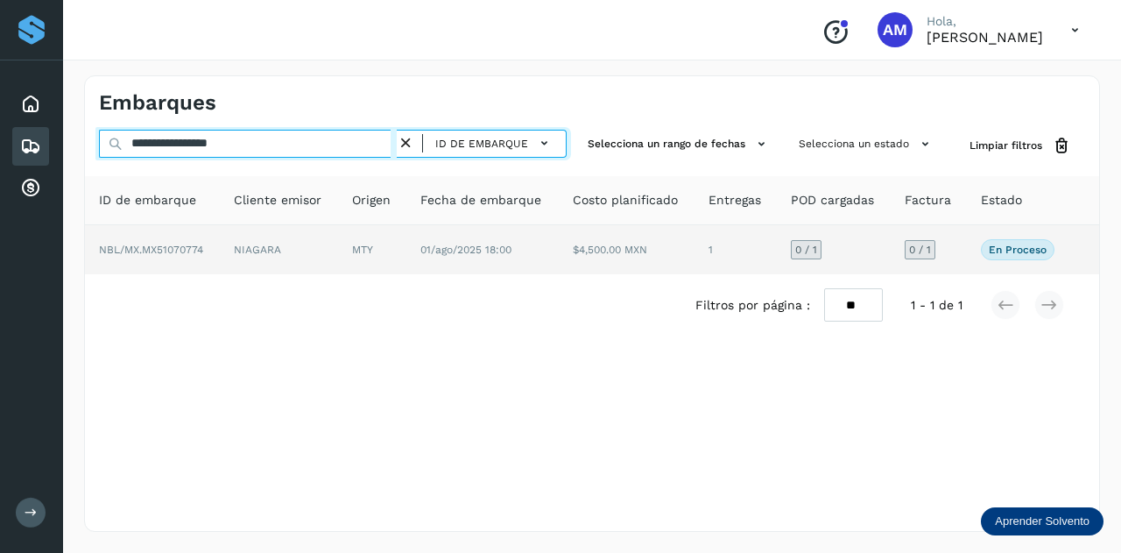
type input "**********"
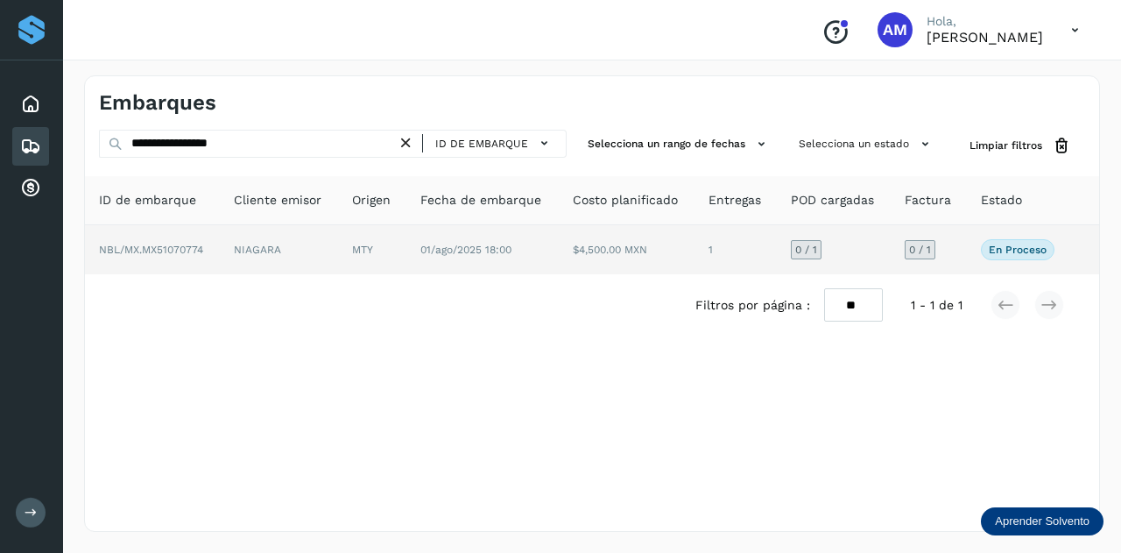
click at [338, 248] on td "NIAGARA" at bounding box center [372, 249] width 68 height 49
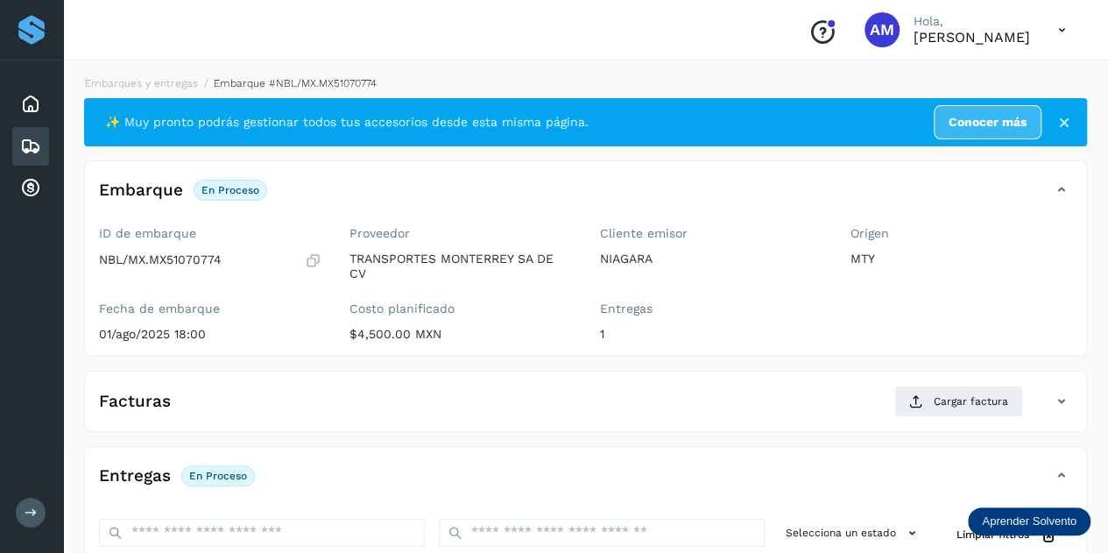
scroll to position [175, 0]
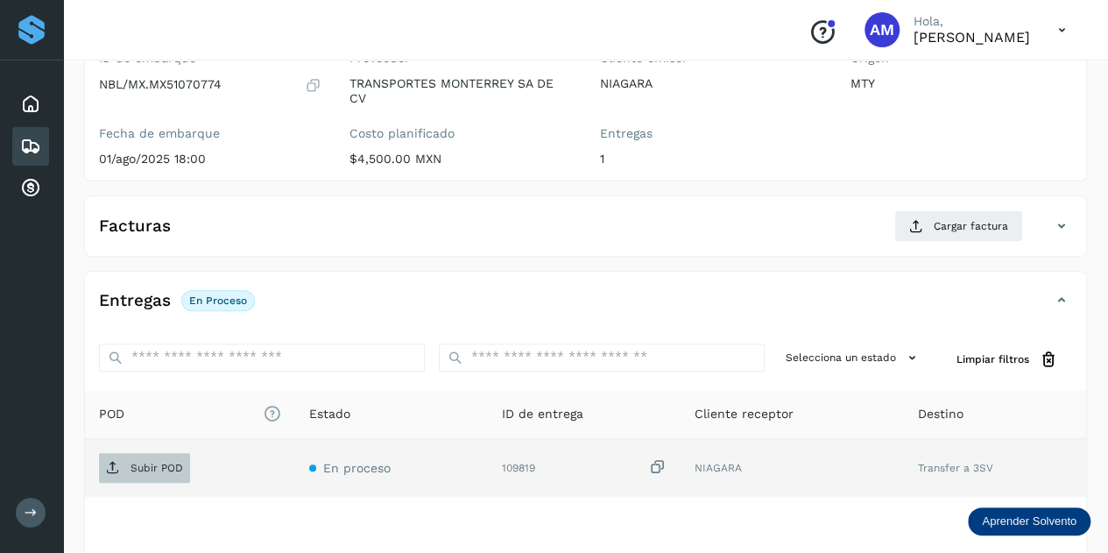
click at [163, 462] on p "Subir POD" at bounding box center [156, 468] width 53 height 12
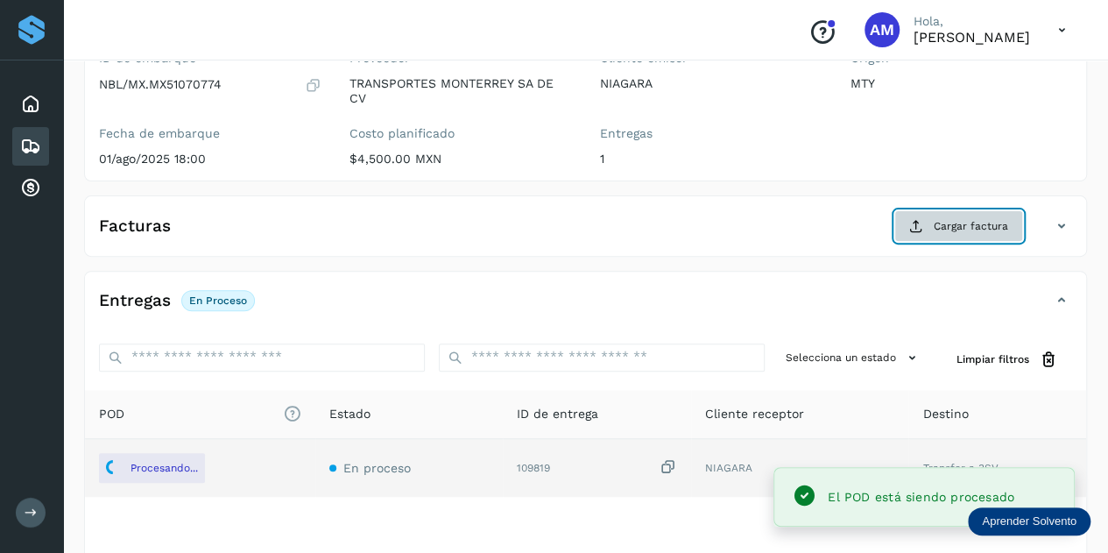
click at [981, 237] on button "Cargar factura" at bounding box center [958, 226] width 129 height 32
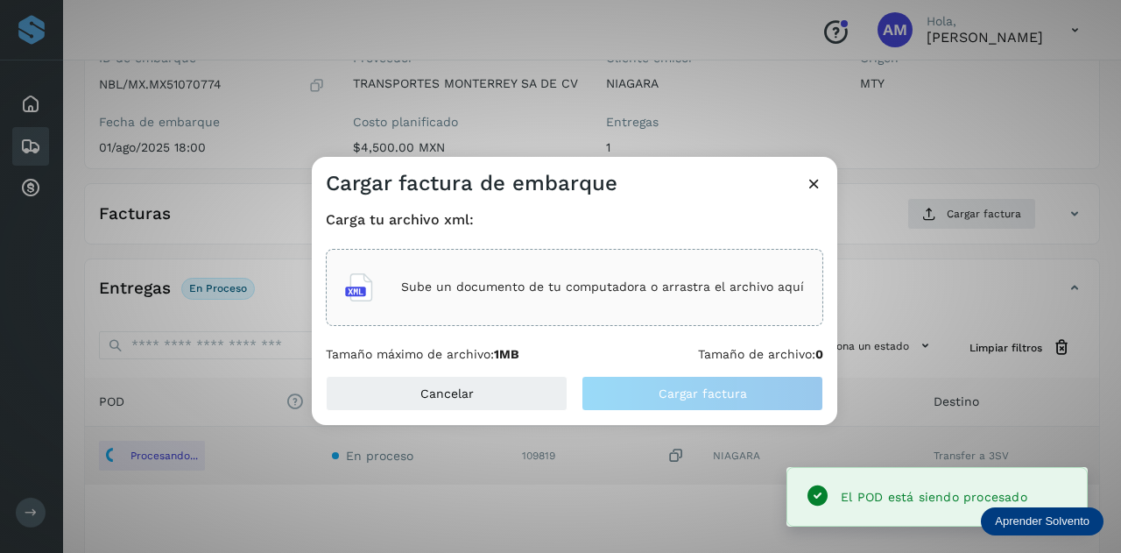
click at [745, 271] on div "Sube un documento de tu computadora o arrastra el archivo aquí" at bounding box center [574, 287] width 459 height 47
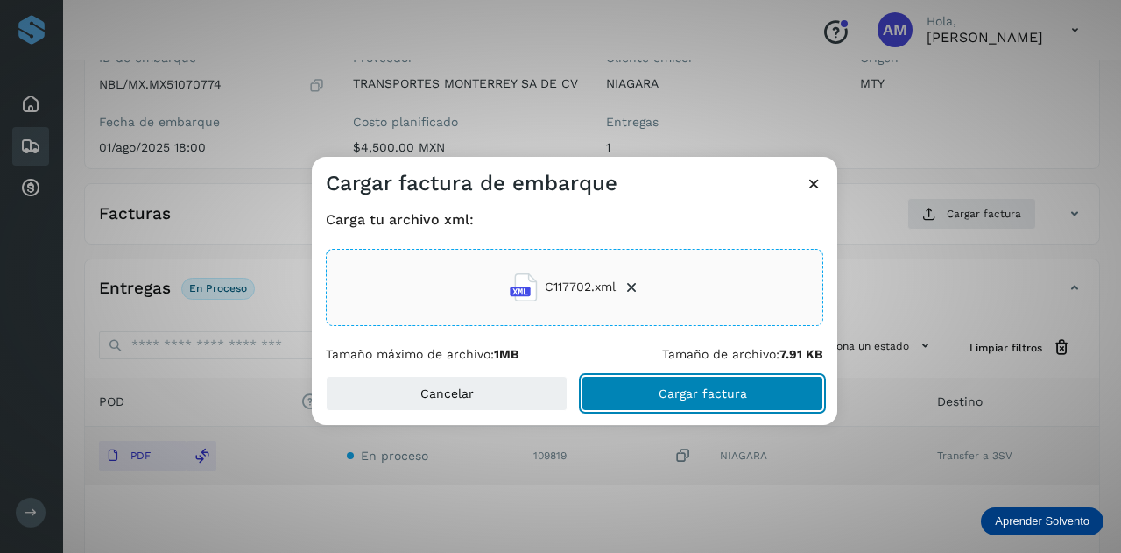
click at [671, 402] on button "Cargar factura" at bounding box center [702, 393] width 242 height 35
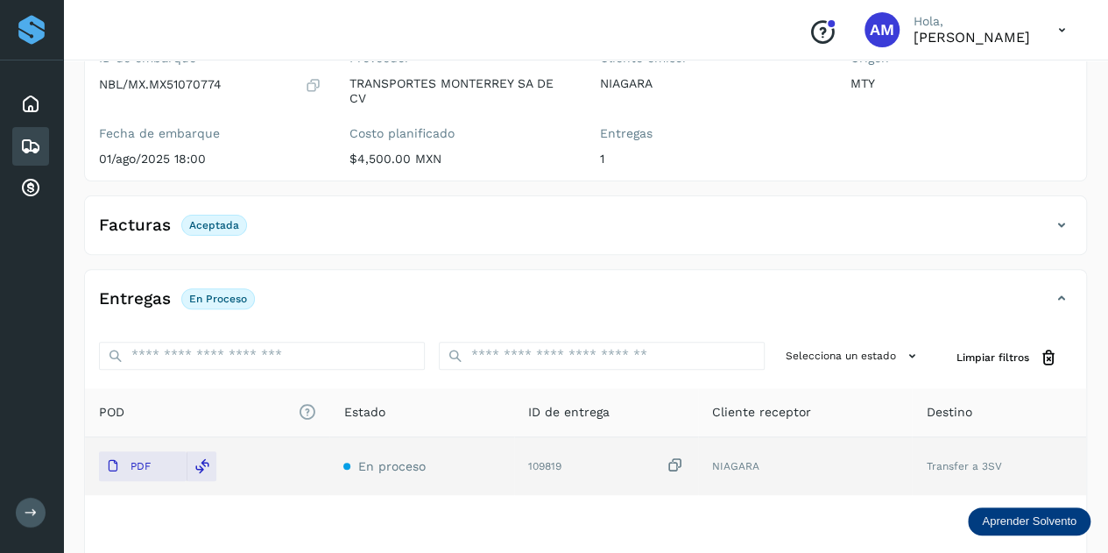
scroll to position [0, 0]
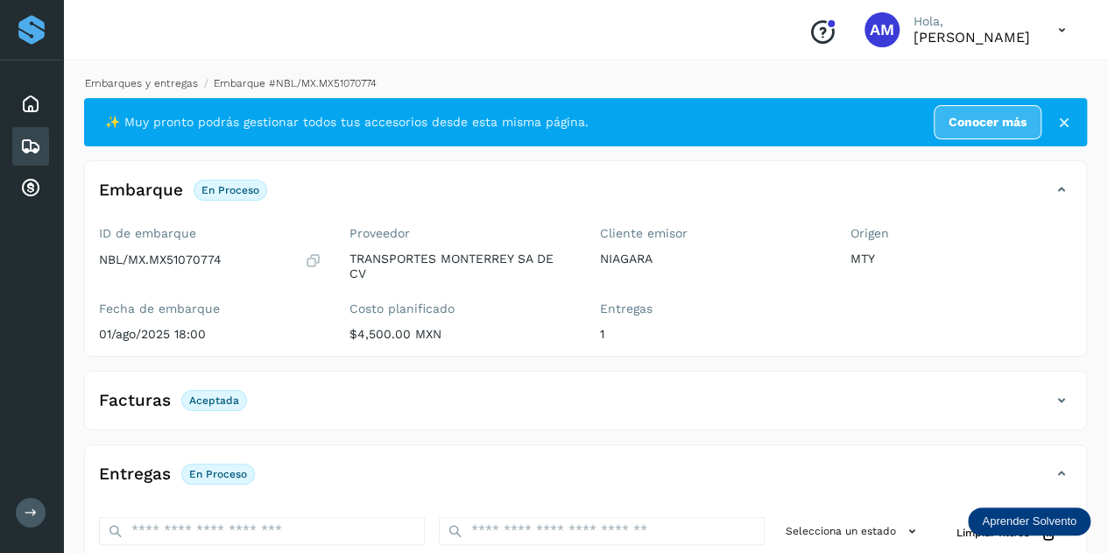
click at [172, 80] on link "Embarques y entregas" at bounding box center [141, 83] width 113 height 12
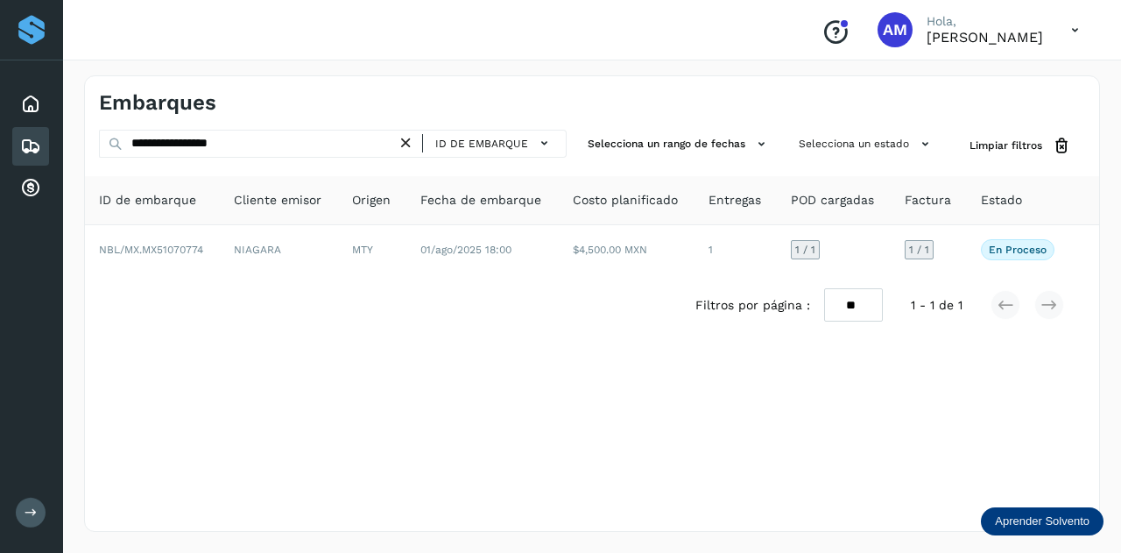
click at [413, 141] on icon at bounding box center [406, 143] width 18 height 18
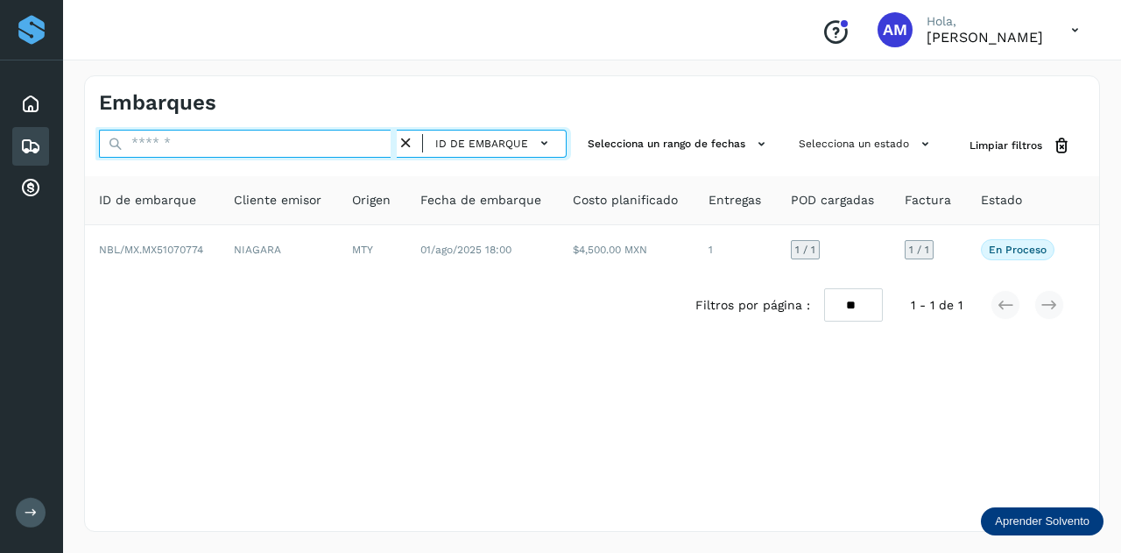
click at [357, 141] on input "text" at bounding box center [248, 144] width 298 height 28
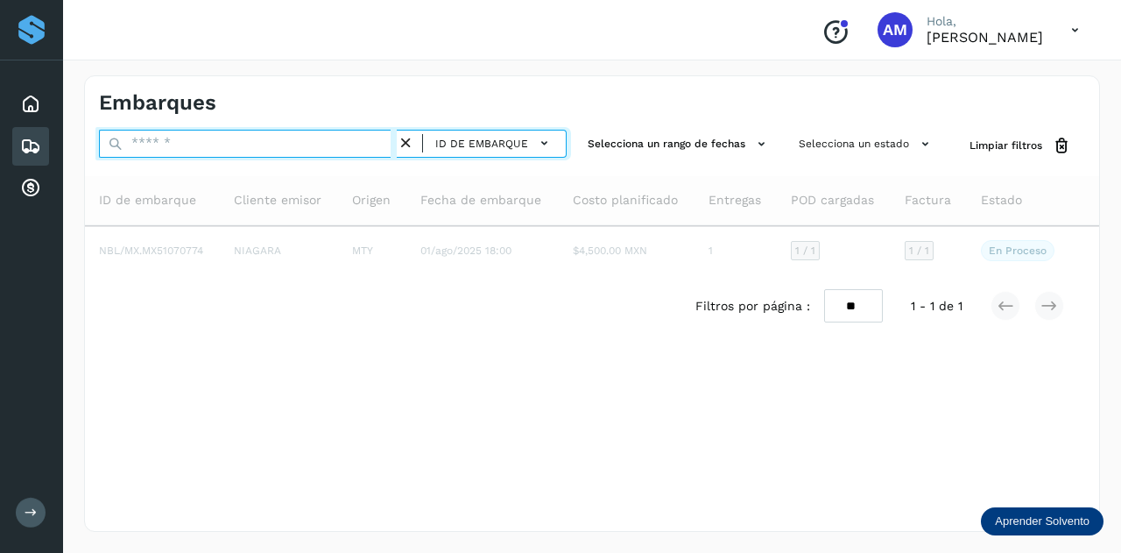
paste input "**********"
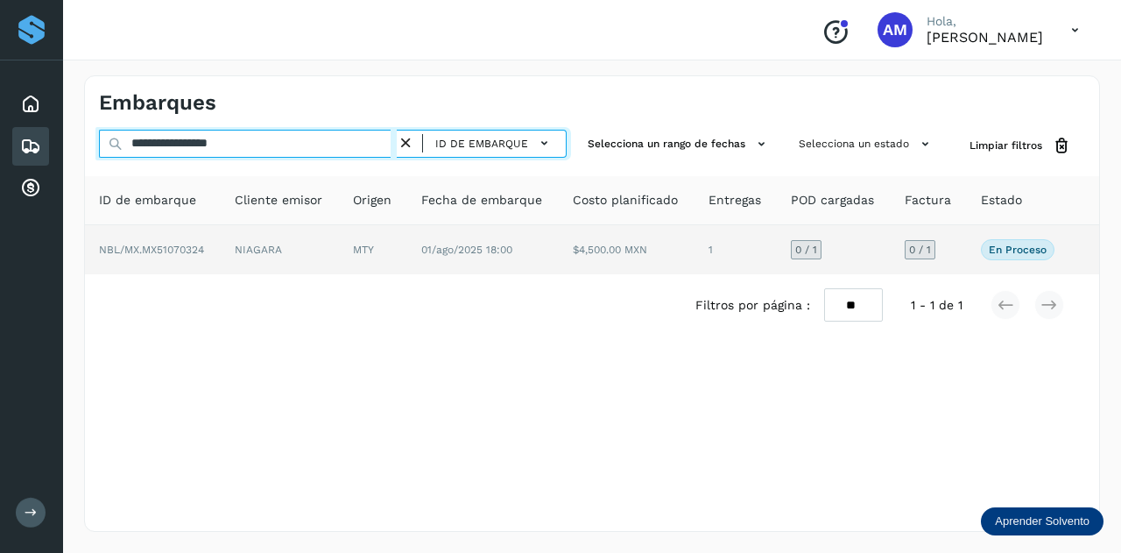
type input "**********"
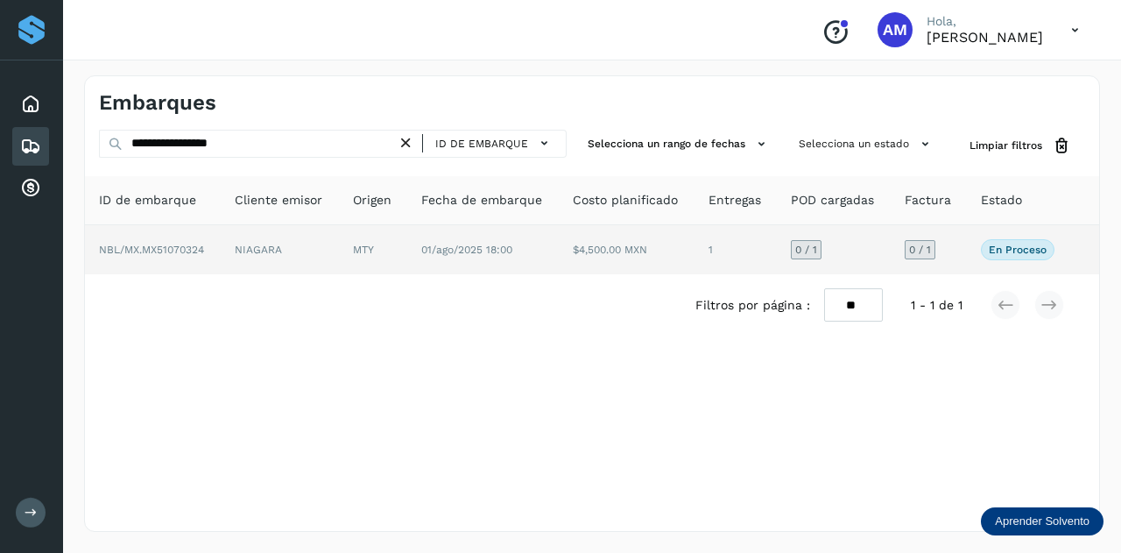
click at [221, 262] on td "NBL/MX.MX51070324" at bounding box center [280, 249] width 118 height 49
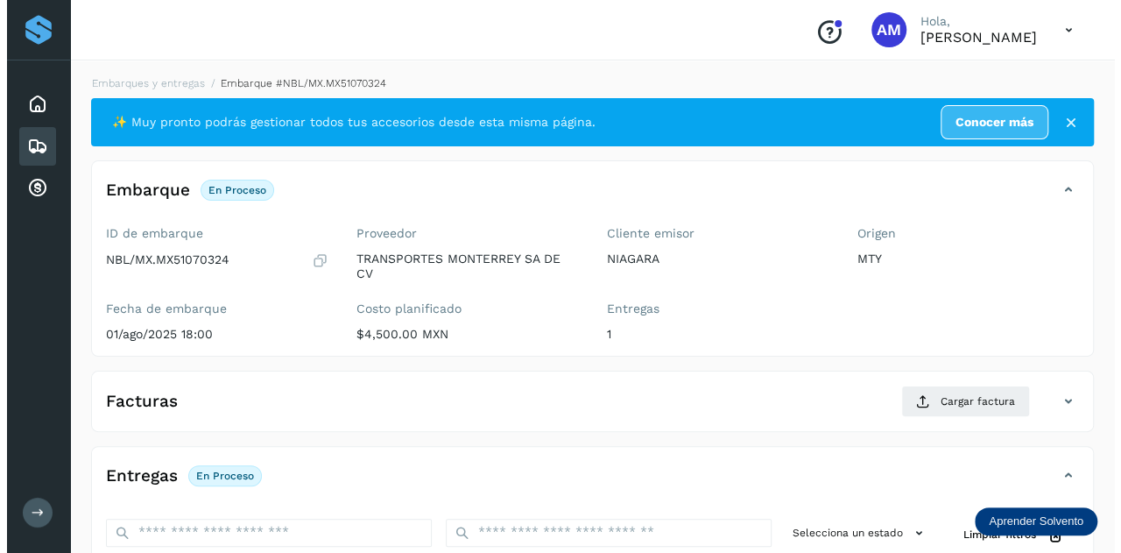
scroll to position [286, 0]
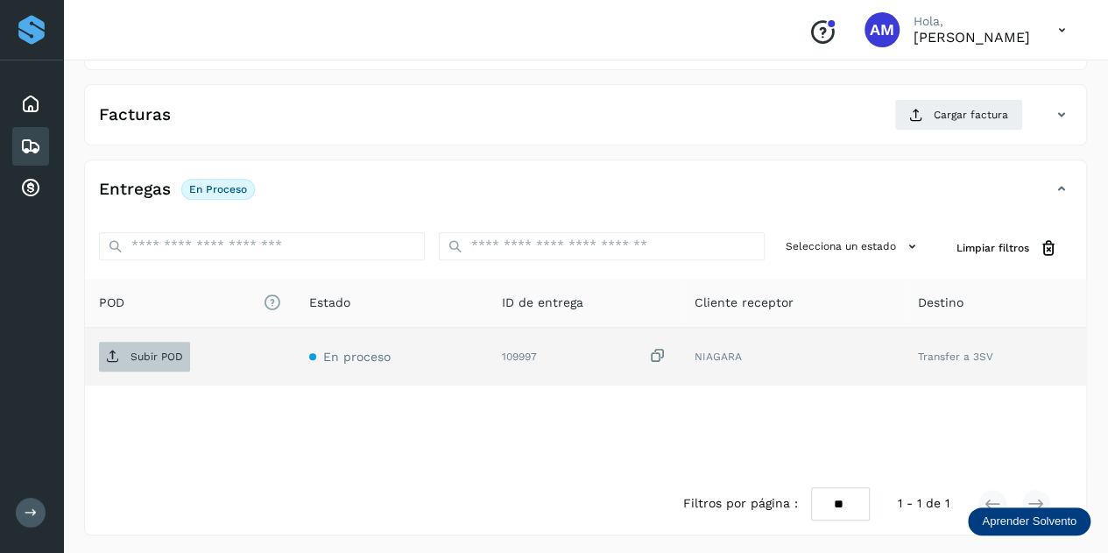
click at [145, 358] on p "Subir POD" at bounding box center [156, 356] width 53 height 12
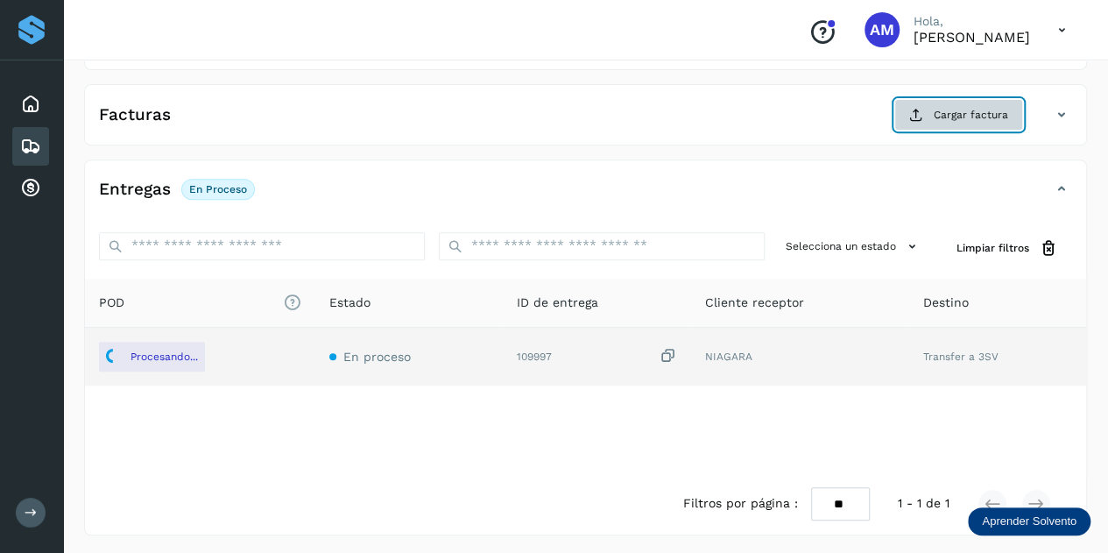
click at [964, 121] on button "Cargar factura" at bounding box center [958, 115] width 129 height 32
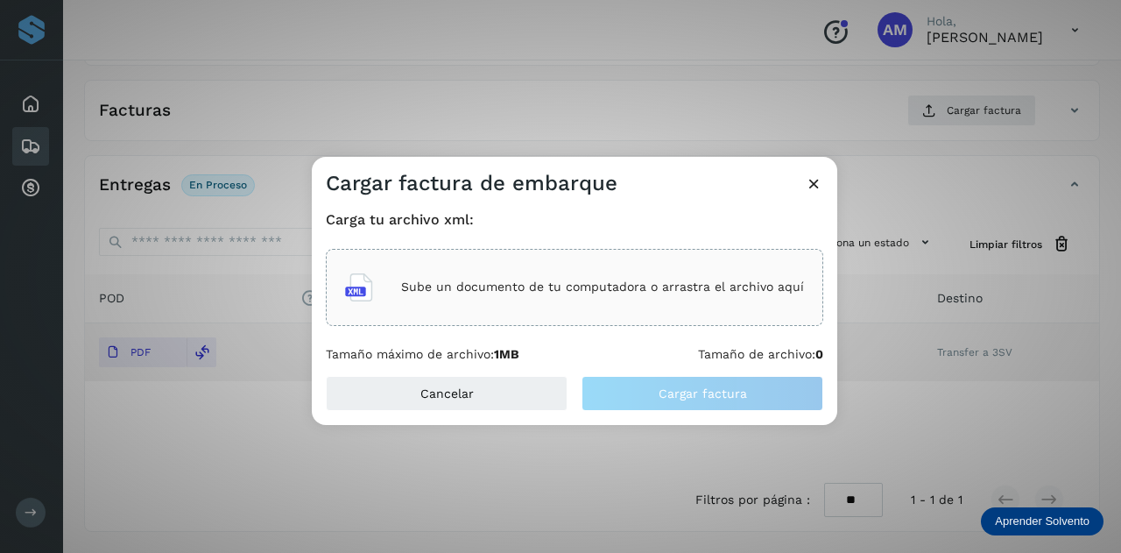
click at [723, 285] on p "Sube un documento de tu computadora o arrastra el archivo aquí" at bounding box center [602, 286] width 403 height 15
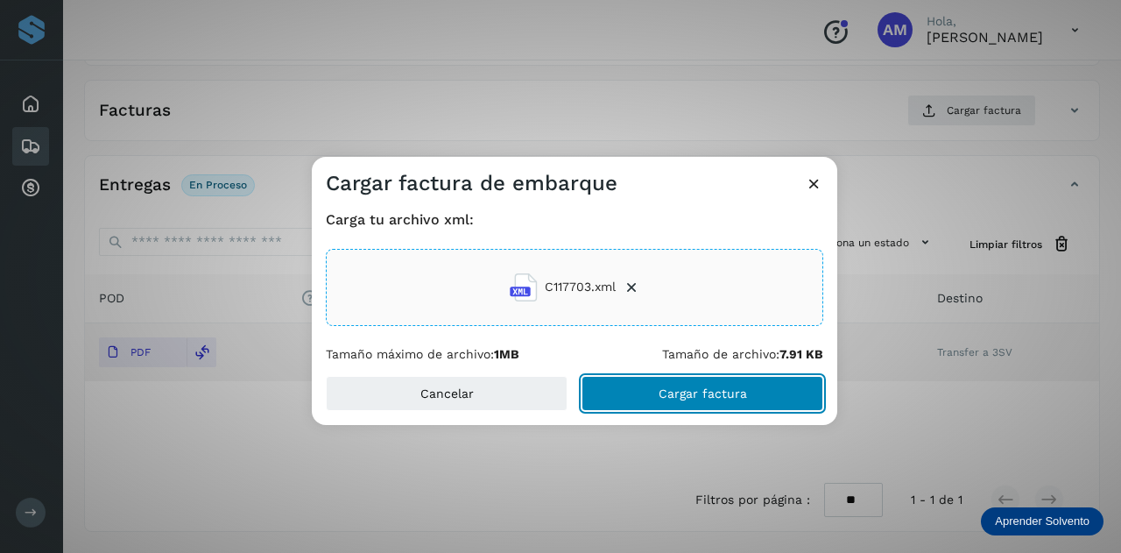
click at [631, 398] on button "Cargar factura" at bounding box center [702, 393] width 242 height 35
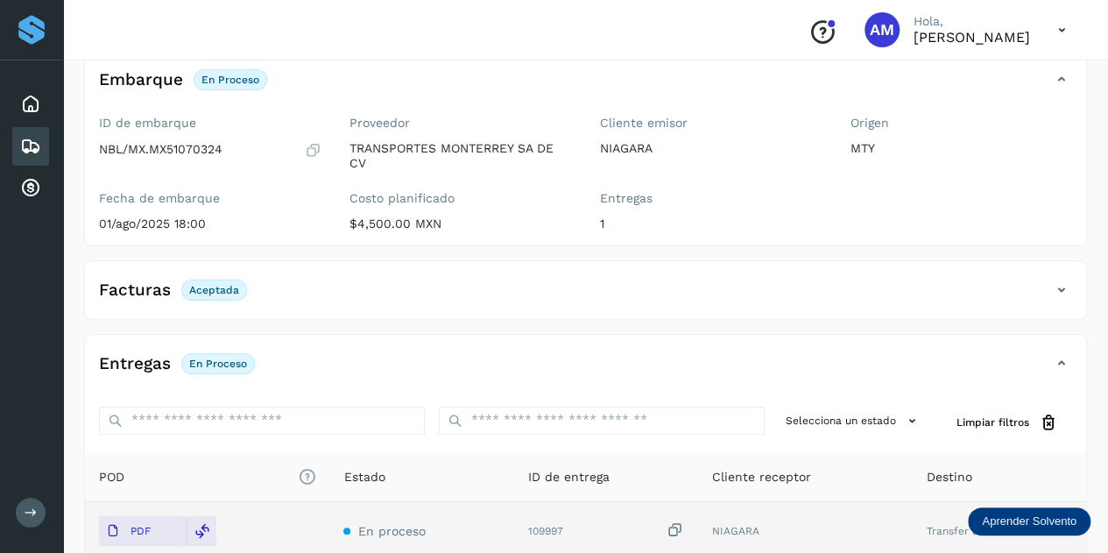
scroll to position [0, 0]
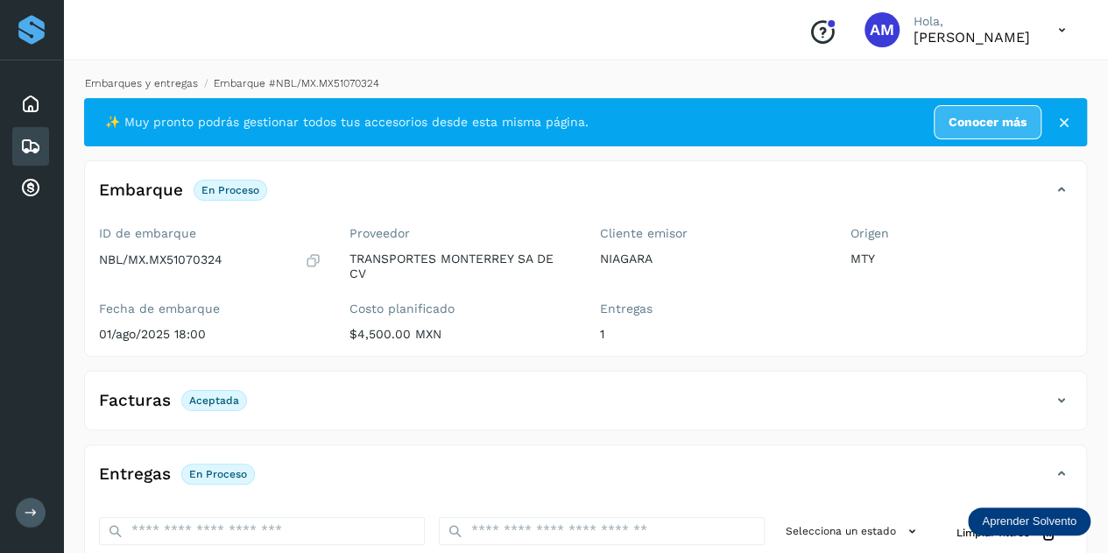
click at [166, 88] on link "Embarques y entregas" at bounding box center [141, 83] width 113 height 12
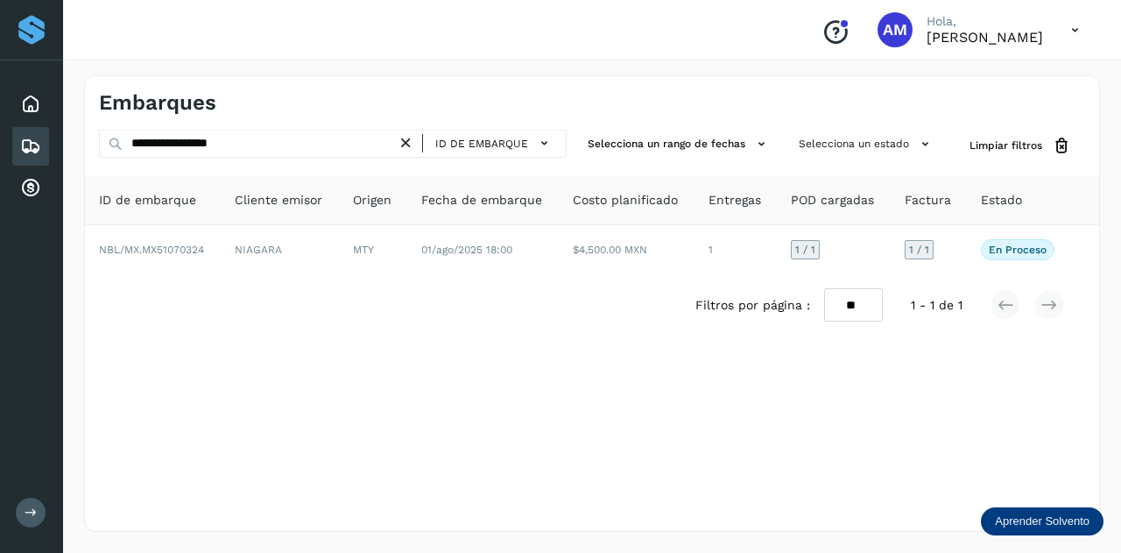
click at [404, 137] on icon at bounding box center [406, 143] width 18 height 18
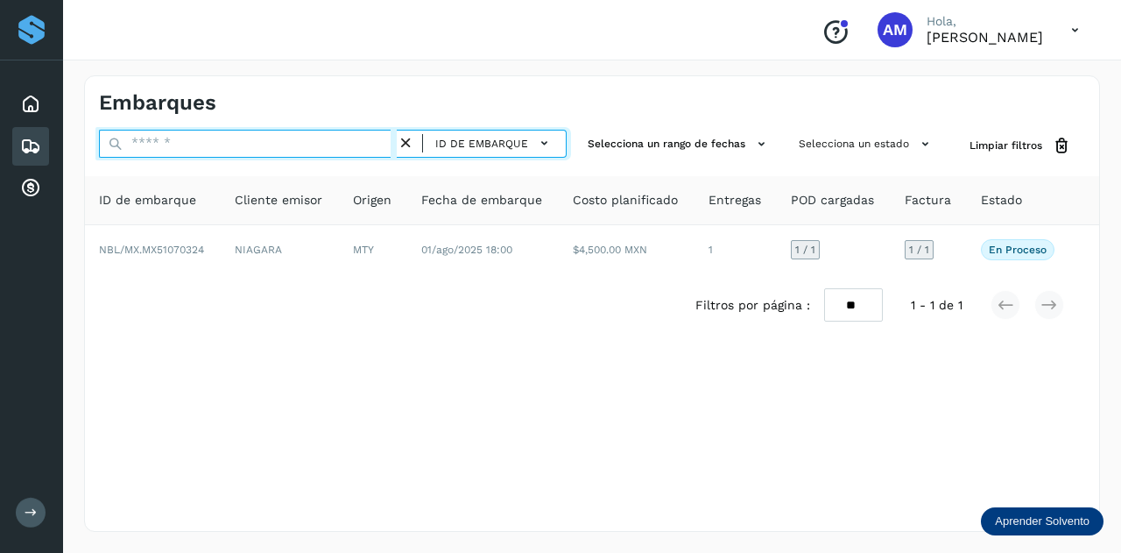
click at [357, 138] on input "text" at bounding box center [248, 144] width 298 height 28
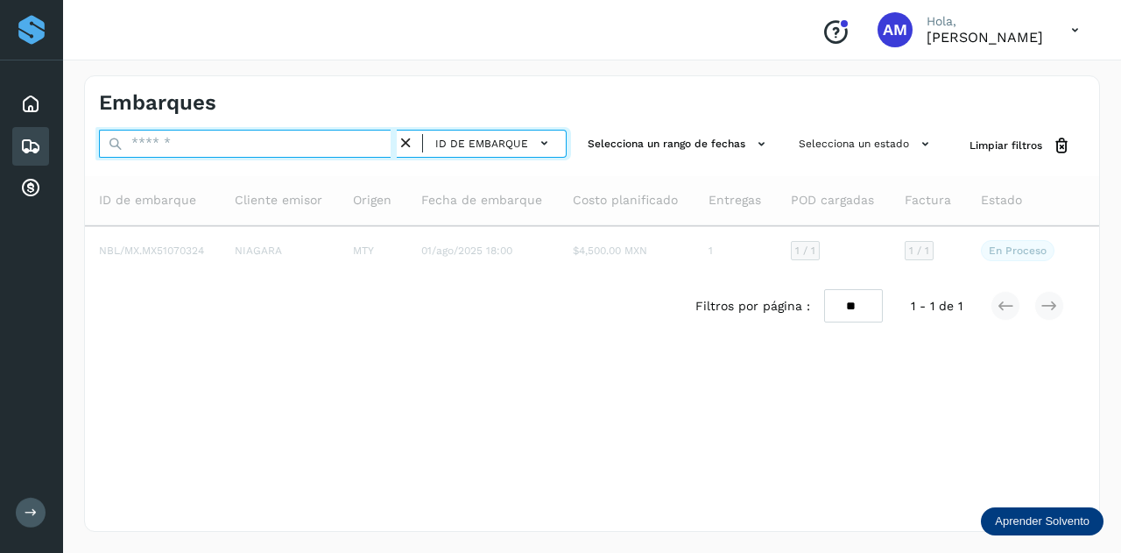
paste input "**********"
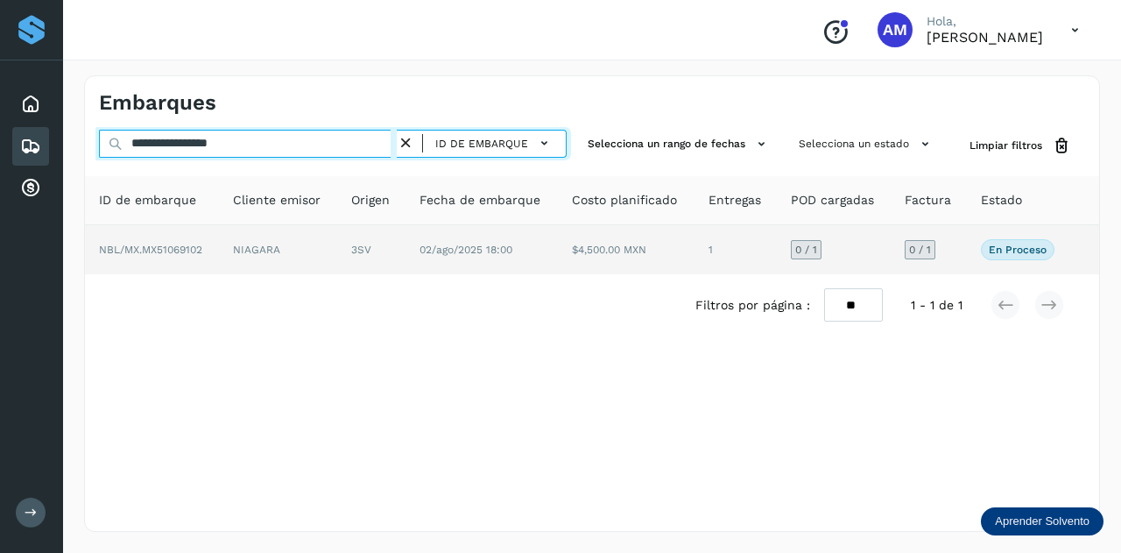
type input "**********"
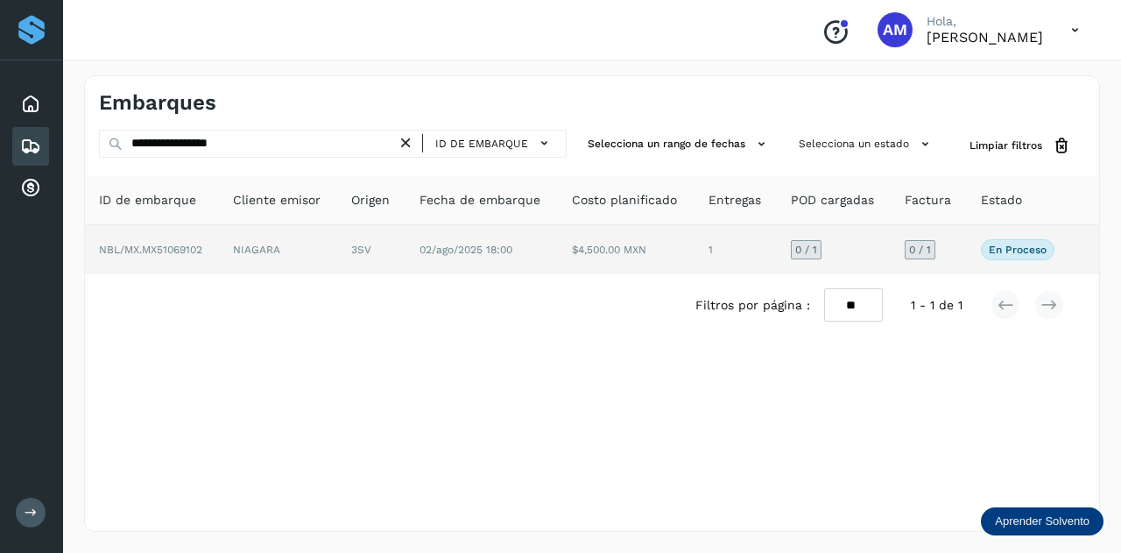
click at [405, 264] on td "3SV" at bounding box center [481, 249] width 152 height 49
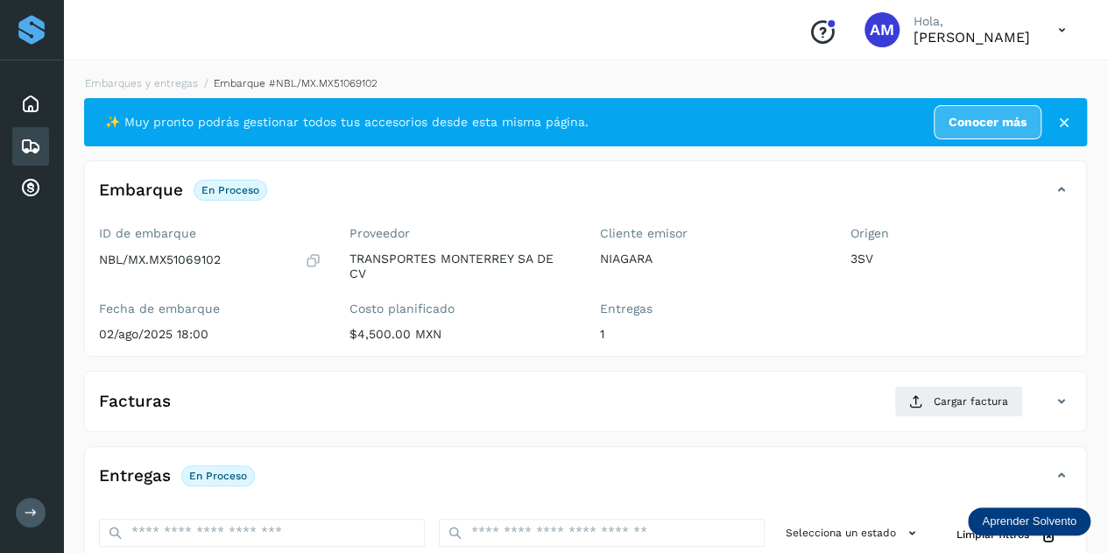
scroll to position [175, 0]
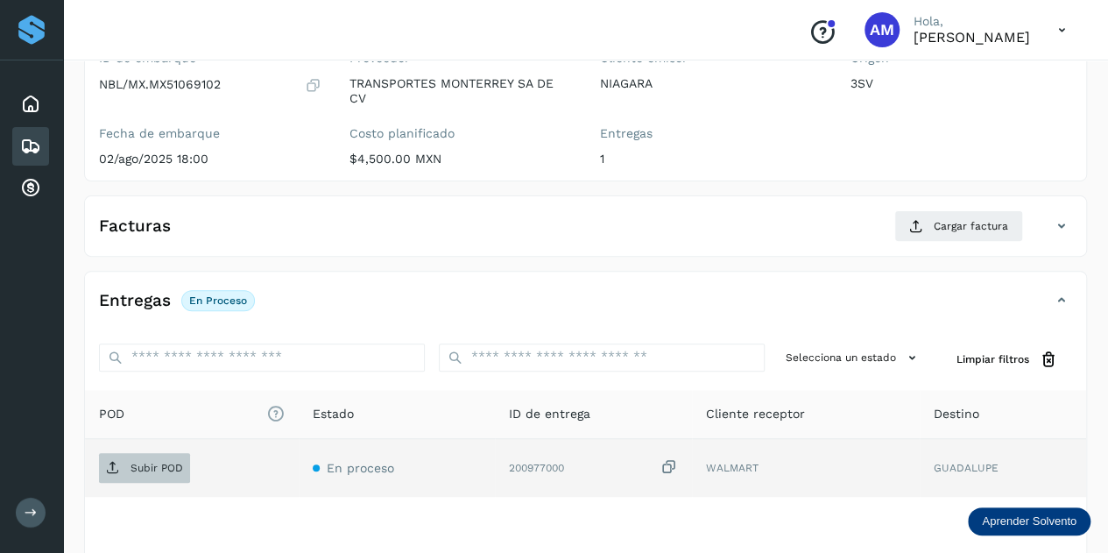
click at [152, 456] on span "Subir POD" at bounding box center [144, 468] width 91 height 28
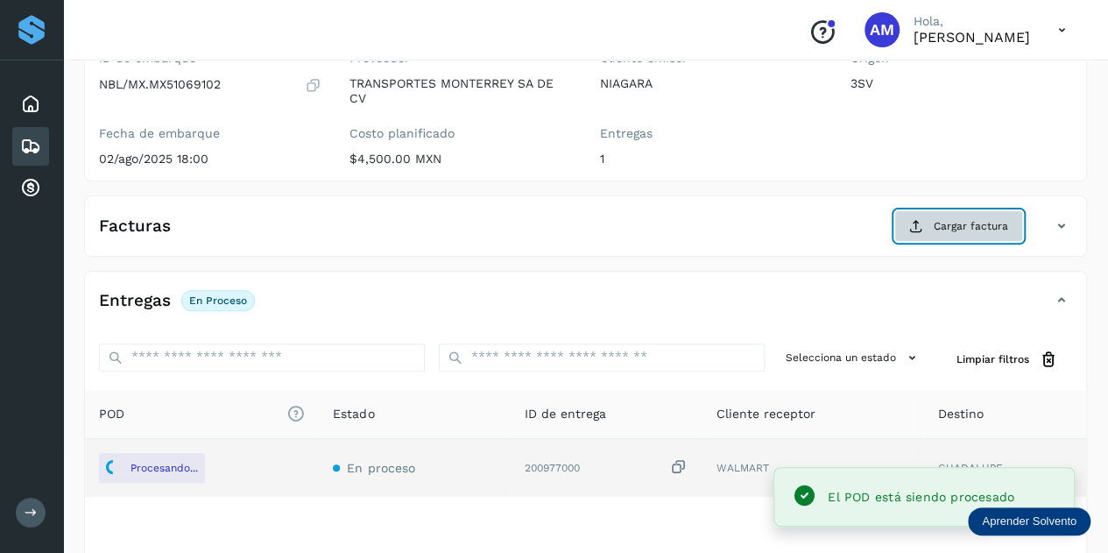
click at [944, 224] on span "Cargar factura" at bounding box center [971, 226] width 74 height 16
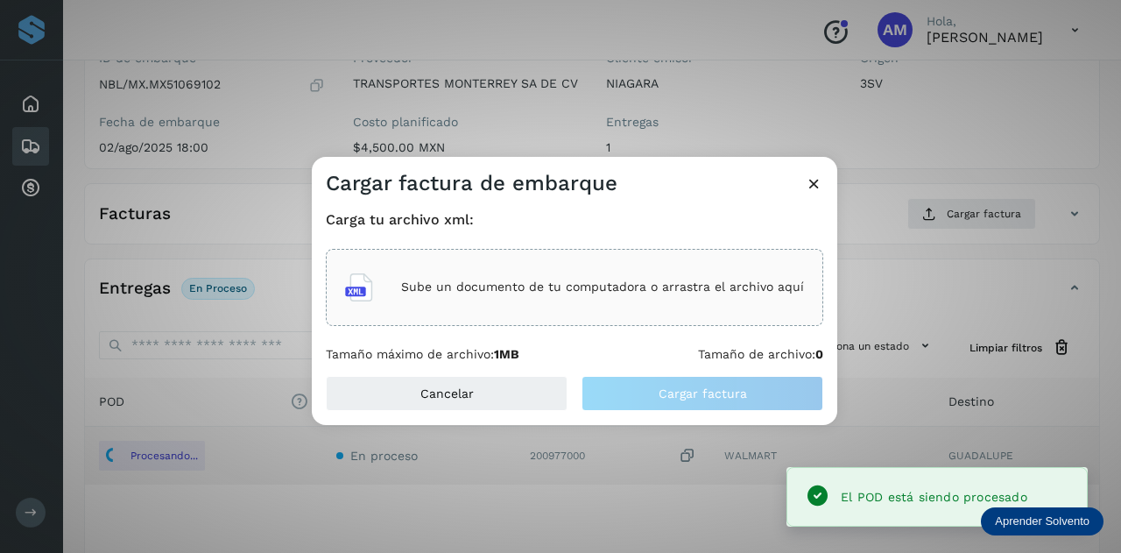
click at [644, 271] on div "Sube un documento de tu computadora o arrastra el archivo aquí" at bounding box center [574, 287] width 459 height 47
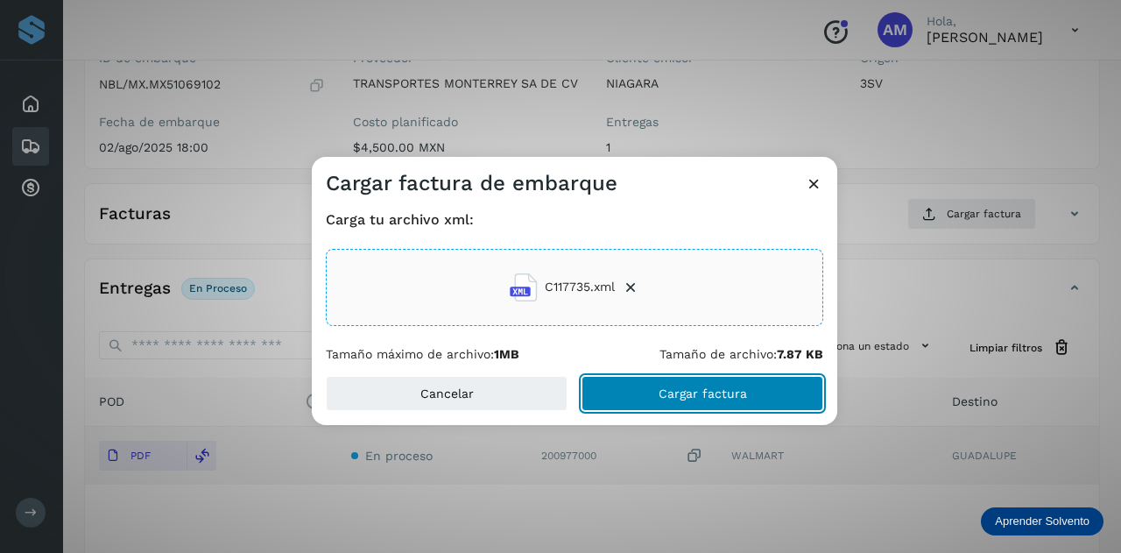
click at [624, 390] on button "Cargar factura" at bounding box center [702, 393] width 242 height 35
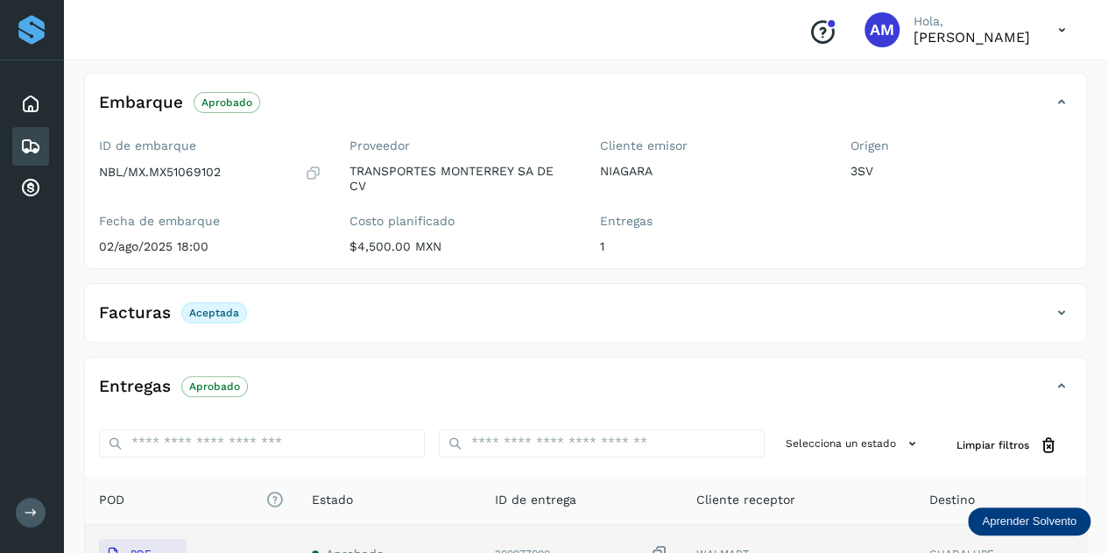
scroll to position [0, 0]
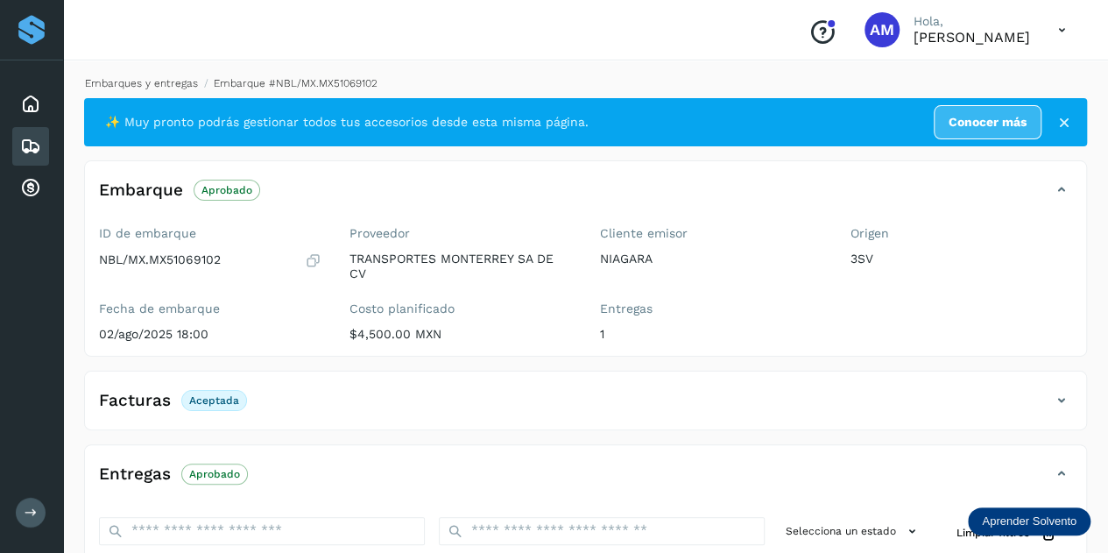
click at [173, 81] on link "Embarques y entregas" at bounding box center [141, 83] width 113 height 12
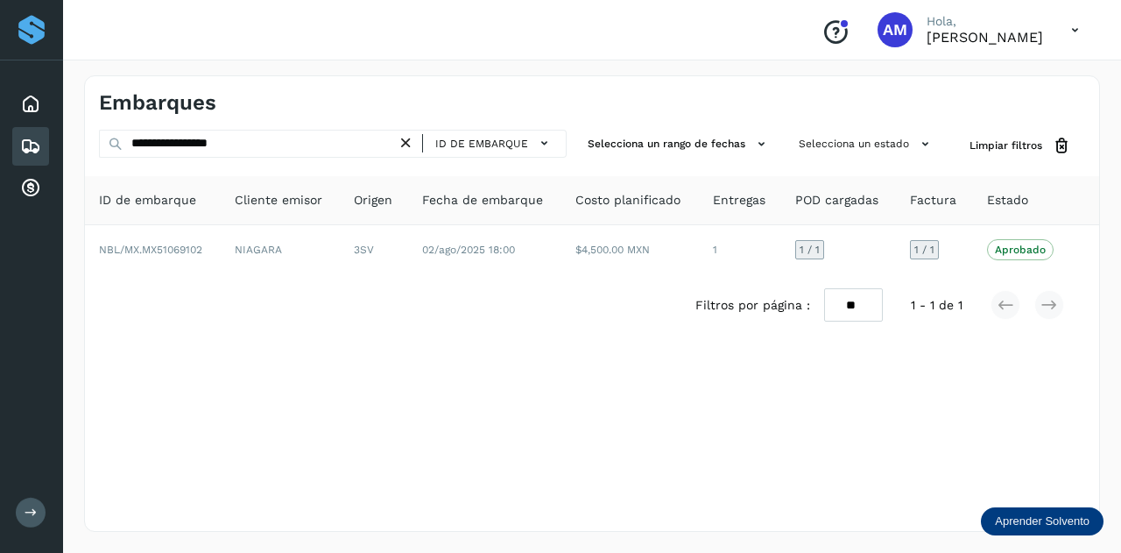
click at [412, 148] on icon at bounding box center [406, 143] width 18 height 18
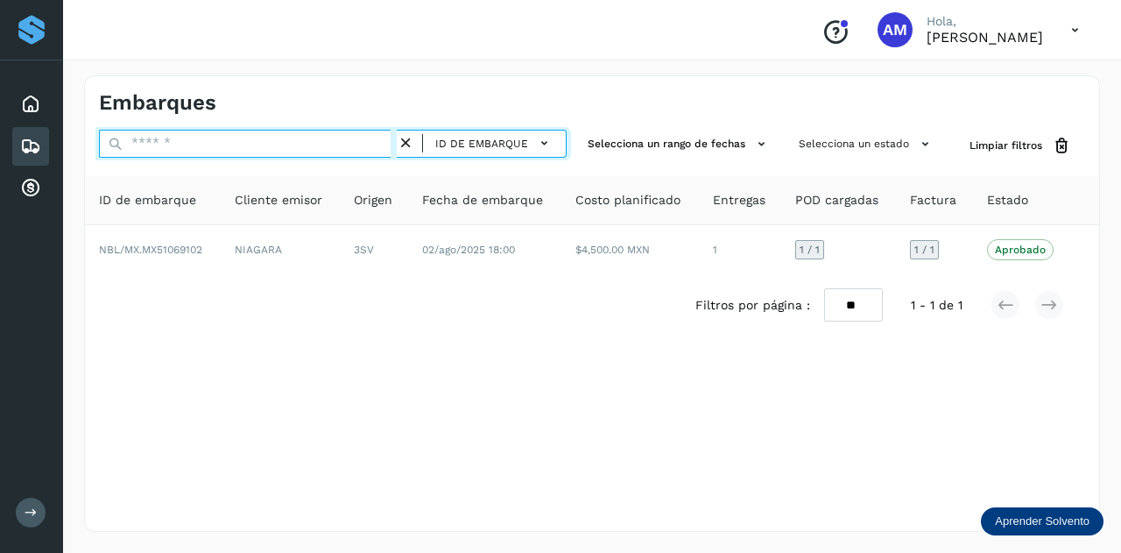
click at [328, 134] on input "text" at bounding box center [248, 144] width 298 height 28
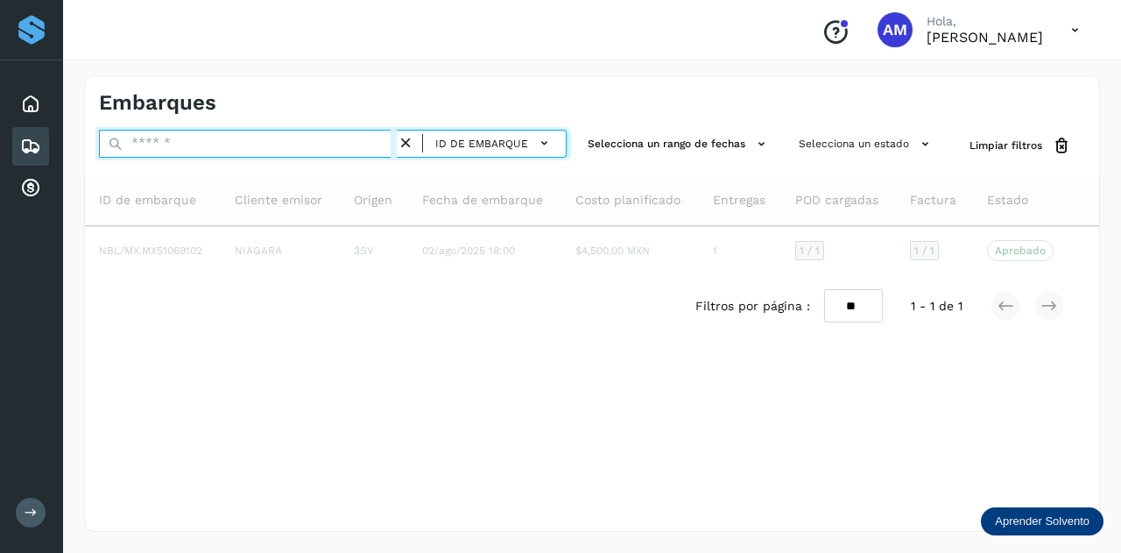
paste input "**********"
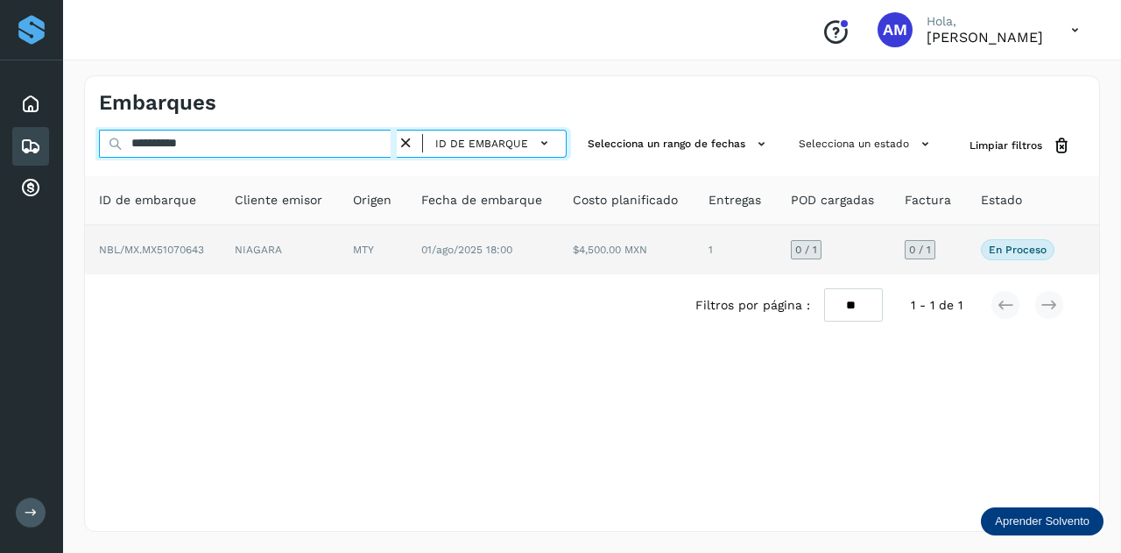
type input "**********"
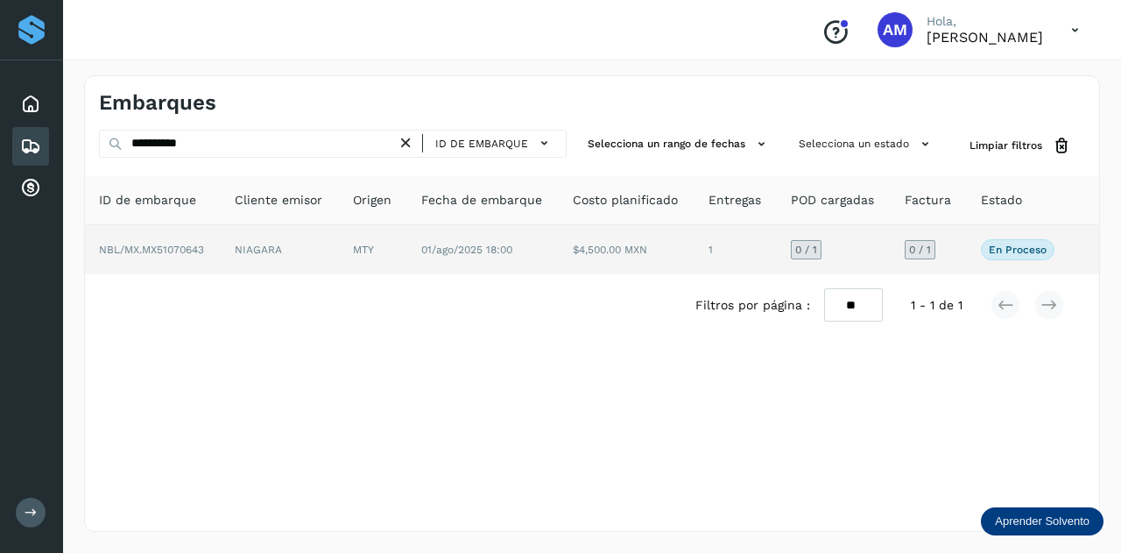
click at [339, 263] on td "NIAGARA" at bounding box center [373, 249] width 68 height 49
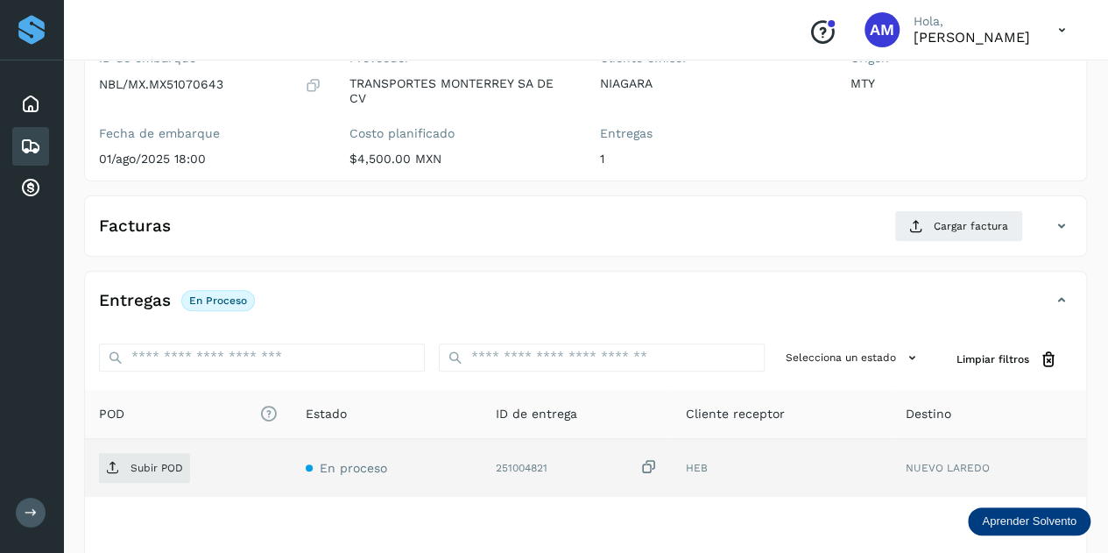
scroll to position [263, 0]
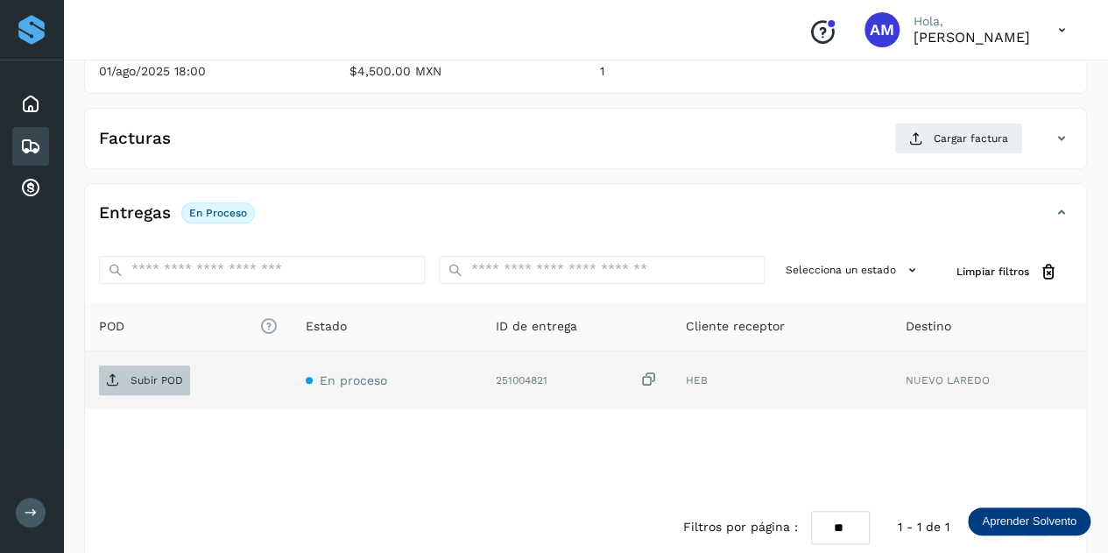
click at [168, 374] on p "Subir POD" at bounding box center [156, 380] width 53 height 12
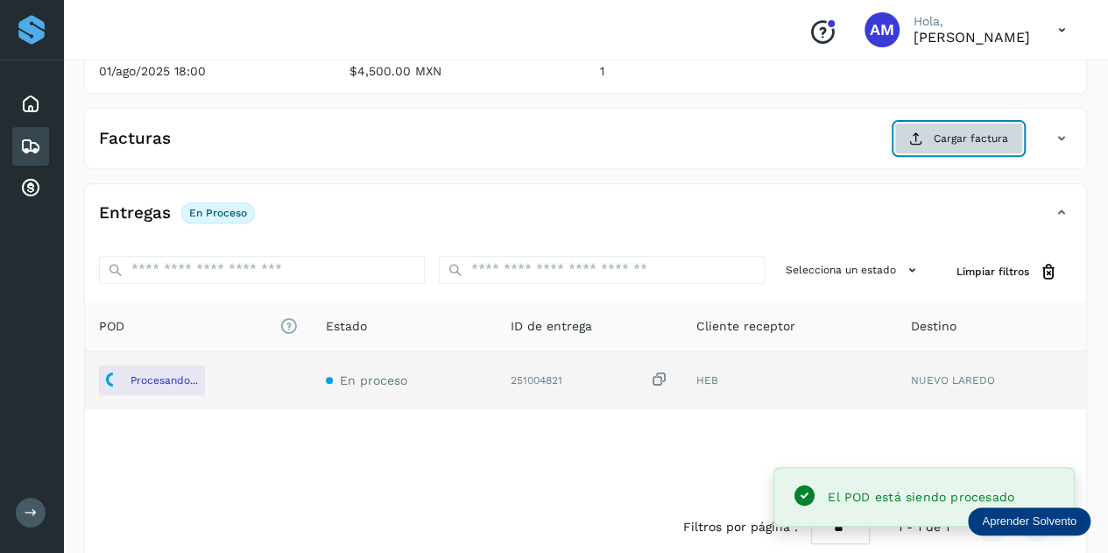
click at [942, 141] on span "Cargar factura" at bounding box center [971, 138] width 74 height 16
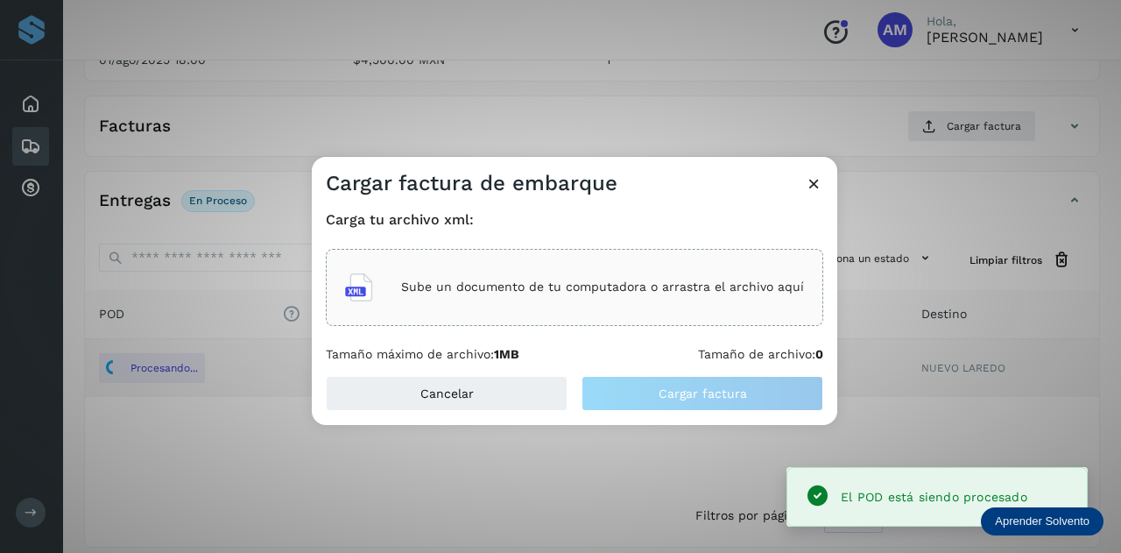
click at [686, 247] on div "Carga tu archivo xml: Sube un documento de tu computadora o arrastra el archivo…" at bounding box center [574, 286] width 497 height 151
click at [686, 267] on div "Sube un documento de tu computadora o arrastra el archivo aquí" at bounding box center [574, 287] width 459 height 47
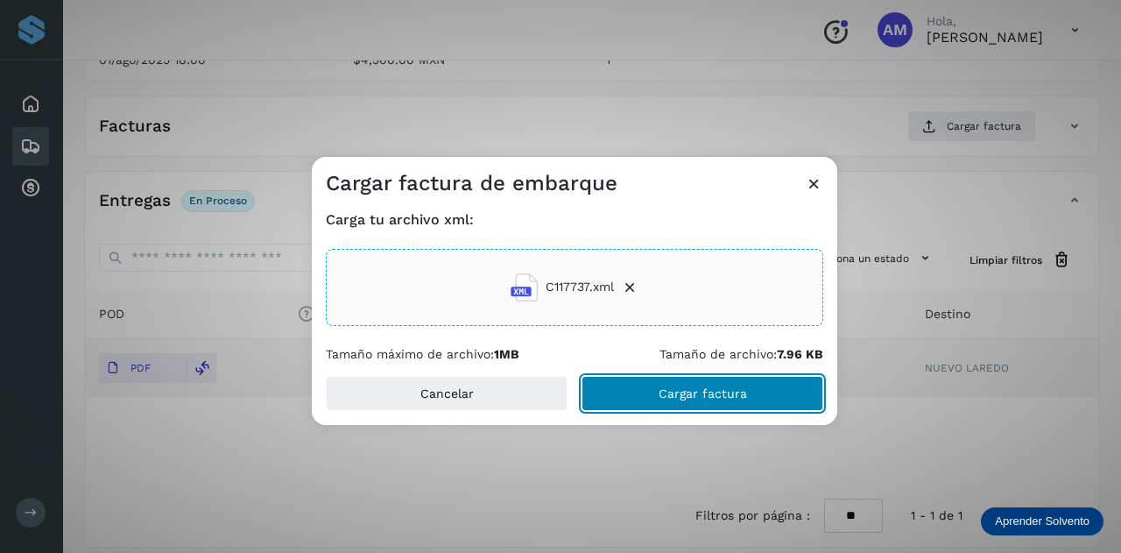
click at [651, 405] on button "Cargar factura" at bounding box center [702, 393] width 242 height 35
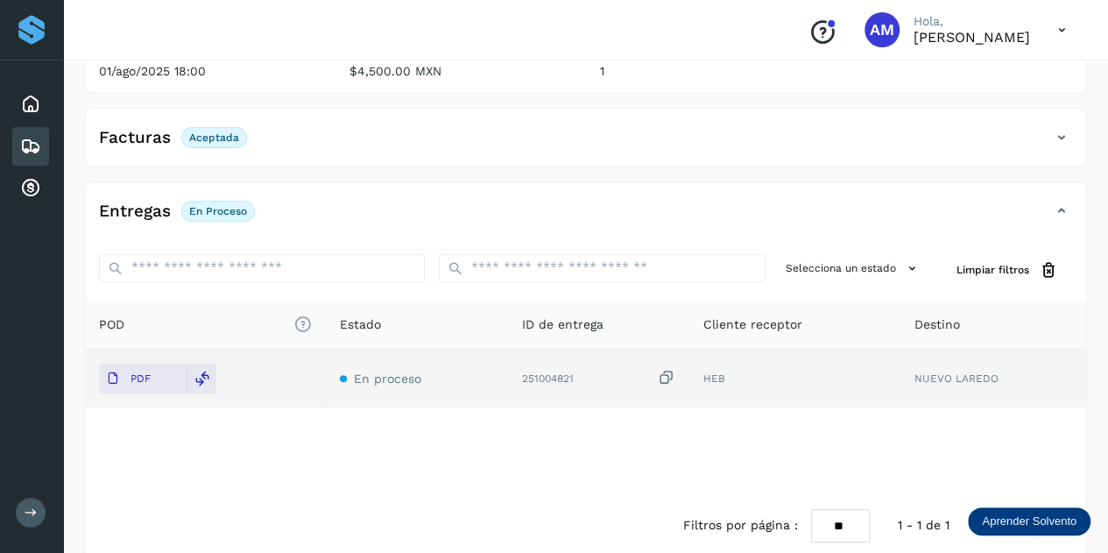
scroll to position [0, 0]
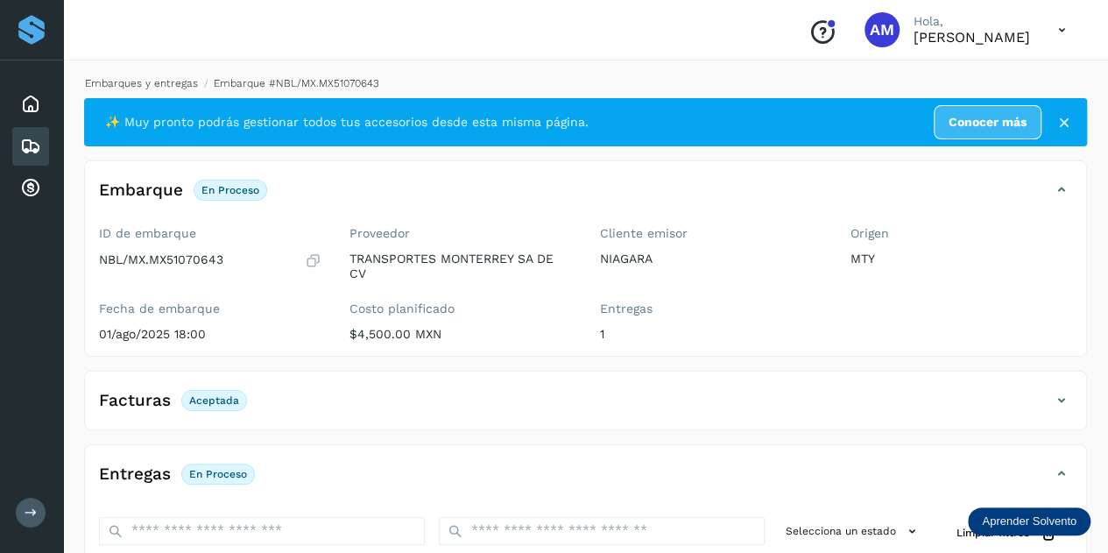
click at [131, 81] on link "Embarques y entregas" at bounding box center [141, 83] width 113 height 12
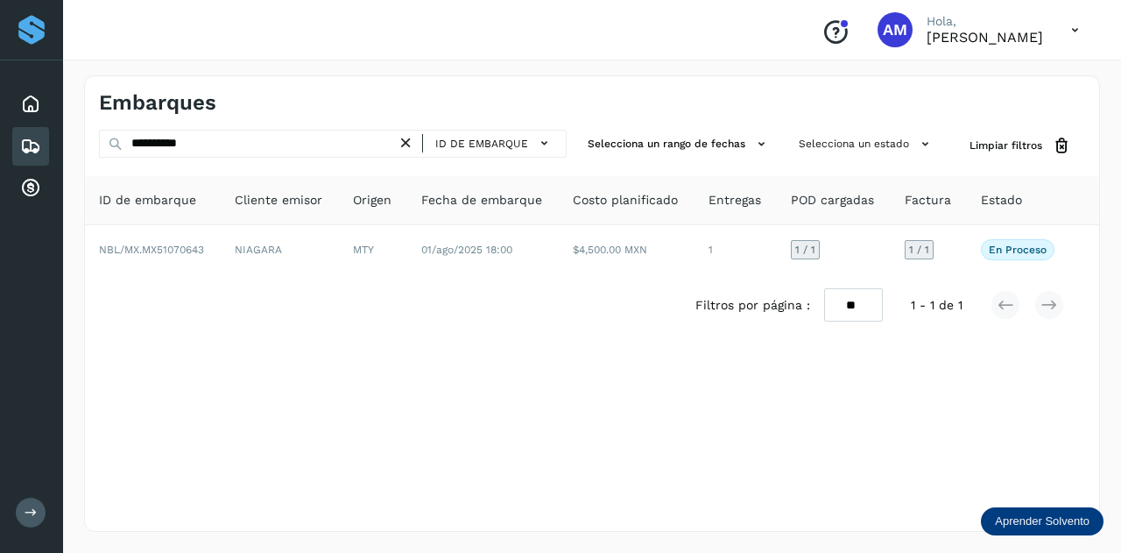
click at [415, 146] on icon at bounding box center [406, 143] width 18 height 18
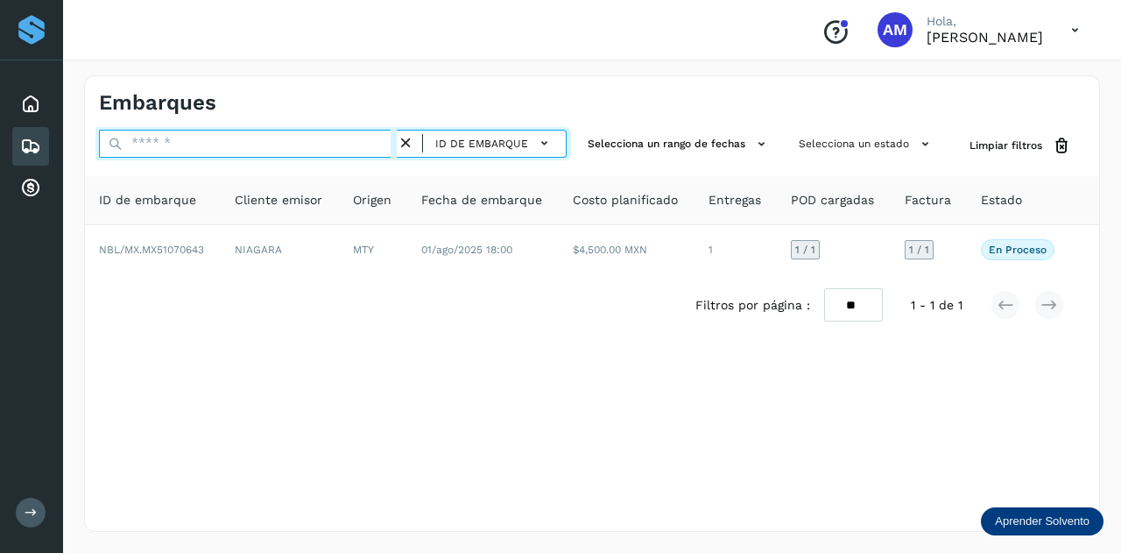
click at [363, 145] on input "text" at bounding box center [248, 144] width 298 height 28
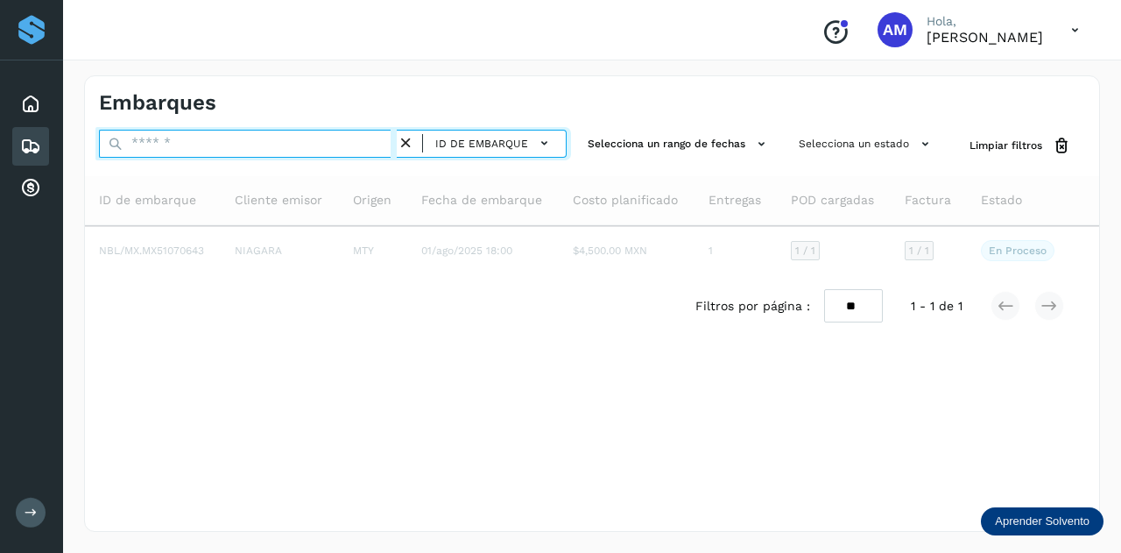
paste input "**********"
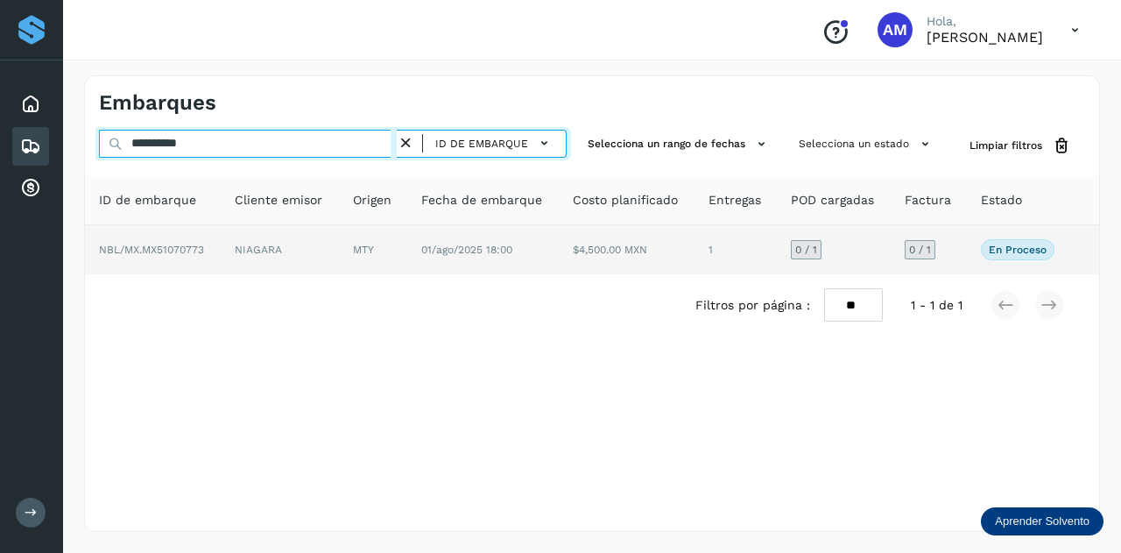
type input "**********"
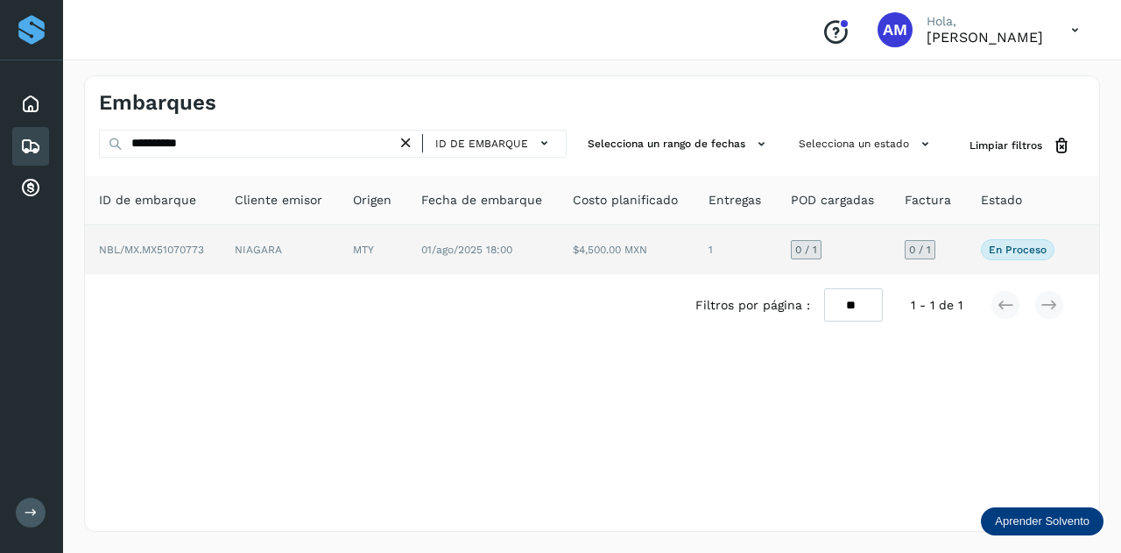
click at [407, 260] on td "MTY" at bounding box center [483, 249] width 152 height 49
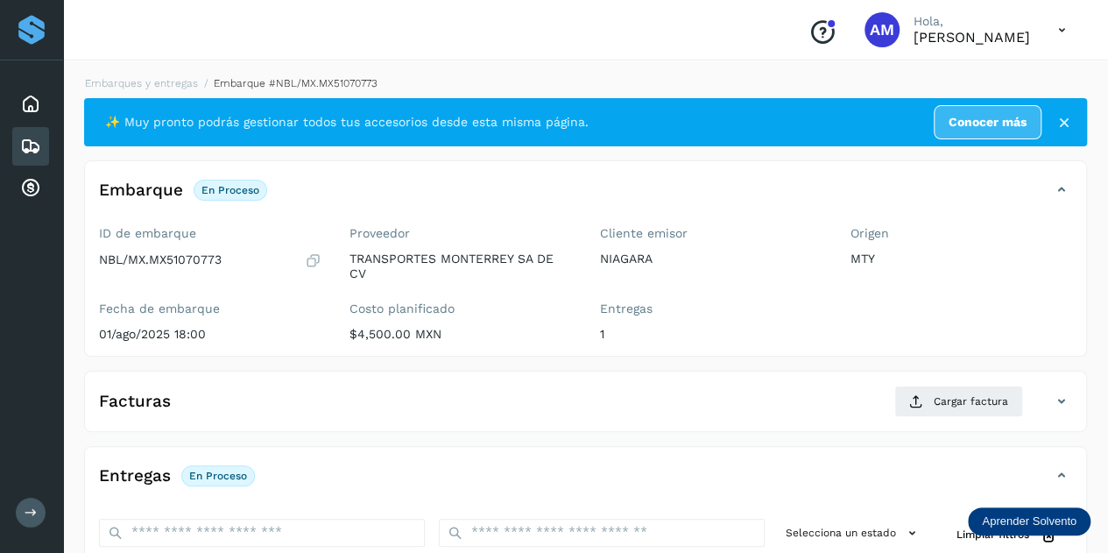
scroll to position [263, 0]
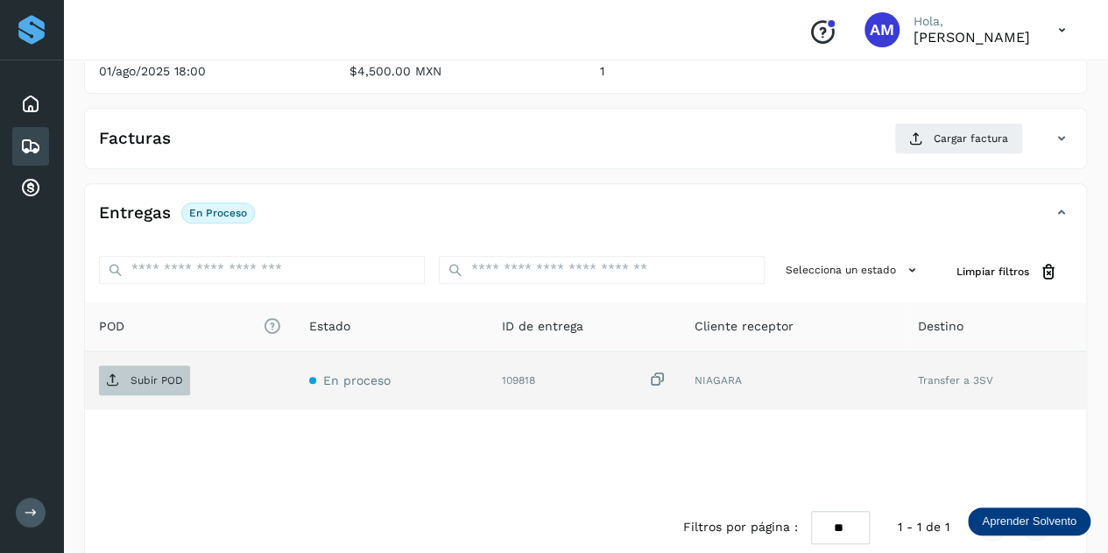
click at [155, 374] on p "Subir POD" at bounding box center [156, 380] width 53 height 12
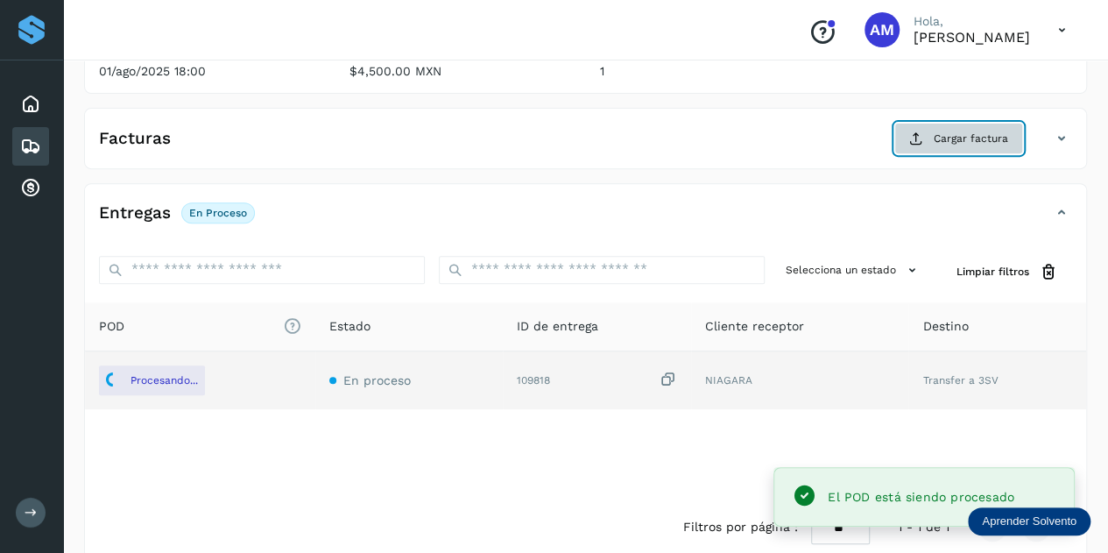
click at [949, 143] on span "Cargar factura" at bounding box center [971, 138] width 74 height 16
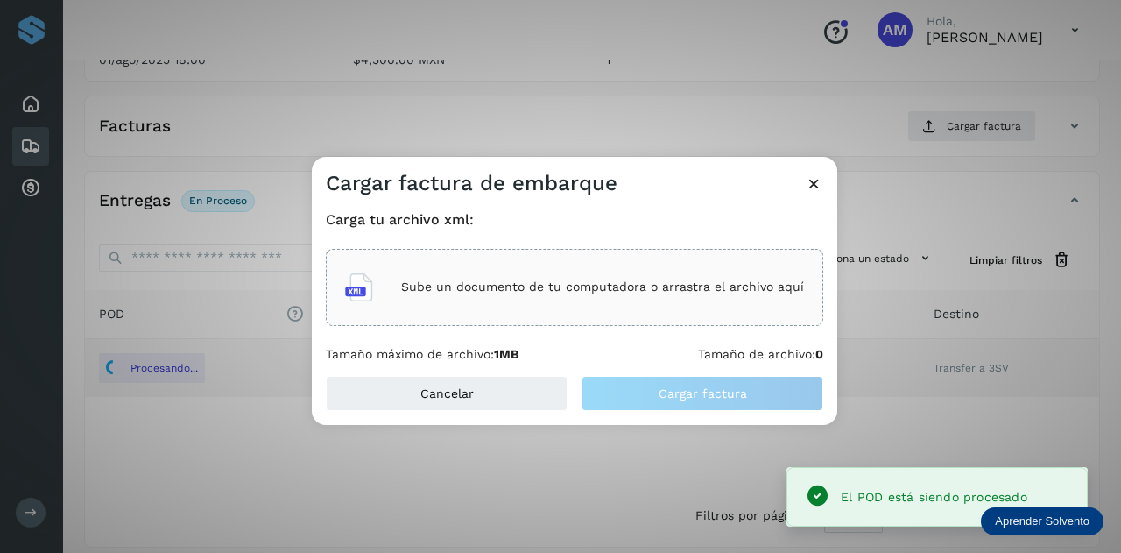
click at [638, 264] on div "Sube un documento de tu computadora o arrastra el archivo aquí" at bounding box center [574, 287] width 459 height 47
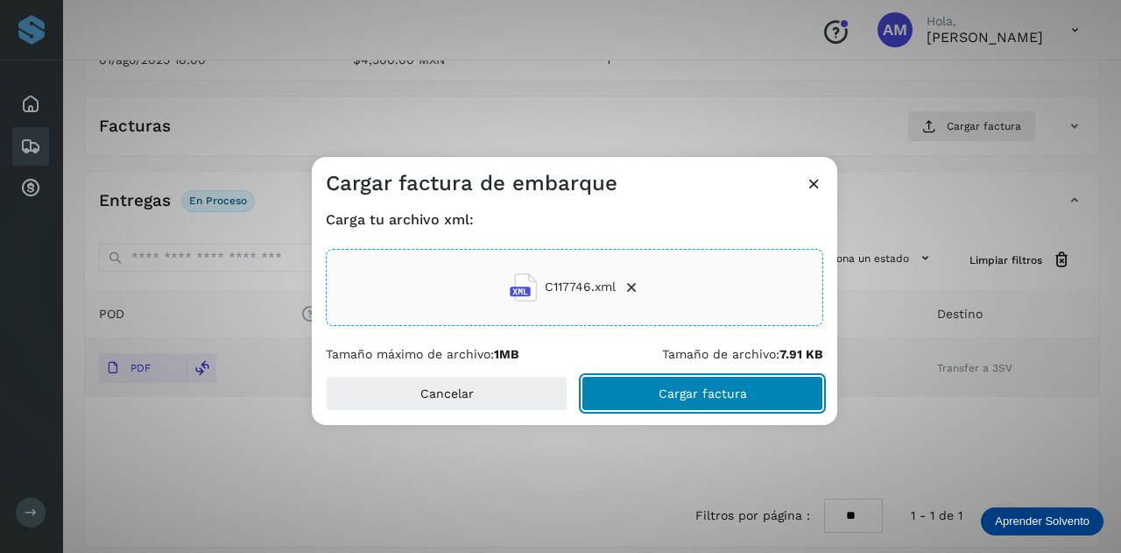
click at [688, 387] on span "Cargar factura" at bounding box center [703, 393] width 88 height 12
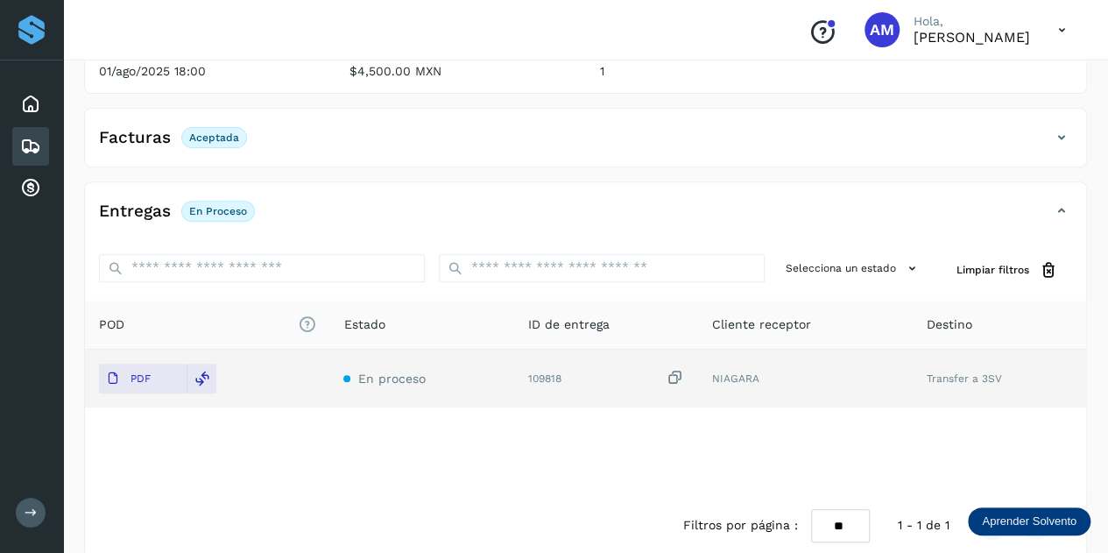
scroll to position [0, 0]
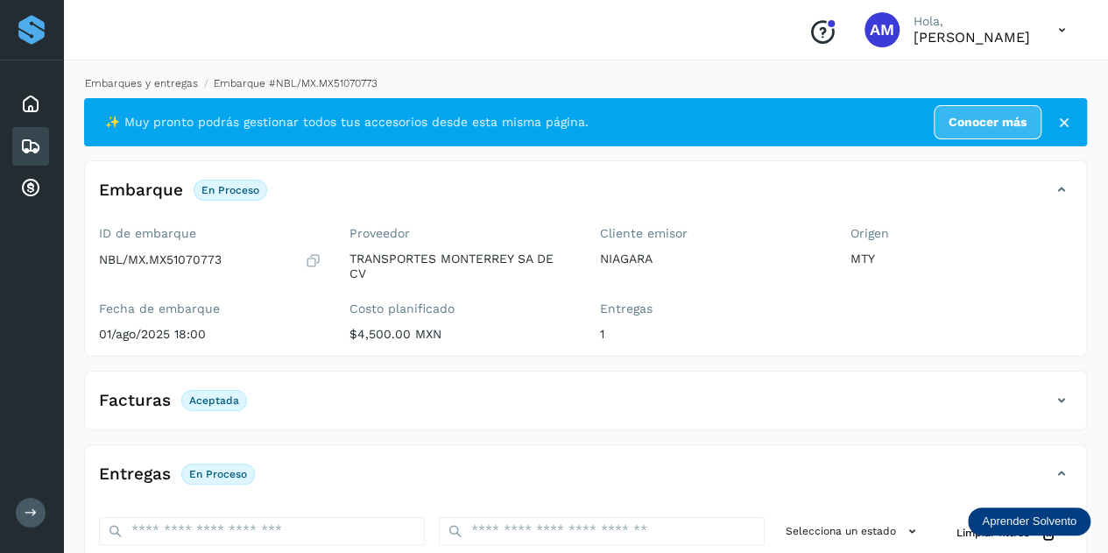
click at [162, 78] on link "Embarques y entregas" at bounding box center [141, 83] width 113 height 12
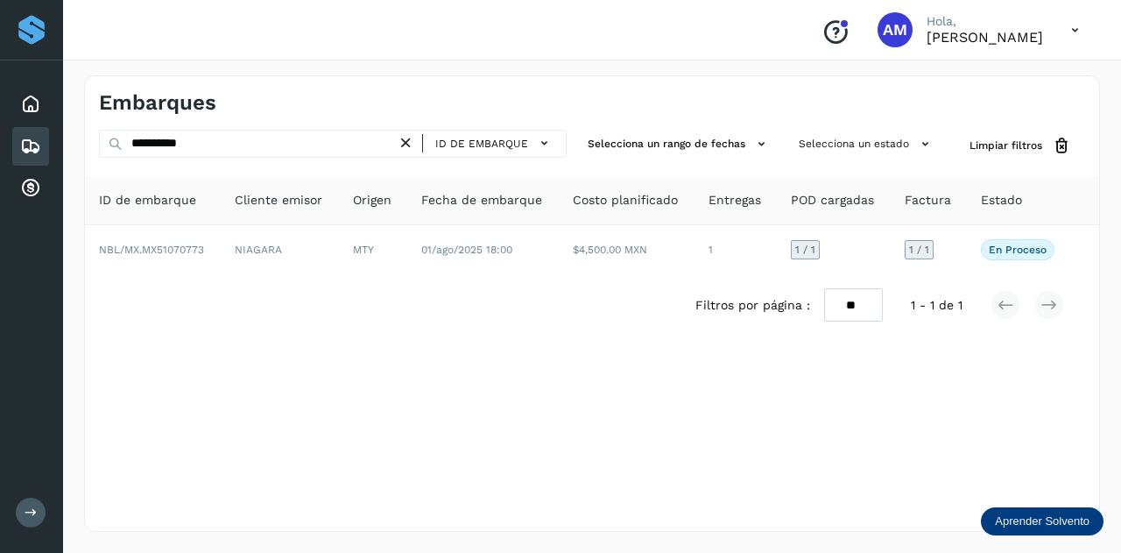
click at [408, 144] on icon at bounding box center [406, 143] width 18 height 18
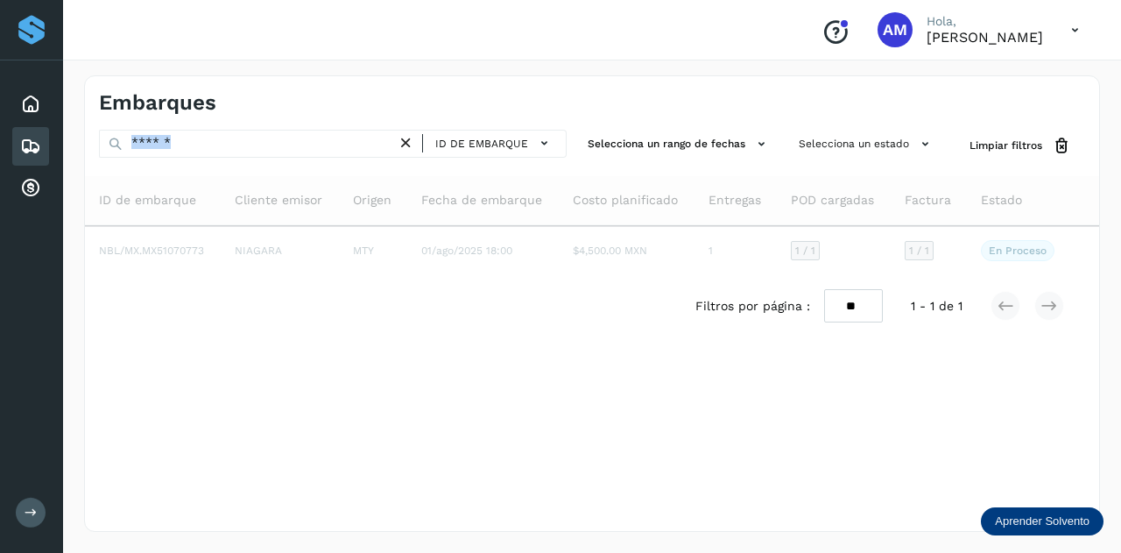
click at [408, 144] on icon at bounding box center [406, 143] width 18 height 18
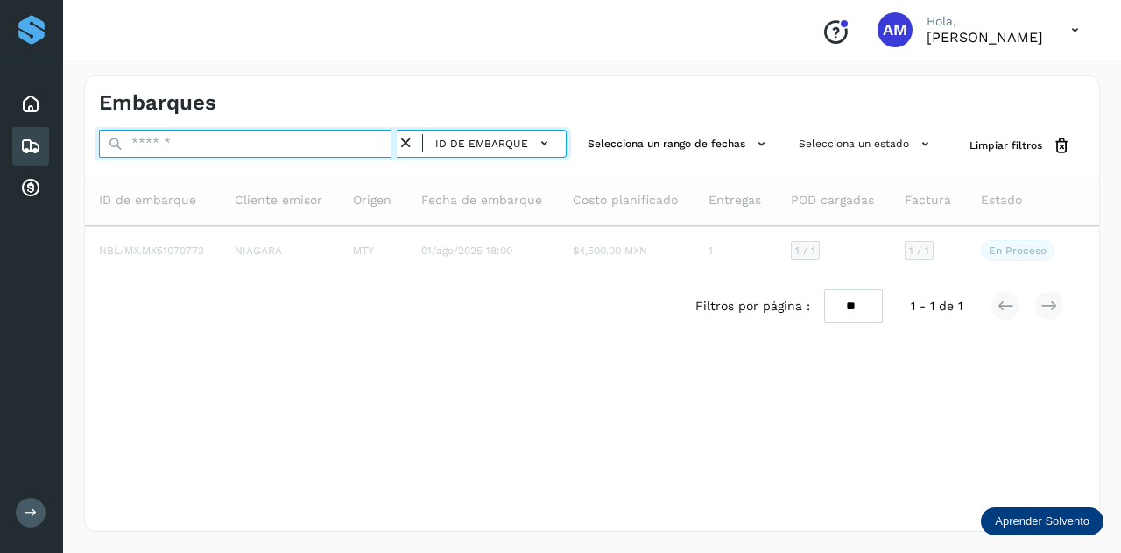
click at [333, 143] on input "text" at bounding box center [248, 144] width 298 height 28
paste input "**********"
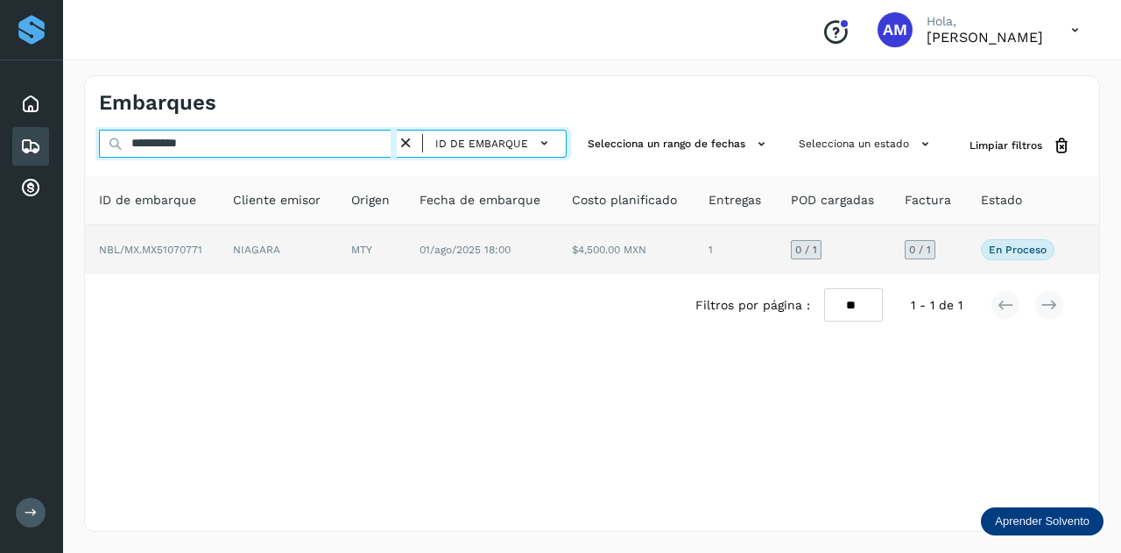
type input "**********"
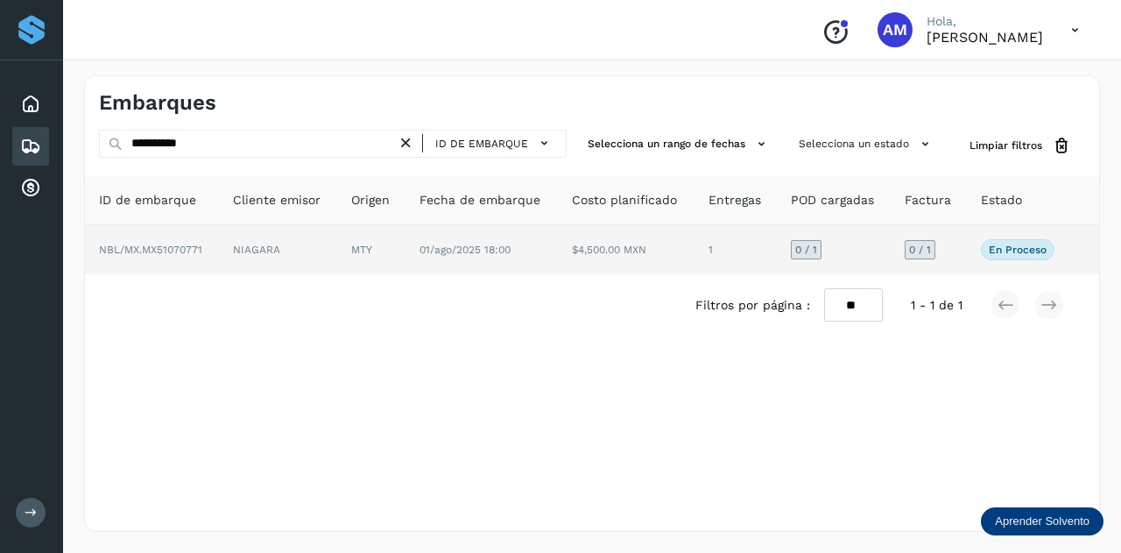
click at [405, 260] on td "MTY" at bounding box center [481, 249] width 152 height 49
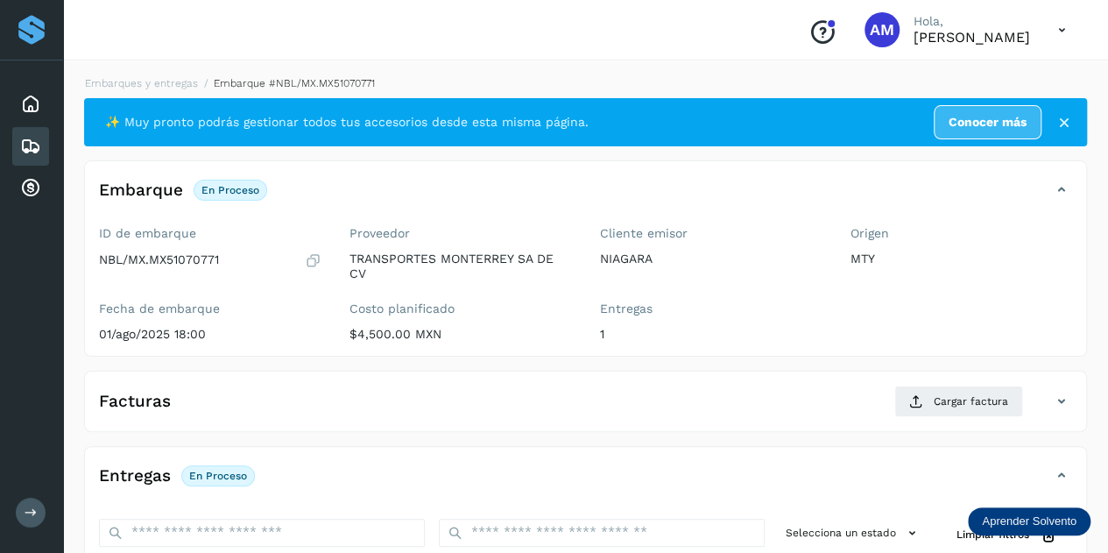
scroll to position [263, 0]
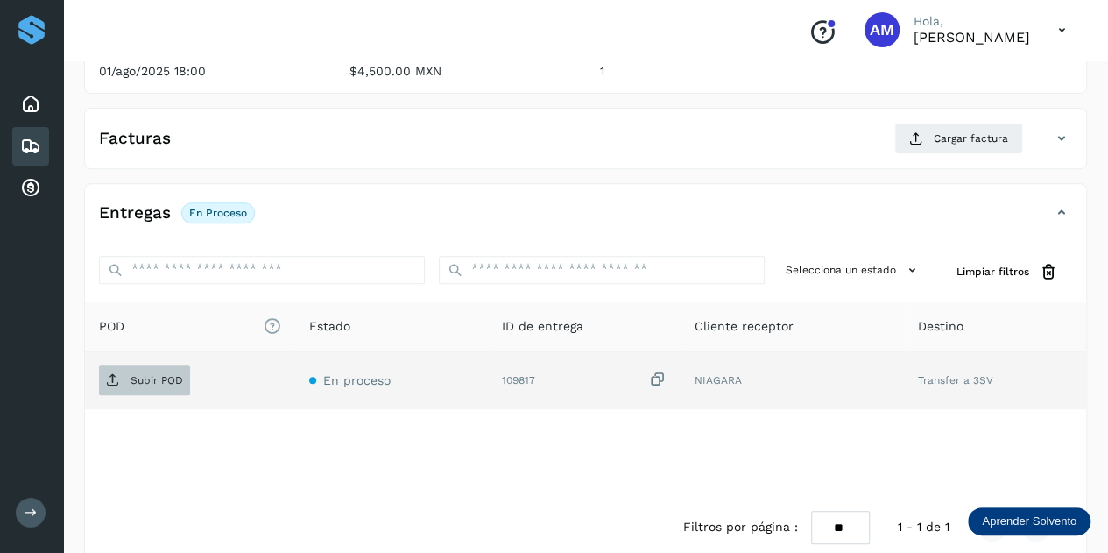
click at [145, 374] on p "Subir POD" at bounding box center [156, 380] width 53 height 12
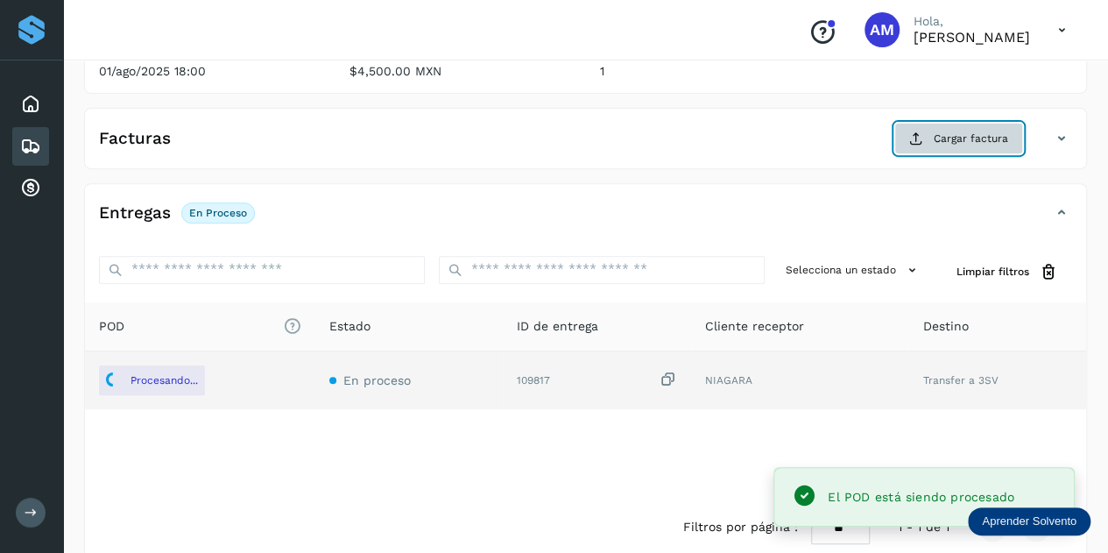
click at [981, 131] on span "Cargar factura" at bounding box center [971, 138] width 74 height 16
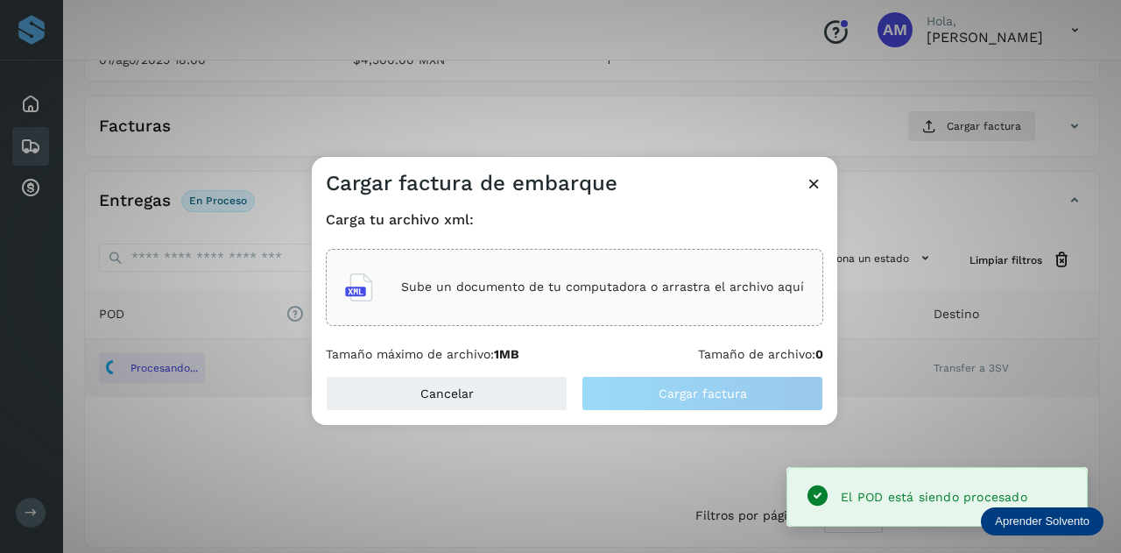
click at [546, 269] on div "Sube un documento de tu computadora o arrastra el archivo aquí" at bounding box center [574, 287] width 459 height 47
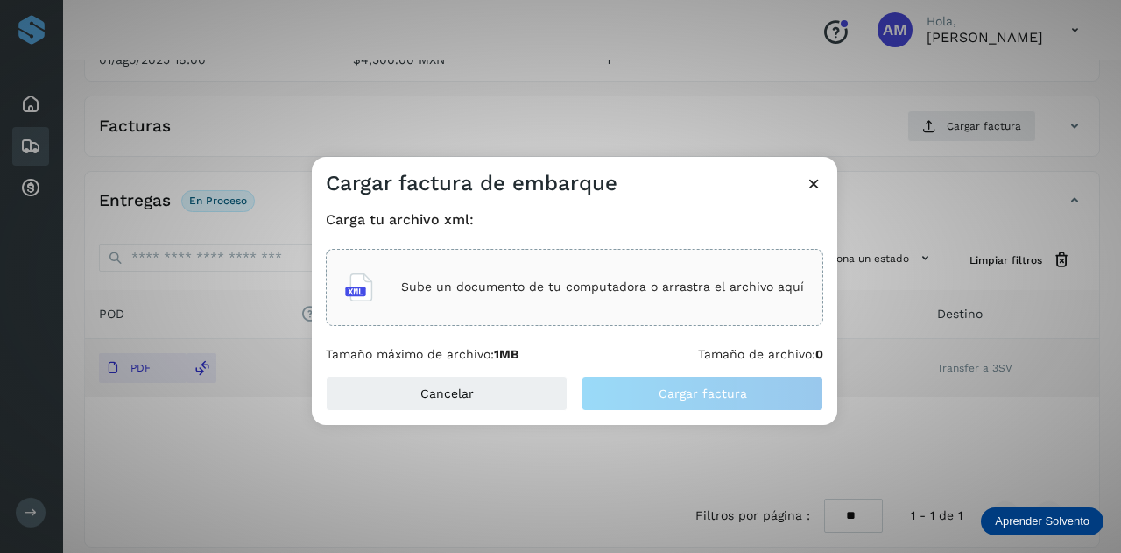
click at [813, 183] on icon at bounding box center [814, 183] width 18 height 18
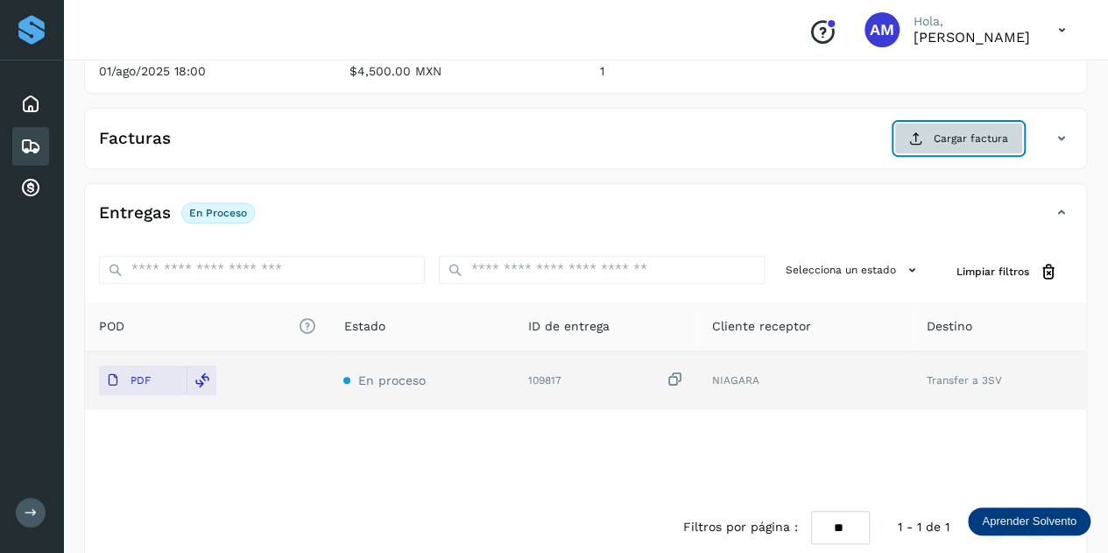
click at [943, 150] on button "Cargar factura" at bounding box center [958, 139] width 129 height 32
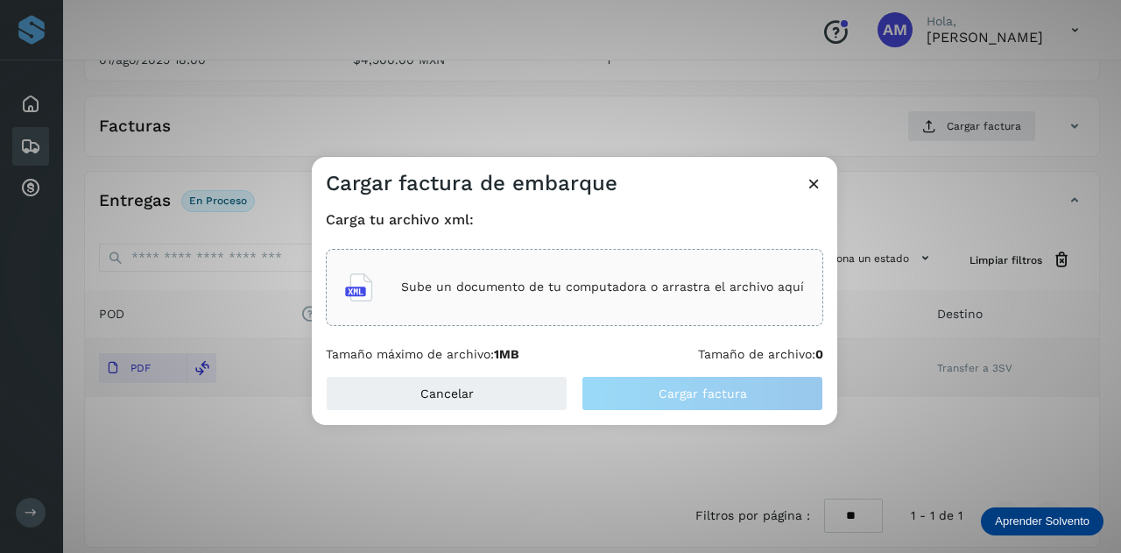
click at [451, 259] on div "Sube un documento de tu computadora o arrastra el archivo aquí" at bounding box center [574, 287] width 497 height 77
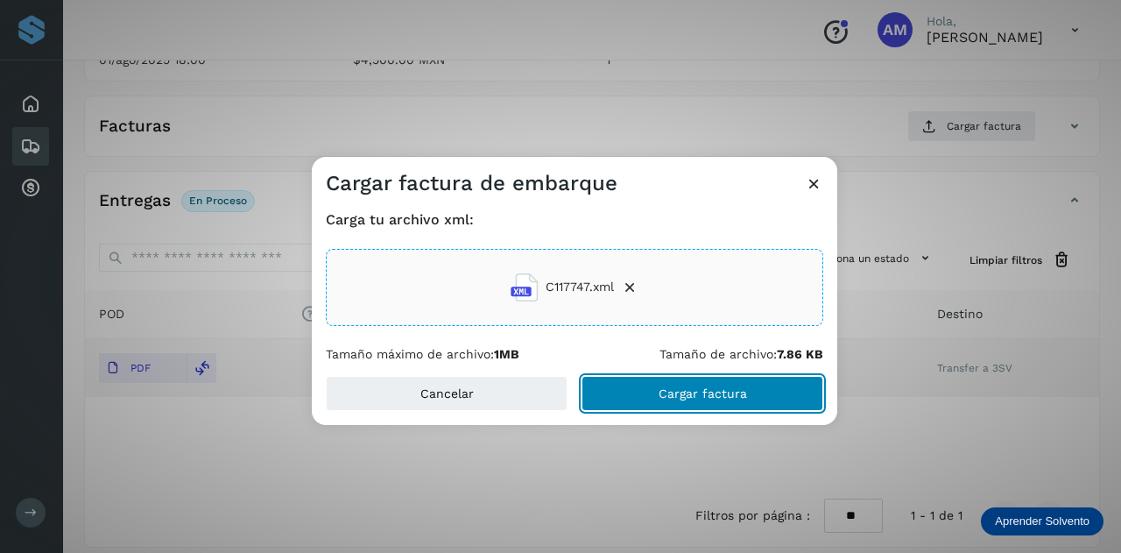
click at [734, 389] on span "Cargar factura" at bounding box center [703, 393] width 88 height 12
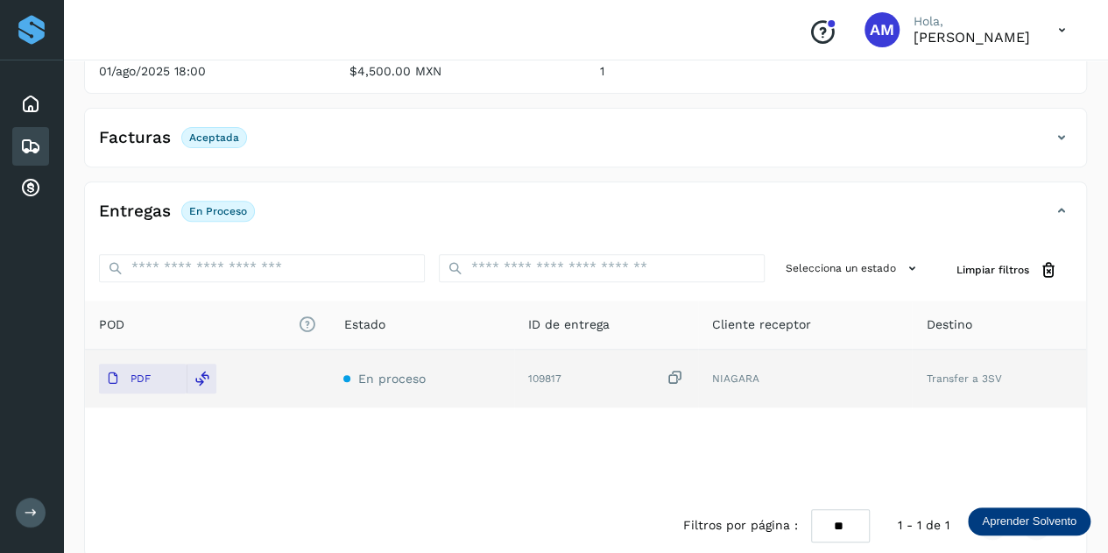
scroll to position [0, 0]
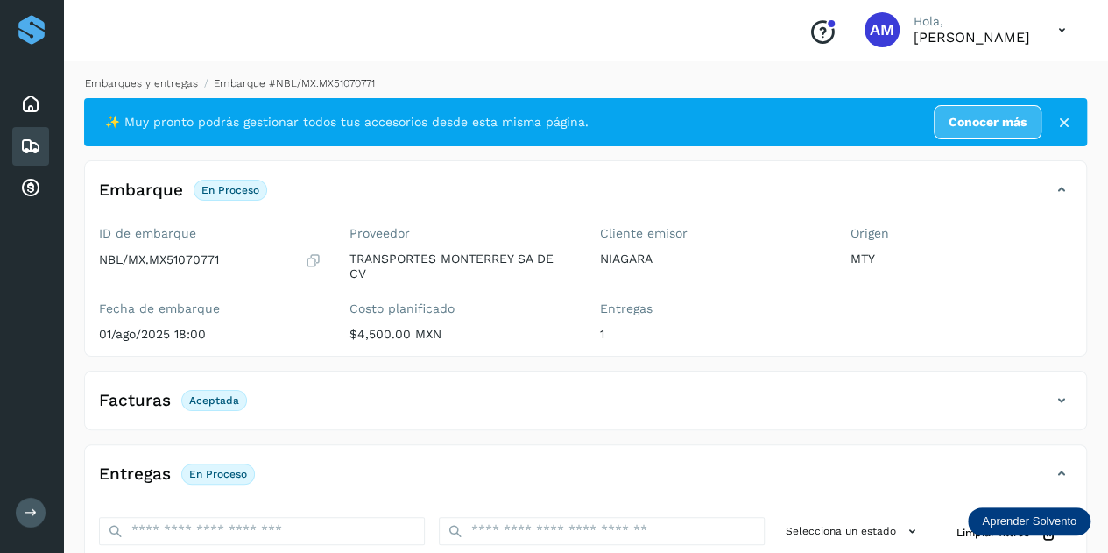
click at [170, 85] on link "Embarques y entregas" at bounding box center [141, 83] width 113 height 12
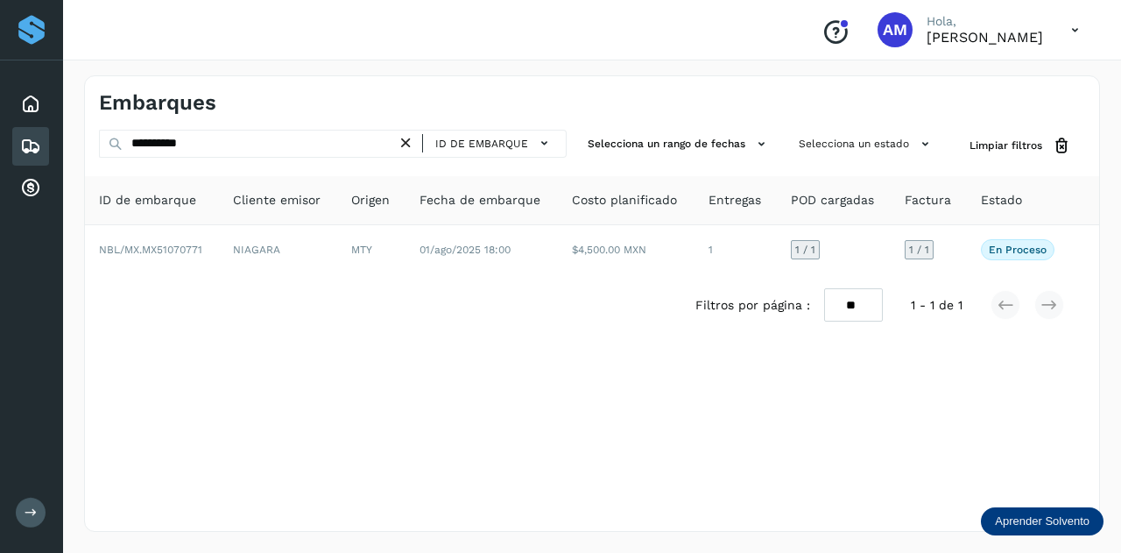
drag, startPoint x: 413, startPoint y: 146, endPoint x: 343, endPoint y: 143, distance: 70.1
click at [412, 146] on icon at bounding box center [406, 143] width 18 height 18
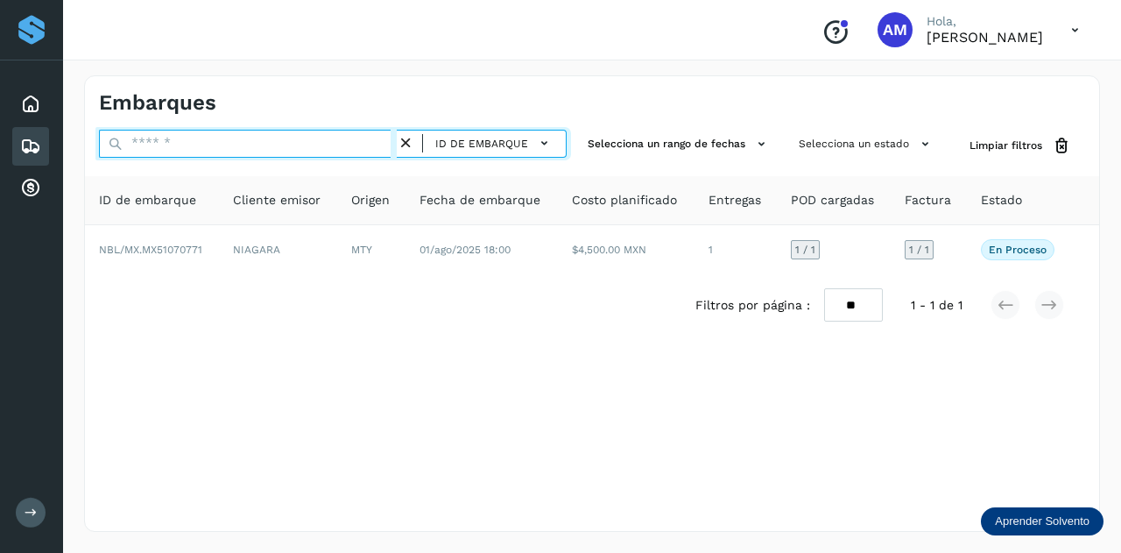
click at [343, 143] on input "text" at bounding box center [248, 144] width 298 height 28
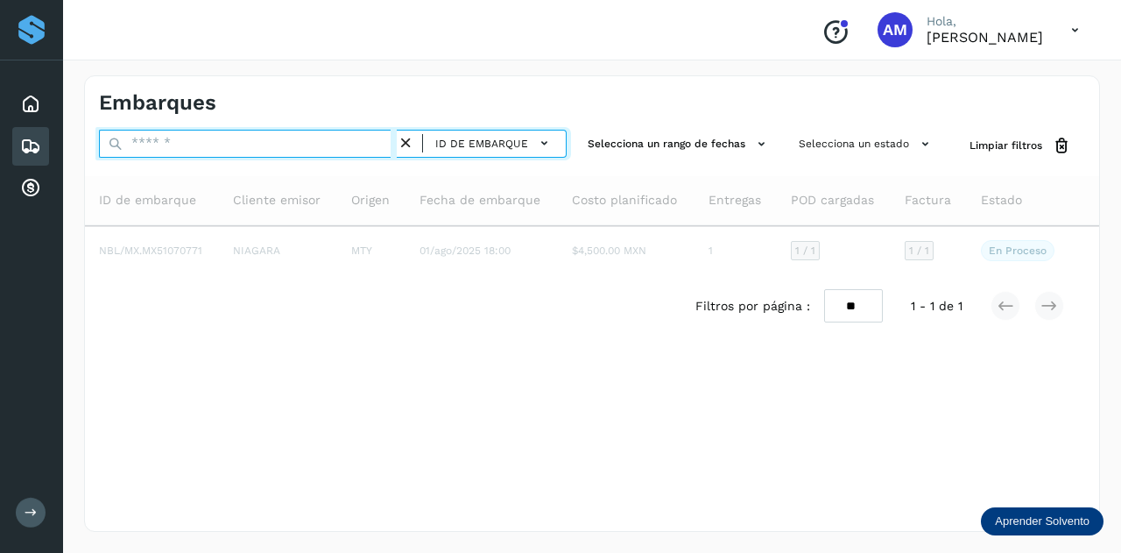
paste input "**********"
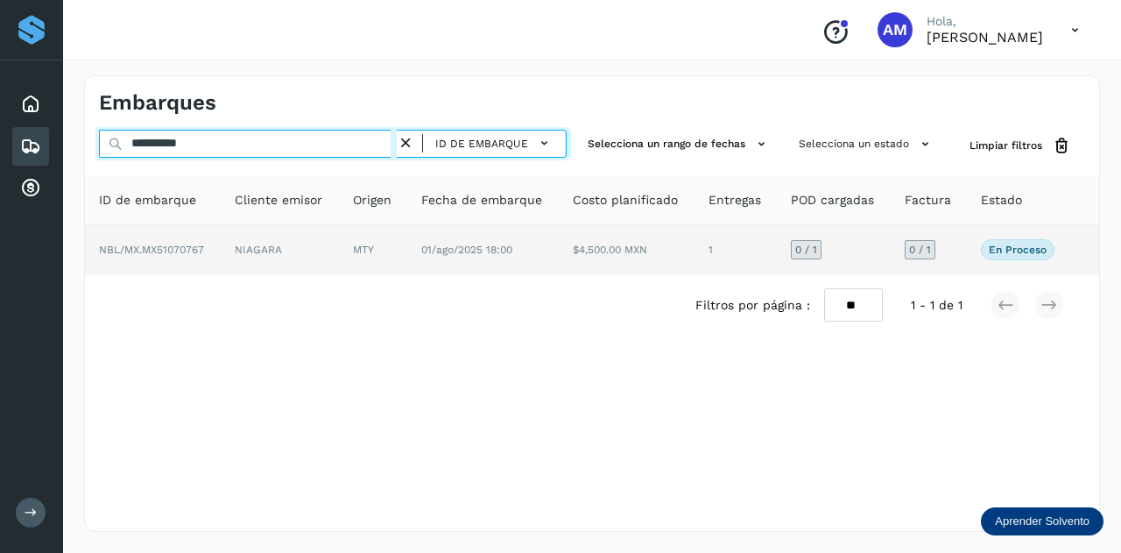
type input "**********"
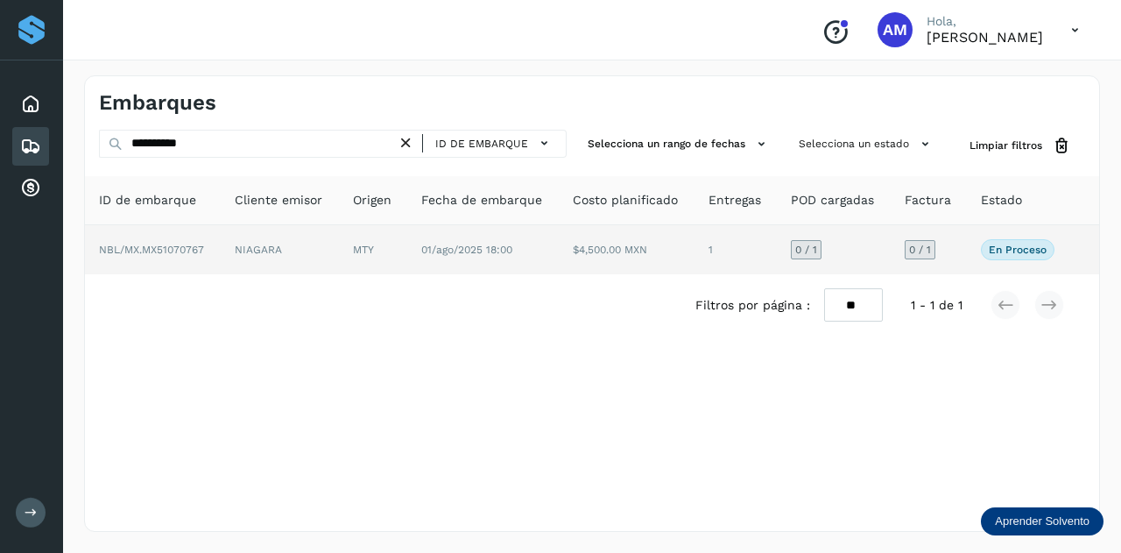
click at [407, 260] on td "MTY" at bounding box center [483, 249] width 152 height 49
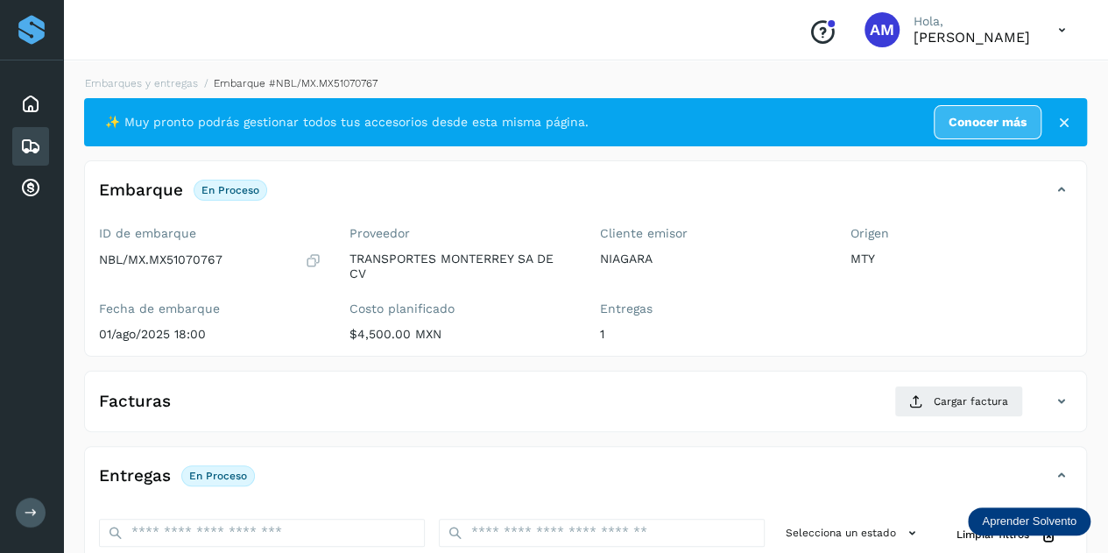
scroll to position [263, 0]
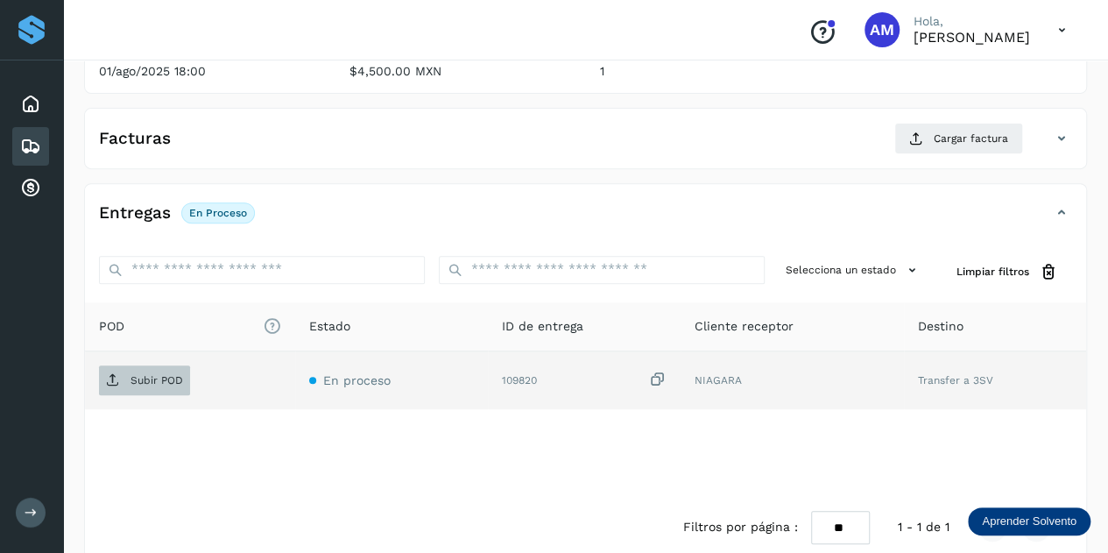
click at [119, 374] on span "Subir POD" at bounding box center [144, 380] width 91 height 28
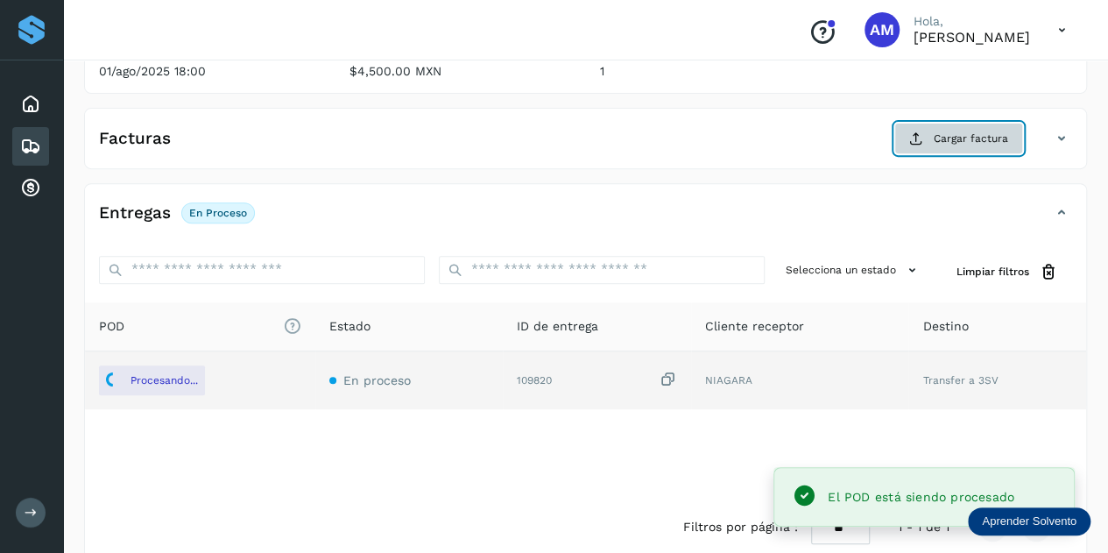
click at [944, 144] on span "Cargar factura" at bounding box center [971, 138] width 74 height 16
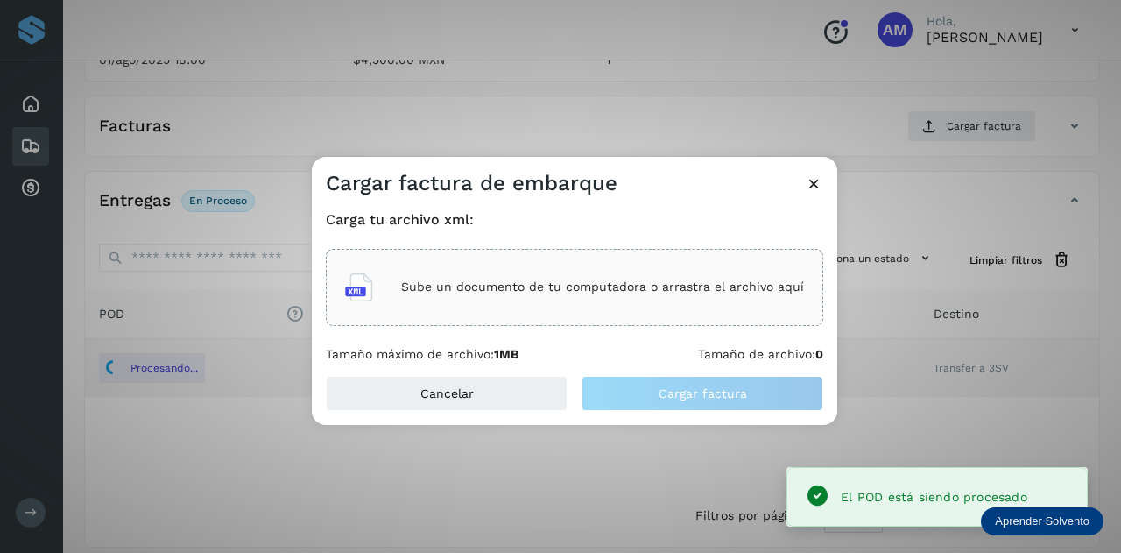
click at [554, 265] on div "Sube un documento de tu computadora o arrastra el archivo aquí" at bounding box center [574, 287] width 459 height 47
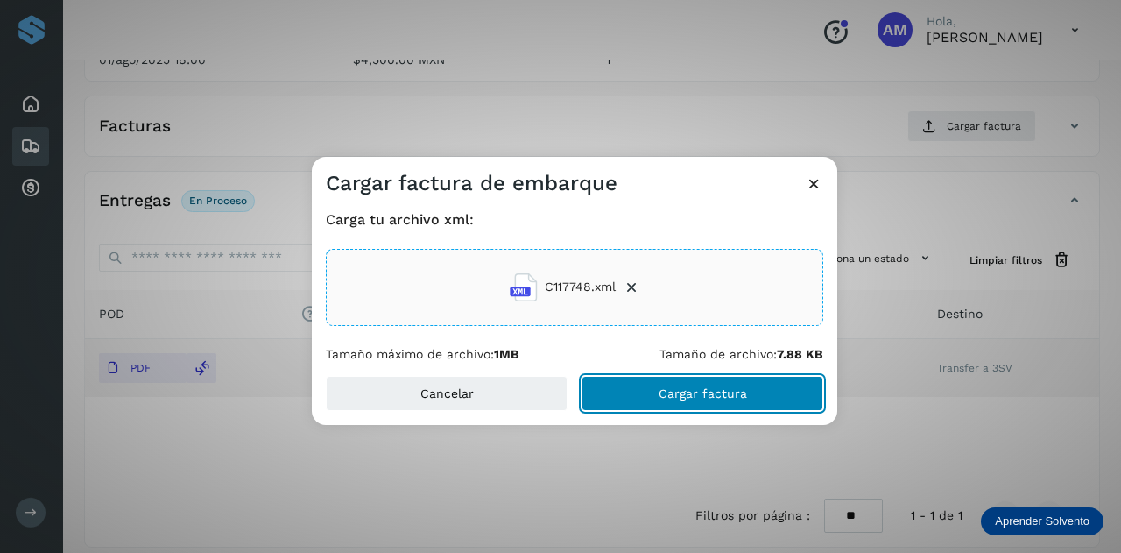
click at [635, 378] on button "Cargar factura" at bounding box center [702, 393] width 242 height 35
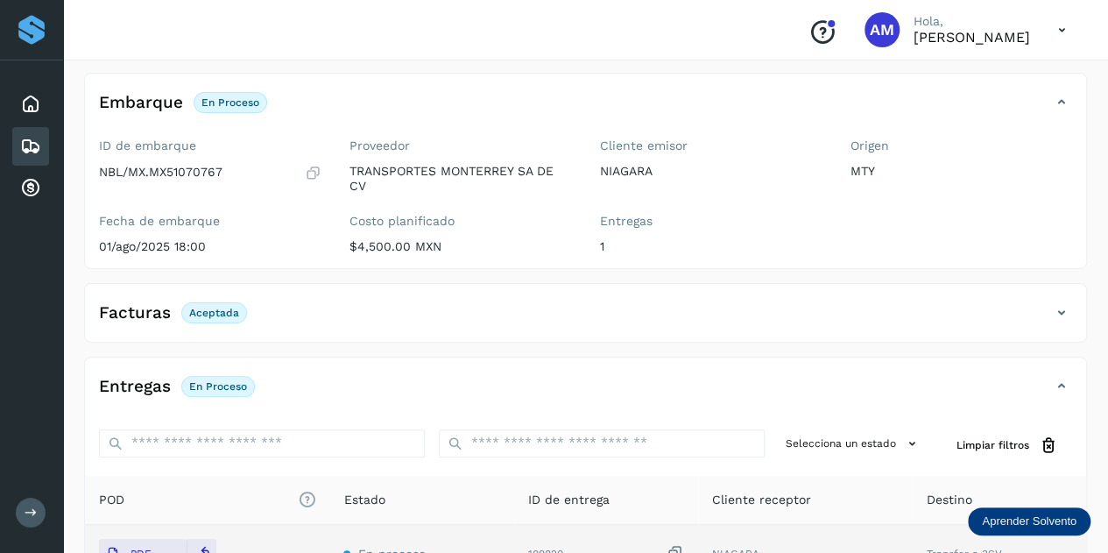
scroll to position [0, 0]
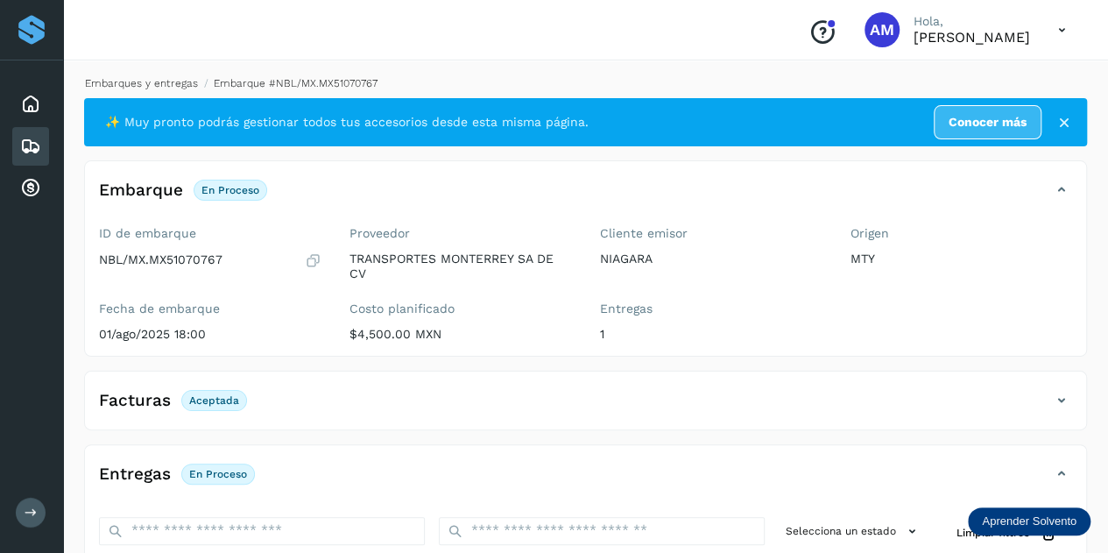
click at [178, 88] on link "Embarques y entregas" at bounding box center [141, 83] width 113 height 12
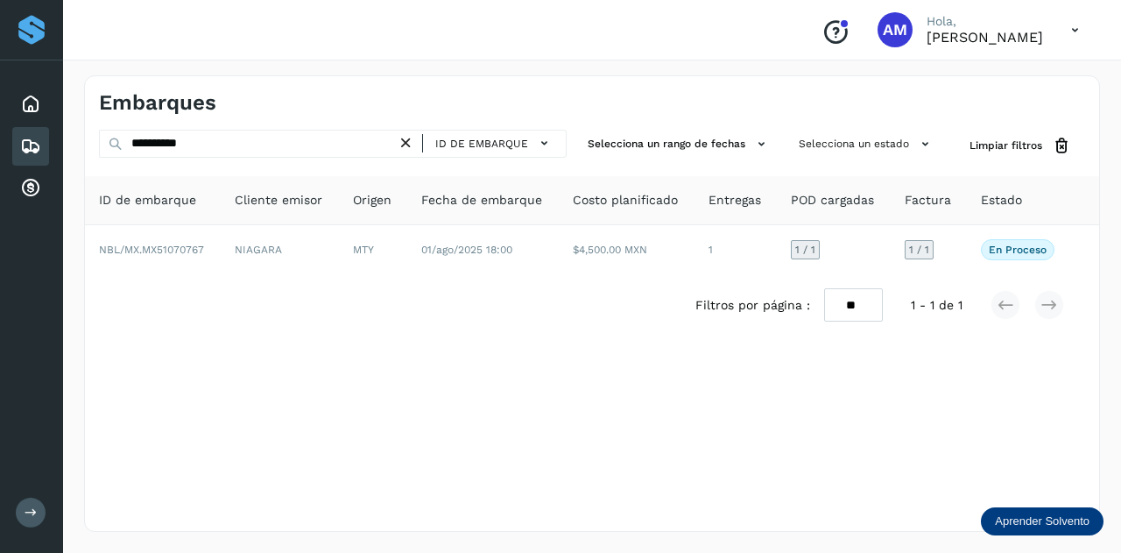
click at [412, 150] on icon at bounding box center [406, 143] width 18 height 18
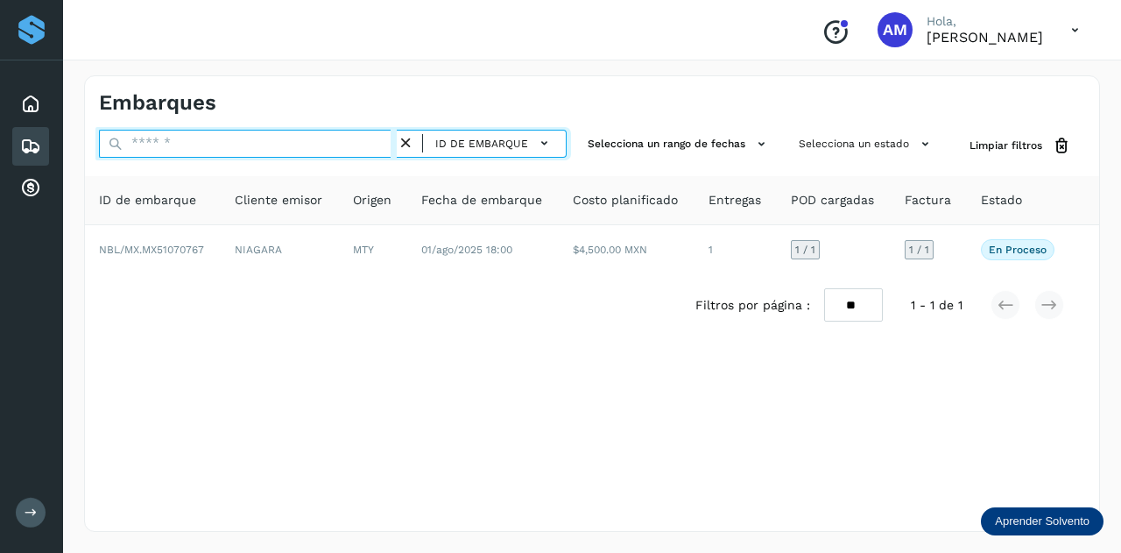
click at [367, 146] on input "text" at bounding box center [248, 144] width 298 height 28
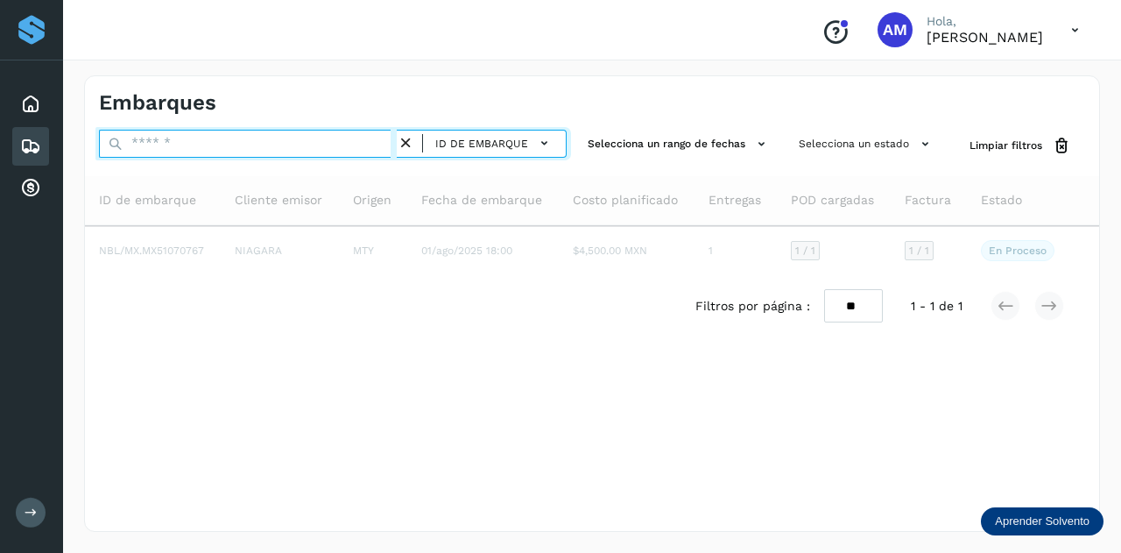
paste input "**********"
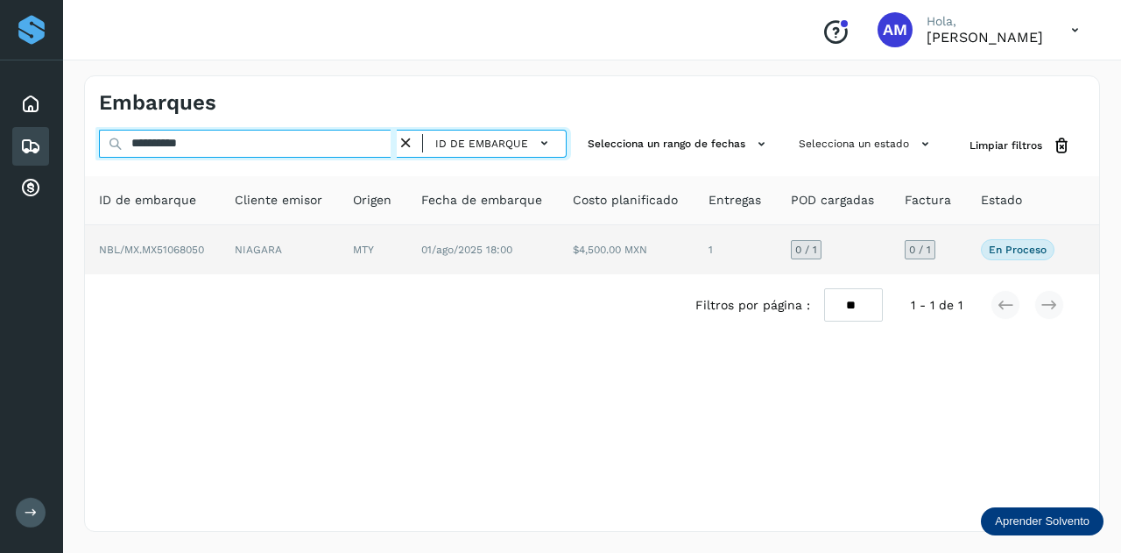
type input "**********"
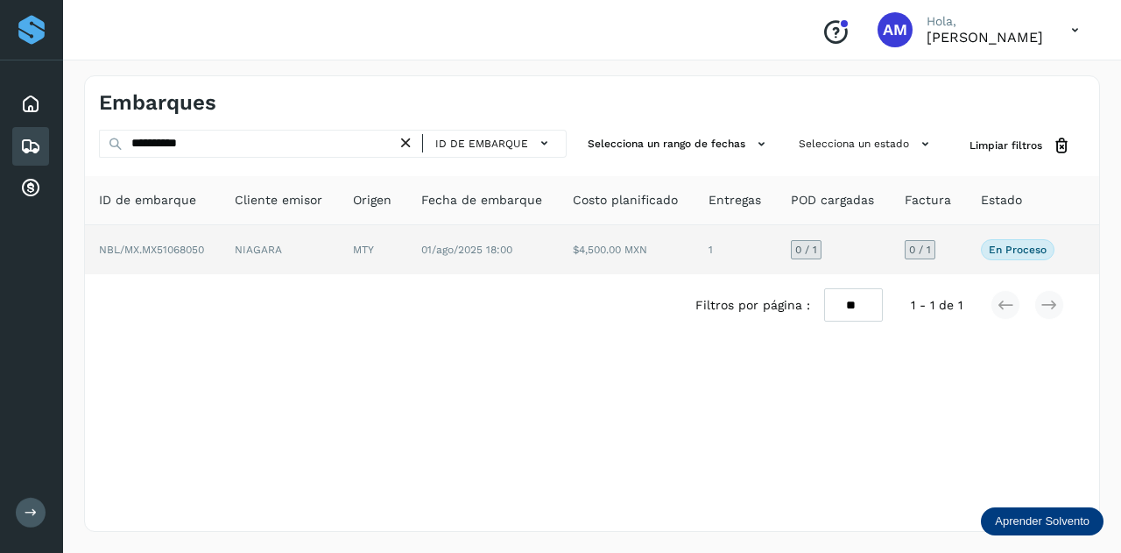
click at [407, 260] on td "MTY" at bounding box center [483, 249] width 152 height 49
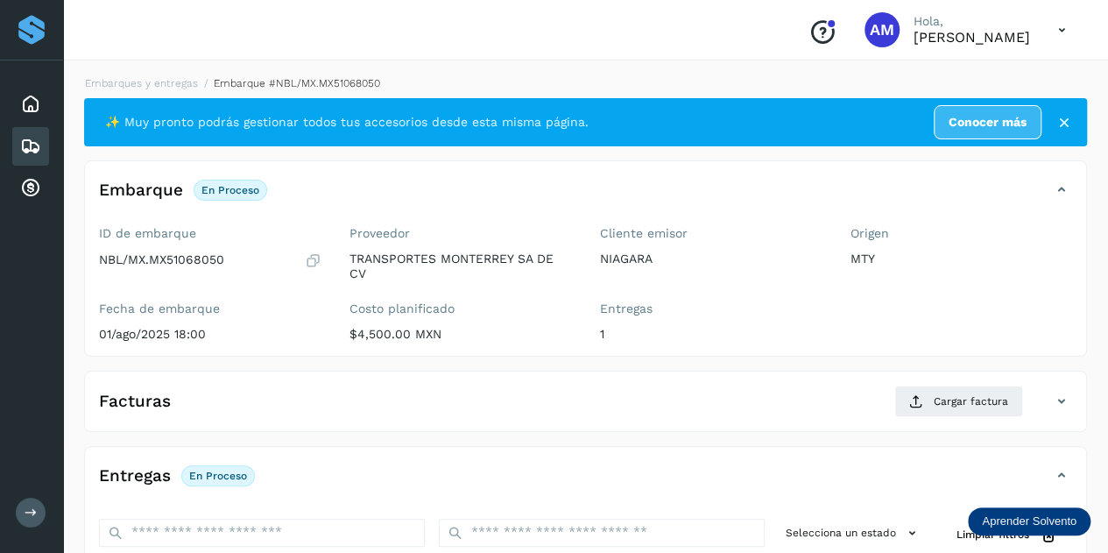
scroll to position [175, 0]
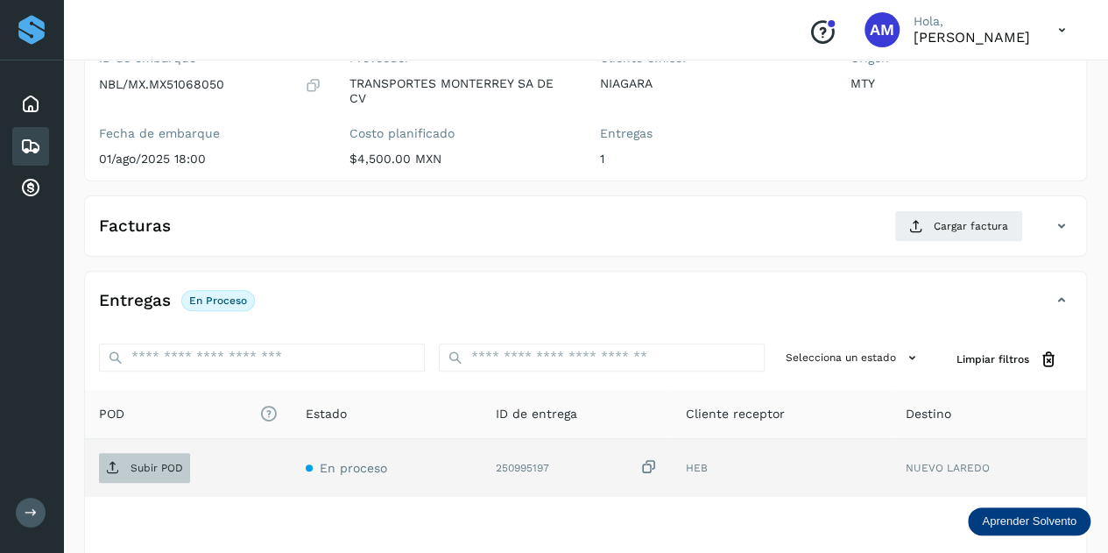
click at [144, 462] on p "Subir POD" at bounding box center [156, 468] width 53 height 12
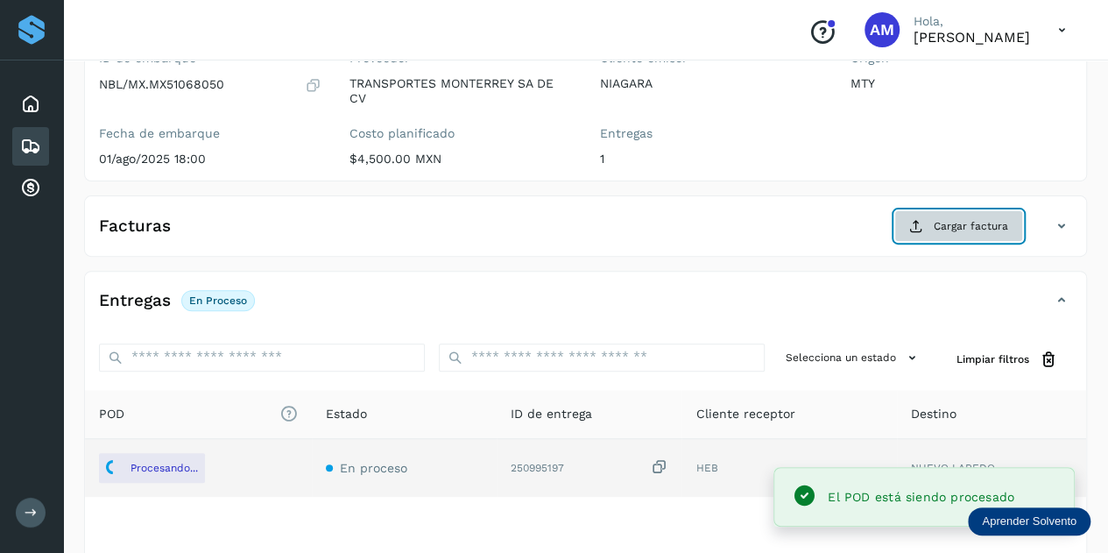
click at [942, 218] on span "Cargar factura" at bounding box center [971, 226] width 74 height 16
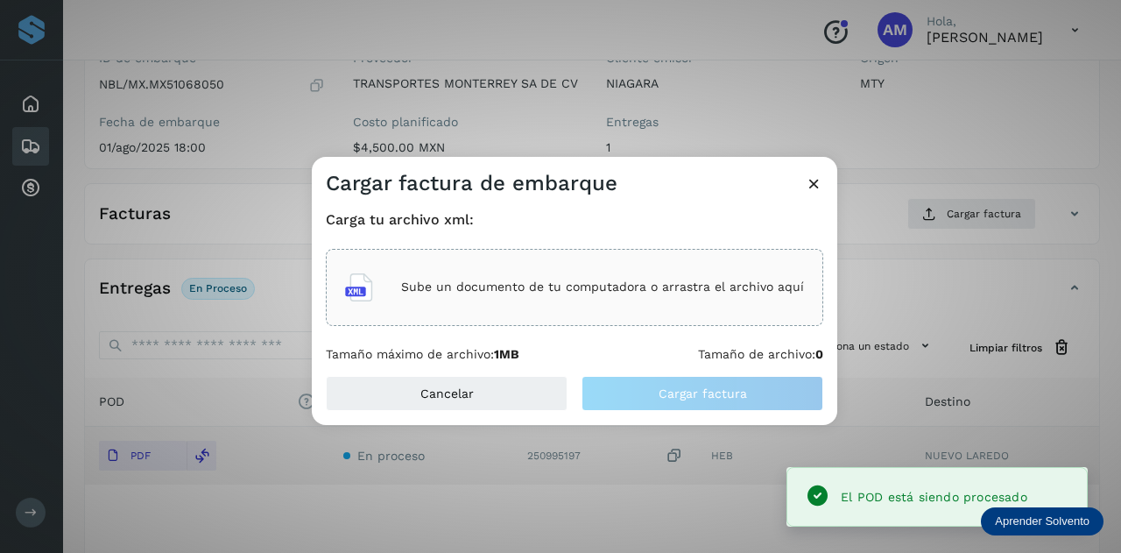
click at [655, 283] on p "Sube un documento de tu computadora o arrastra el archivo aquí" at bounding box center [602, 286] width 403 height 15
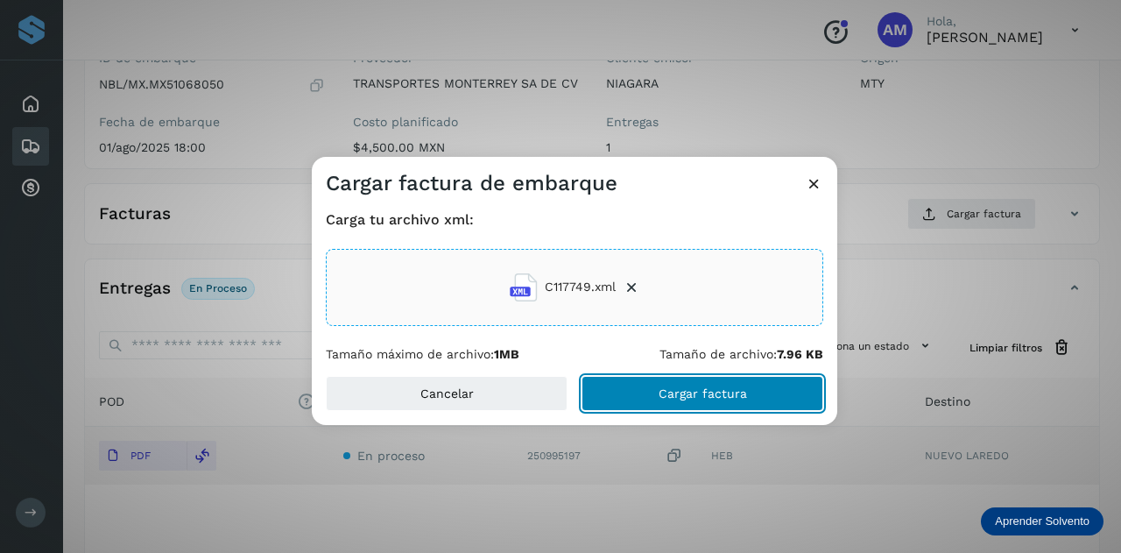
click at [639, 391] on button "Cargar factura" at bounding box center [702, 393] width 242 height 35
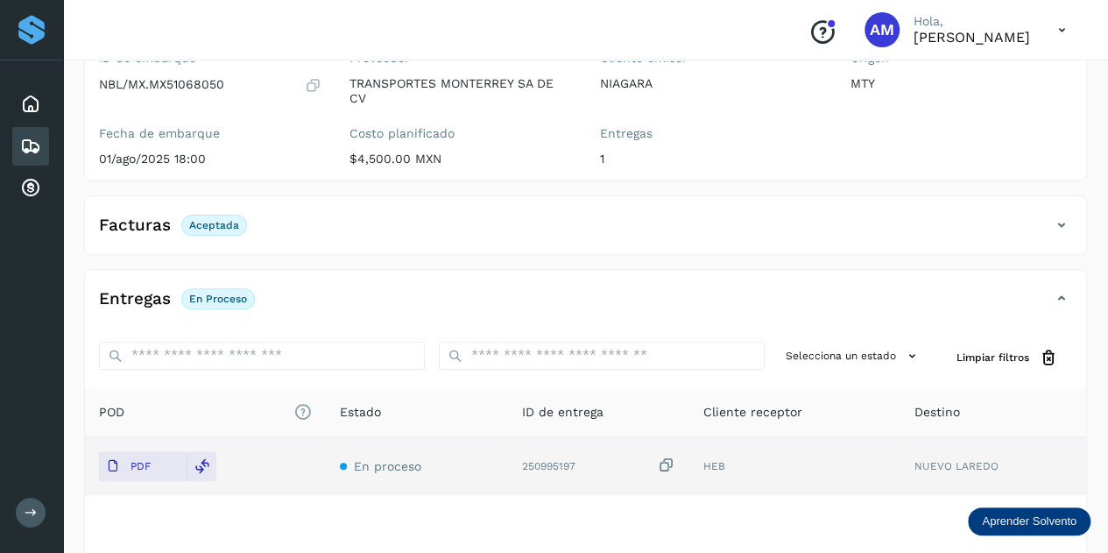
scroll to position [0, 0]
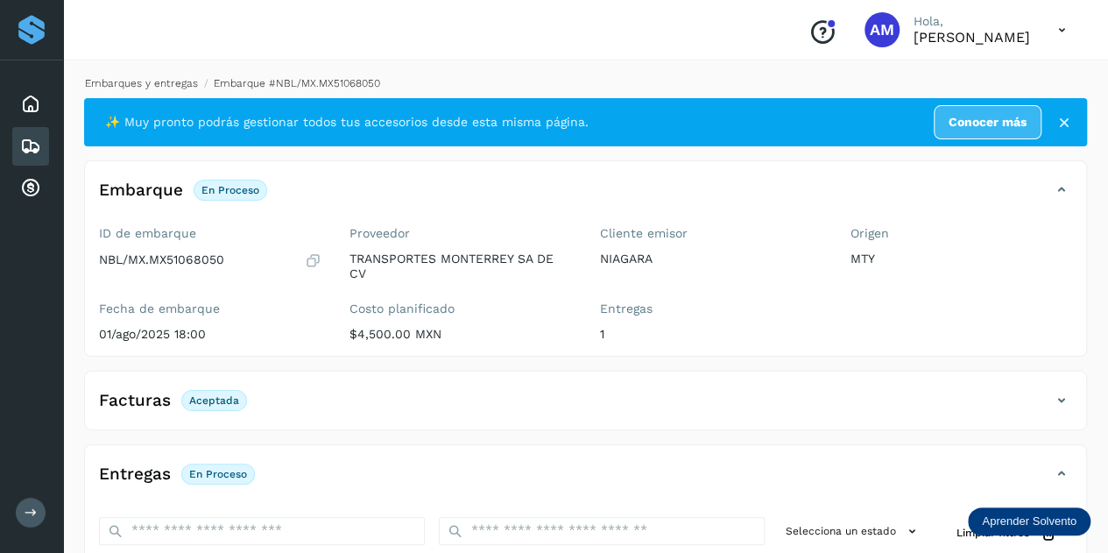
click at [122, 82] on link "Embarques y entregas" at bounding box center [141, 83] width 113 height 12
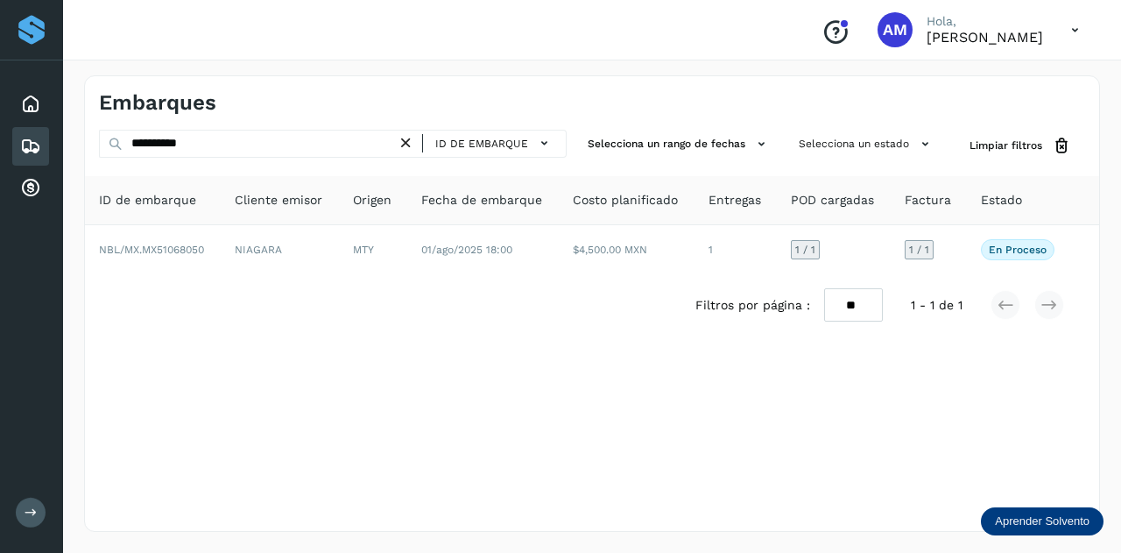
drag, startPoint x: 410, startPoint y: 143, endPoint x: 337, endPoint y: 144, distance: 72.7
click at [406, 143] on icon at bounding box center [406, 143] width 18 height 18
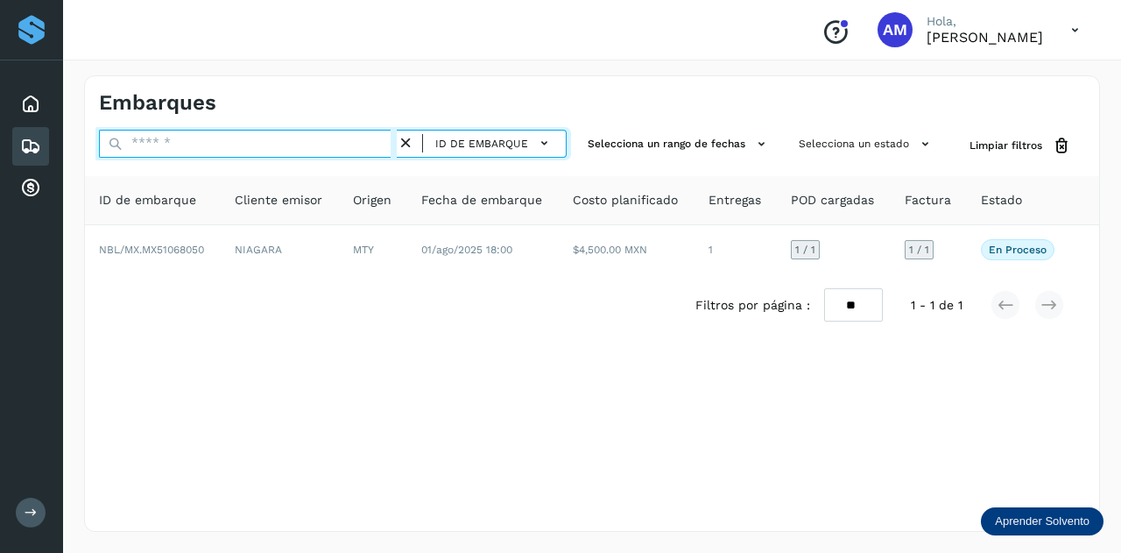
click at [337, 144] on input "text" at bounding box center [248, 144] width 298 height 28
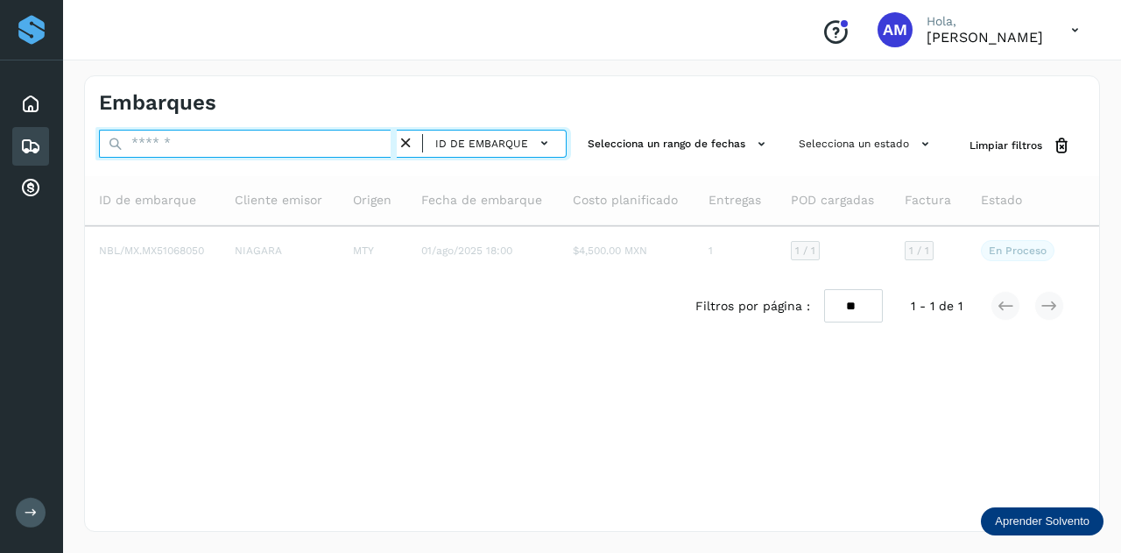
paste input "**********"
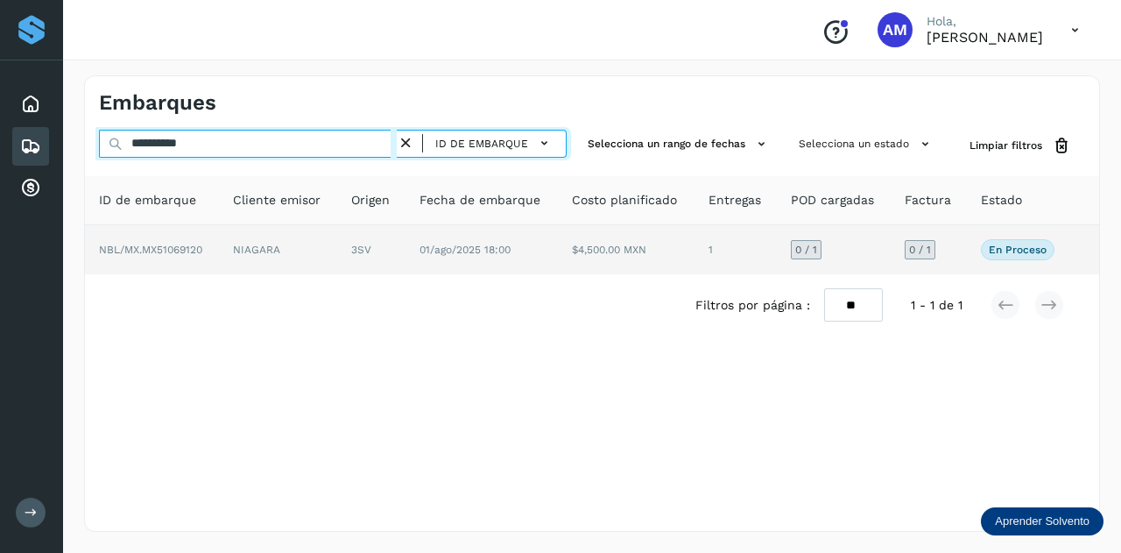
type input "**********"
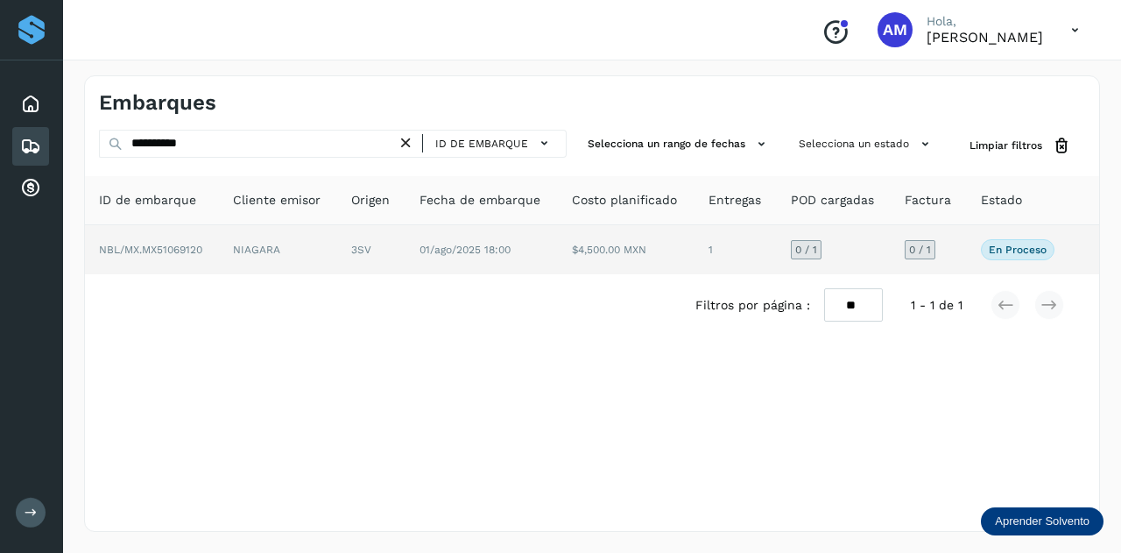
click at [337, 257] on td "NIAGARA" at bounding box center [371, 249] width 68 height 49
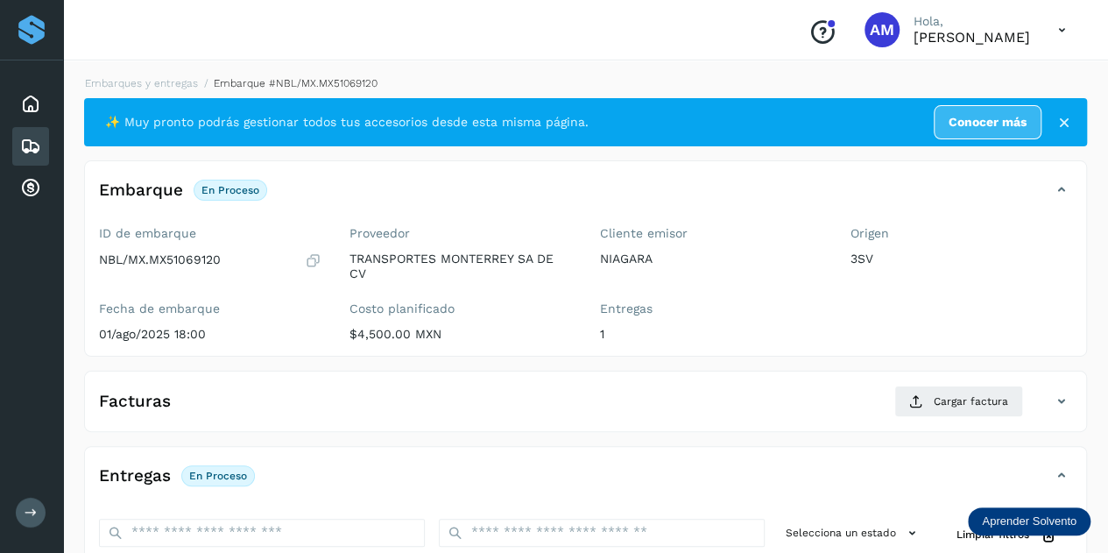
scroll to position [175, 0]
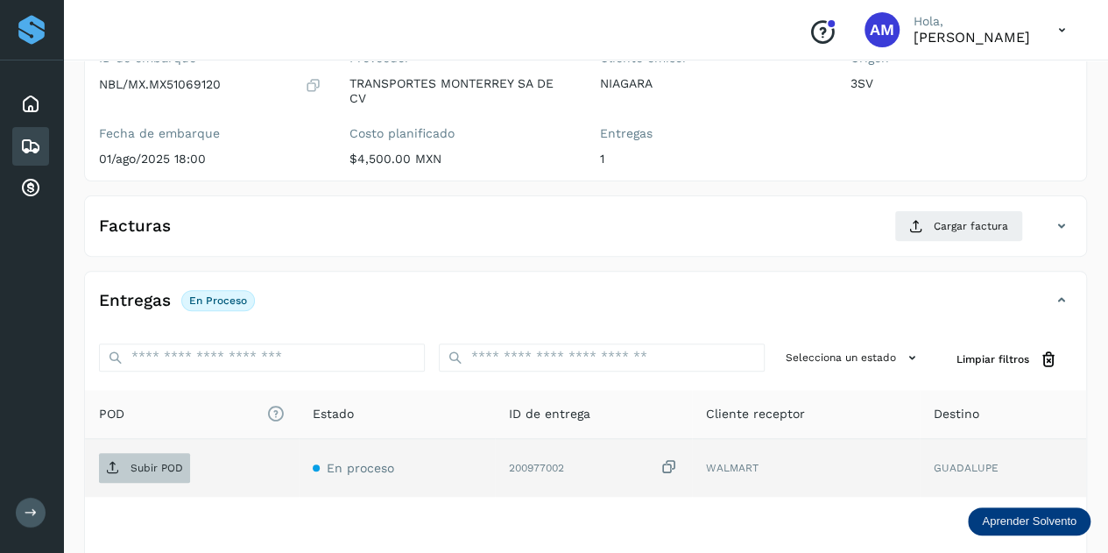
click at [136, 470] on p "Subir POD" at bounding box center [156, 468] width 53 height 12
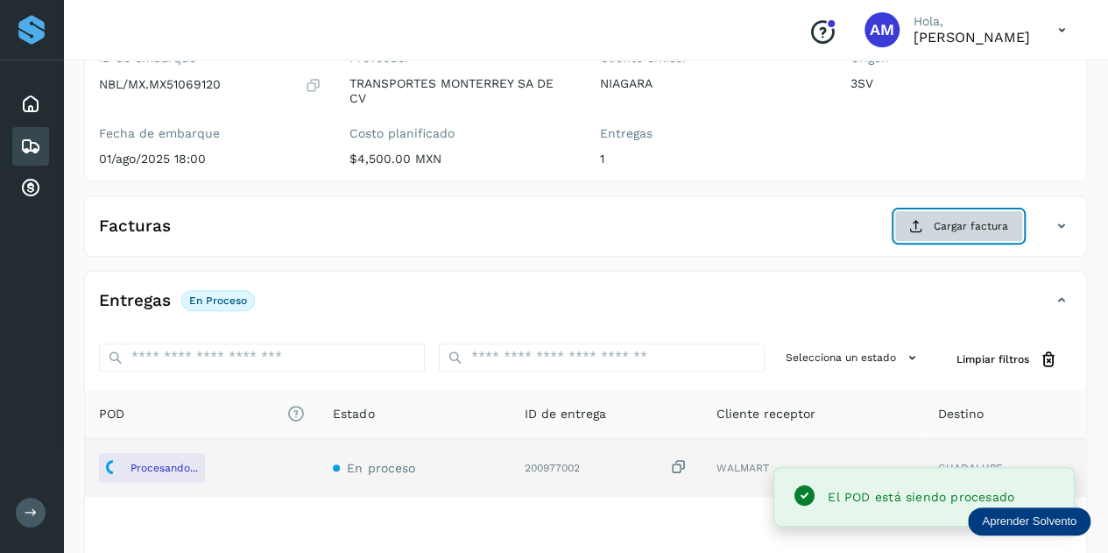
click at [947, 229] on span "Cargar factura" at bounding box center [971, 226] width 74 height 16
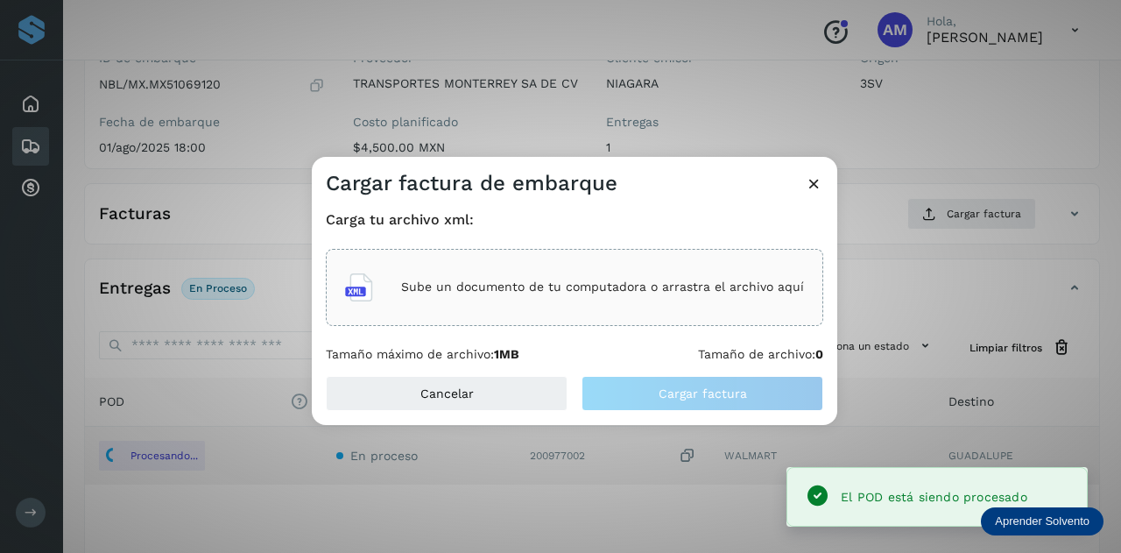
click at [524, 306] on div "Sube un documento de tu computadora o arrastra el archivo aquí" at bounding box center [574, 287] width 459 height 47
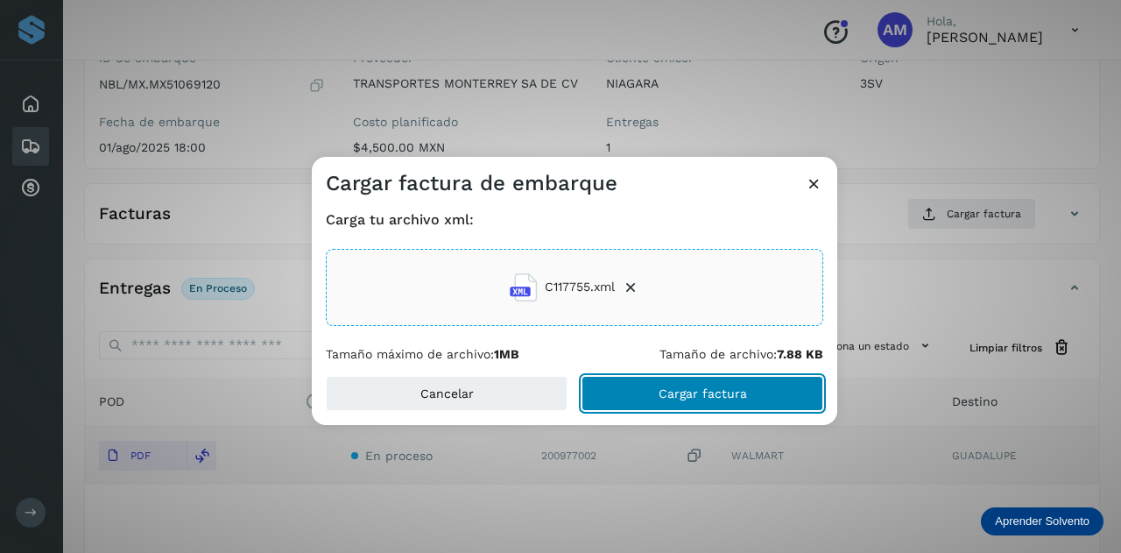
click at [655, 398] on button "Cargar factura" at bounding box center [702, 393] width 242 height 35
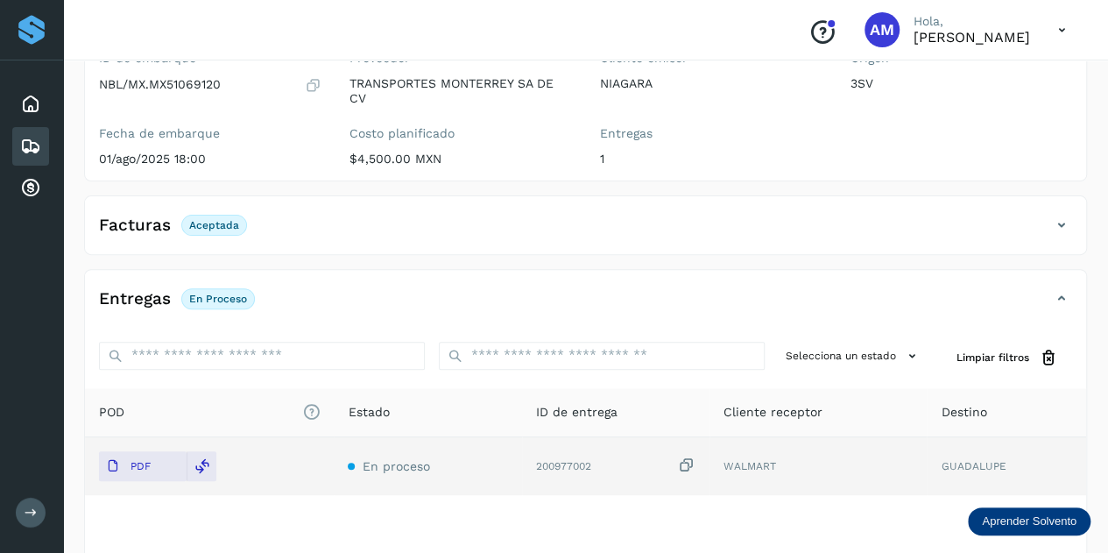
scroll to position [0, 0]
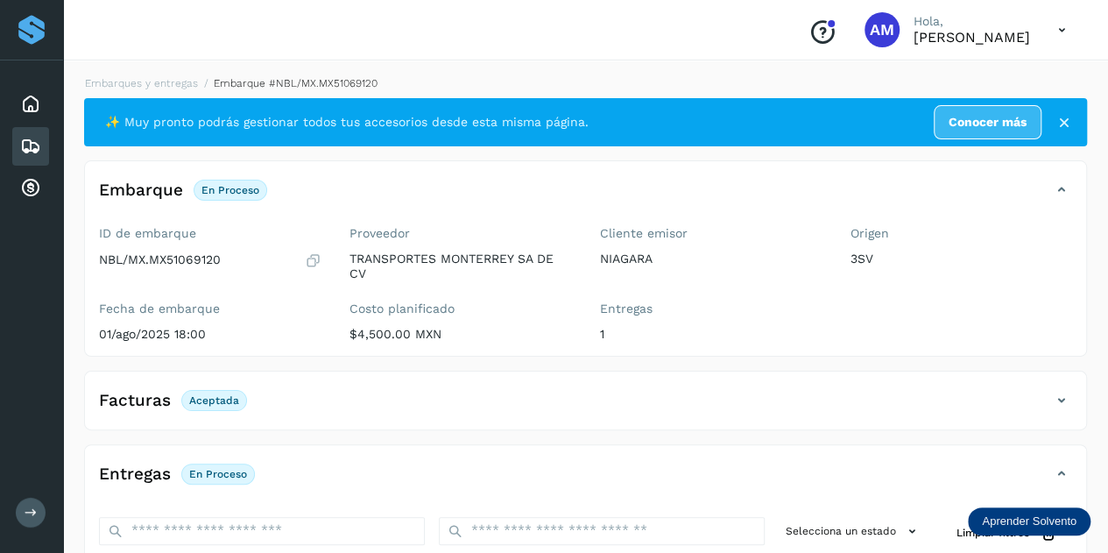
click at [198, 83] on li "Embarque #NBL/MX.MX51069120" at bounding box center [288, 83] width 180 height 16
click at [168, 83] on link "Embarques y entregas" at bounding box center [141, 83] width 113 height 12
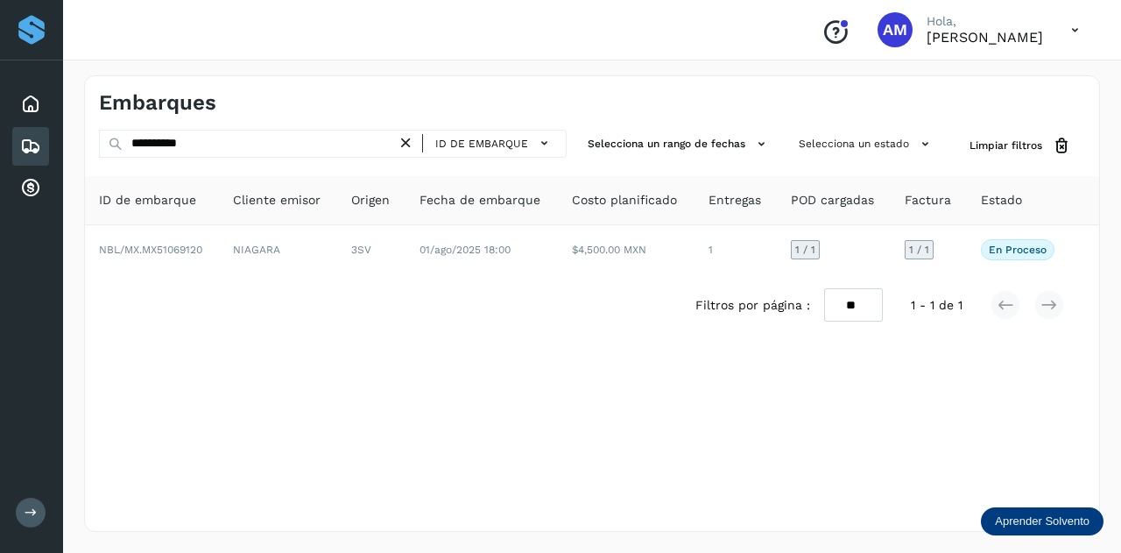
drag, startPoint x: 417, startPoint y: 143, endPoint x: 338, endPoint y: 141, distance: 78.8
click at [410, 144] on icon at bounding box center [406, 143] width 18 height 18
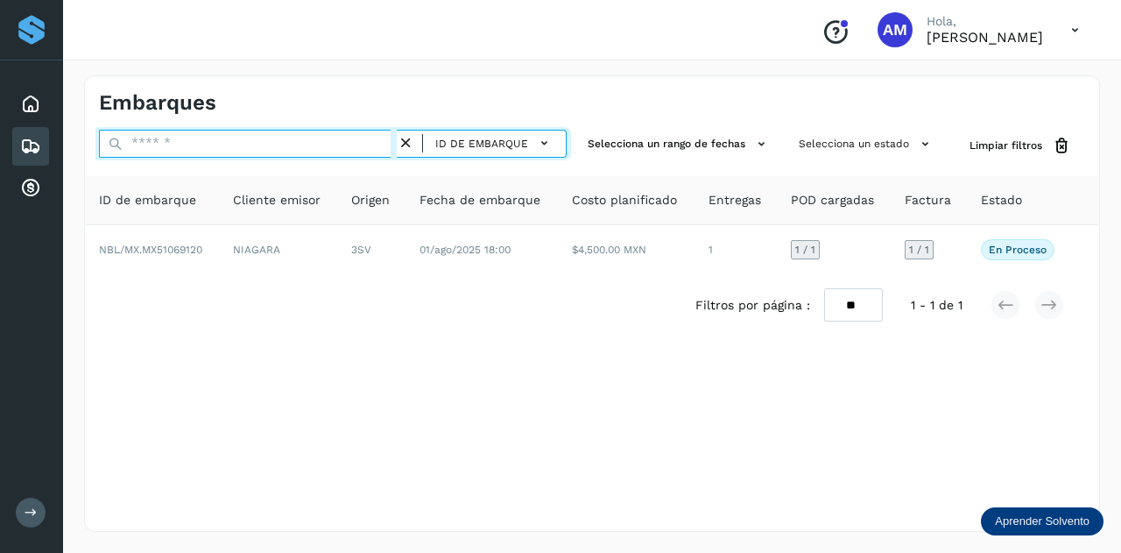
drag, startPoint x: 338, startPoint y: 141, endPoint x: 349, endPoint y: 136, distance: 11.7
click at [346, 138] on input "text" at bounding box center [248, 144] width 298 height 28
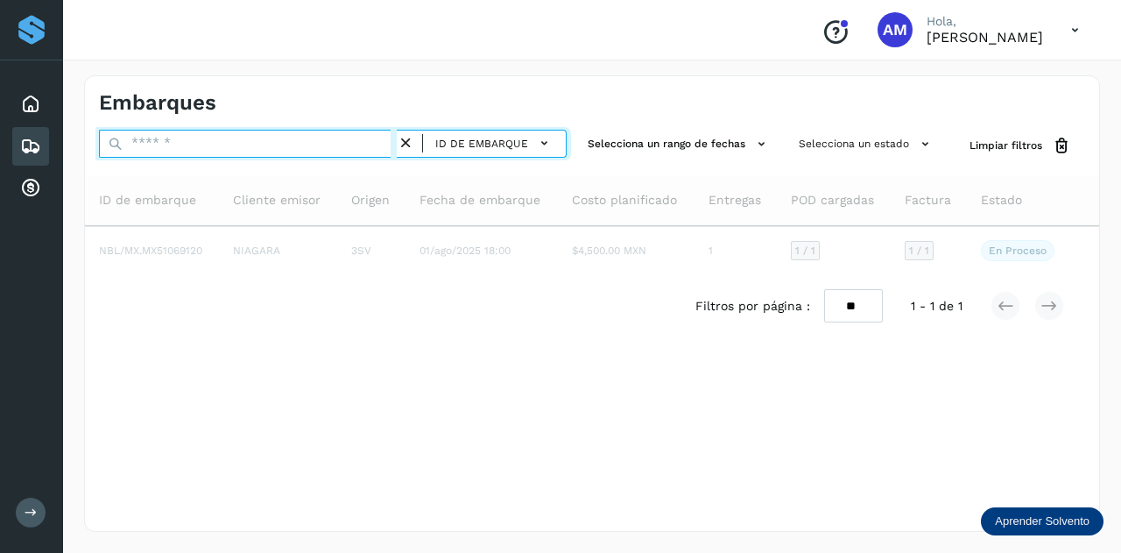
paste input "**********"
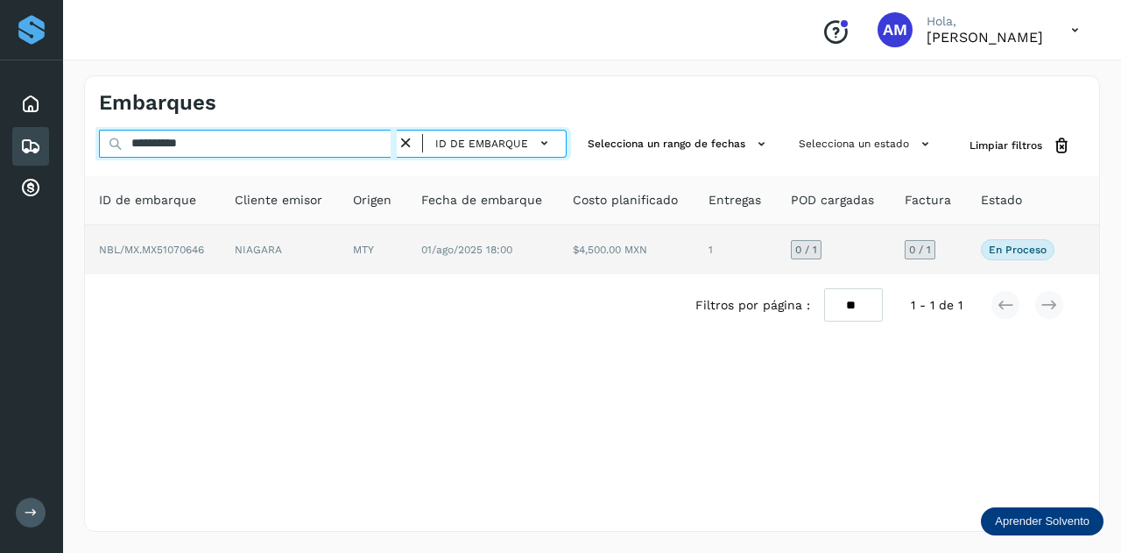
type input "**********"
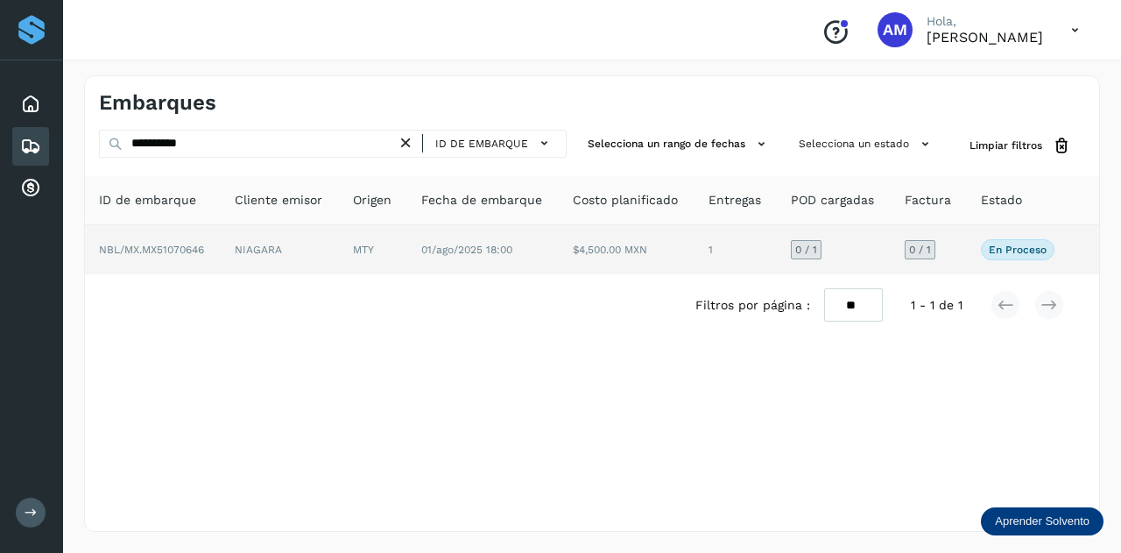
click at [196, 253] on span "NBL/MX.MX51070646" at bounding box center [151, 249] width 105 height 12
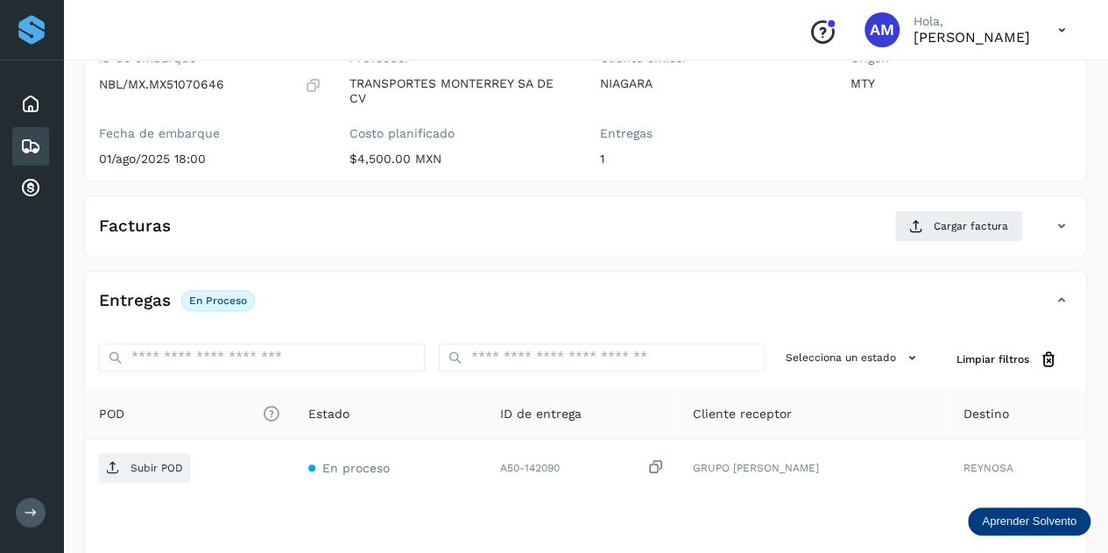
scroll to position [263, 0]
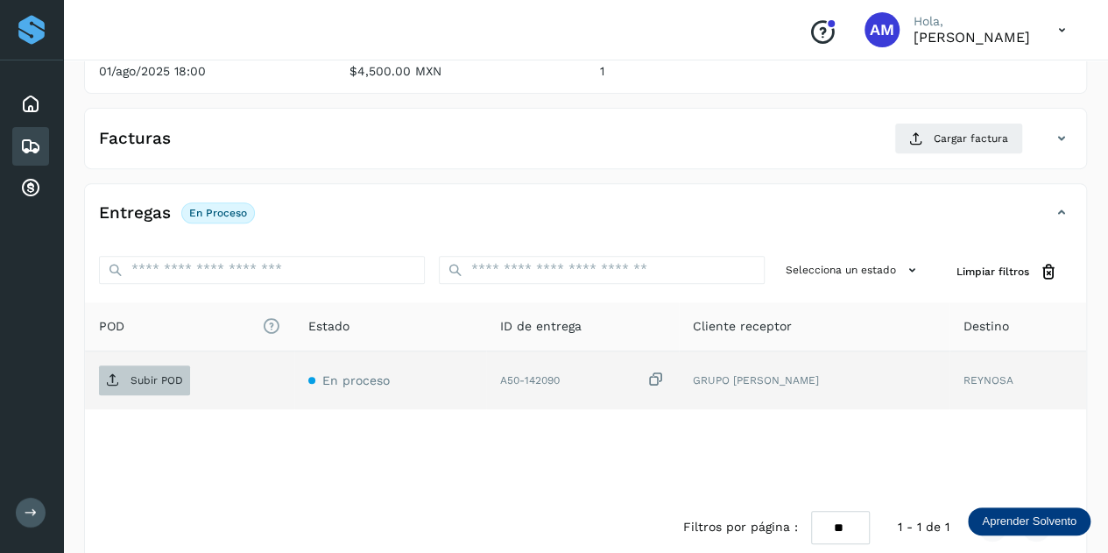
click at [165, 383] on p "Subir POD" at bounding box center [156, 380] width 53 height 12
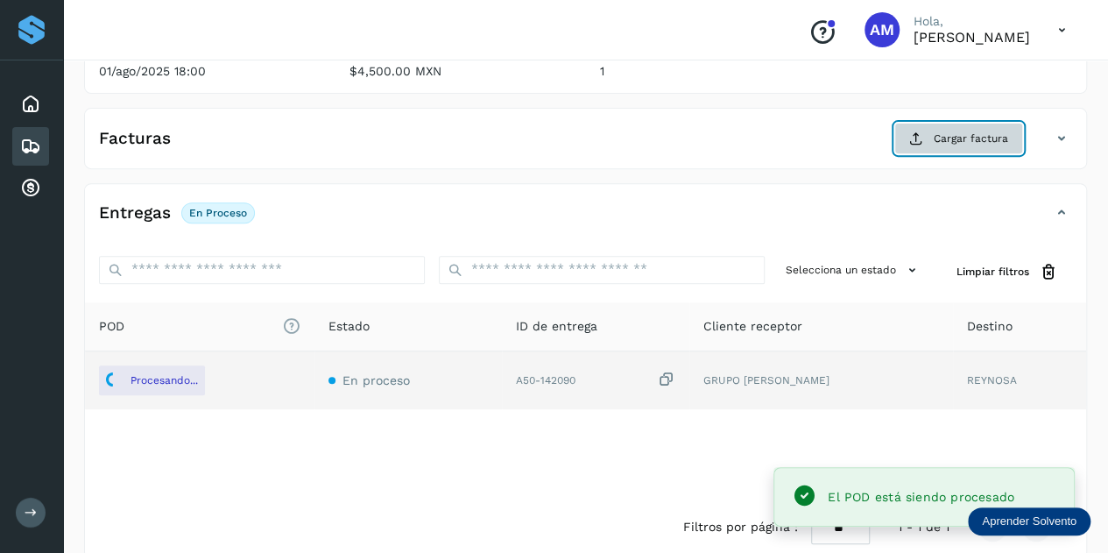
click at [937, 135] on span "Cargar factura" at bounding box center [971, 138] width 74 height 16
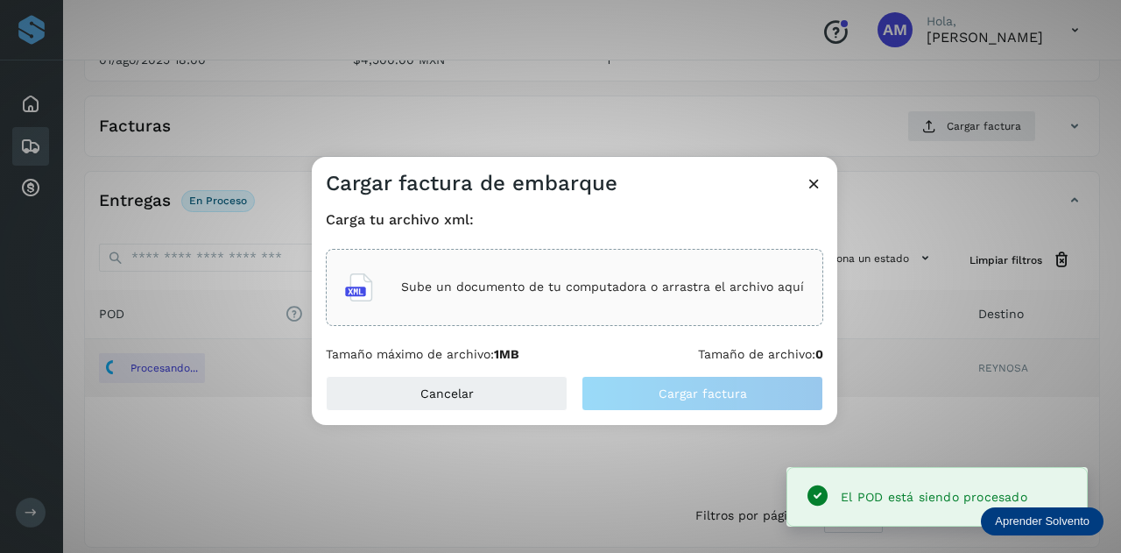
click at [638, 271] on div "Sube un documento de tu computadora o arrastra el archivo aquí" at bounding box center [574, 287] width 459 height 47
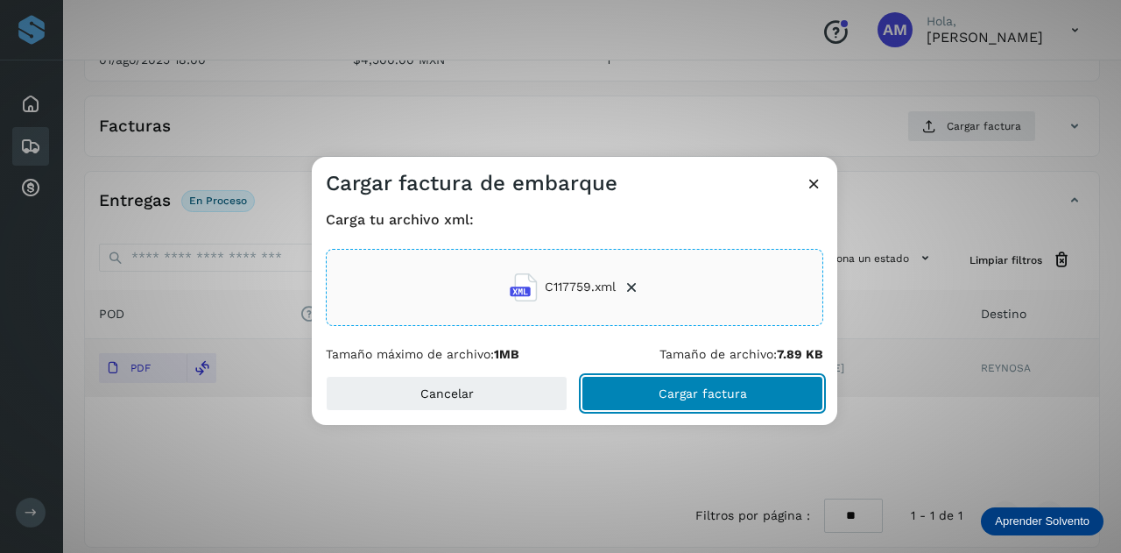
click at [662, 384] on button "Cargar factura" at bounding box center [702, 393] width 242 height 35
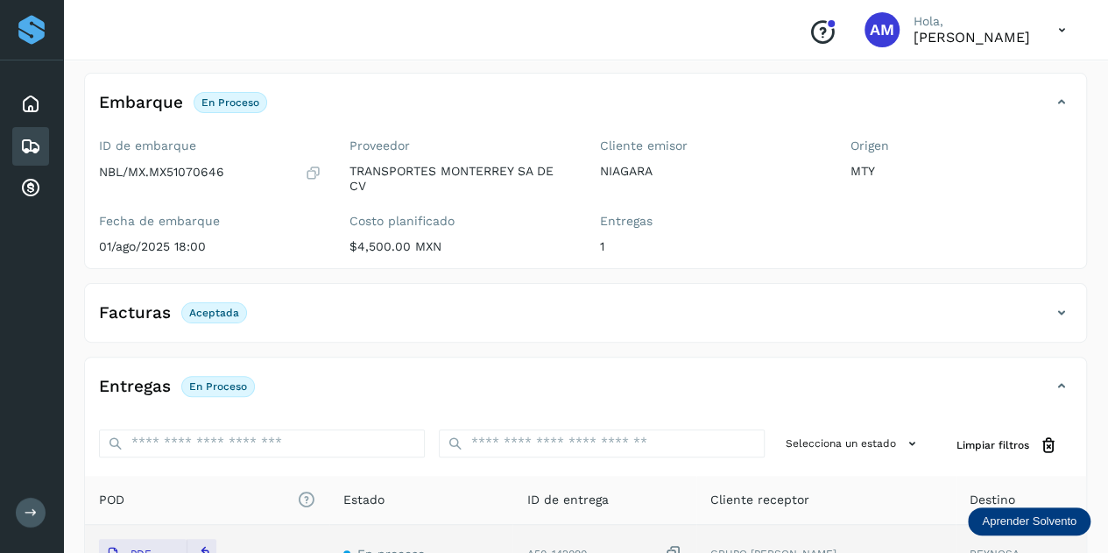
scroll to position [0, 0]
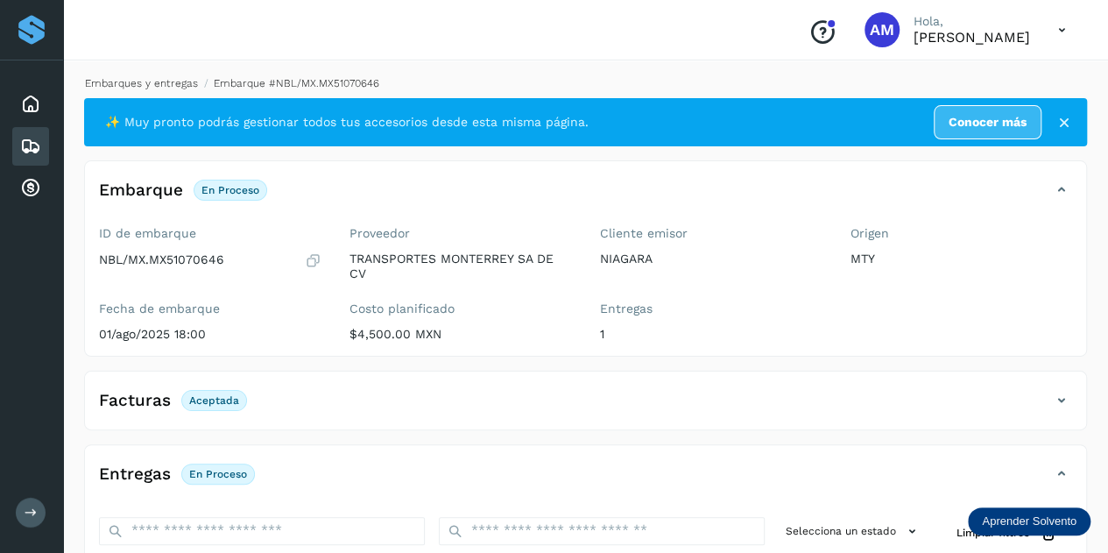
click at [133, 81] on link "Embarques y entregas" at bounding box center [141, 83] width 113 height 12
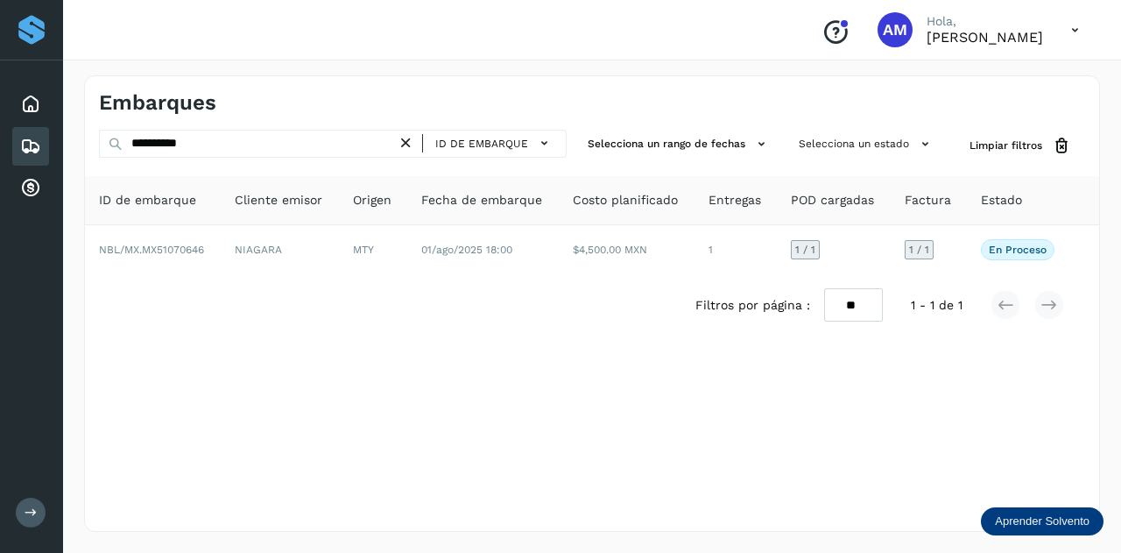
drag, startPoint x: 409, startPoint y: 141, endPoint x: 309, endPoint y: 143, distance: 99.8
click at [408, 141] on icon at bounding box center [406, 143] width 18 height 18
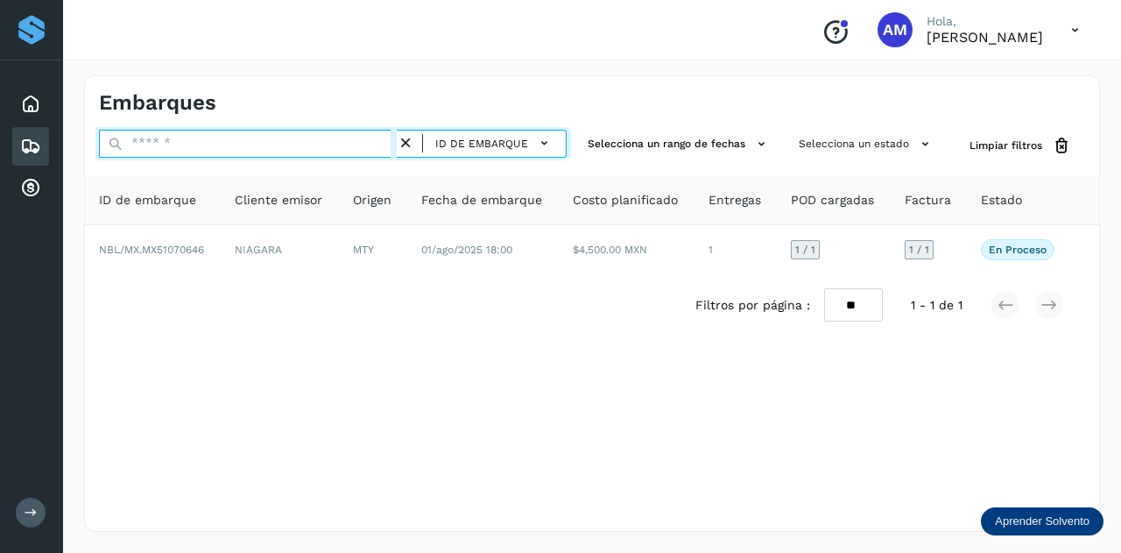
click at [309, 143] on input "text" at bounding box center [248, 144] width 298 height 28
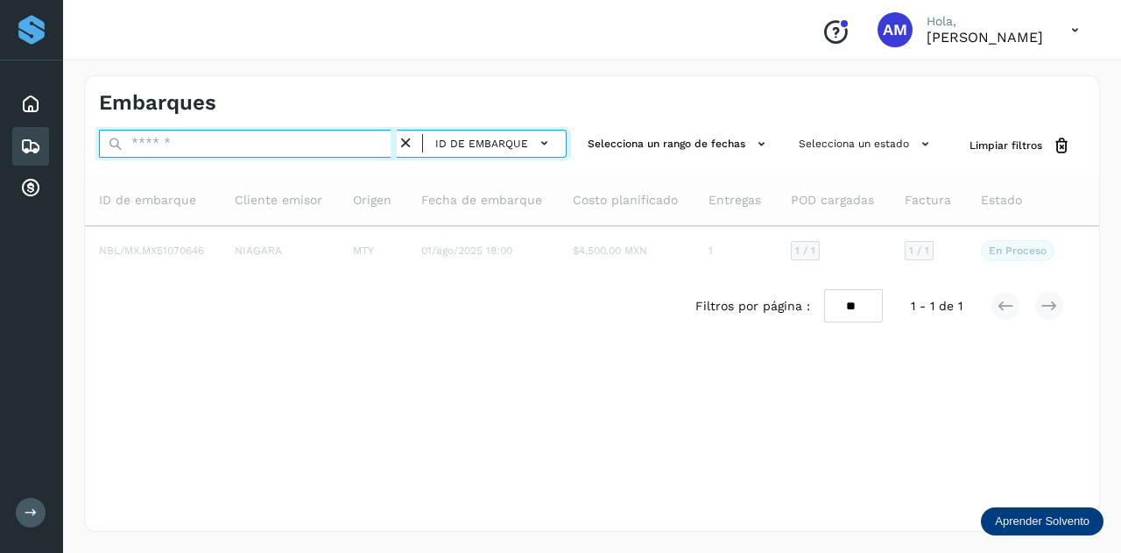
paste input "**********"
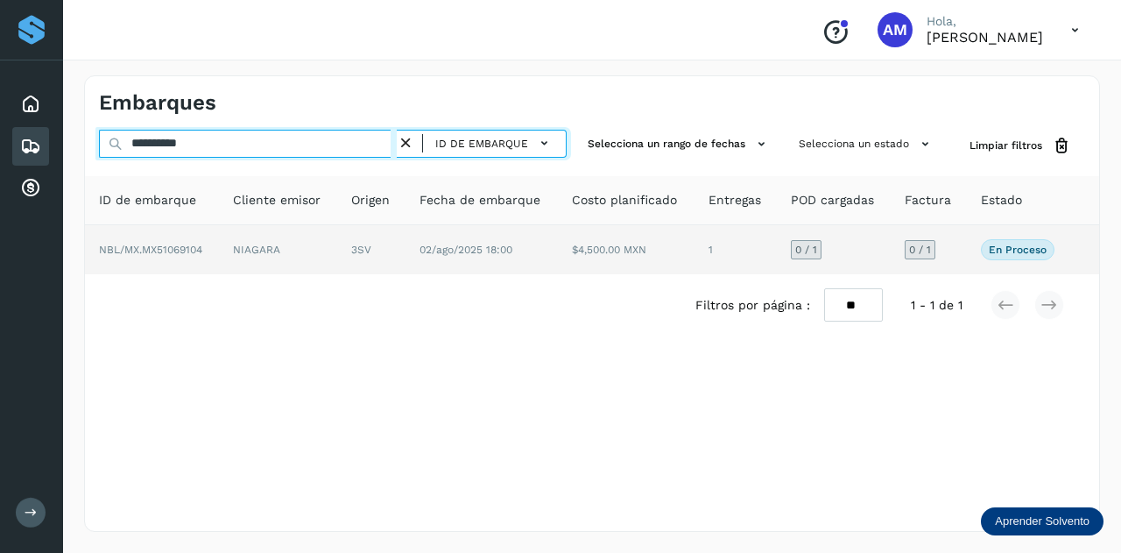
type input "**********"
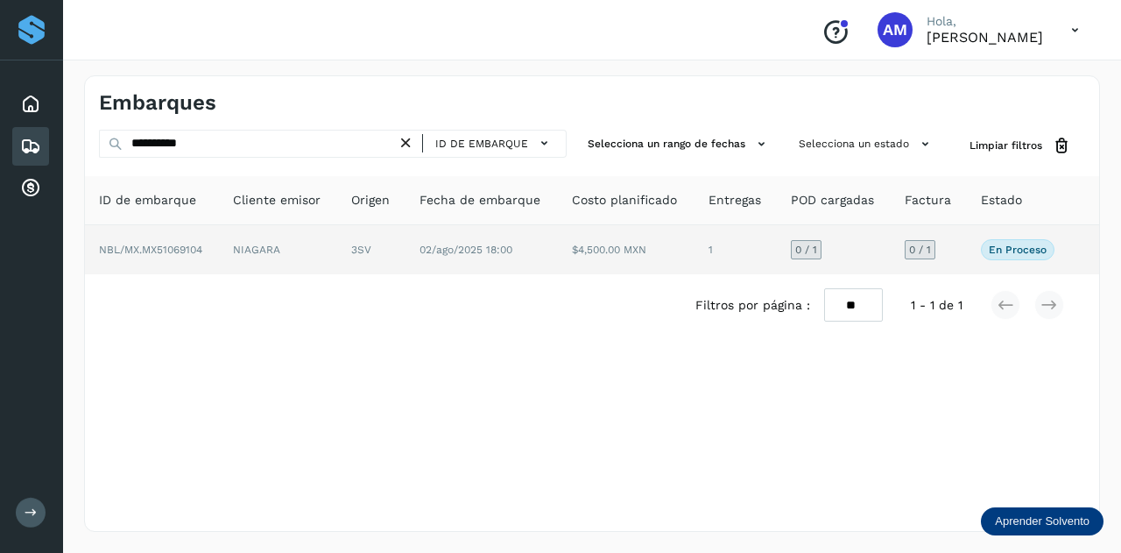
click at [337, 260] on td "NIAGARA" at bounding box center [371, 249] width 68 height 49
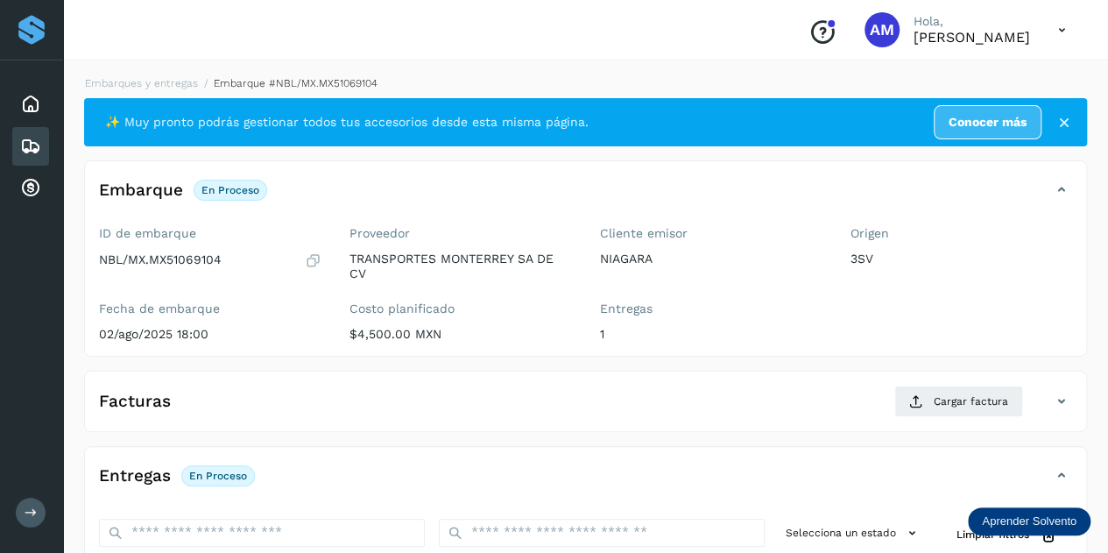
scroll to position [263, 0]
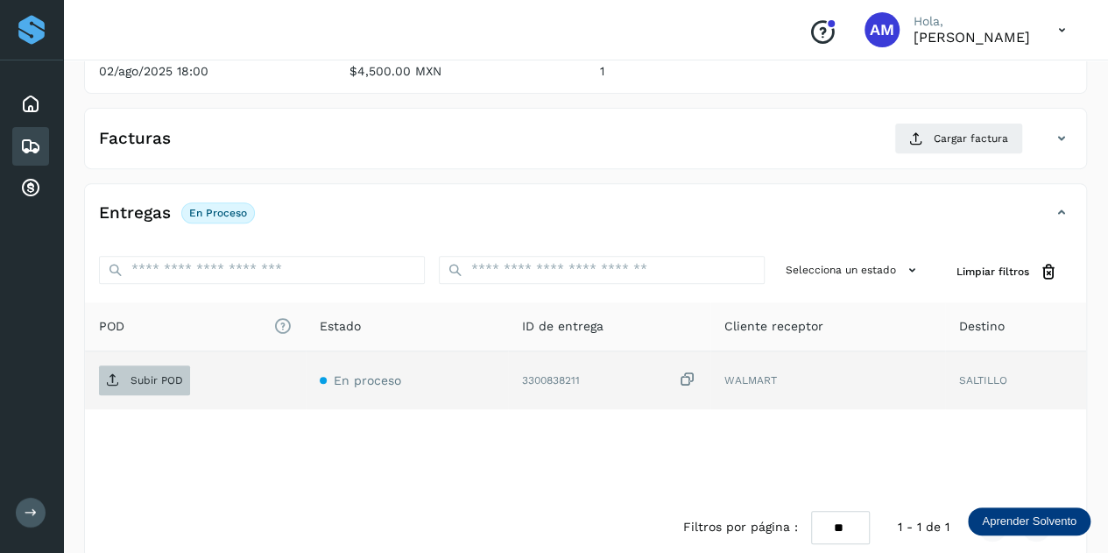
click at [178, 380] on p "Subir POD" at bounding box center [156, 380] width 53 height 12
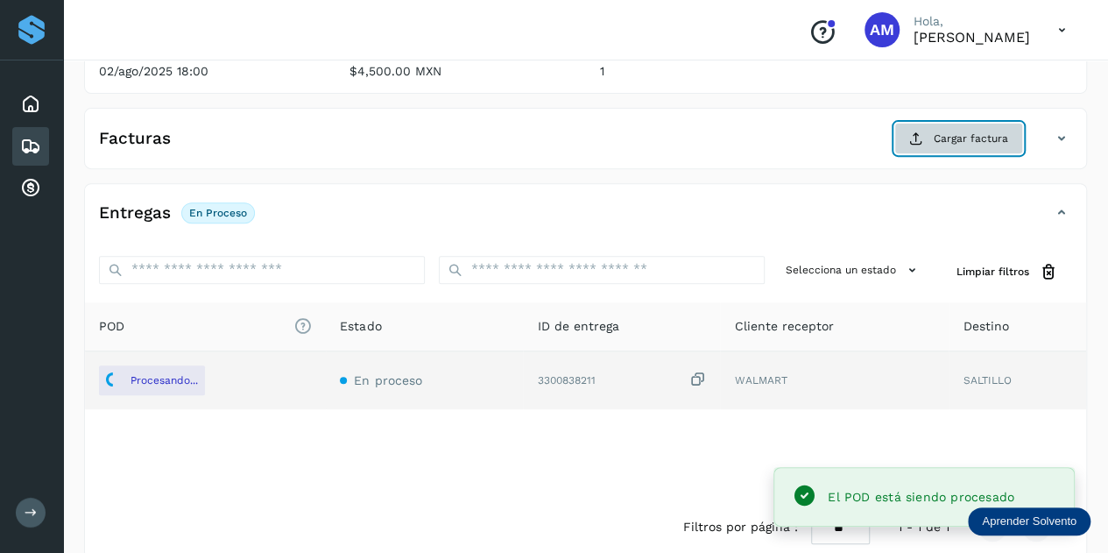
click at [937, 138] on span "Cargar factura" at bounding box center [971, 138] width 74 height 16
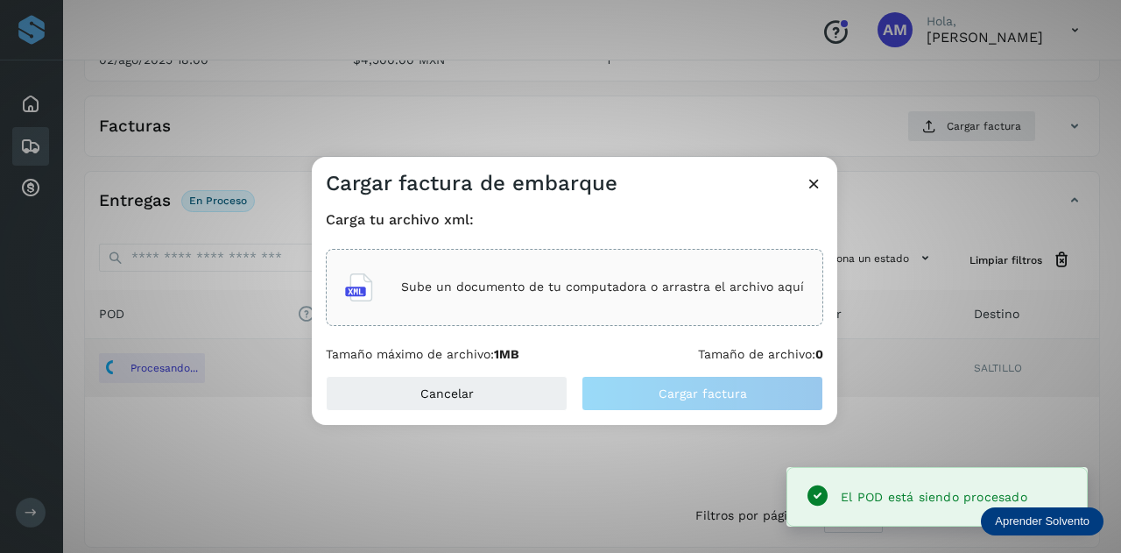
click at [629, 271] on div "Sube un documento de tu computadora o arrastra el archivo aquí" at bounding box center [574, 287] width 459 height 47
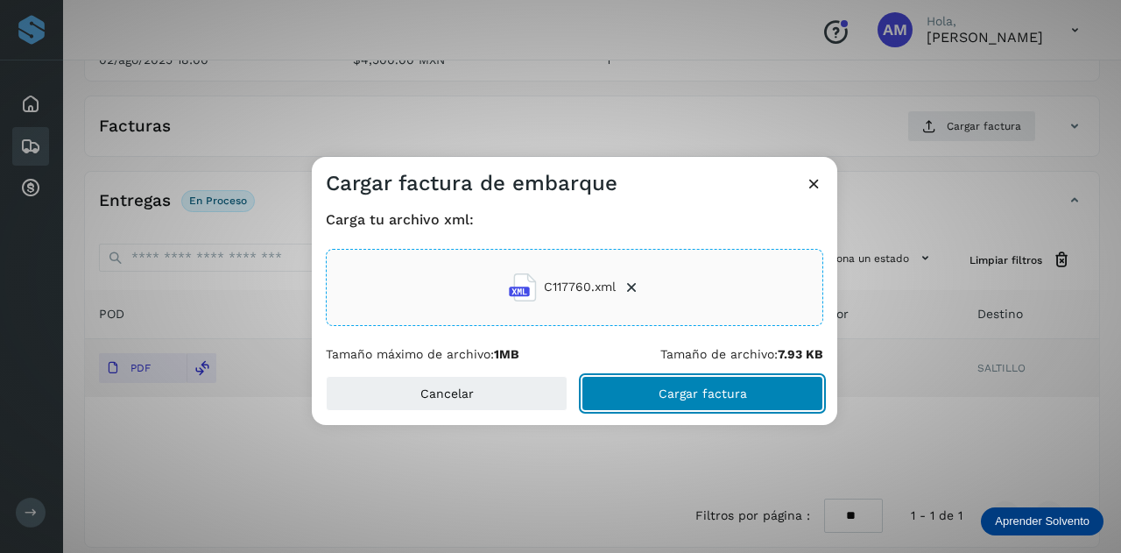
click at [663, 397] on span "Cargar factura" at bounding box center [703, 393] width 88 height 12
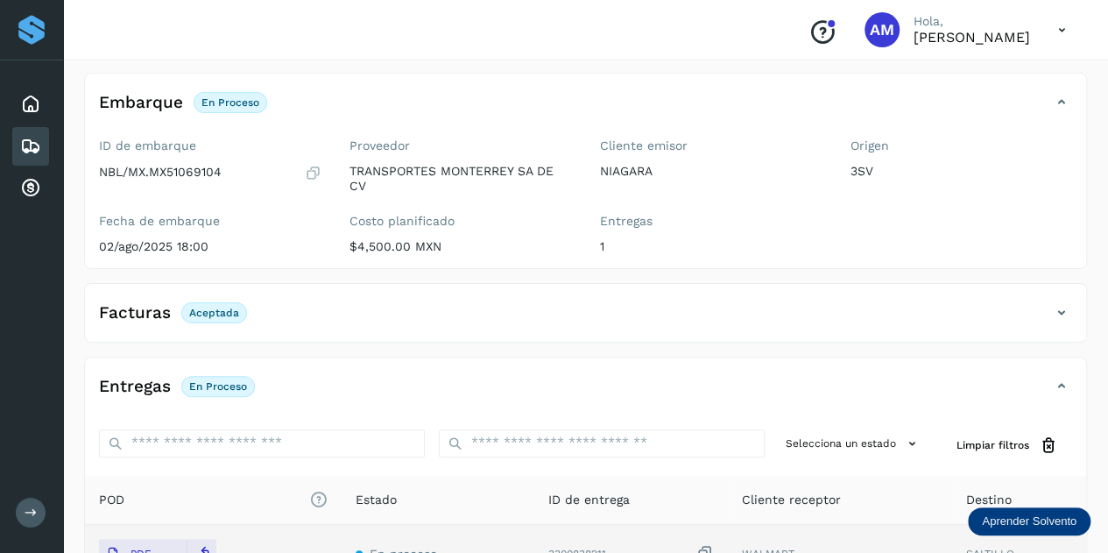
scroll to position [0, 0]
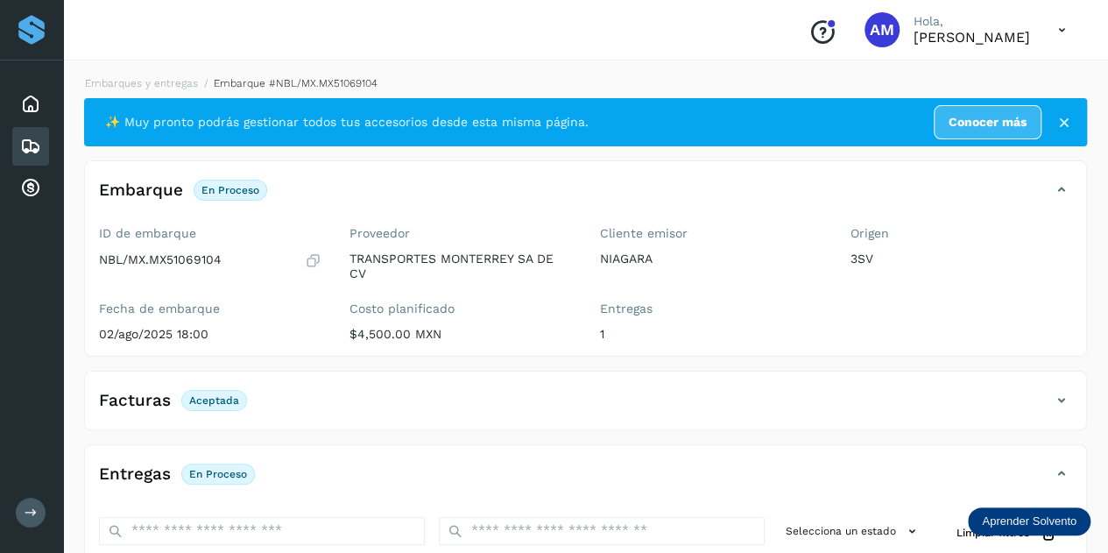
click at [154, 92] on div "Embarques y entregas Embarque #NBL/MX.MX51069104 ✨ Muy pronto podrás gestionar …" at bounding box center [585, 447] width 1003 height 744
click at [157, 81] on link "Embarques y entregas" at bounding box center [141, 83] width 113 height 12
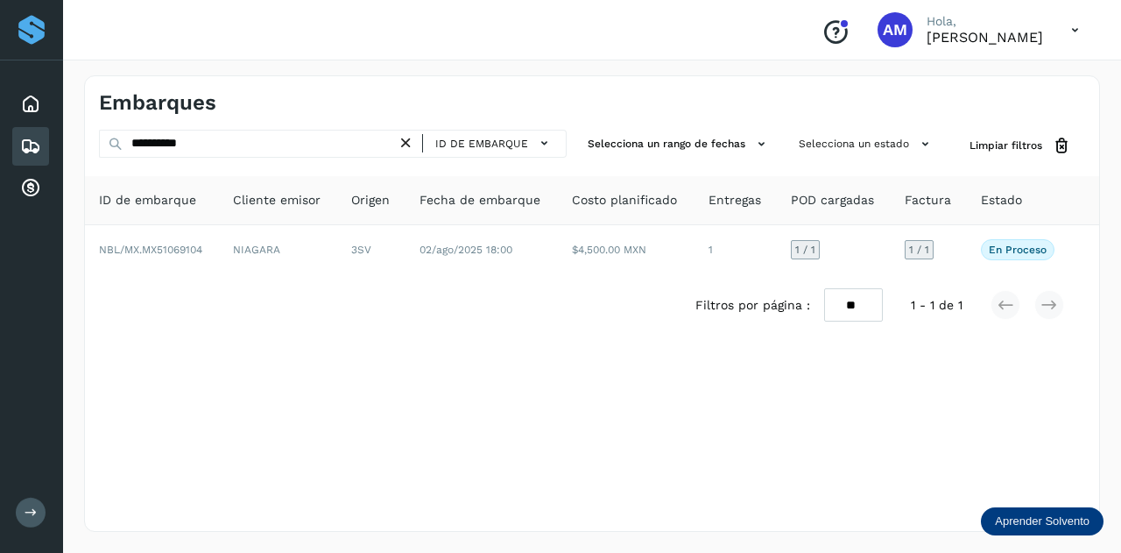
drag, startPoint x: 412, startPoint y: 139, endPoint x: 328, endPoint y: 141, distance: 84.1
click at [406, 139] on icon at bounding box center [406, 143] width 18 height 18
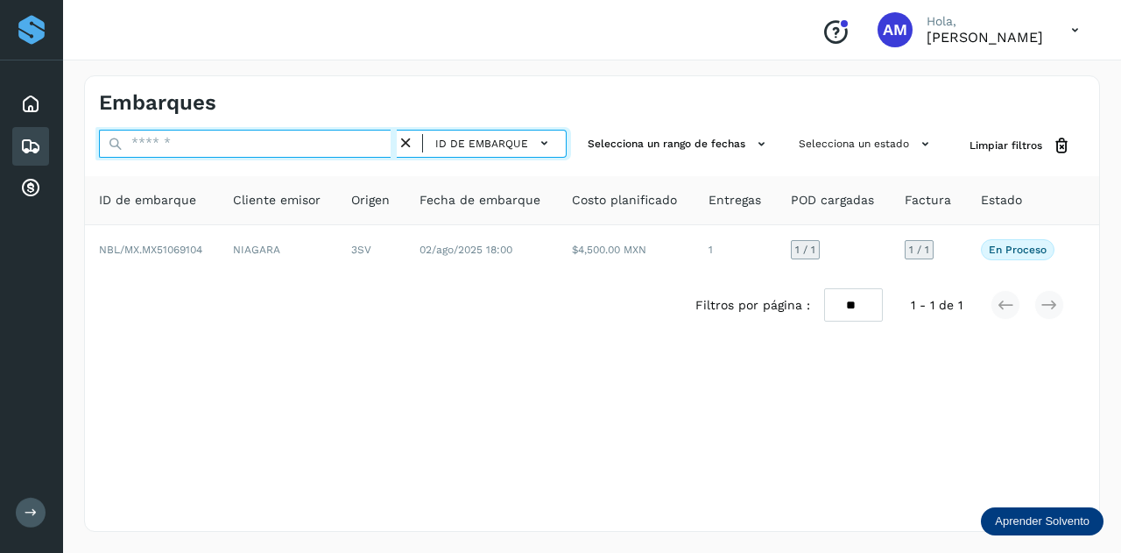
click at [324, 141] on input "text" at bounding box center [248, 144] width 298 height 28
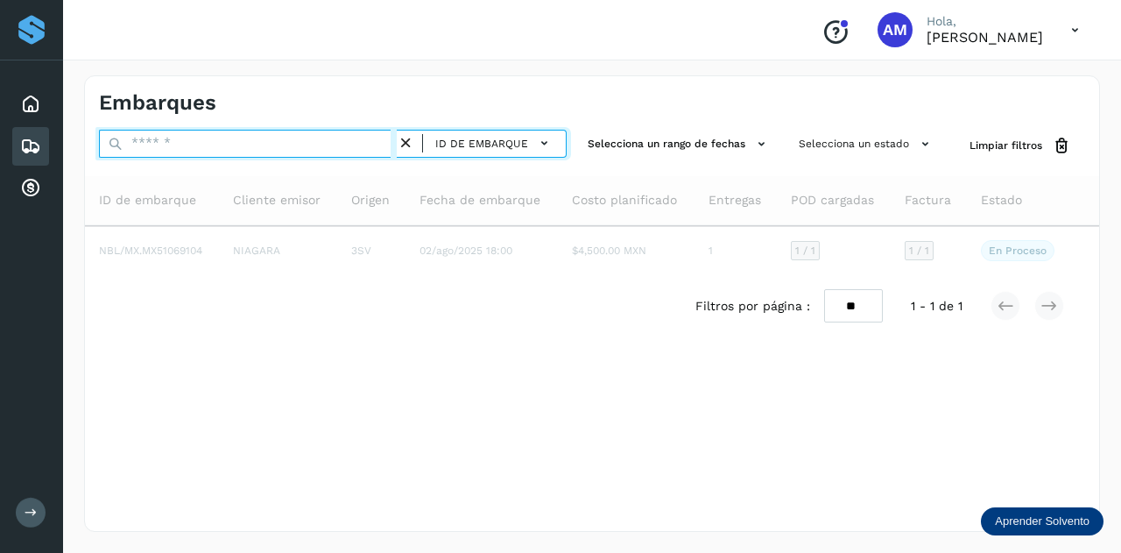
paste input "**********"
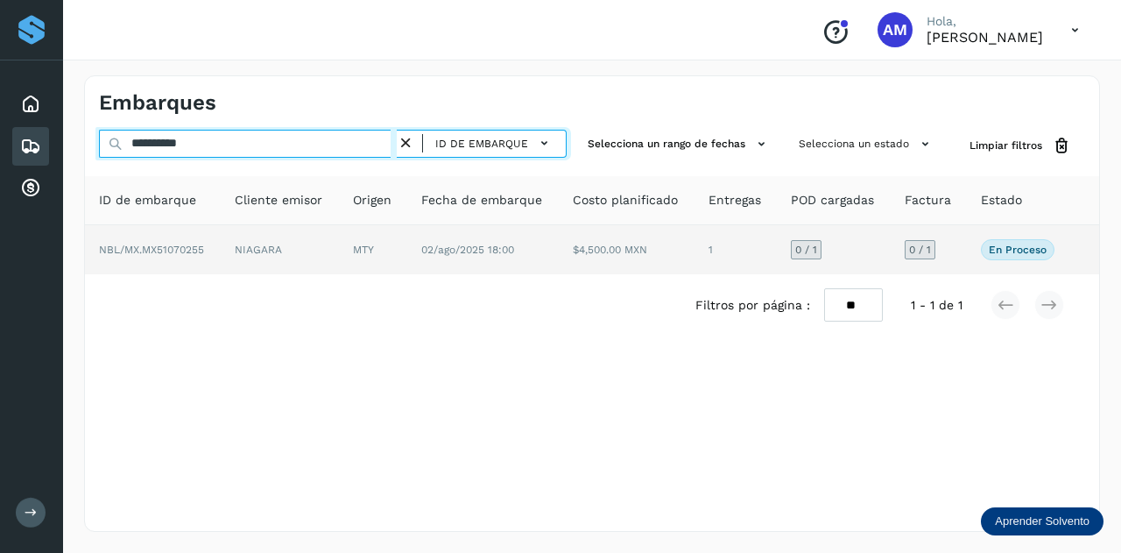
type input "**********"
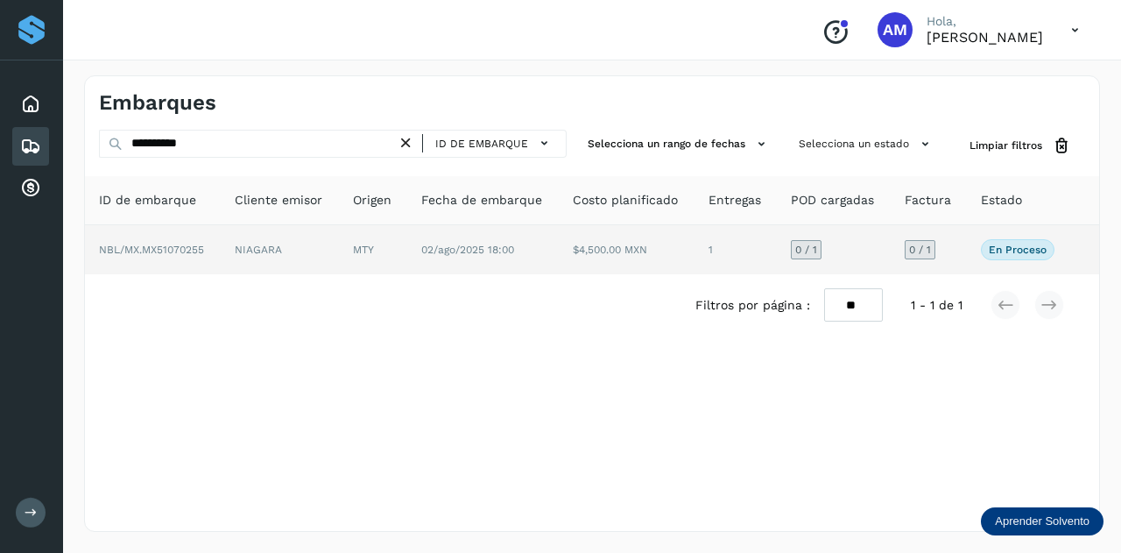
click at [407, 243] on td "MTY" at bounding box center [483, 249] width 152 height 49
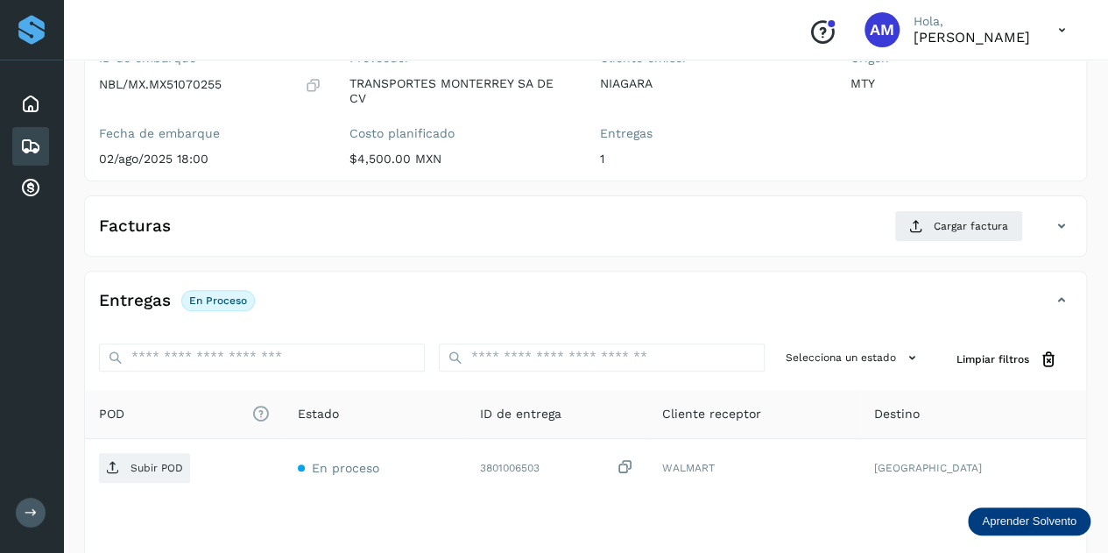
scroll to position [263, 0]
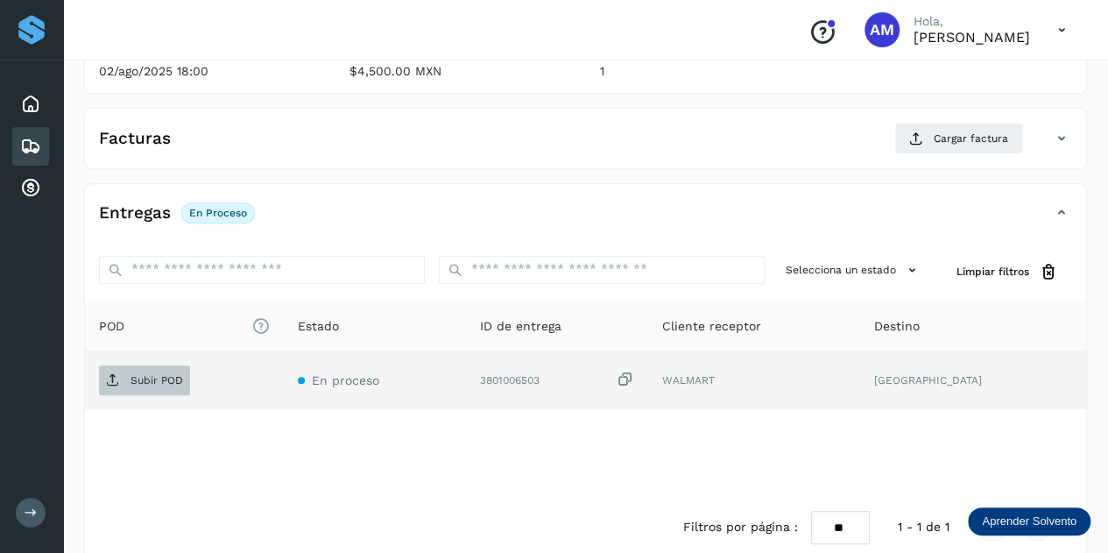
click at [164, 388] on span "Subir POD" at bounding box center [144, 380] width 91 height 28
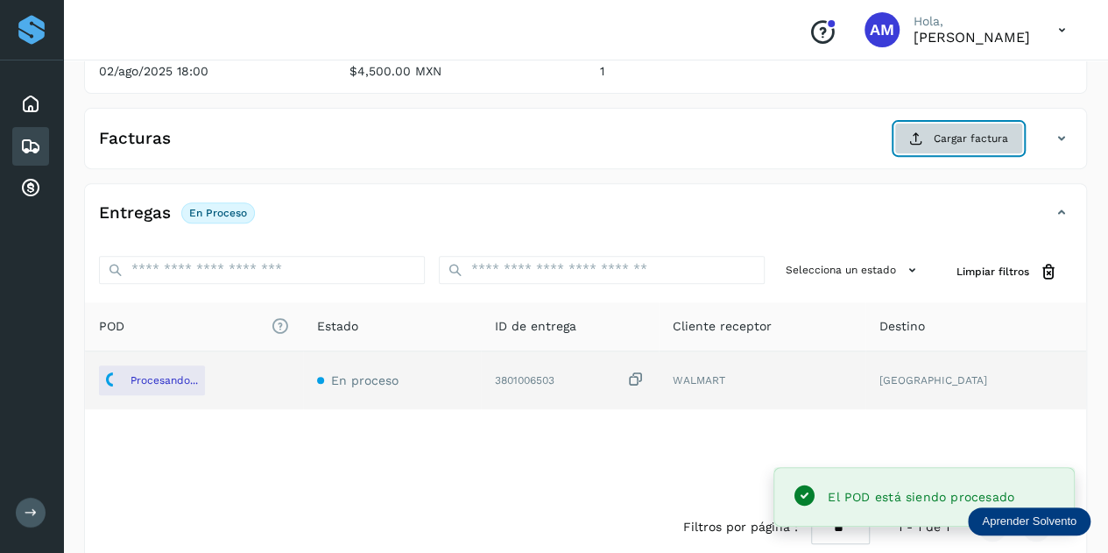
click at [925, 139] on button "Cargar factura" at bounding box center [958, 139] width 129 height 32
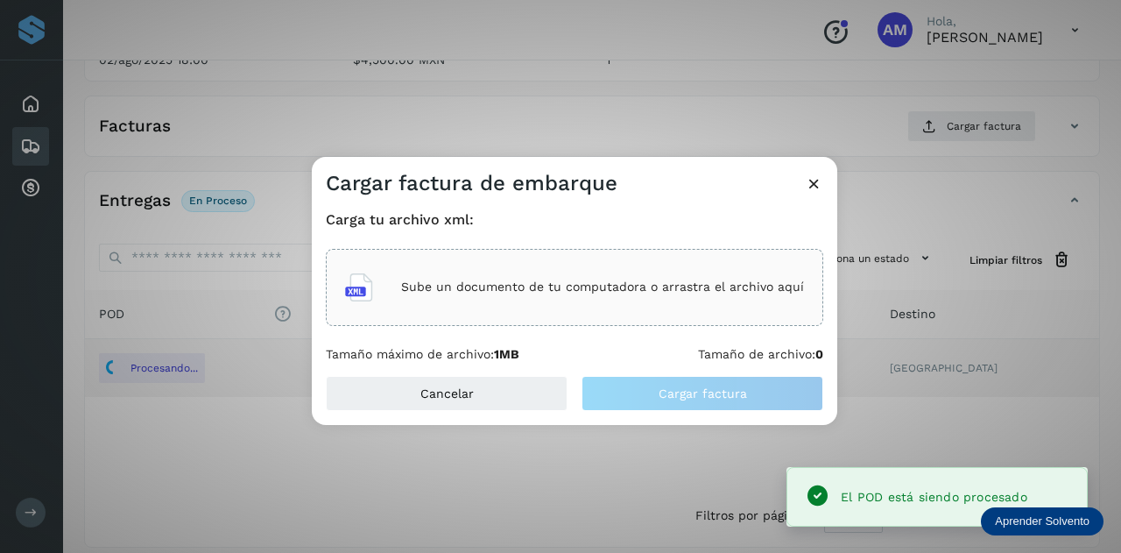
click at [447, 268] on div "Sube un documento de tu computadora o arrastra el archivo aquí" at bounding box center [574, 287] width 459 height 47
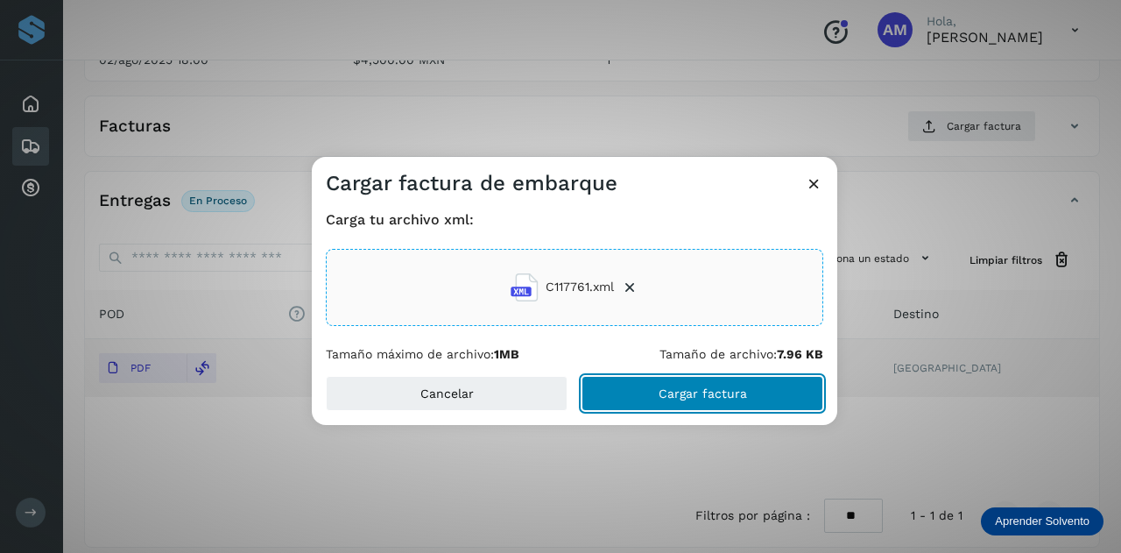
click at [662, 387] on span "Cargar factura" at bounding box center [703, 393] width 88 height 12
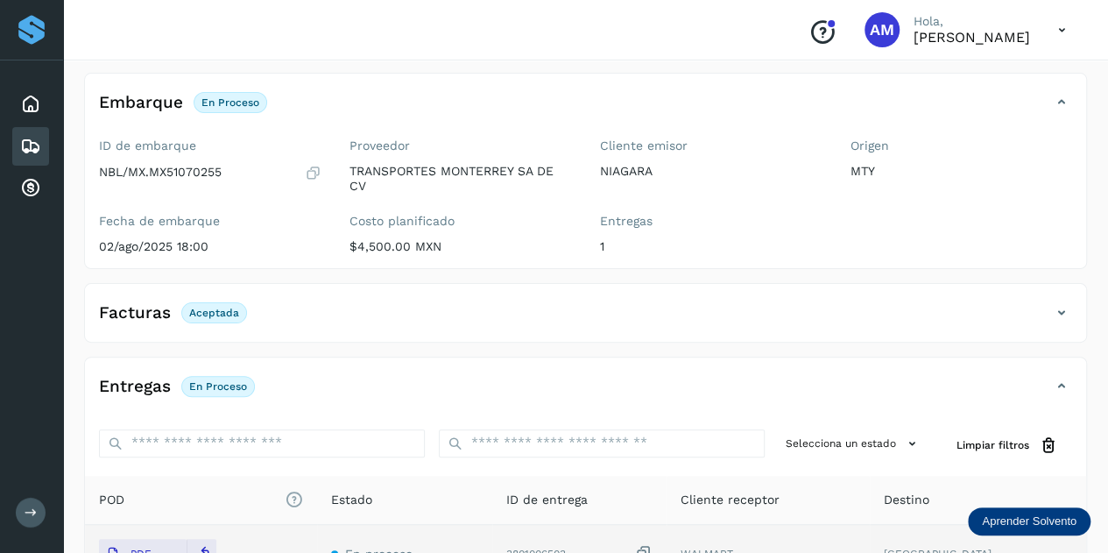
scroll to position [0, 0]
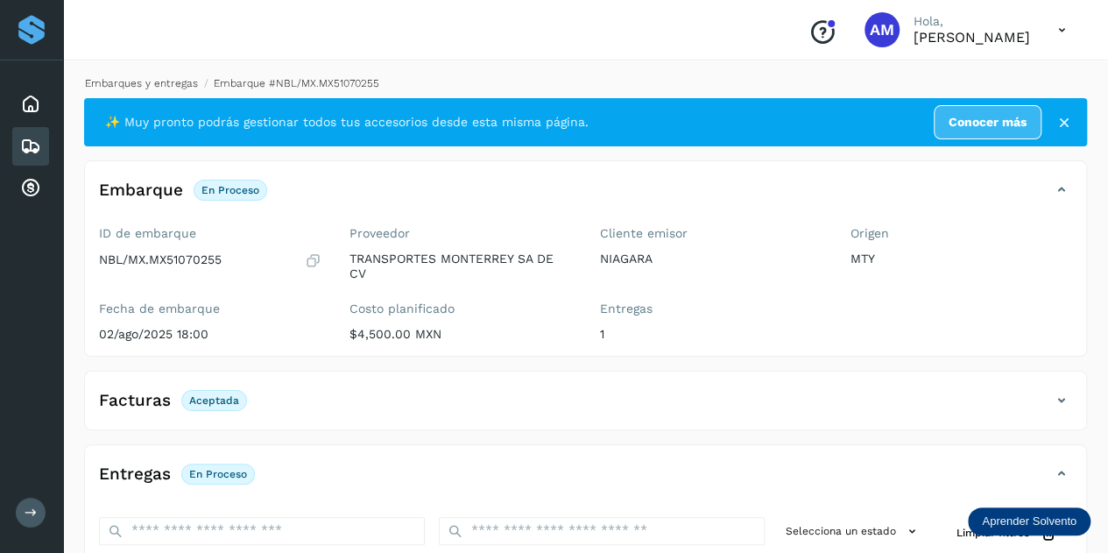
click at [180, 86] on link "Embarques y entregas" at bounding box center [141, 83] width 113 height 12
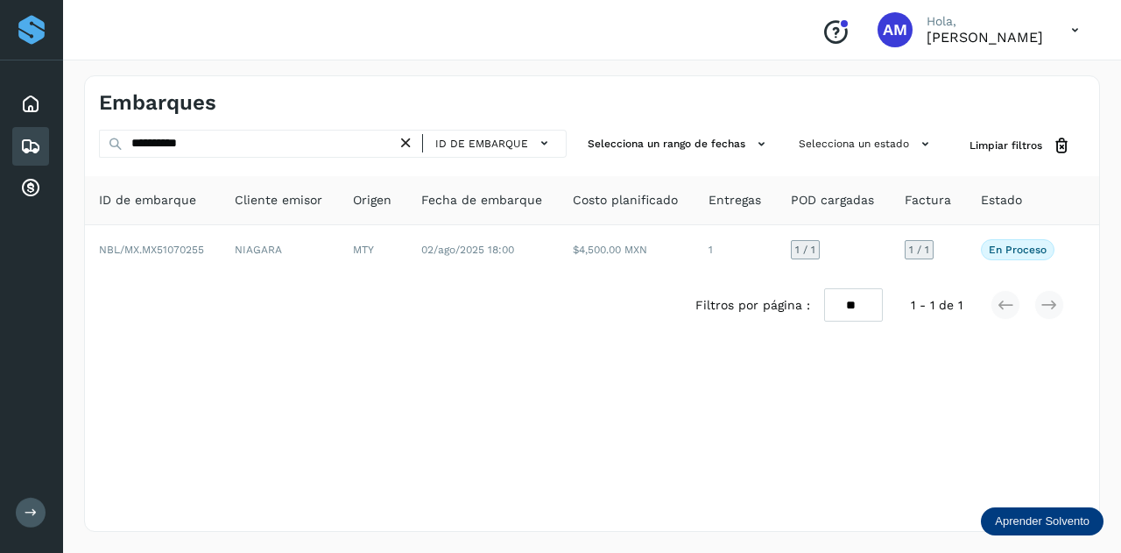
drag, startPoint x: 415, startPoint y: 143, endPoint x: 353, endPoint y: 142, distance: 62.2
click at [413, 143] on icon at bounding box center [406, 143] width 18 height 18
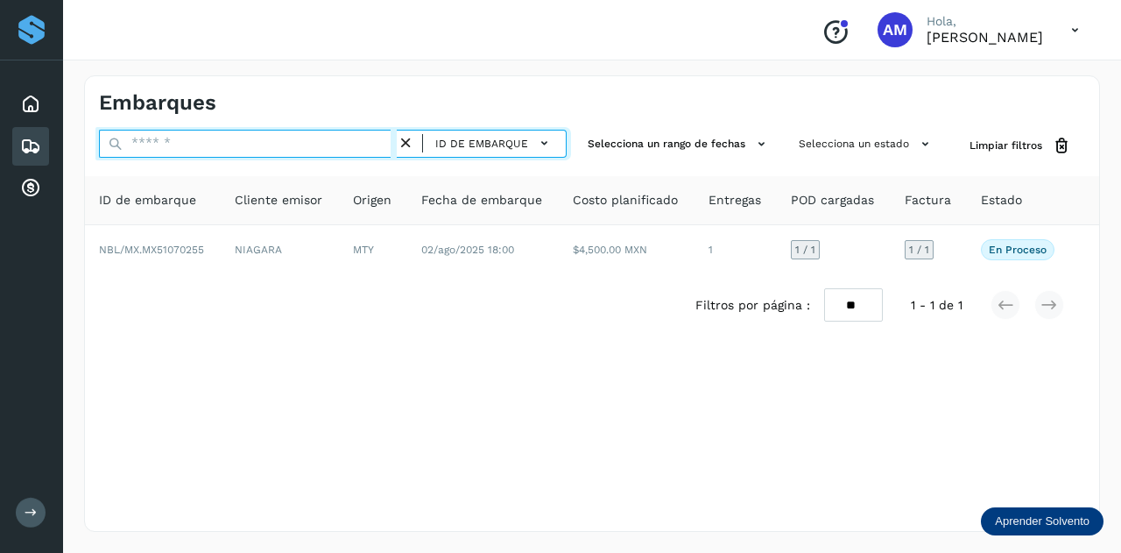
click at [353, 142] on input "text" at bounding box center [248, 144] width 298 height 28
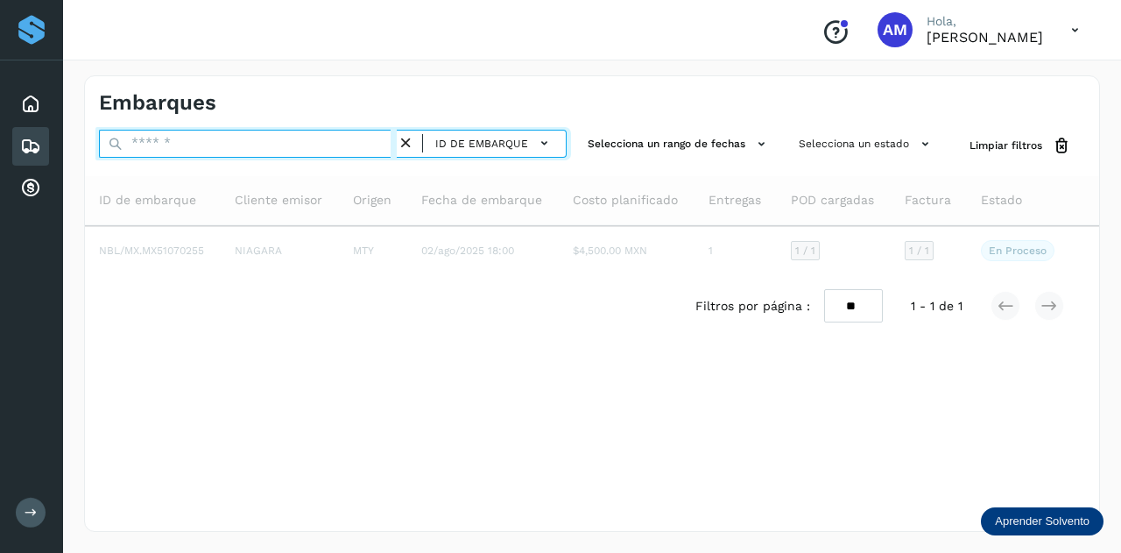
paste input "**********"
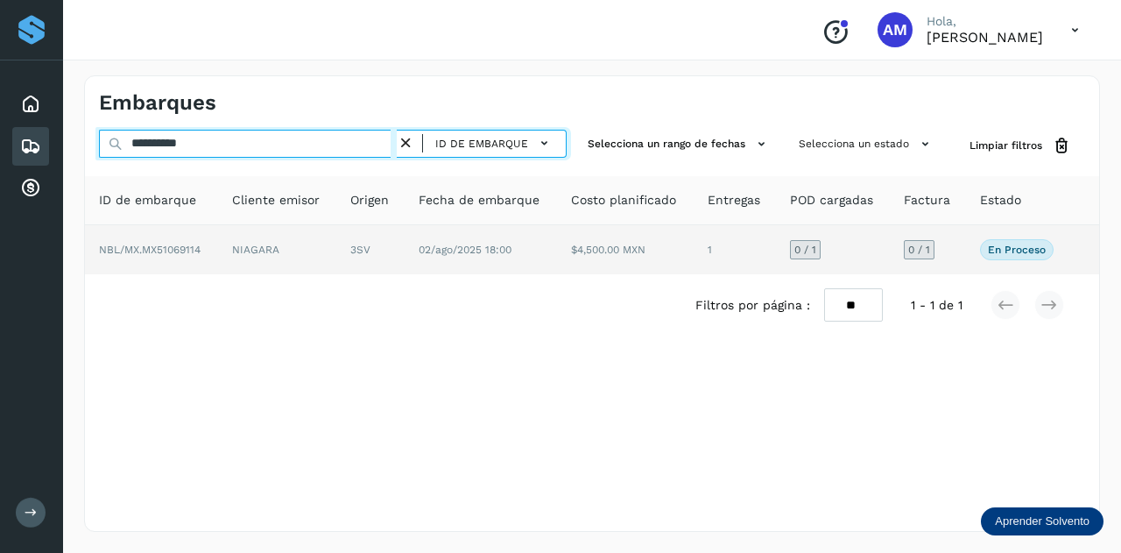
type input "**********"
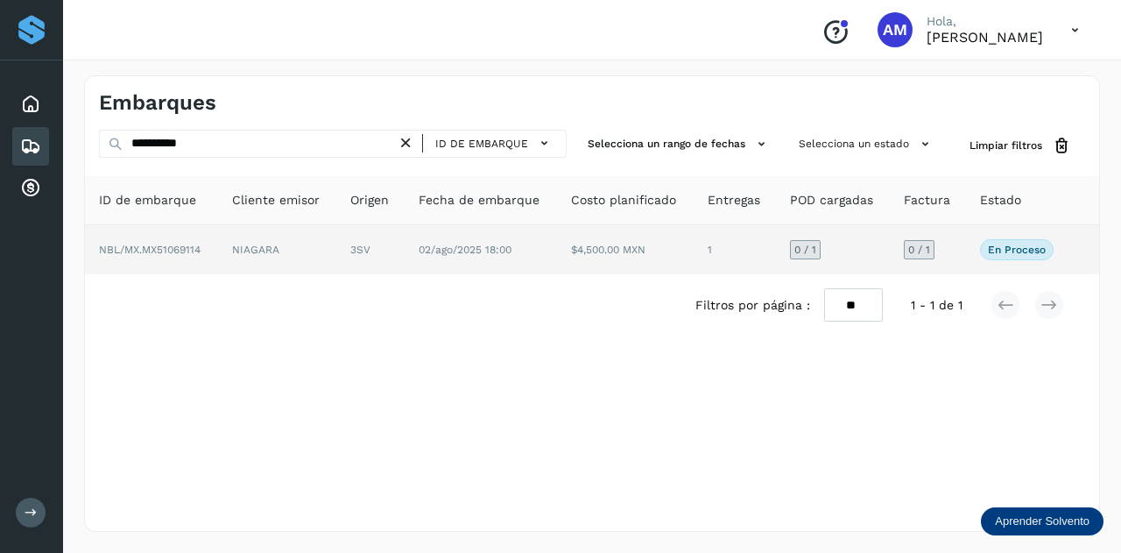
click at [557, 260] on td "02/ago/2025 18:00" at bounding box center [625, 249] width 137 height 49
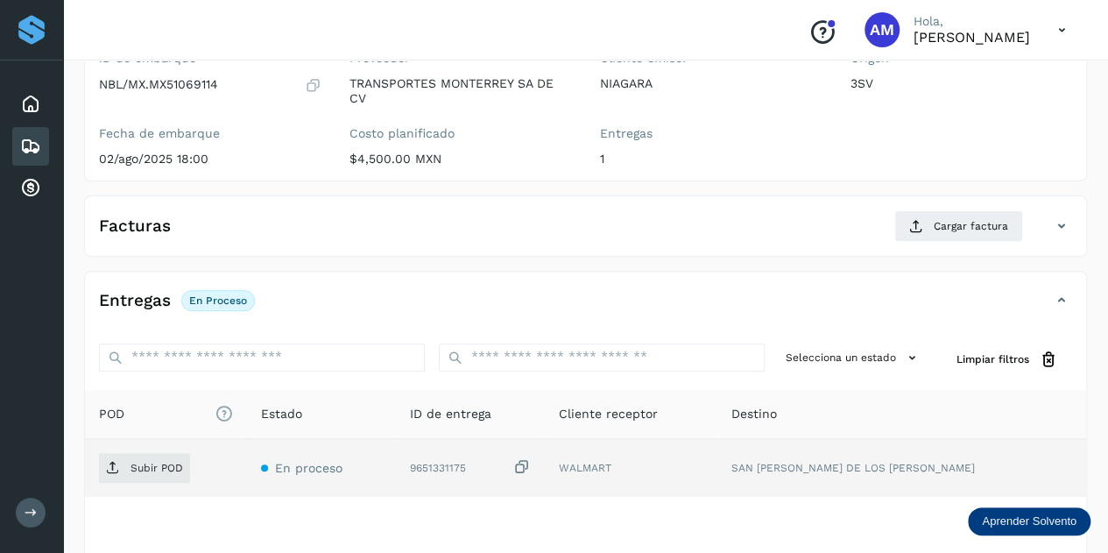
scroll to position [263, 0]
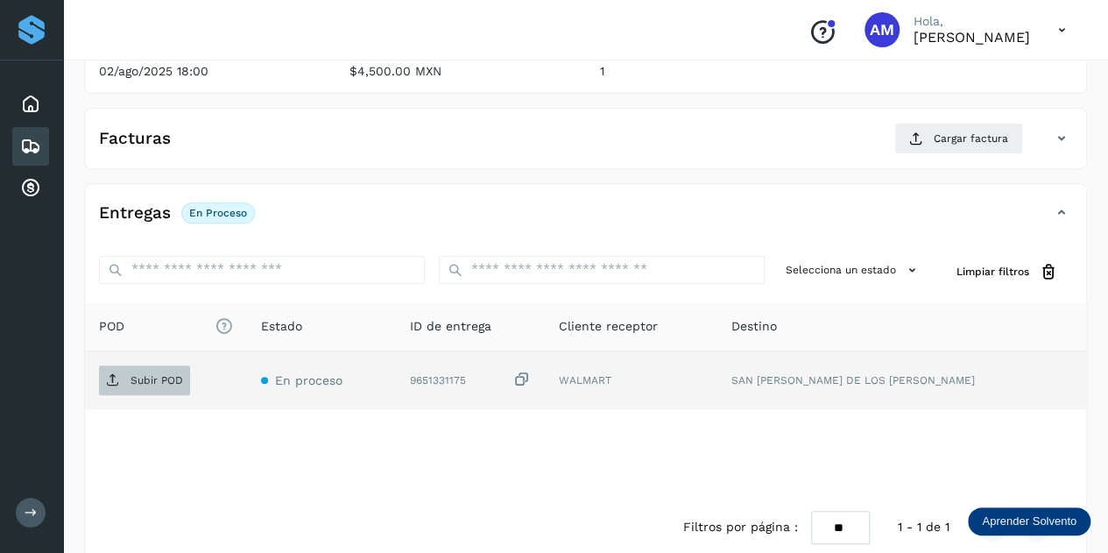
click at [183, 378] on span "Subir POD" at bounding box center [144, 380] width 91 height 28
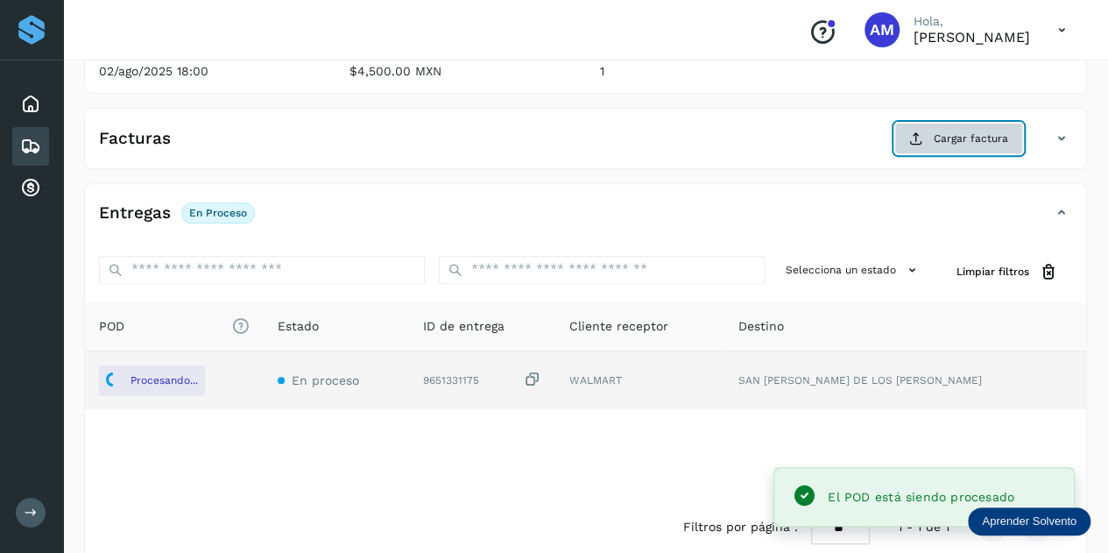
click at [946, 136] on span "Cargar factura" at bounding box center [971, 138] width 74 height 16
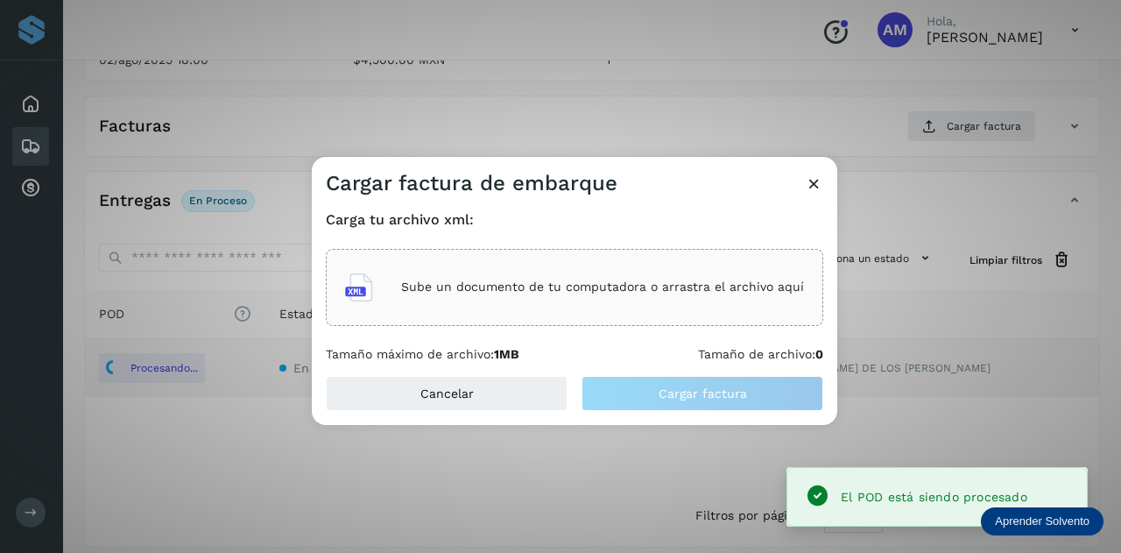
click at [565, 262] on div "Sube un documento de tu computadora o arrastra el archivo aquí" at bounding box center [574, 287] width 497 height 77
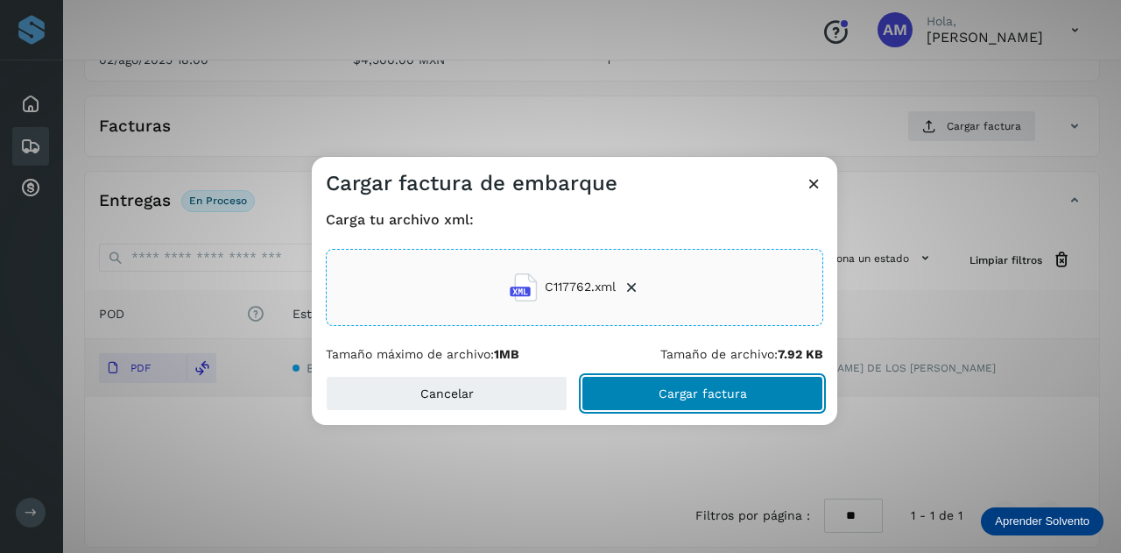
click at [694, 405] on button "Cargar factura" at bounding box center [702, 393] width 242 height 35
